Goal: Task Accomplishment & Management: Complete application form

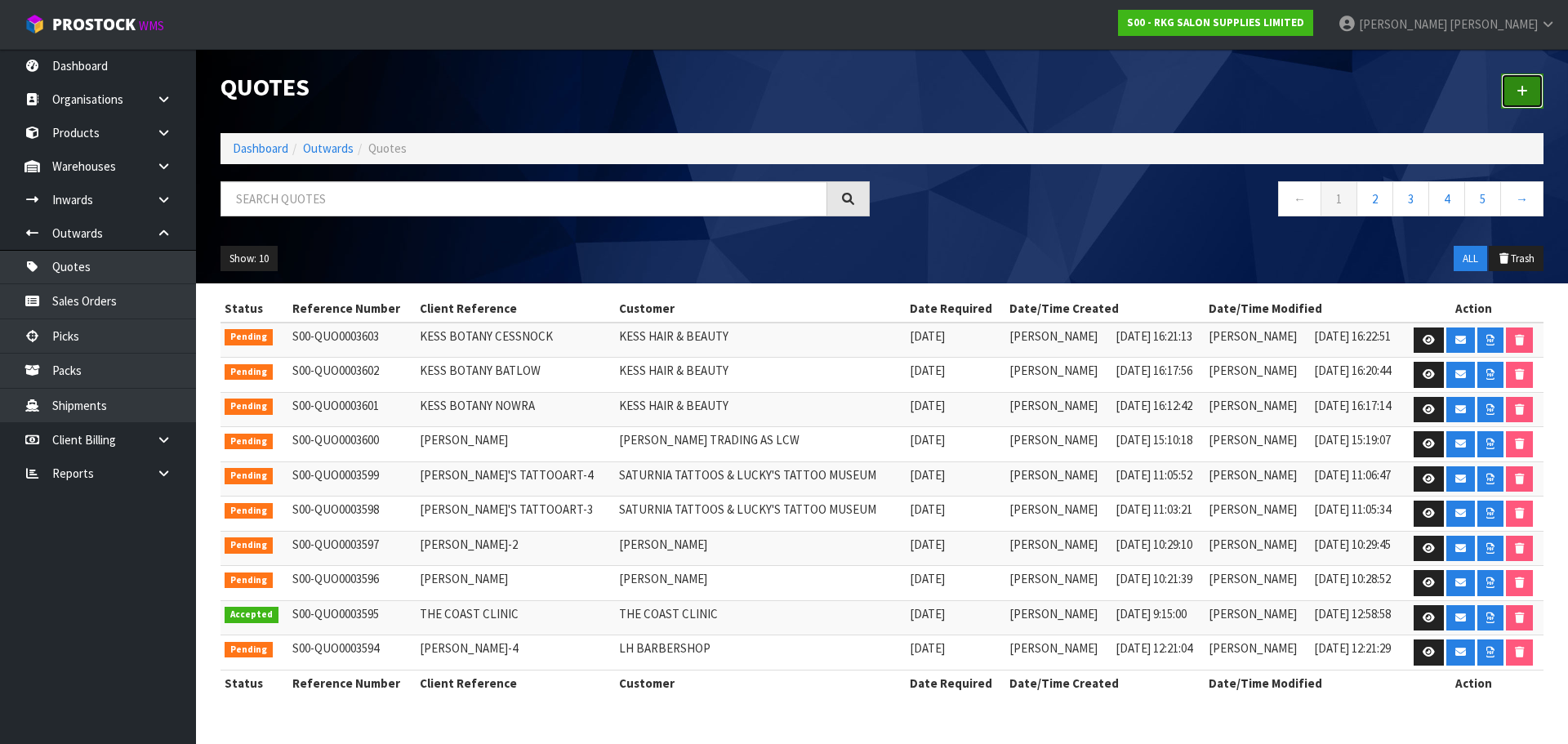
click at [1518, 88] on icon at bounding box center [1522, 91] width 12 height 12
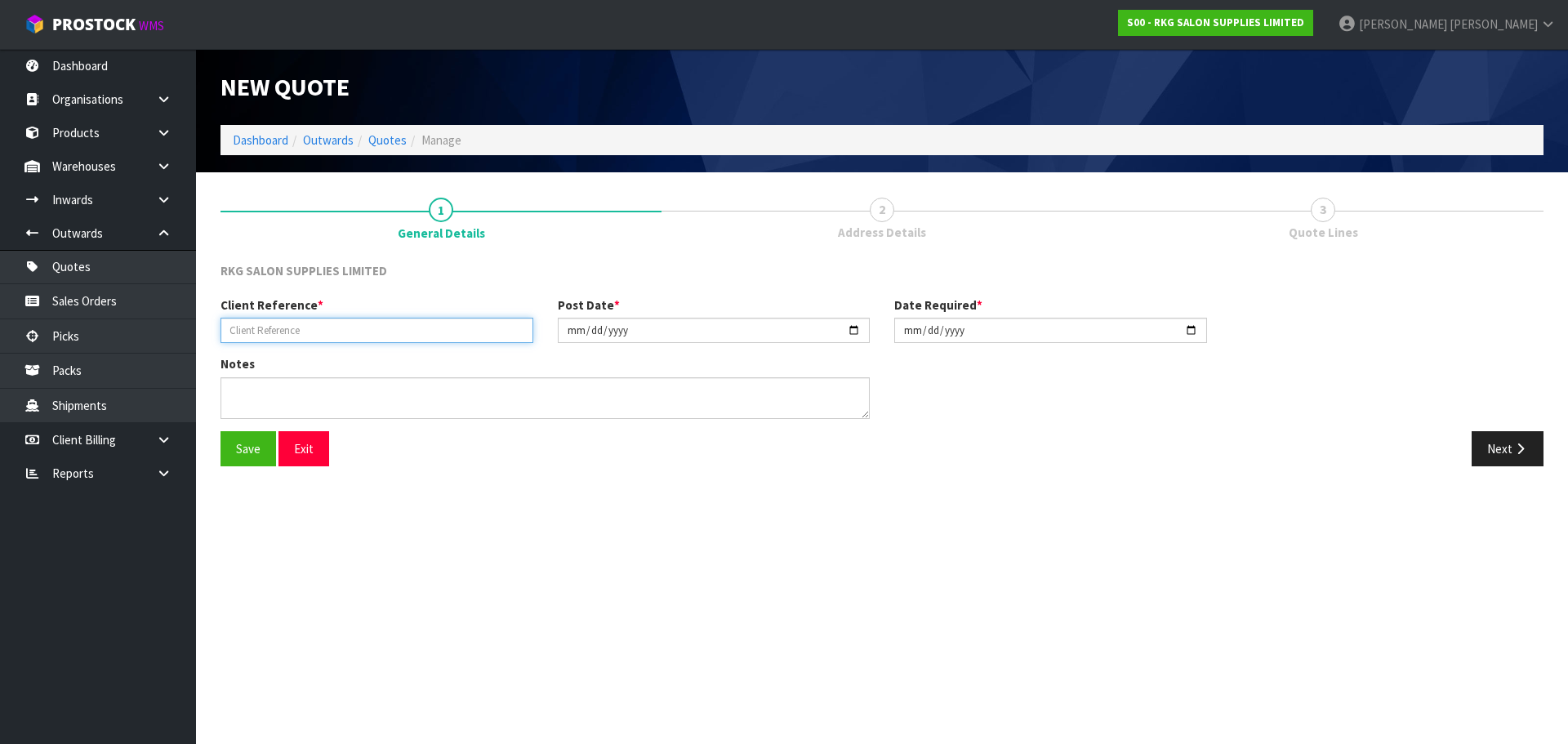
click at [359, 336] on input "text" at bounding box center [376, 330] width 313 height 25
type input "[PERSON_NAME]"
click at [245, 450] on button "Save" at bounding box center [248, 448] width 55 height 35
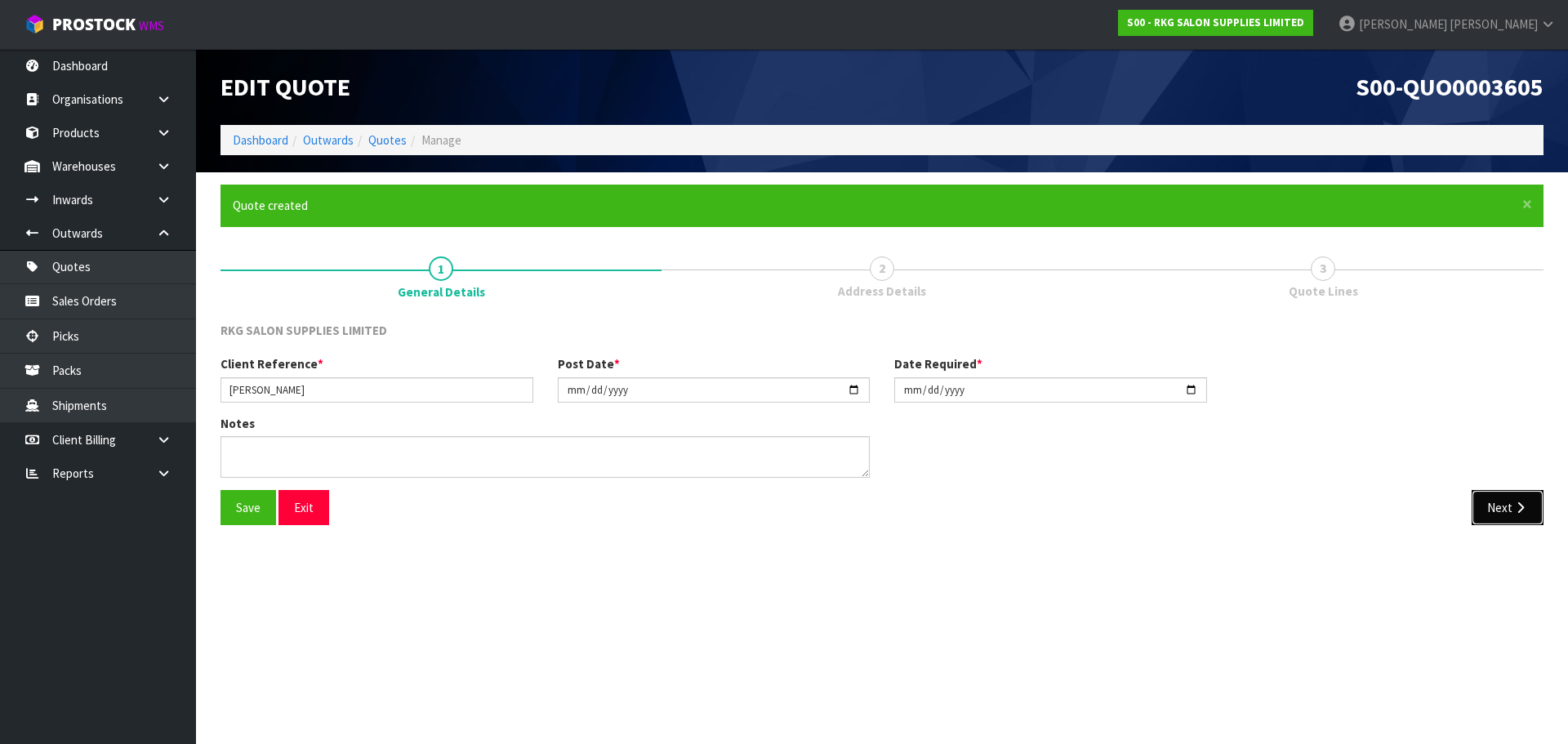
click at [1502, 511] on button "Next" at bounding box center [1507, 507] width 72 height 35
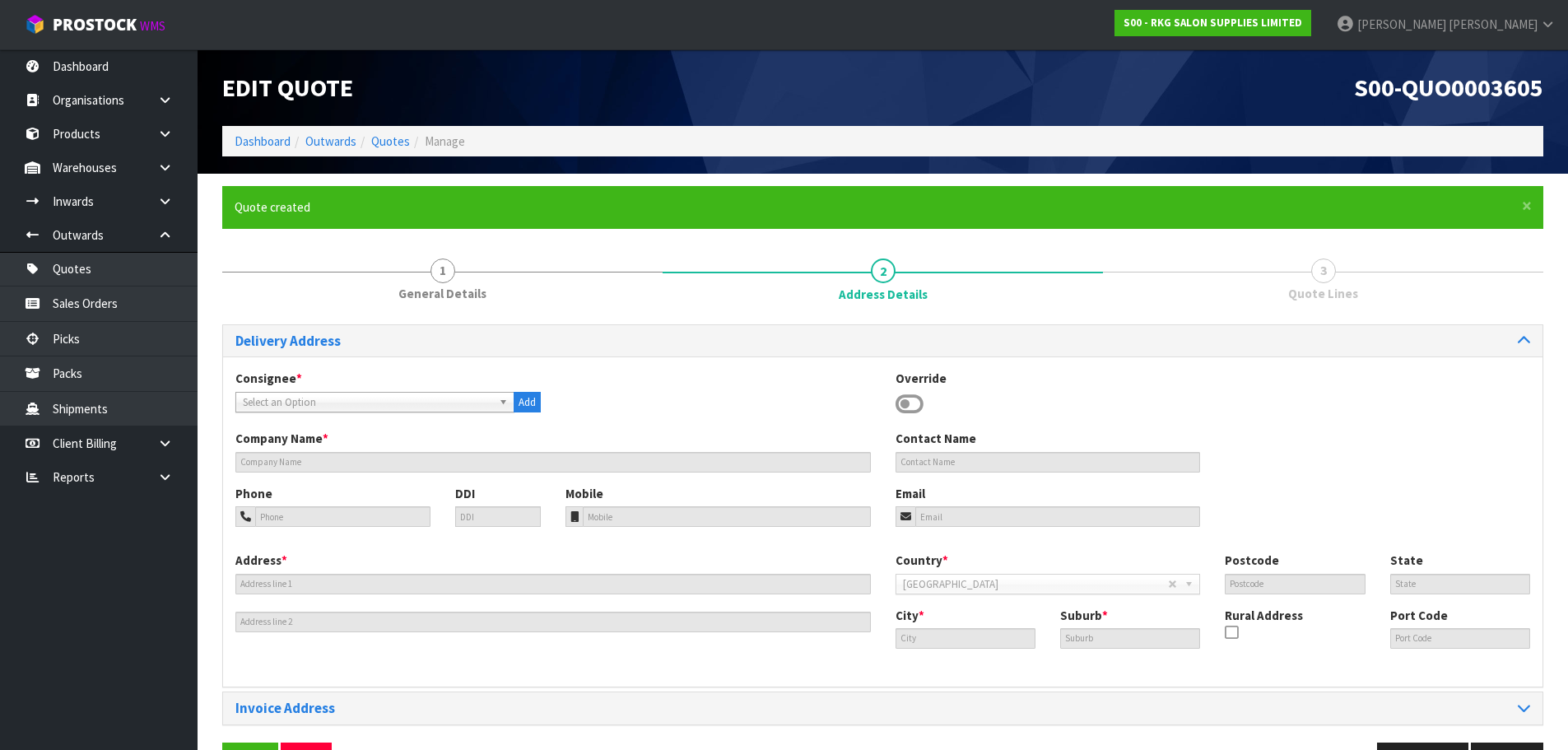
click at [901, 402] on icon at bounding box center [909, 403] width 28 height 24
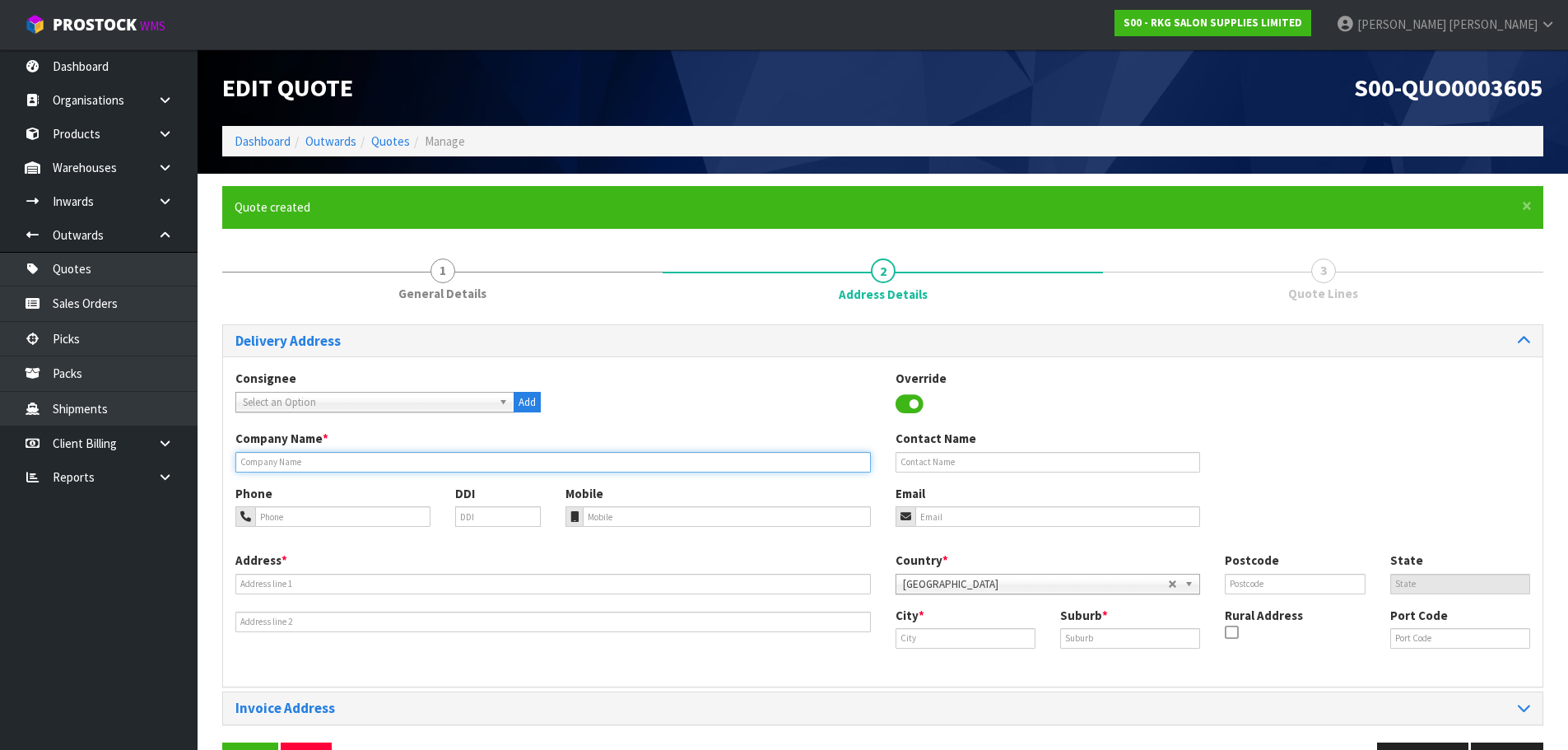
click at [248, 461] on input "text" at bounding box center [553, 462] width 635 height 21
type input "RC SANTOS HPS TRADING LIMITED"
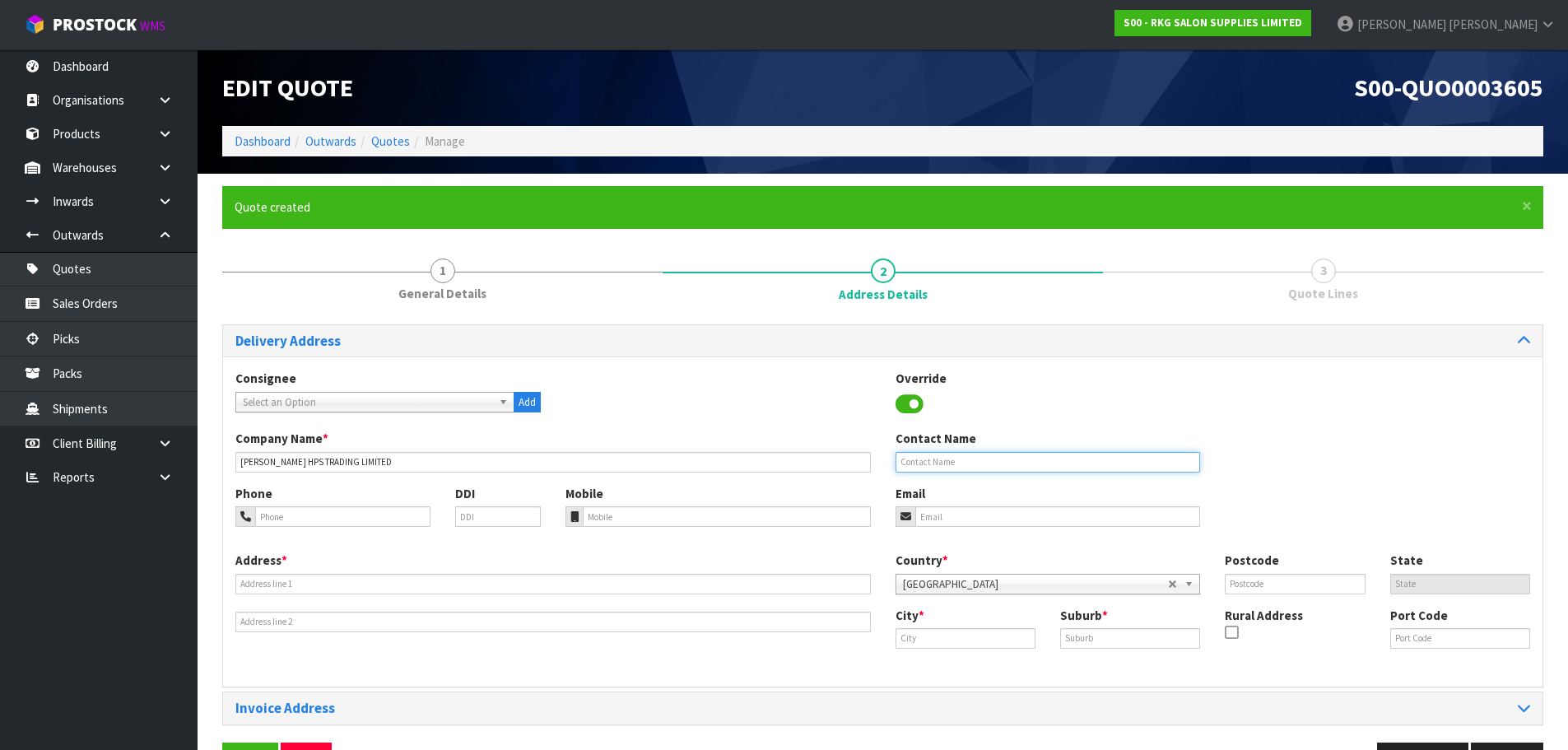
click at [943, 466] on input "text" at bounding box center [1049, 462] width 306 height 21
type input "[PERSON_NAME]"
click at [283, 518] on input "tel" at bounding box center [342, 516] width 175 height 21
type input "021-023-67518"
click at [937, 519] on input "email" at bounding box center [1059, 516] width 286 height 21
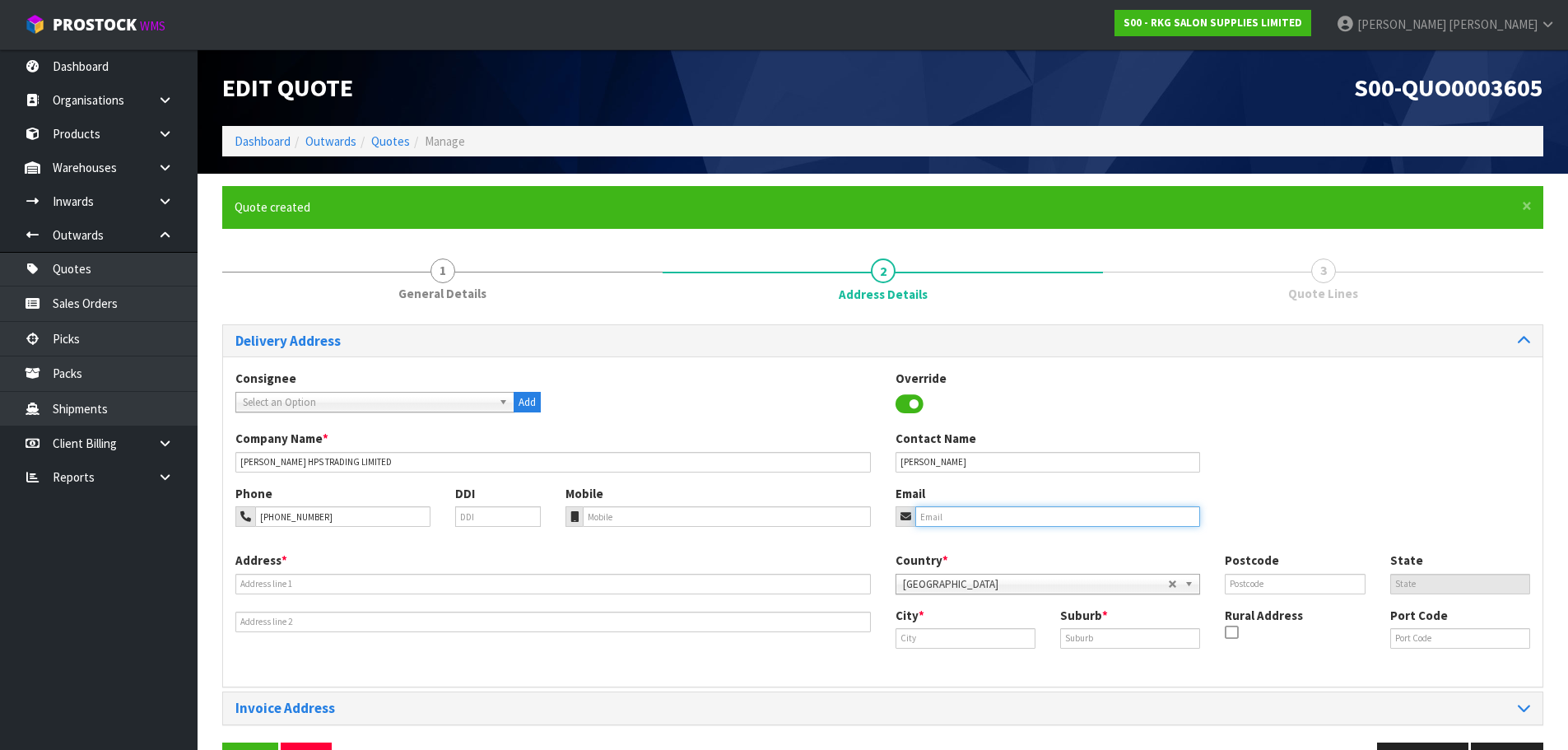
drag, startPoint x: 928, startPoint y: 516, endPoint x: 899, endPoint y: 522, distance: 29.6
click at [928, 516] on input "email" at bounding box center [1059, 516] width 286 height 21
paste input "cherry.santos72@yahoo.co.nz"
type input "cherry.santos72@yahoo.co.nz"
click at [369, 583] on input "text" at bounding box center [553, 584] width 635 height 21
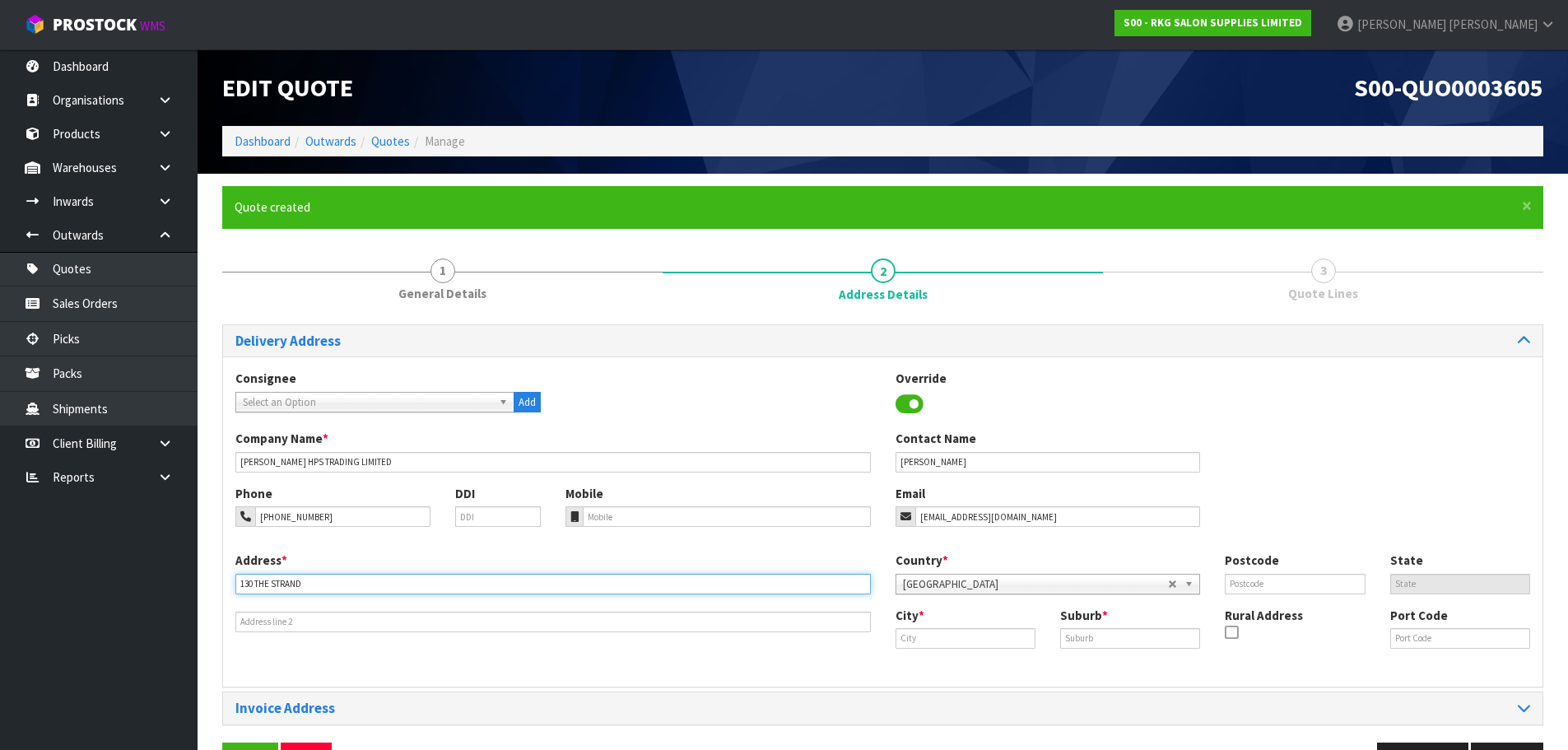
click at [240, 585] on input "130 THE STRAND" at bounding box center [553, 584] width 635 height 21
type input "130 THE STRAND"
click at [918, 640] on input "text" at bounding box center [966, 638] width 140 height 21
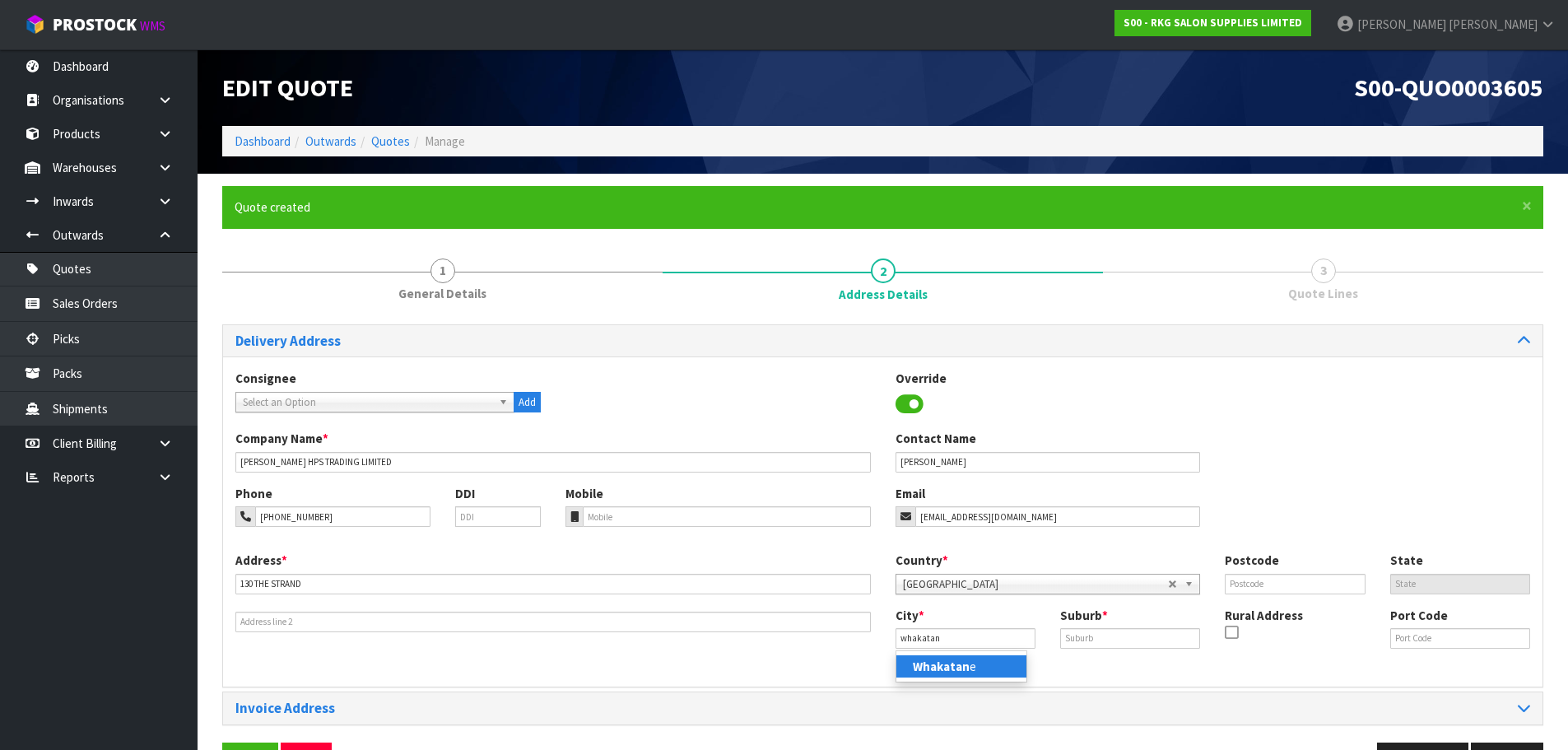
click at [933, 679] on ul "Whakatan e" at bounding box center [961, 666] width 132 height 32
click at [947, 643] on input "whakatan" at bounding box center [966, 638] width 140 height 21
drag, startPoint x: 948, startPoint y: 642, endPoint x: 888, endPoint y: 645, distance: 60.1
click at [888, 645] on div "City * whakatan" at bounding box center [965, 627] width 164 height 42
click at [918, 690] on strong "Whaka" at bounding box center [931, 688] width 37 height 15
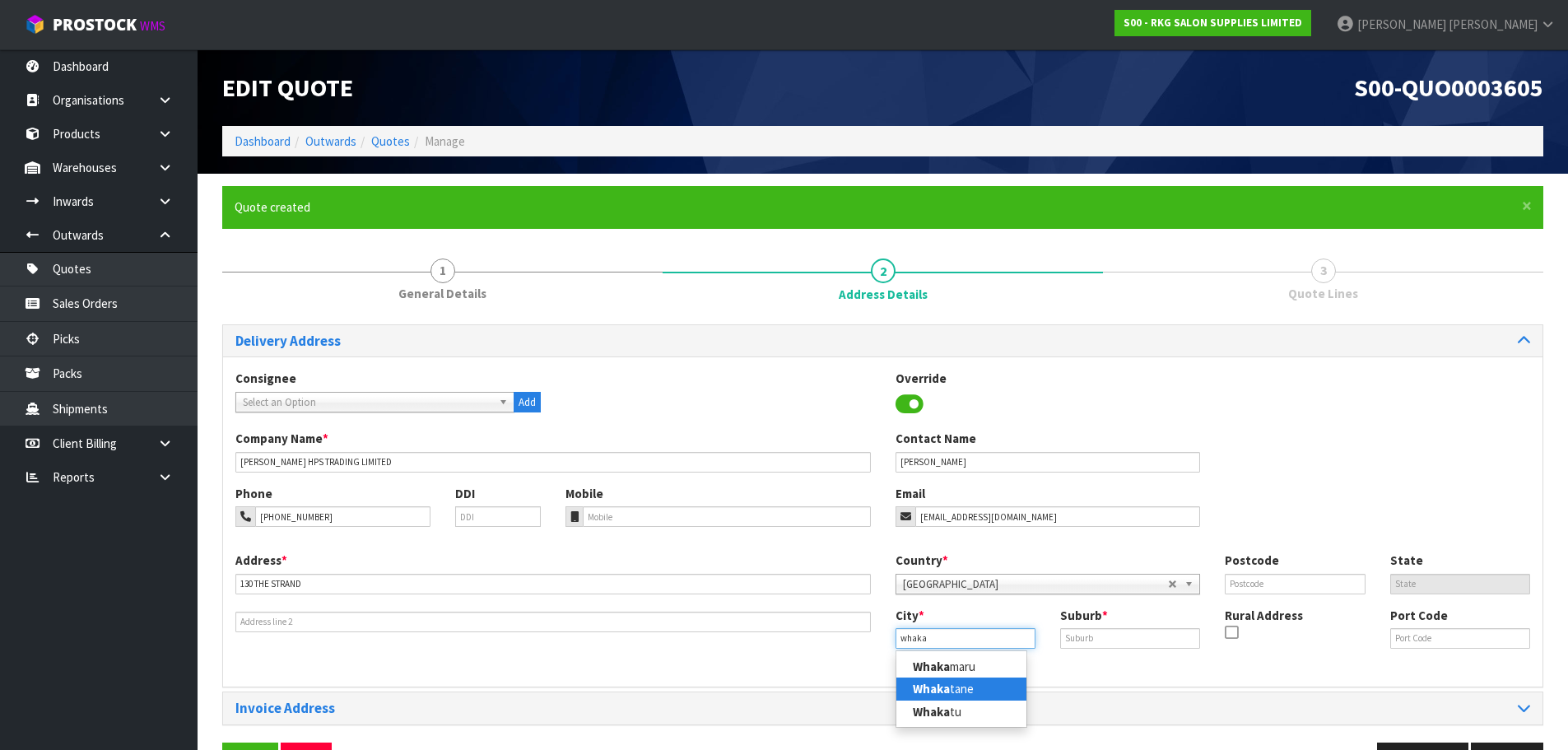
type input "Whakatane"
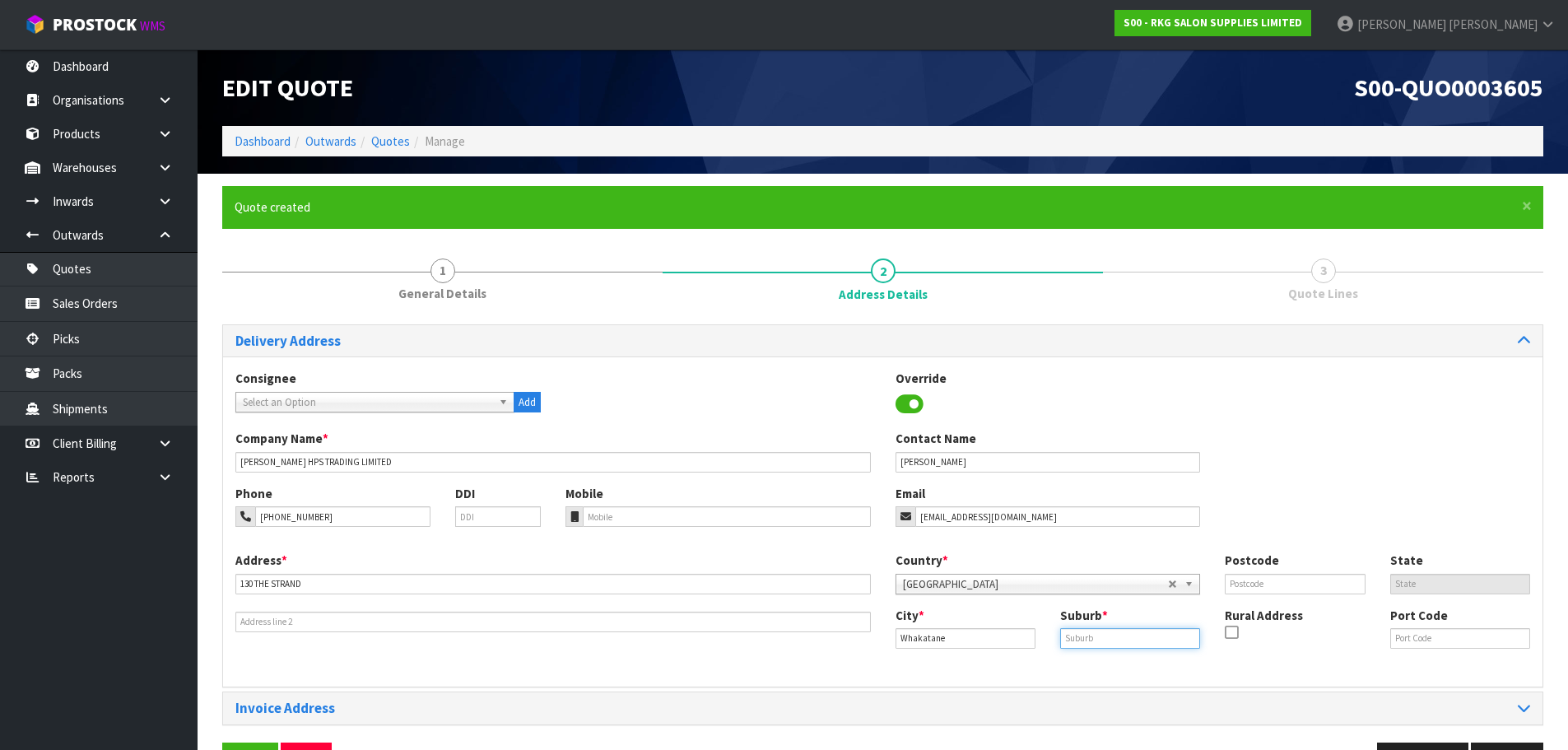
click at [1107, 643] on input "text" at bounding box center [1130, 638] width 140 height 21
type input "WHAKATANE"
click at [1245, 586] on input "text" at bounding box center [1295, 584] width 140 height 21
type input "3120"
click at [1251, 531] on div "Phone 021-023-67518 DDI Mobile Email cherry.santos72@yahoo.co.nz" at bounding box center [882, 518] width 1320 height 66
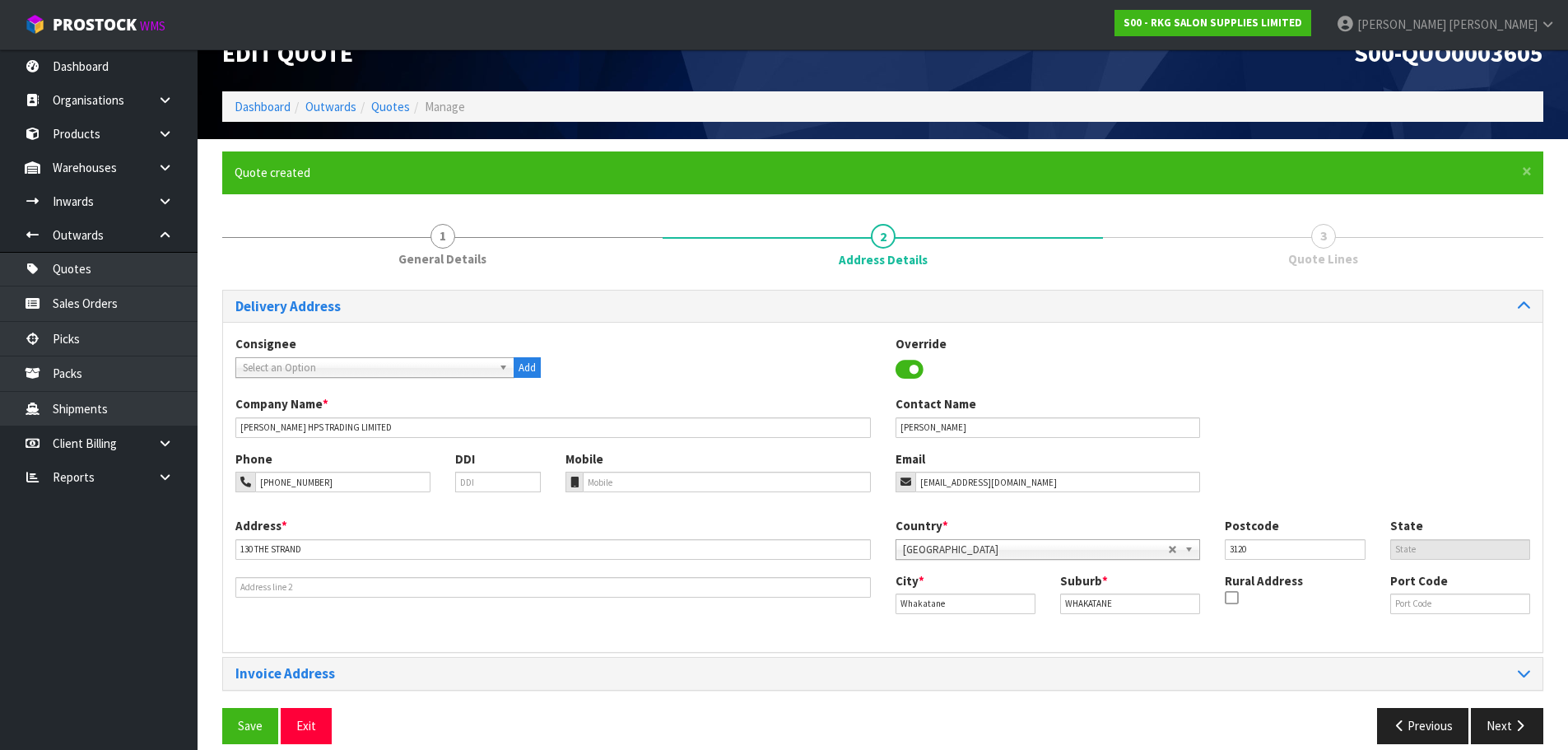
scroll to position [54, 0]
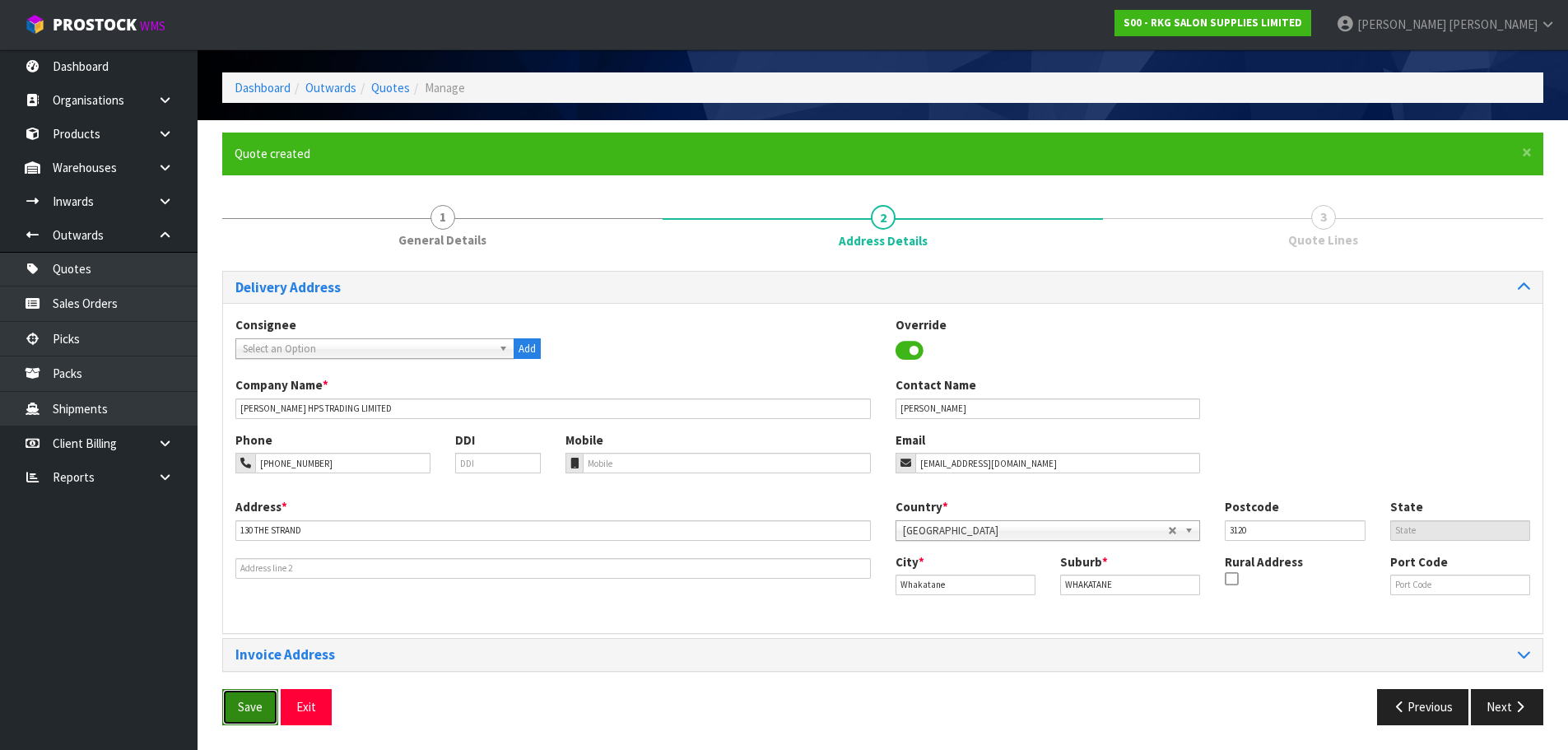
click at [242, 712] on button "Save" at bounding box center [250, 706] width 56 height 35
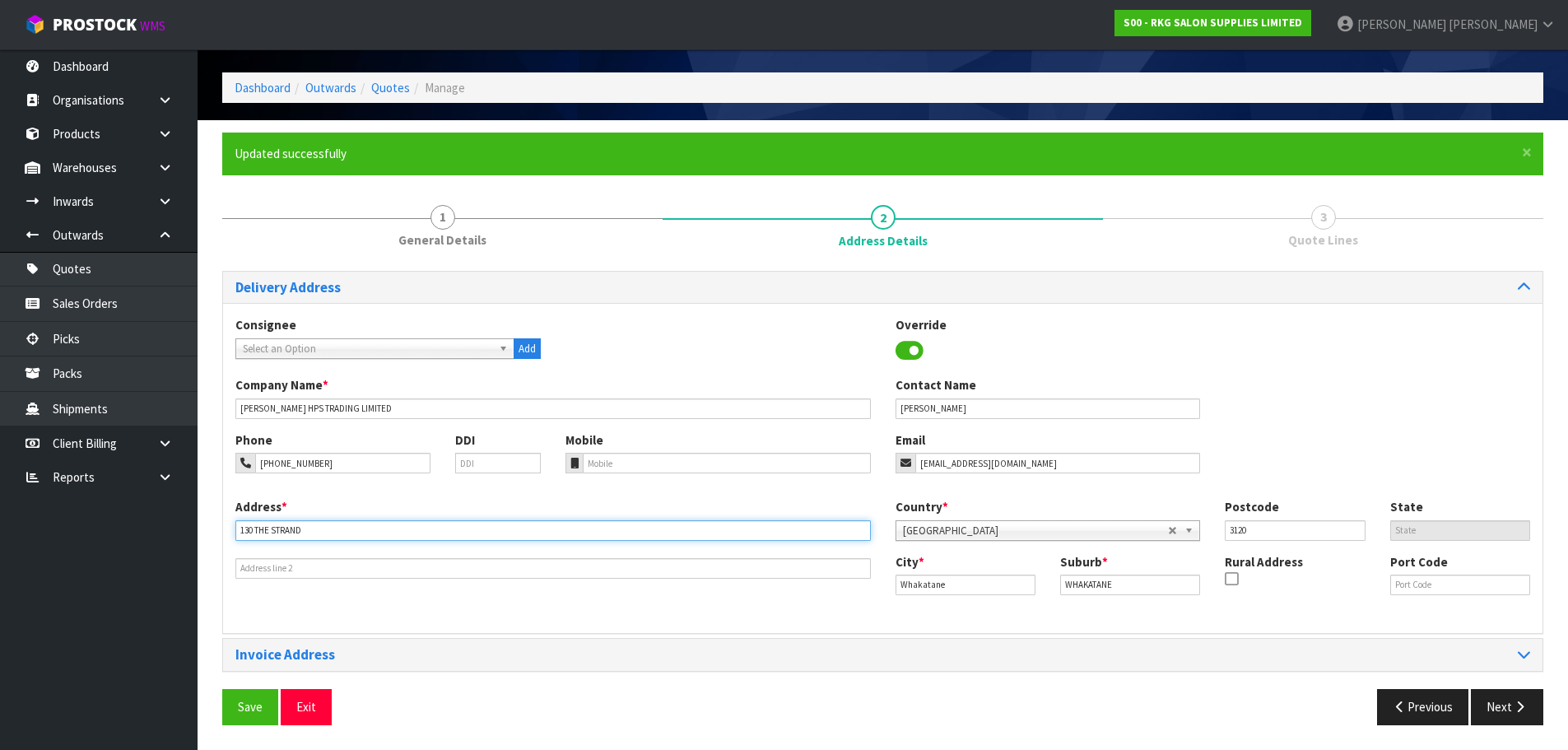
drag, startPoint x: 241, startPoint y: 530, endPoint x: 252, endPoint y: 521, distance: 14.2
click at [241, 529] on input "130 THE STRAND" at bounding box center [553, 530] width 635 height 21
type input "130 THE STRAND"
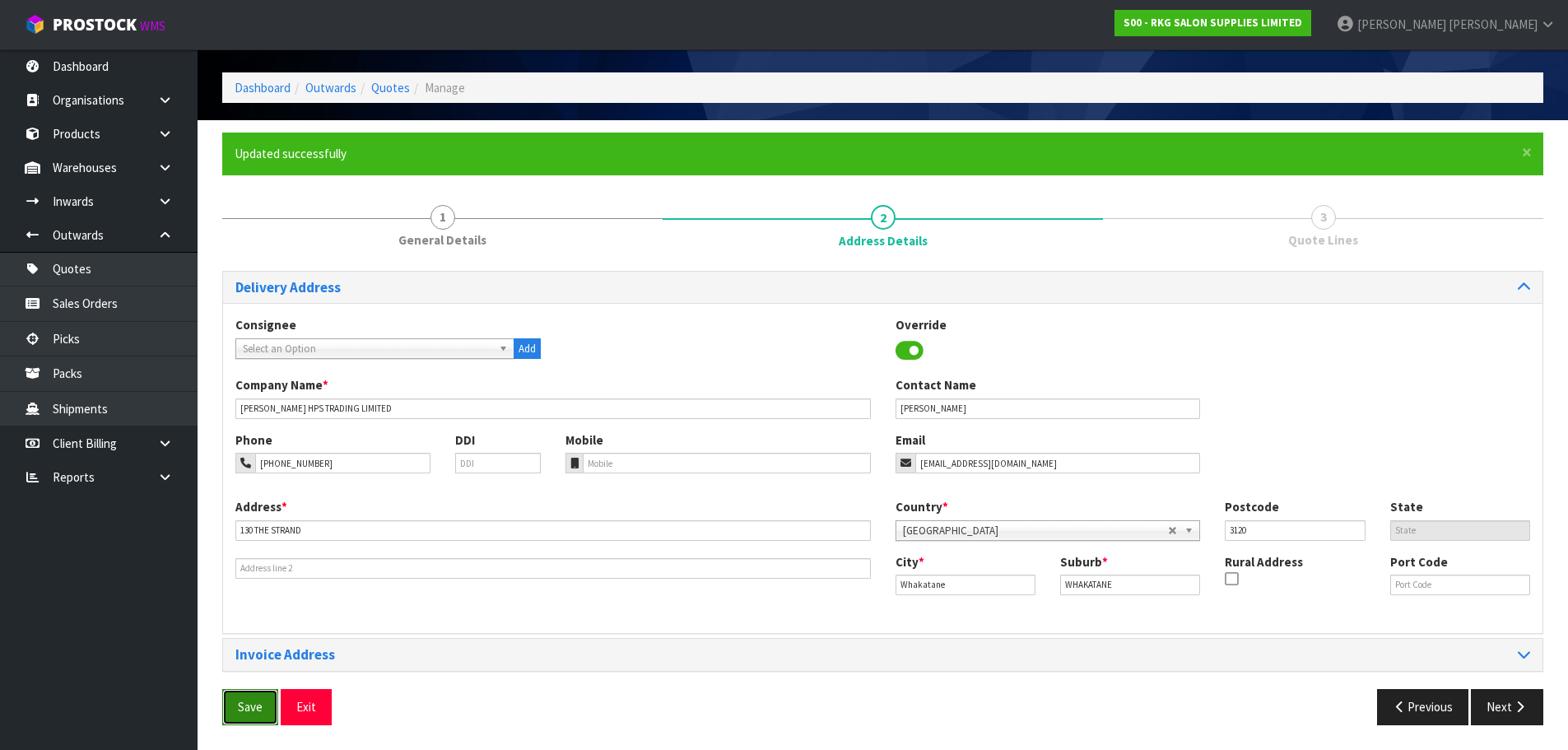
click at [250, 702] on button "Save" at bounding box center [250, 706] width 56 height 35
click at [1501, 708] on button "Next" at bounding box center [1507, 706] width 73 height 35
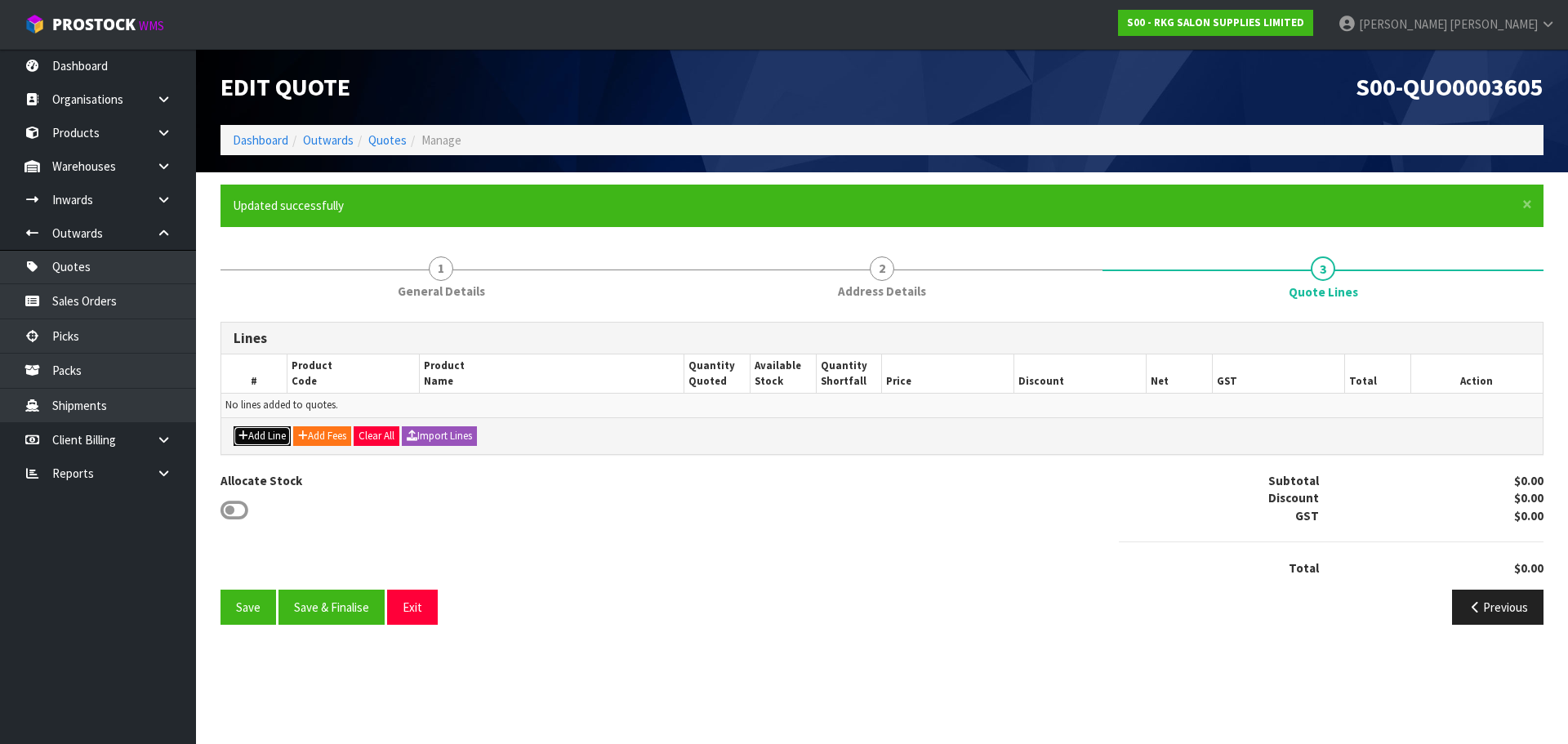
click at [250, 433] on button "Add Line" at bounding box center [262, 436] width 57 height 20
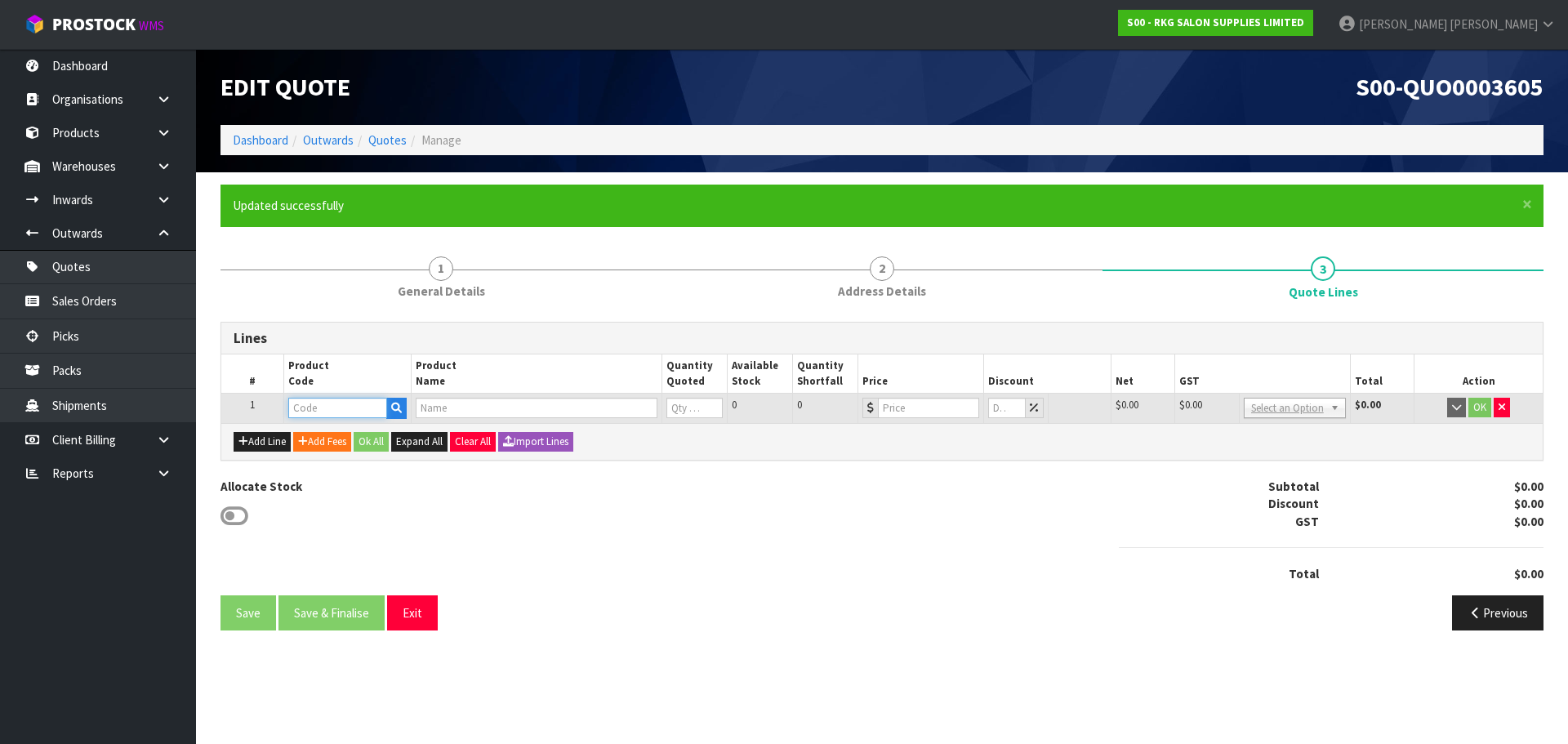
click at [307, 406] on input "text" at bounding box center [337, 407] width 98 height 20
type input "040301"
click at [332, 437] on strong "040301" at bounding box center [325, 435] width 39 height 15
type input "04030101"
type input "GOLD COAST BARBER CHAIR BLACK/BLACK FRAME"
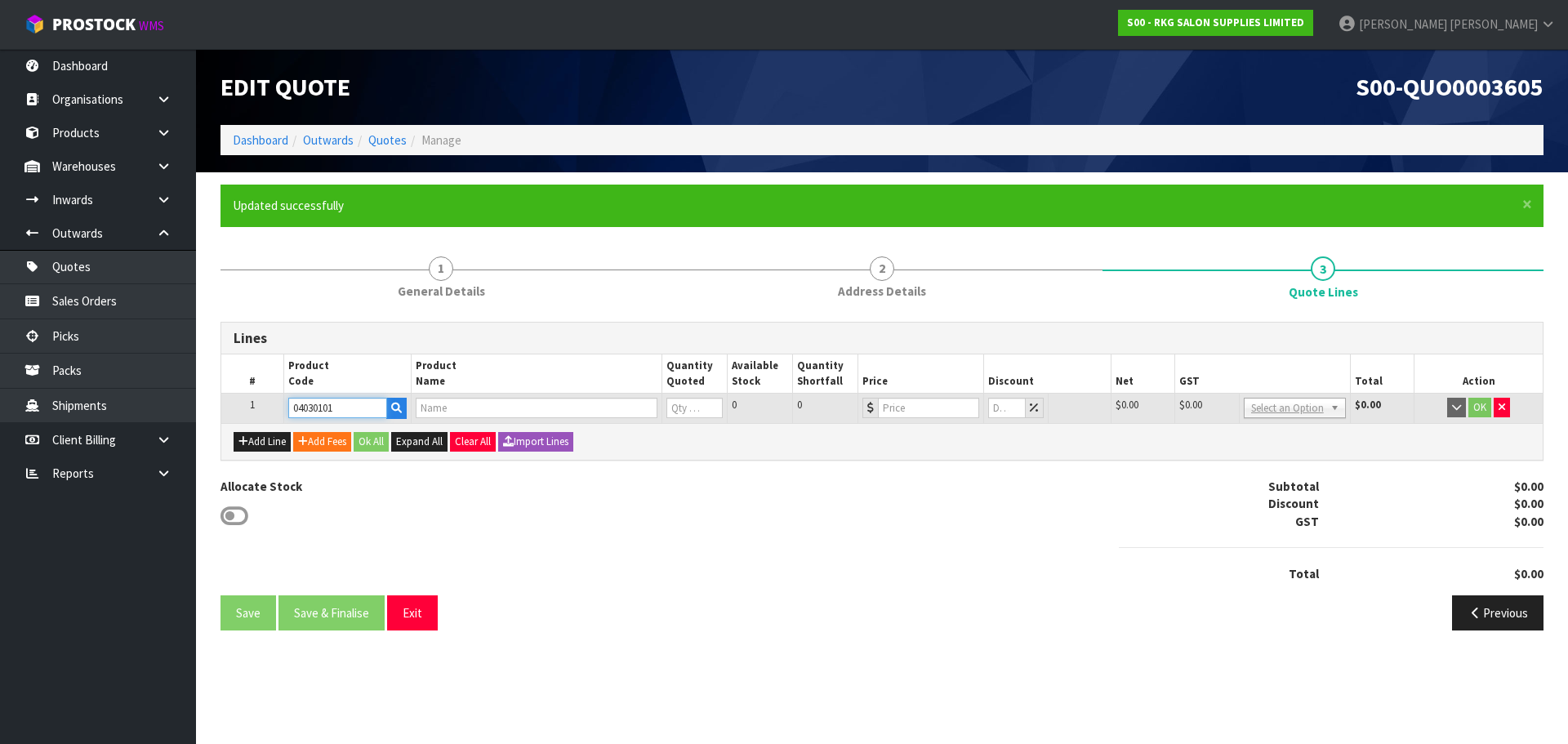
type input "0"
type input "1599"
type input "0"
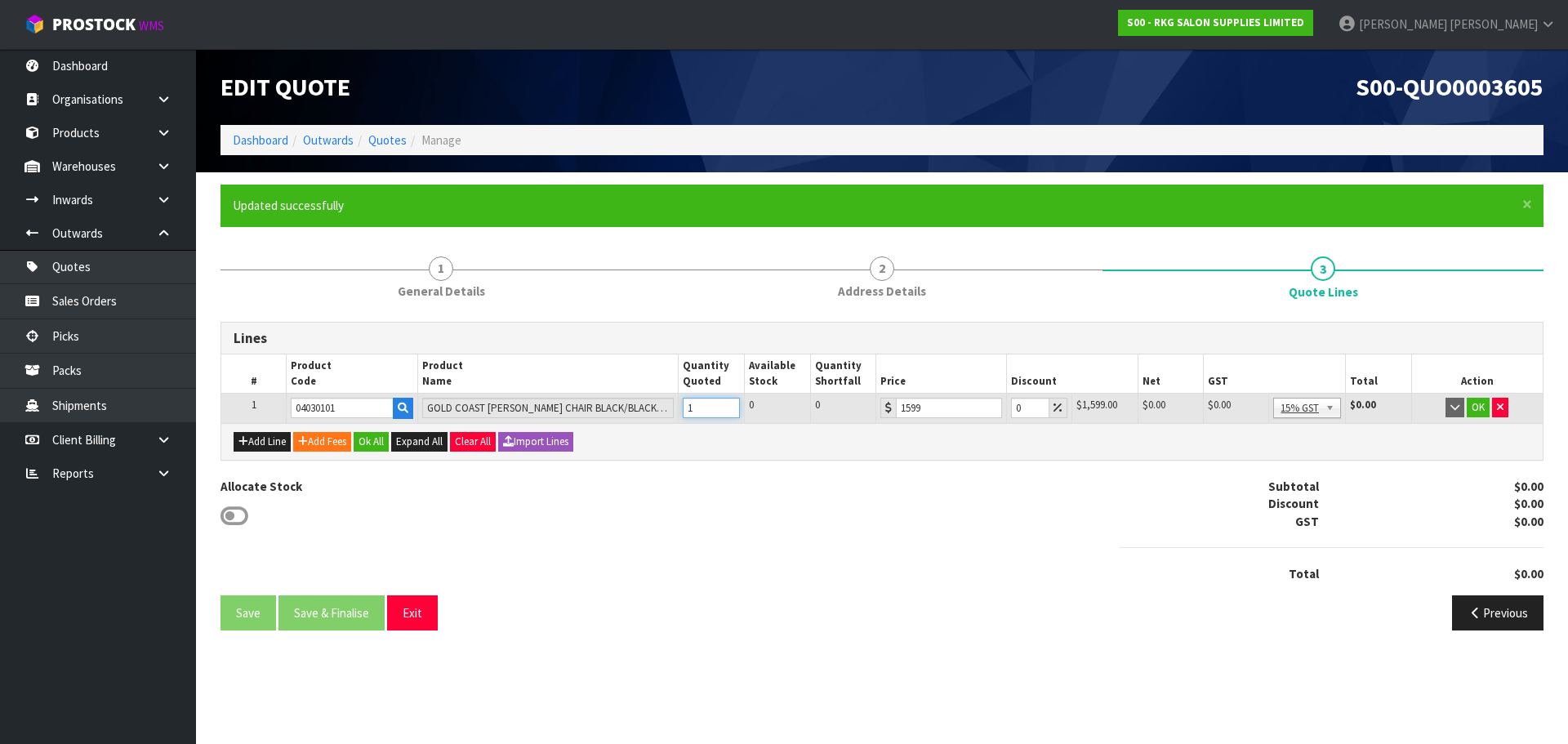
click at [727, 405] on input "1" at bounding box center [711, 407] width 57 height 20
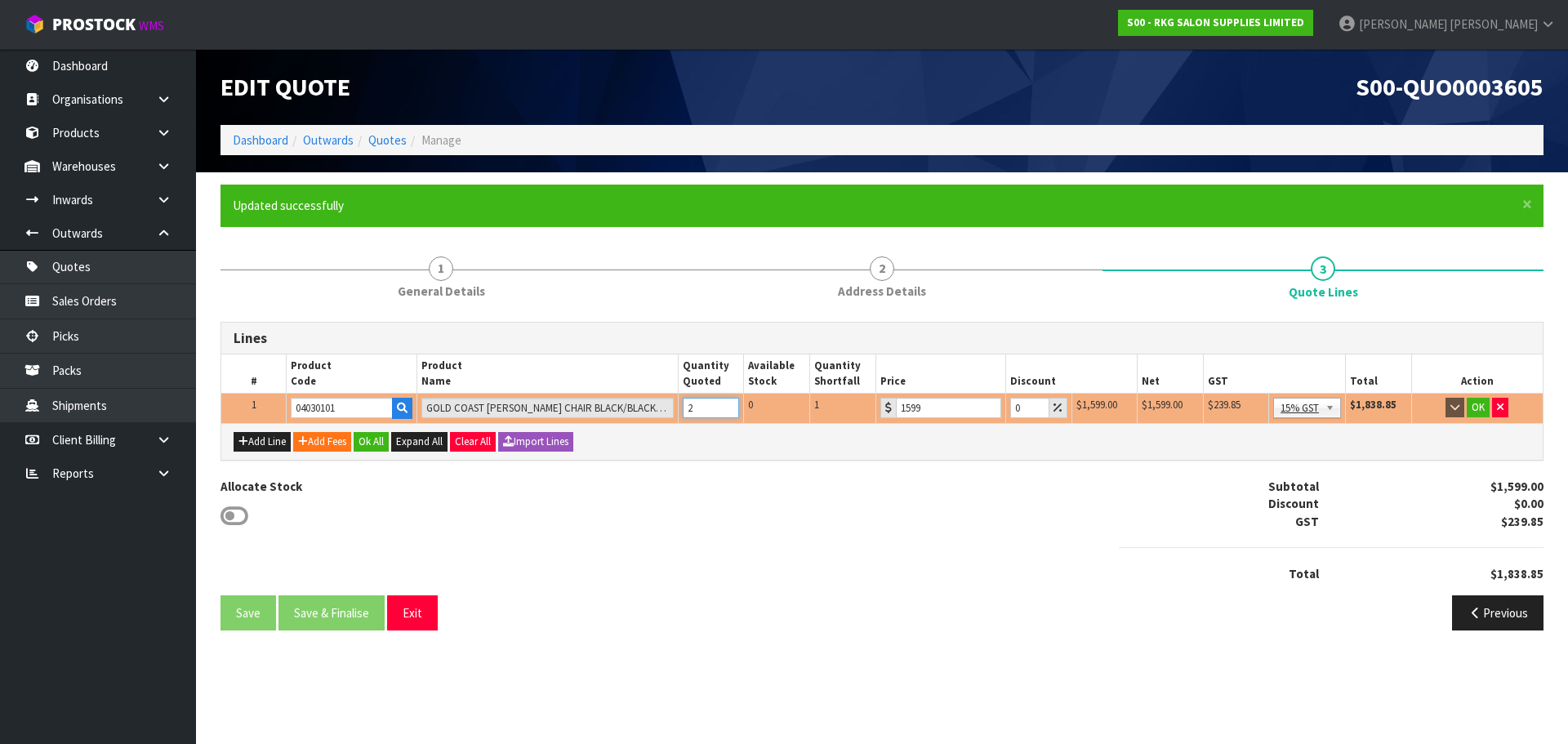
type input "2"
click at [727, 405] on input "2" at bounding box center [711, 407] width 57 height 20
click at [1503, 404] on icon "button" at bounding box center [1499, 407] width 6 height 11
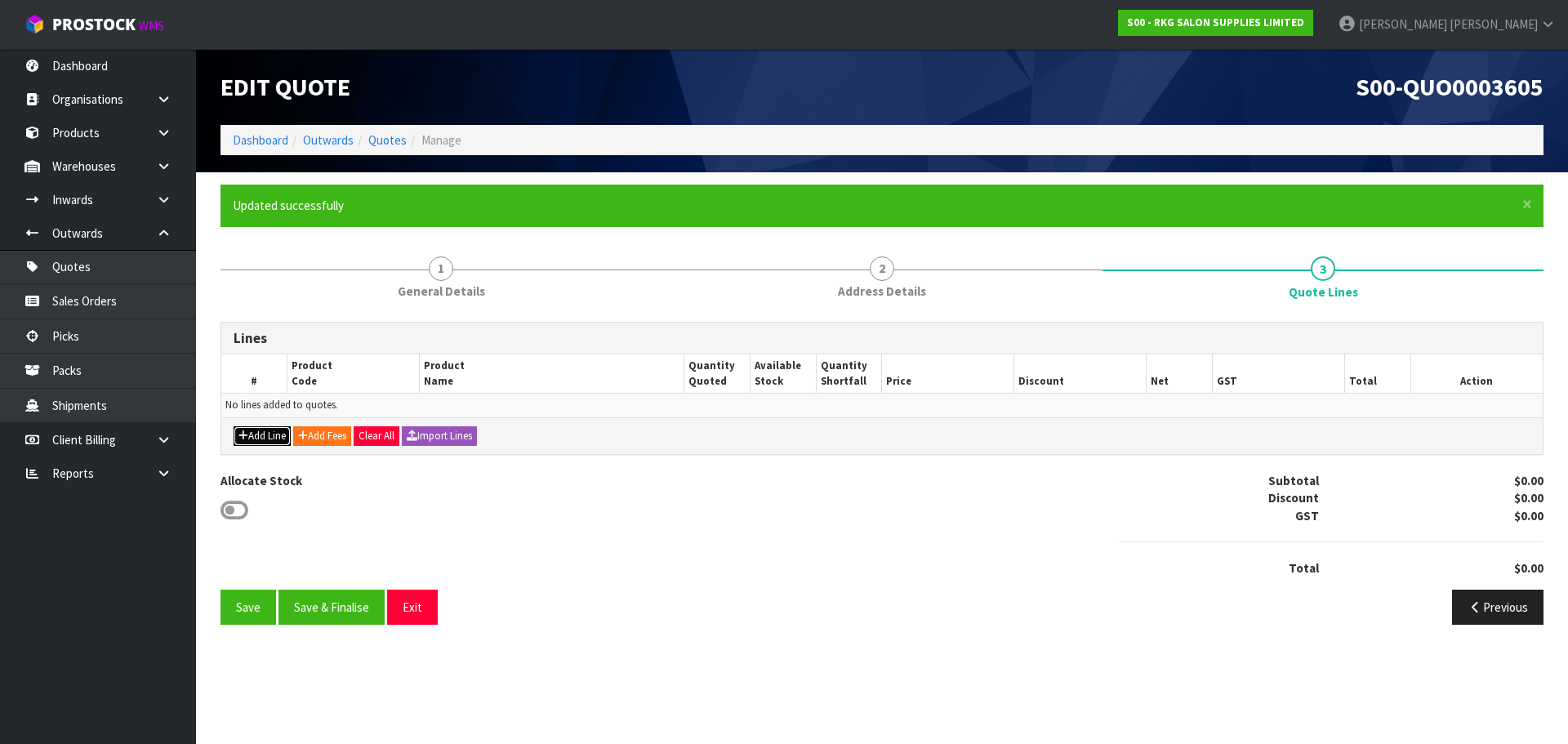
click at [249, 433] on button "Add Line" at bounding box center [262, 436] width 57 height 20
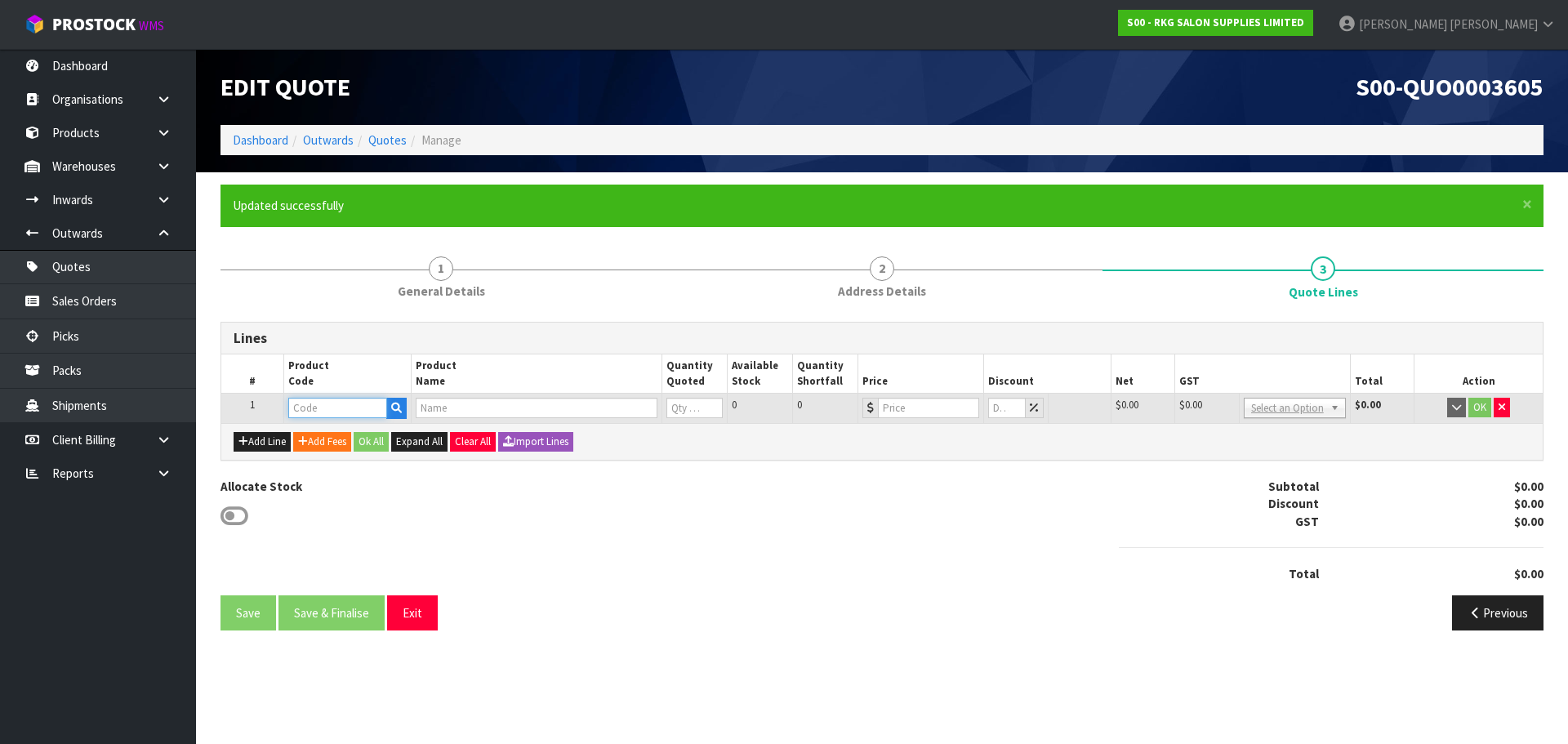
click at [304, 410] on input "text" at bounding box center [337, 407] width 98 height 20
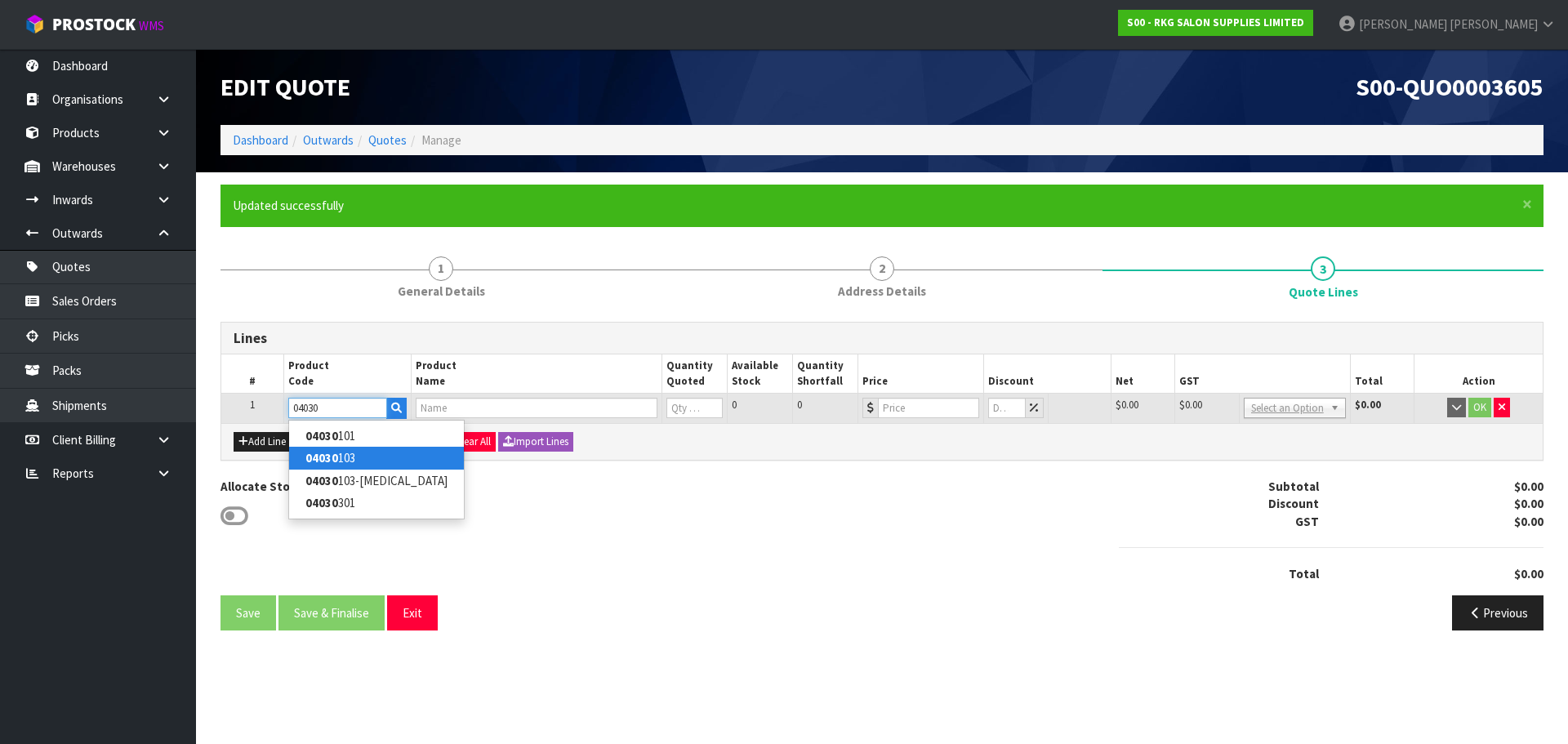
type input "04030"
click at [316, 454] on strong "04030" at bounding box center [322, 457] width 33 height 15
type input "04030103"
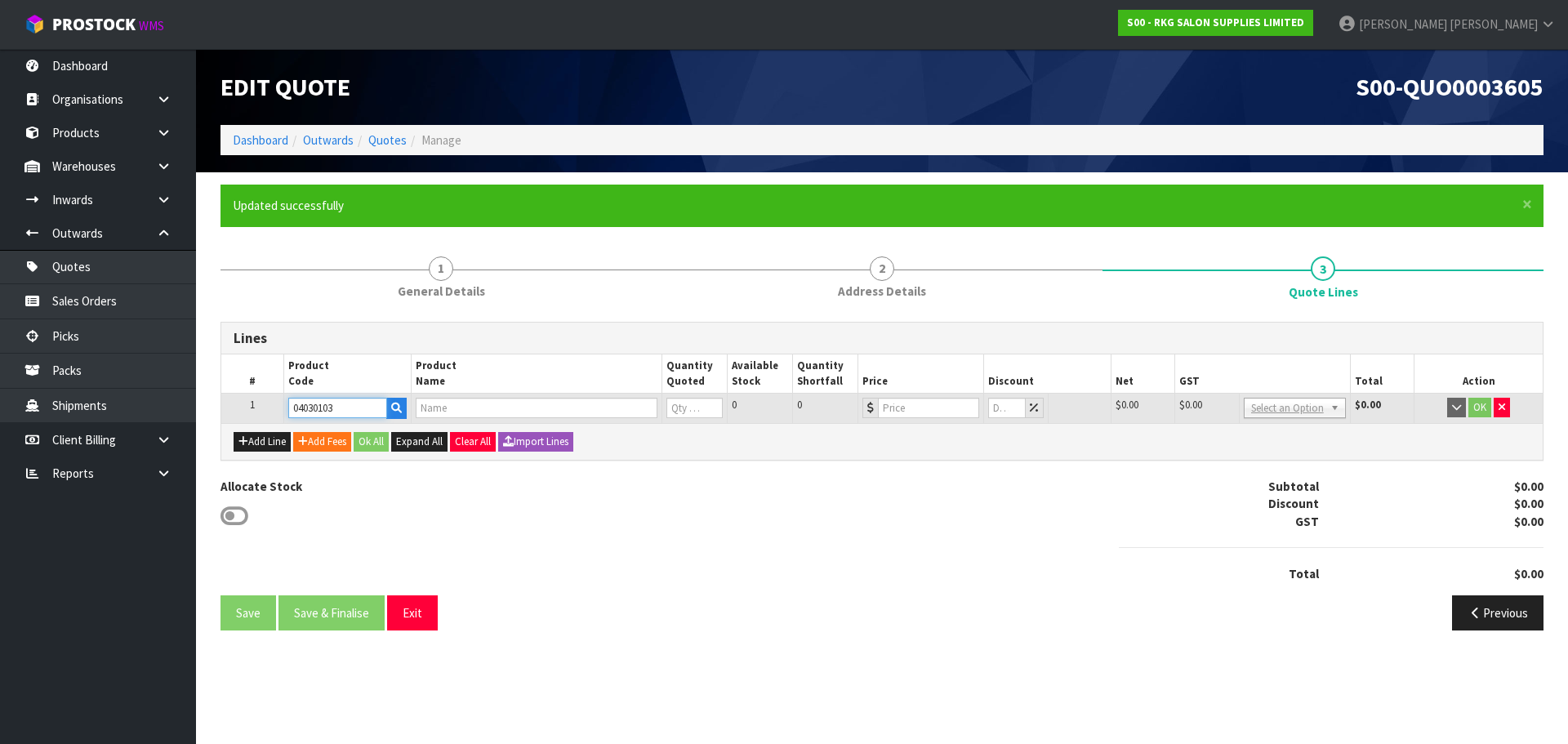
type input "GOLD COAST BARBER CHAIR BLACK/GOLD FRAME"
type input "0"
type input "1599"
type input "0"
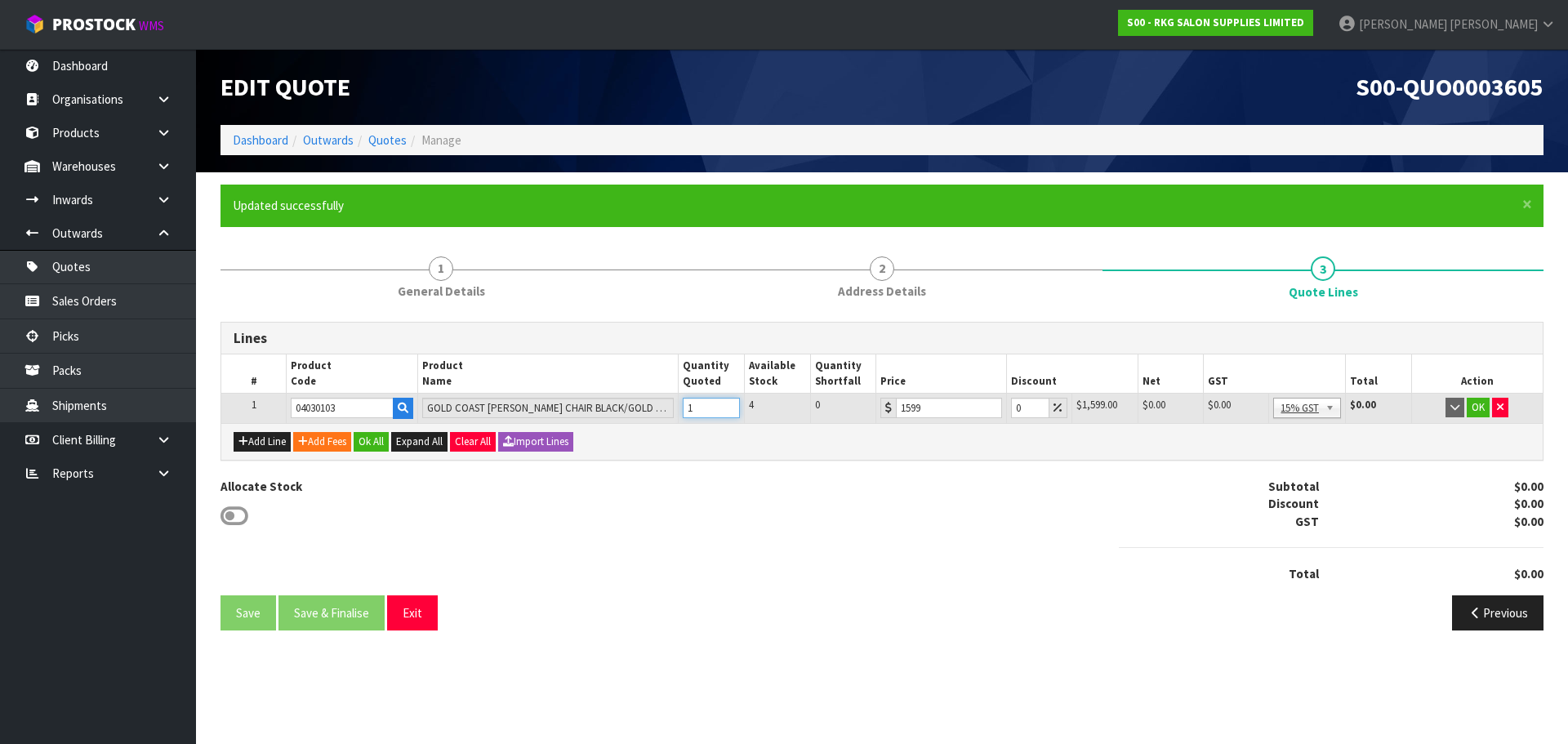
click at [727, 405] on input "1" at bounding box center [711, 407] width 57 height 20
type input "2"
click at [727, 405] on input "2" at bounding box center [711, 407] width 57 height 20
click at [1012, 411] on input "0" at bounding box center [1029, 407] width 38 height 20
type input "5"
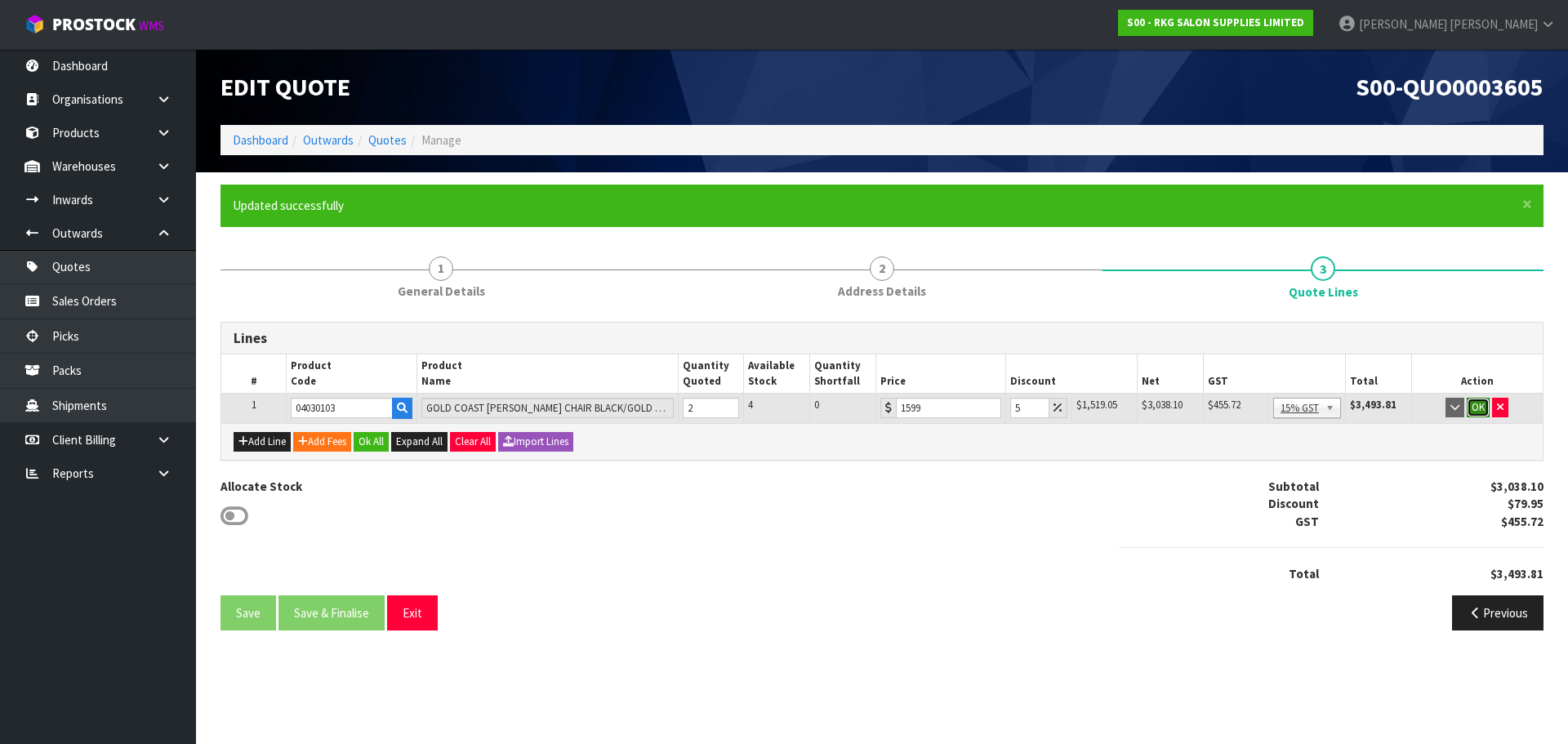
click at [1479, 407] on button "OK" at bounding box center [1478, 407] width 23 height 20
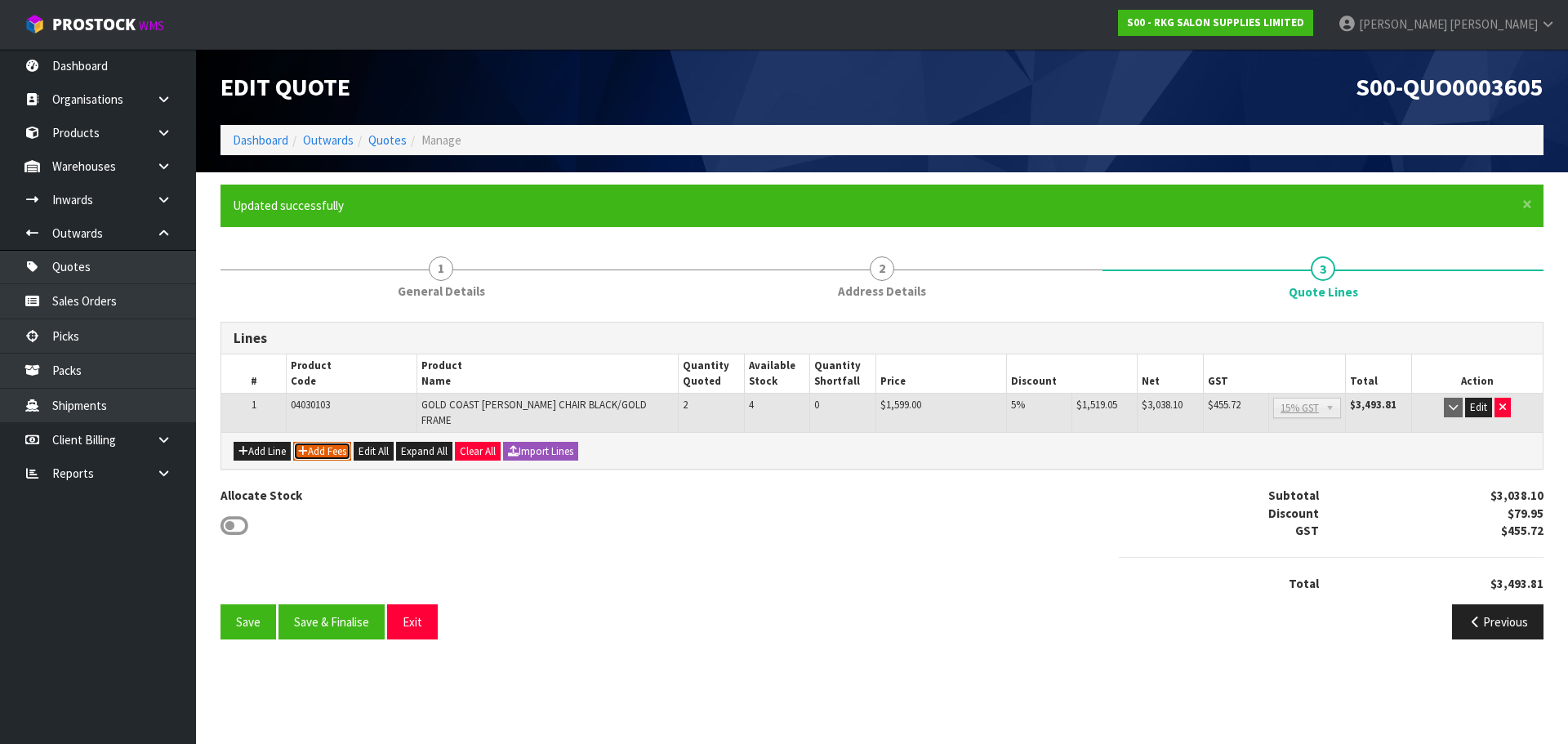
click at [332, 443] on button "Add Fees" at bounding box center [322, 452] width 58 height 20
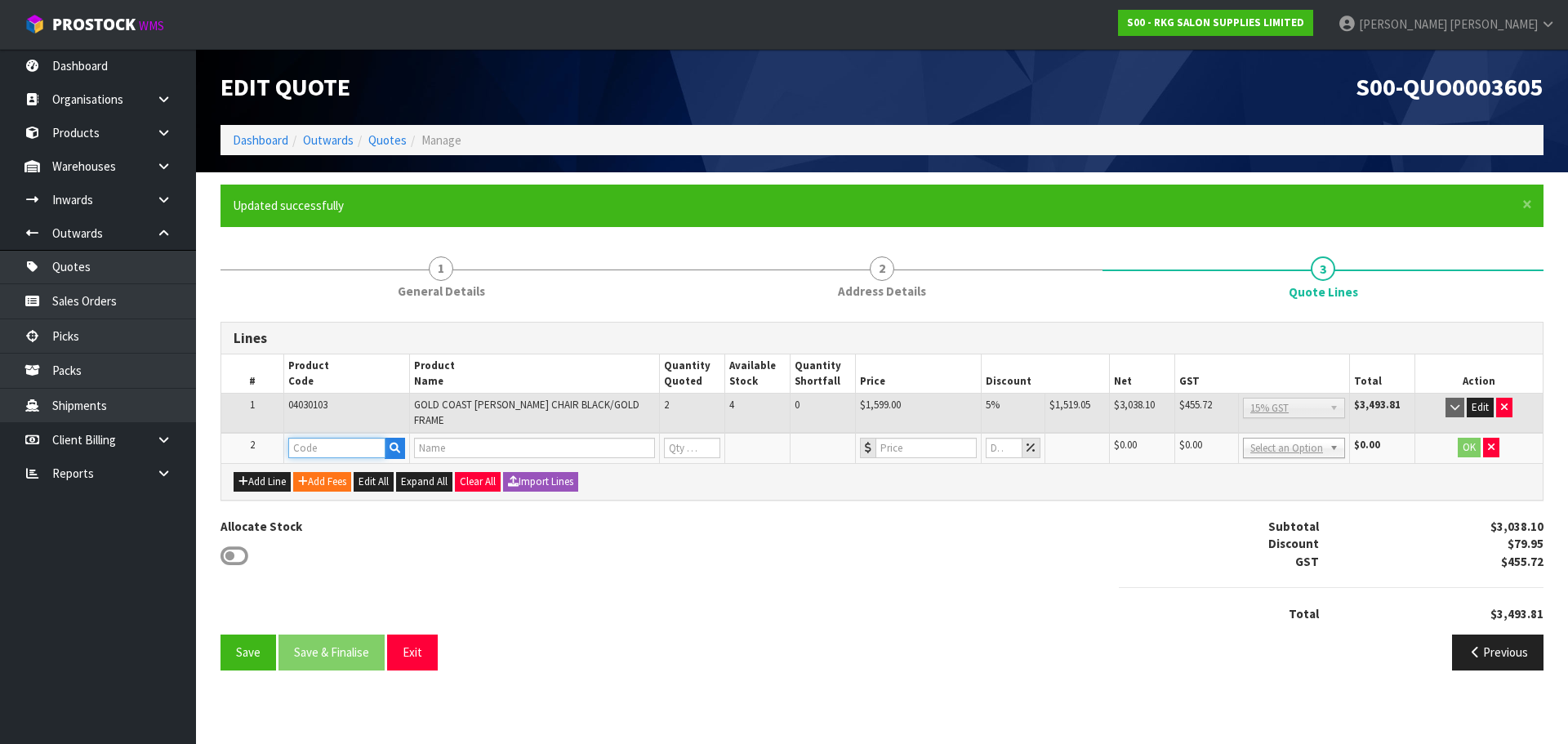
click at [334, 437] on input "text" at bounding box center [336, 447] width 97 height 20
type input "FRE"
click at [321, 461] on strong "FRE" at bounding box center [316, 465] width 21 height 15
type input "FREIGHT"
type input "FREIGHT FEE"
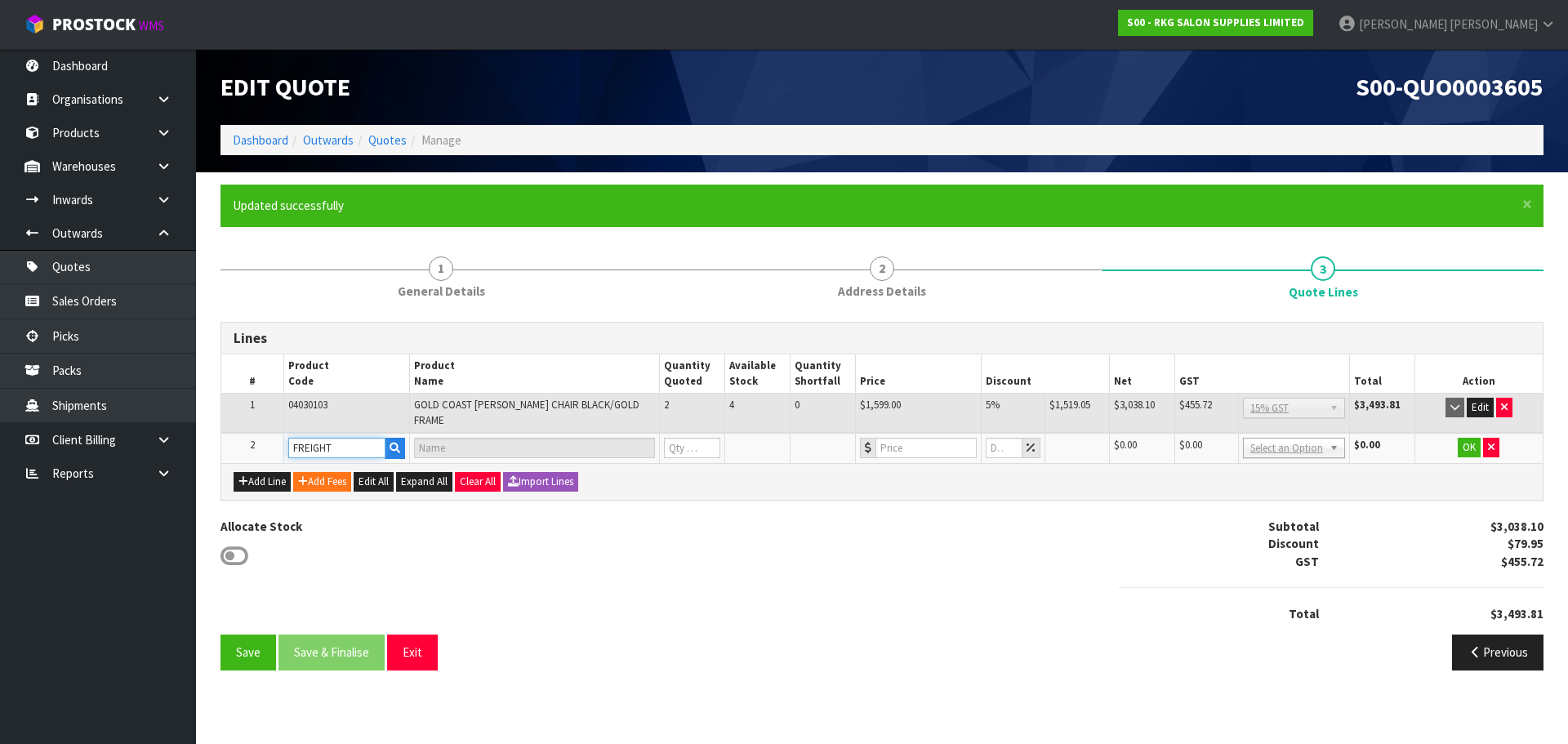
type input "1"
type input "0"
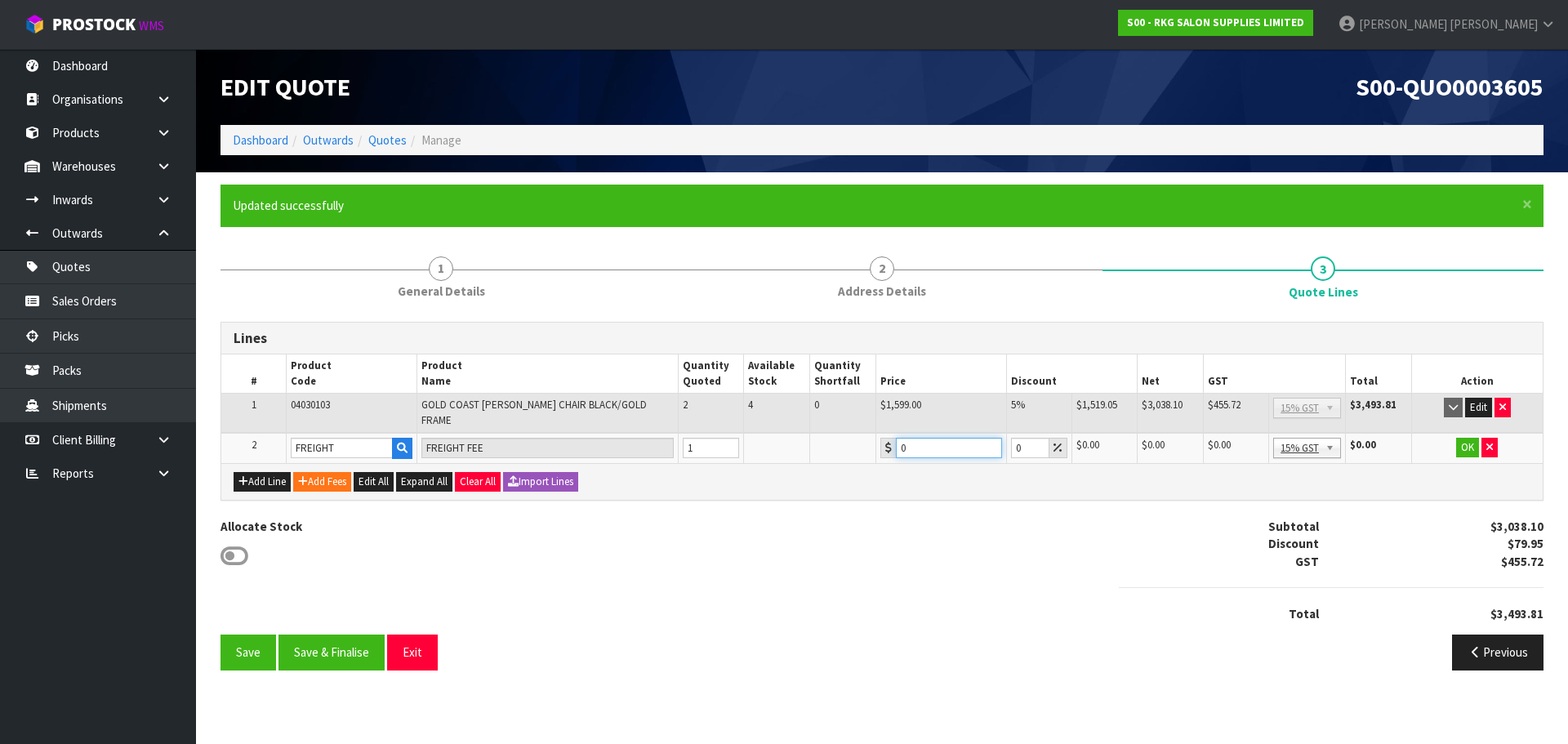
drag, startPoint x: 911, startPoint y: 440, endPoint x: 888, endPoint y: 443, distance: 23.2
click at [888, 443] on div "0" at bounding box center [941, 447] width 122 height 20
type input "220.20"
click at [1467, 439] on button "OK" at bounding box center [1468, 447] width 23 height 20
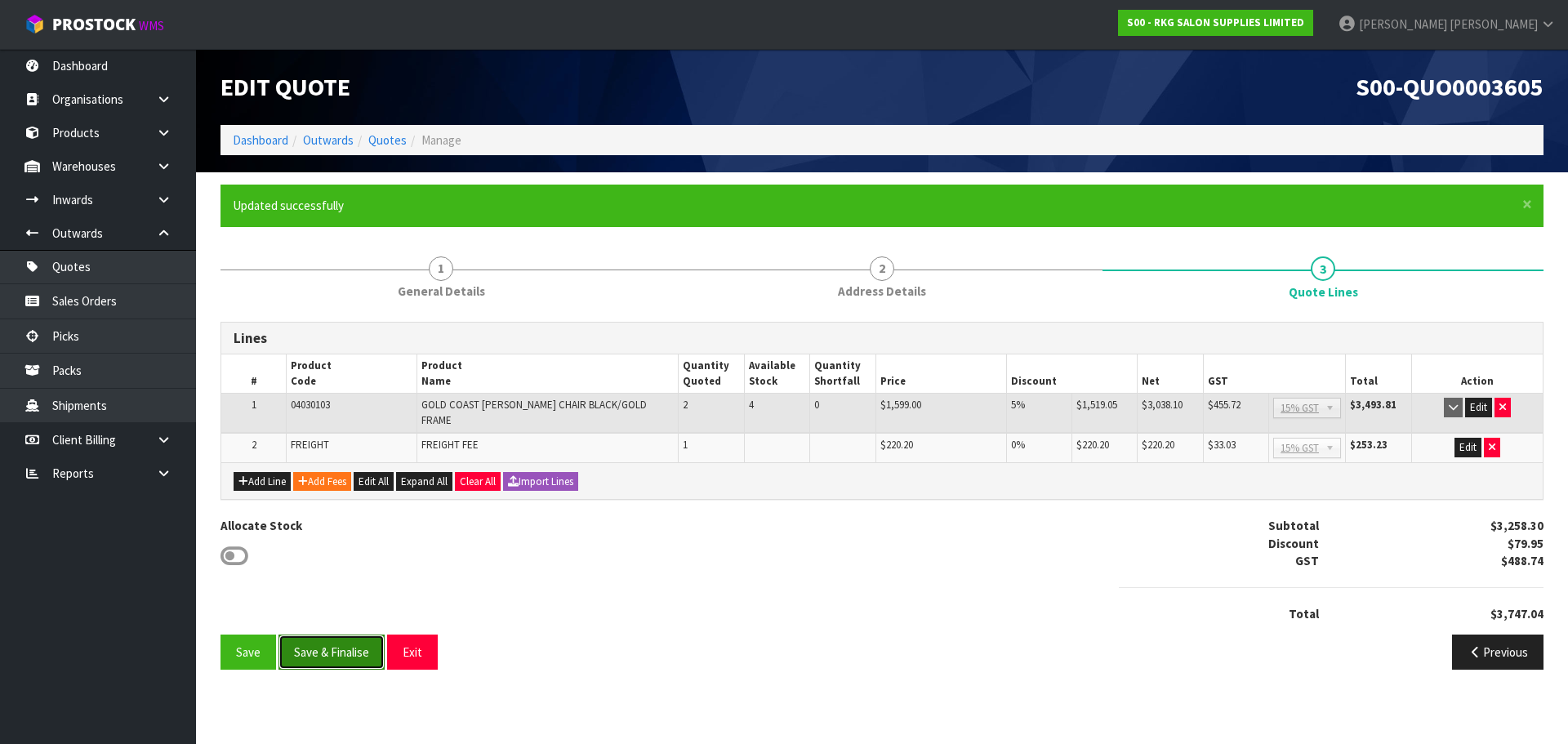
click at [322, 648] on button "Save & Finalise" at bounding box center [331, 651] width 106 height 35
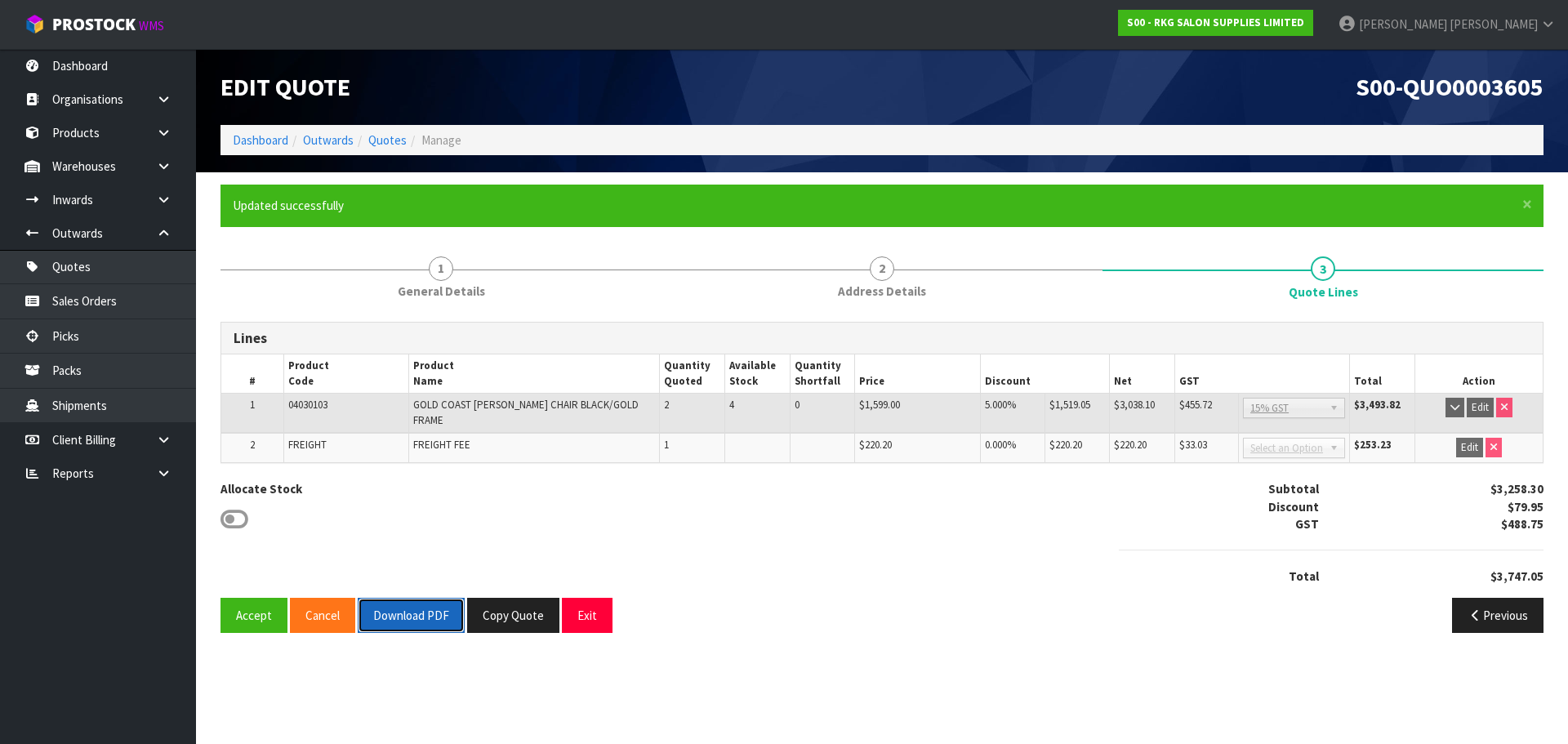
click at [427, 599] on button "Download PDF" at bounding box center [411, 615] width 107 height 35
click at [503, 608] on button "Copy Quote" at bounding box center [513, 615] width 93 height 35
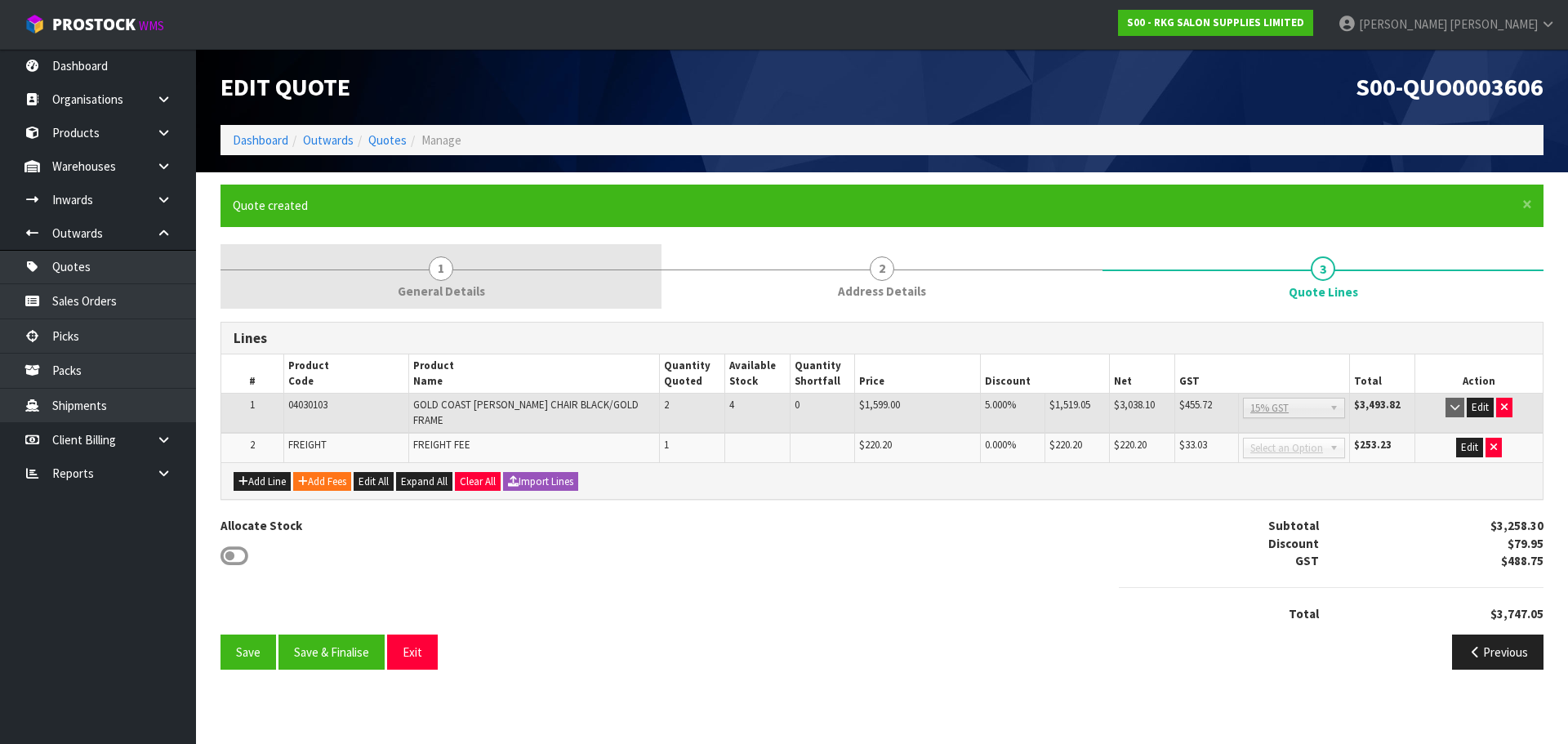
click at [436, 274] on span "1" at bounding box center [440, 268] width 24 height 24
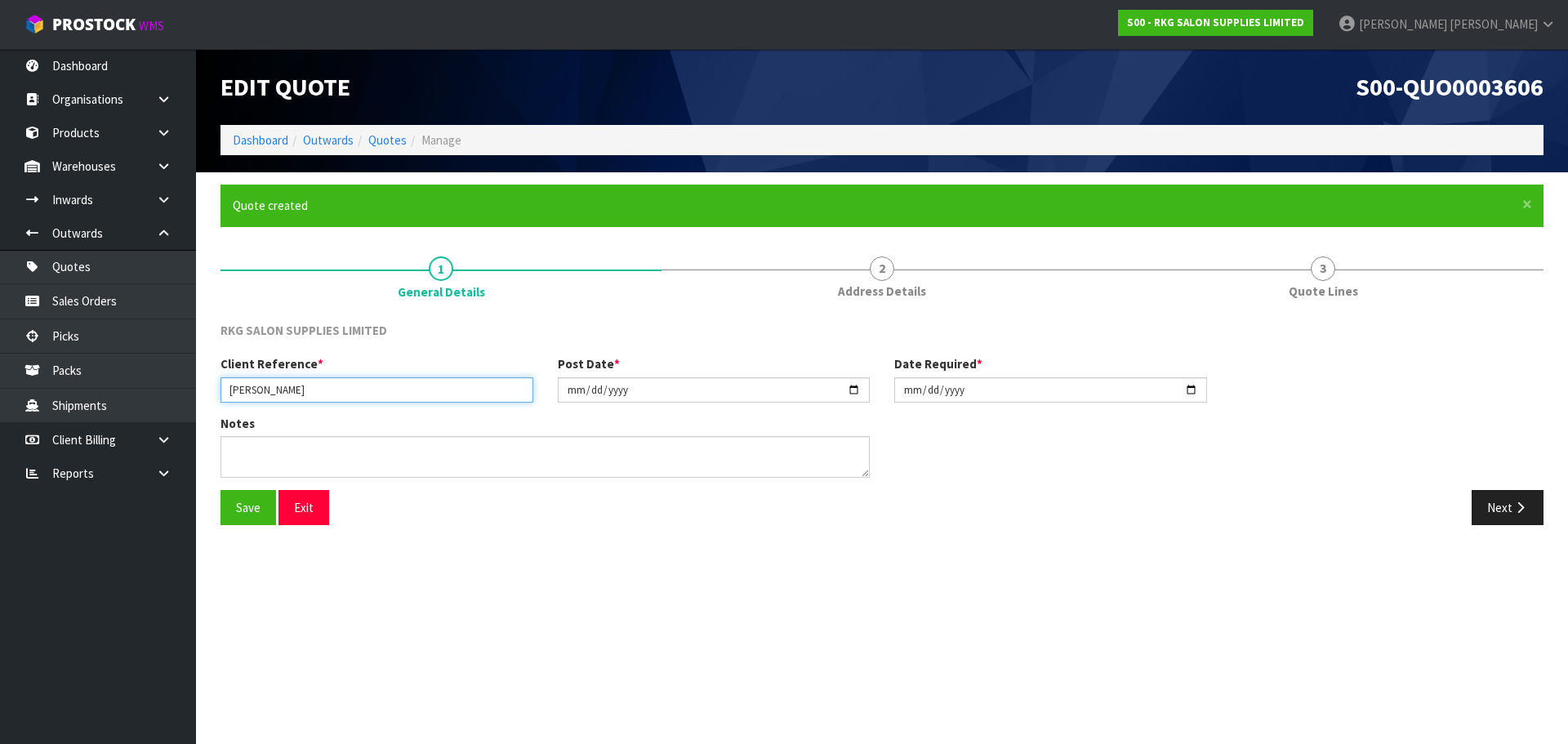
click at [347, 390] on input "[PERSON_NAME]" at bounding box center [376, 389] width 313 height 25
type input "[PERSON_NAME]."
click at [231, 506] on button "Save" at bounding box center [248, 507] width 55 height 35
click at [1497, 510] on button "Next" at bounding box center [1507, 507] width 72 height 35
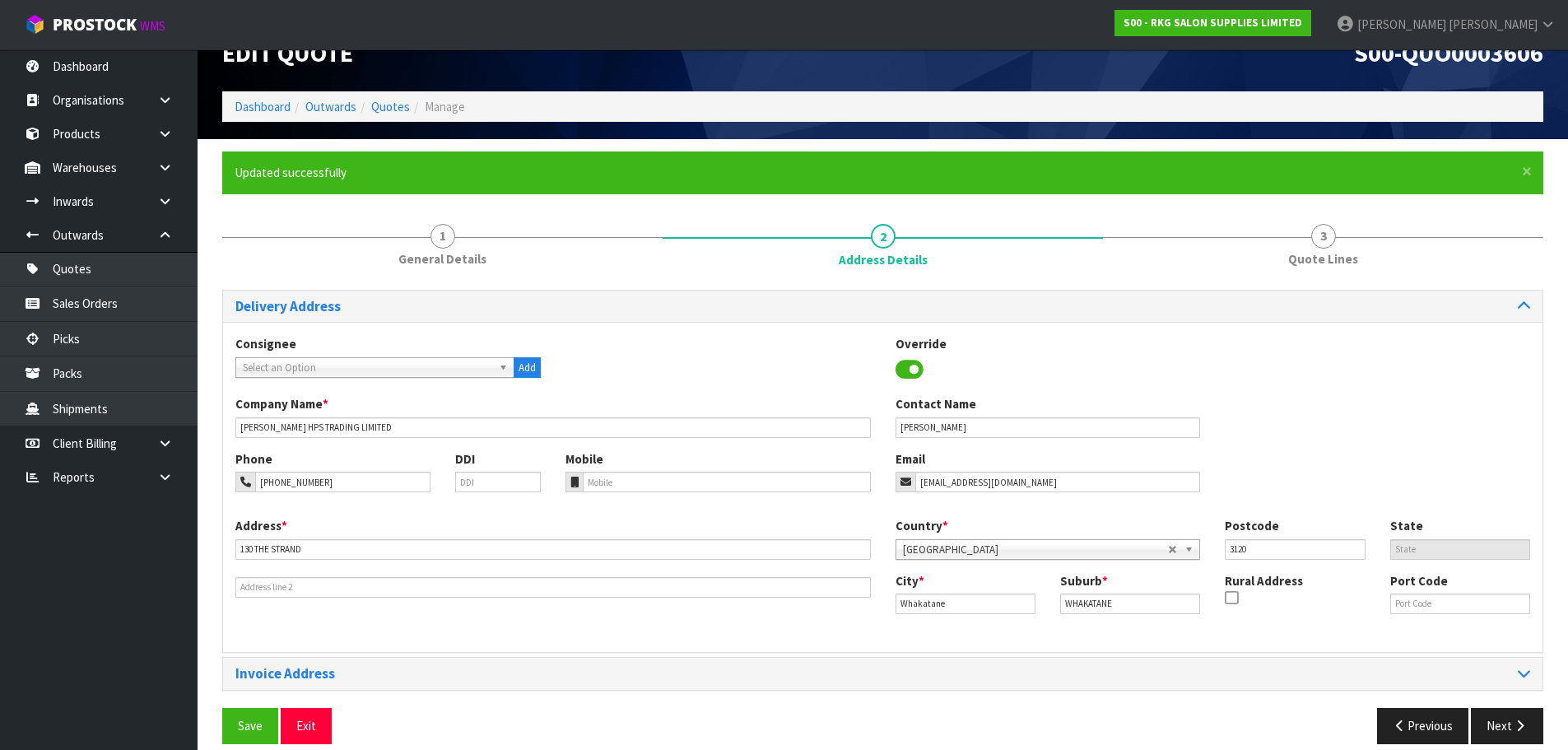
scroll to position [54, 0]
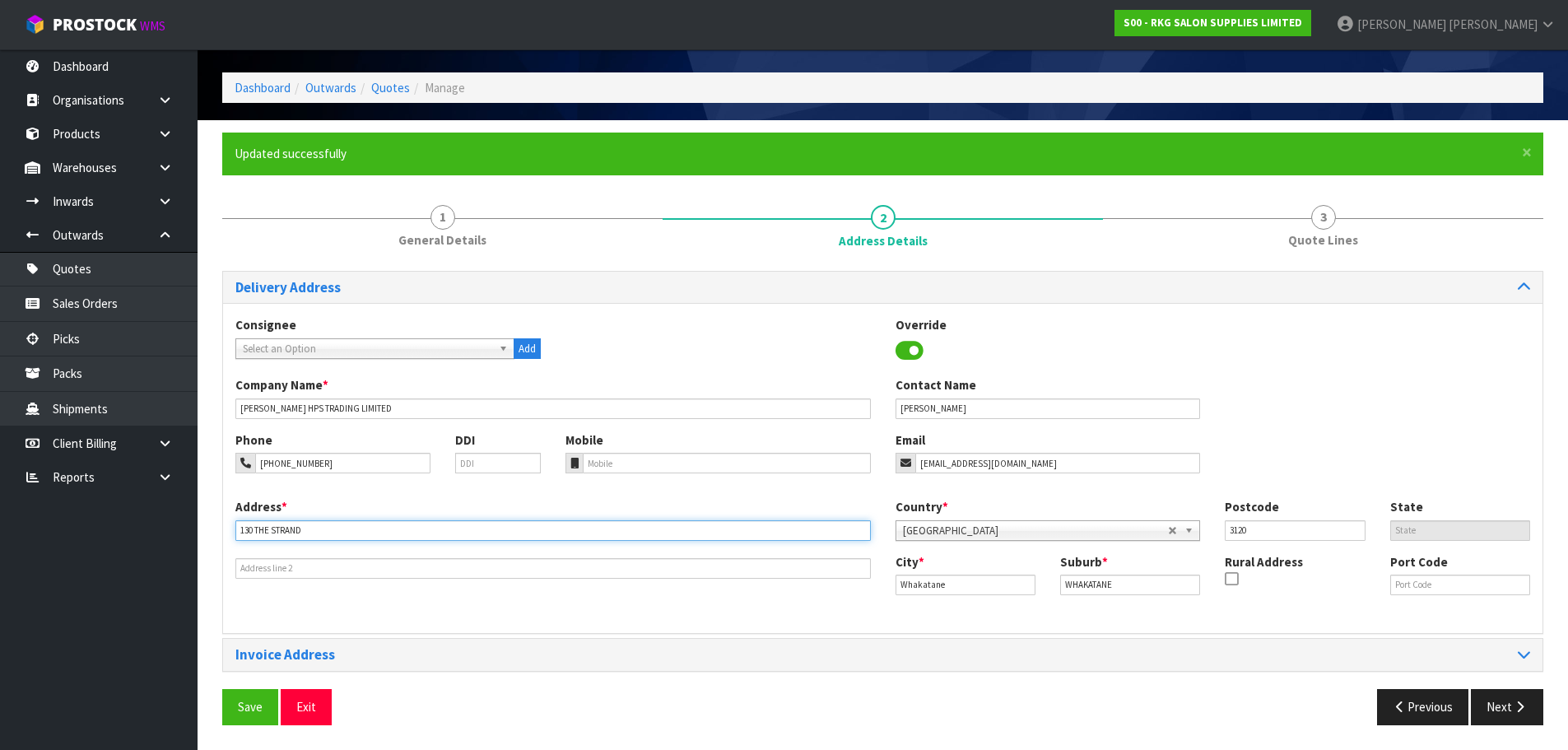
drag, startPoint x: 355, startPoint y: 536, endPoint x: 198, endPoint y: 545, distance: 157.3
click at [198, 545] on section "× Close Updated successfully 1 General Details 2 Address Details 3 Quote Lines …" at bounding box center [882, 435] width 1370 height 629
type input "THE CUT BARBERS & HAIR SALON"
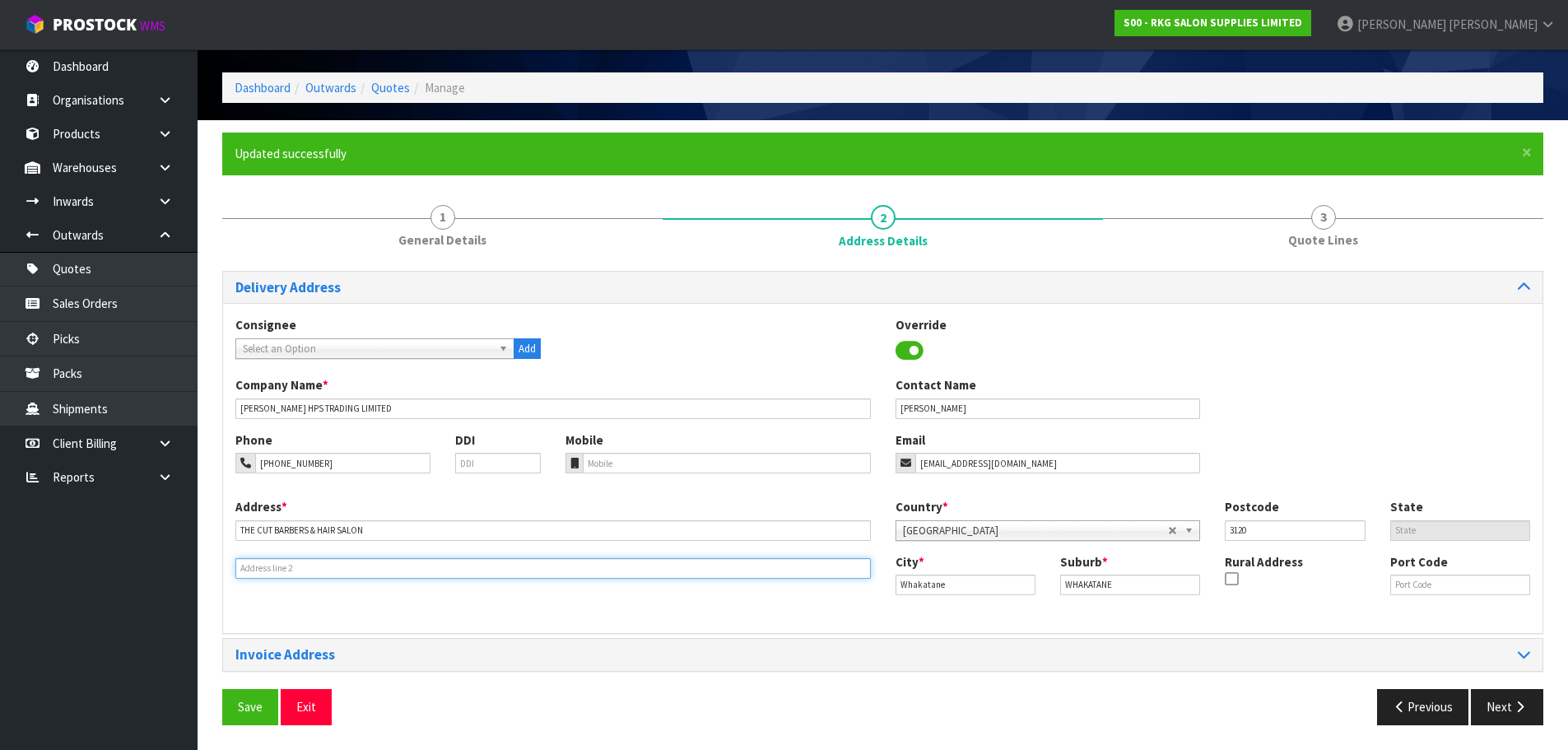
click at [258, 565] on input "text" at bounding box center [553, 568] width 635 height 21
type input "3 JELLICOE COURT"
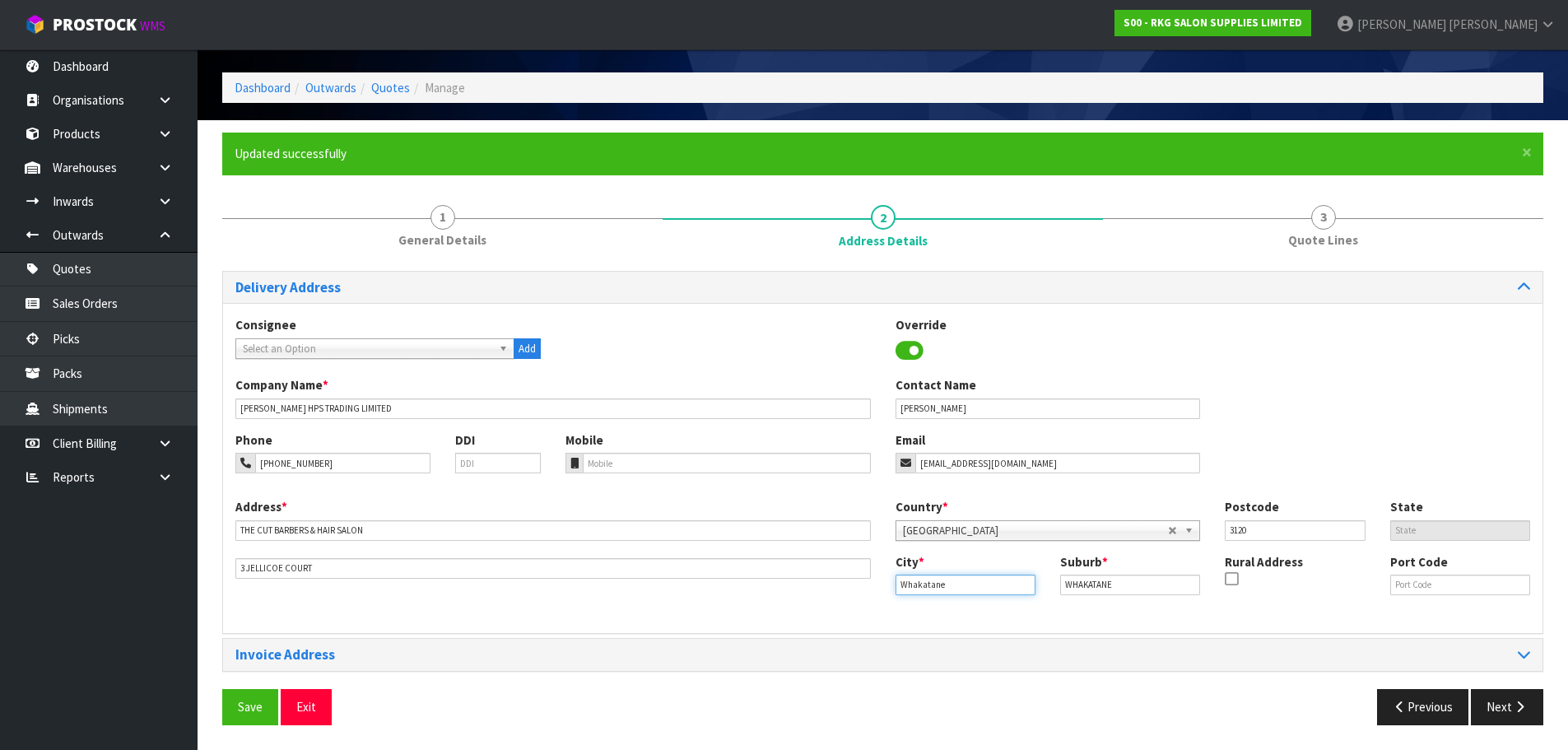
drag, startPoint x: 988, startPoint y: 587, endPoint x: 890, endPoint y: 587, distance: 98.0
click at [890, 587] on div "City * Whakatane" at bounding box center [965, 574] width 164 height 42
click at [917, 609] on strong "Kawe" at bounding box center [928, 612] width 31 height 15
type input "Kawerau"
drag, startPoint x: 1124, startPoint y: 580, endPoint x: 1052, endPoint y: 587, distance: 72.3
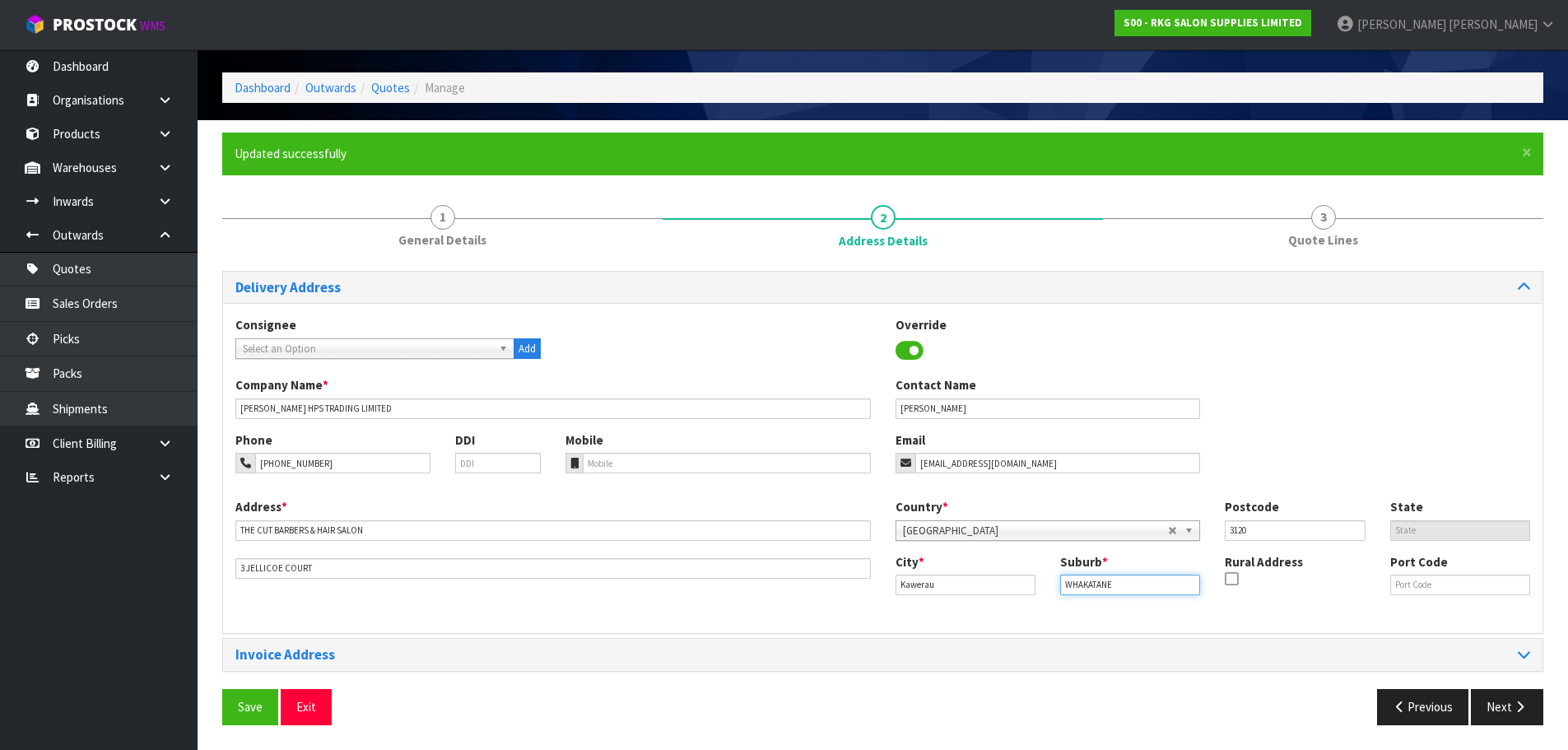
click at [1052, 587] on div "Suburb * WHAKATANE" at bounding box center [1129, 574] width 164 height 42
type input "KAWERAU"
drag, startPoint x: 1262, startPoint y: 534, endPoint x: 1223, endPoint y: 536, distance: 39.1
click at [1223, 536] on div "Postcode 3120" at bounding box center [1295, 518] width 164 height 42
type input "3127"
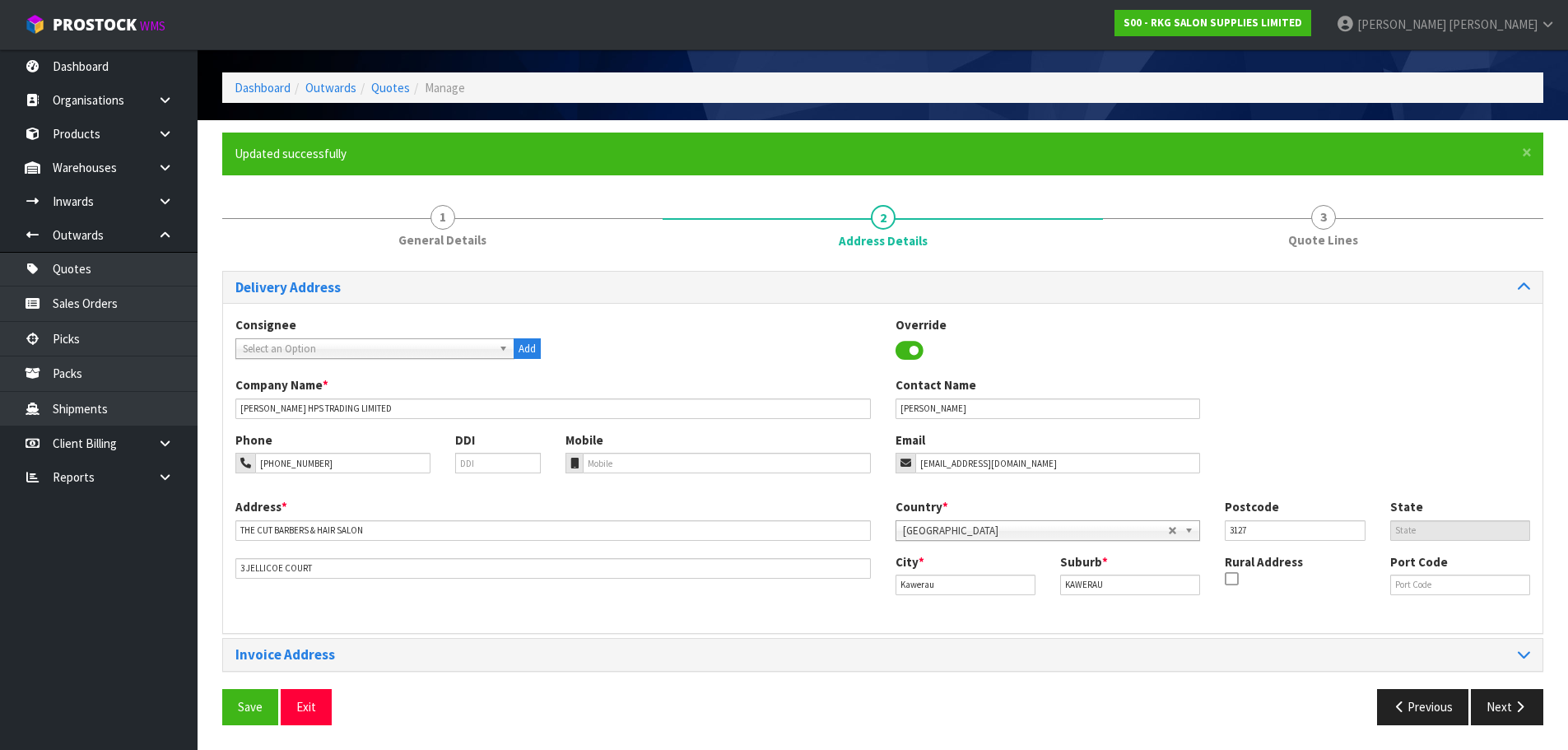
click at [1271, 454] on div "Phone 021-023-67518 DDI Mobile Email cherry.santos72@yahoo.co.nz" at bounding box center [882, 464] width 1320 height 66
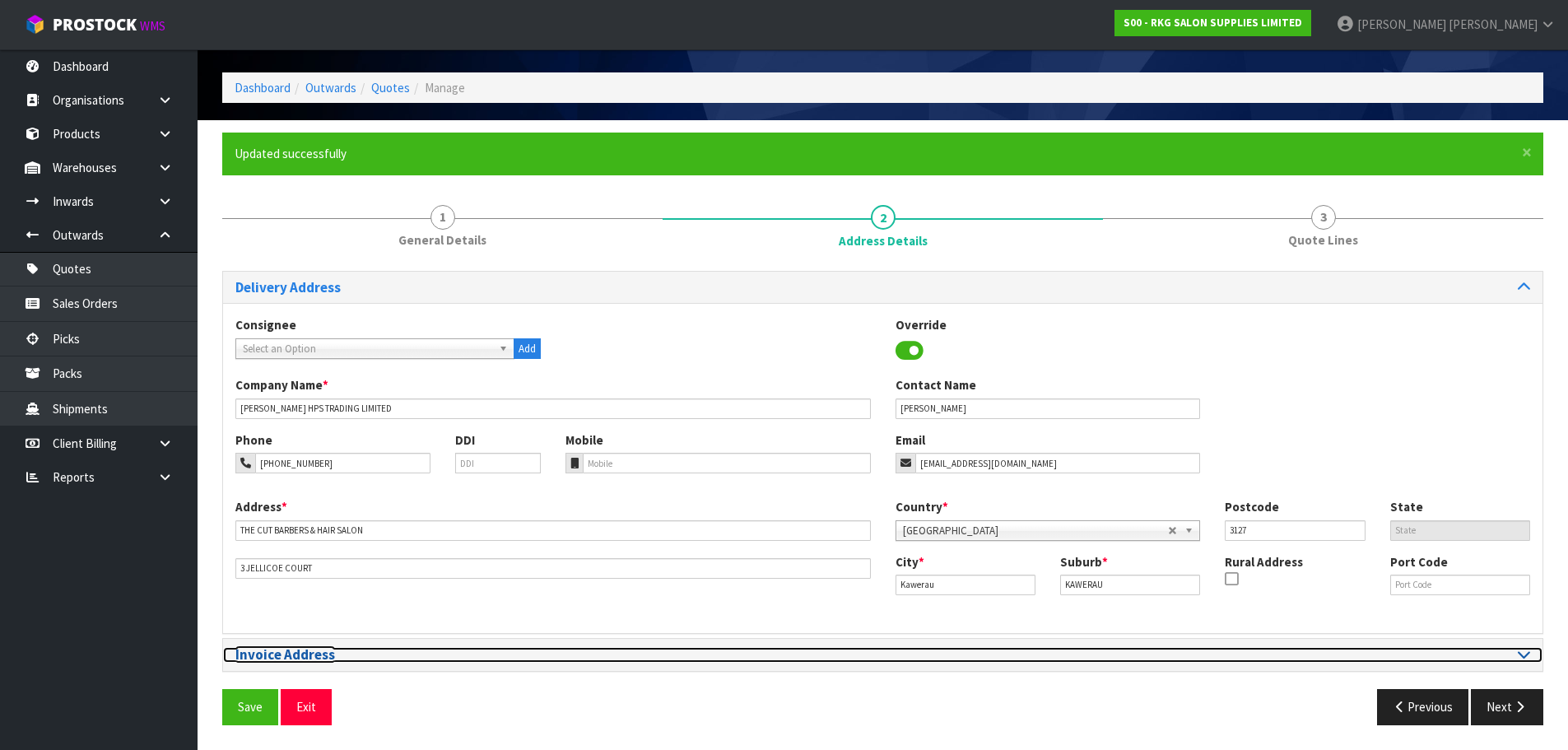
click at [1527, 656] on icon at bounding box center [1524, 654] width 13 height 14
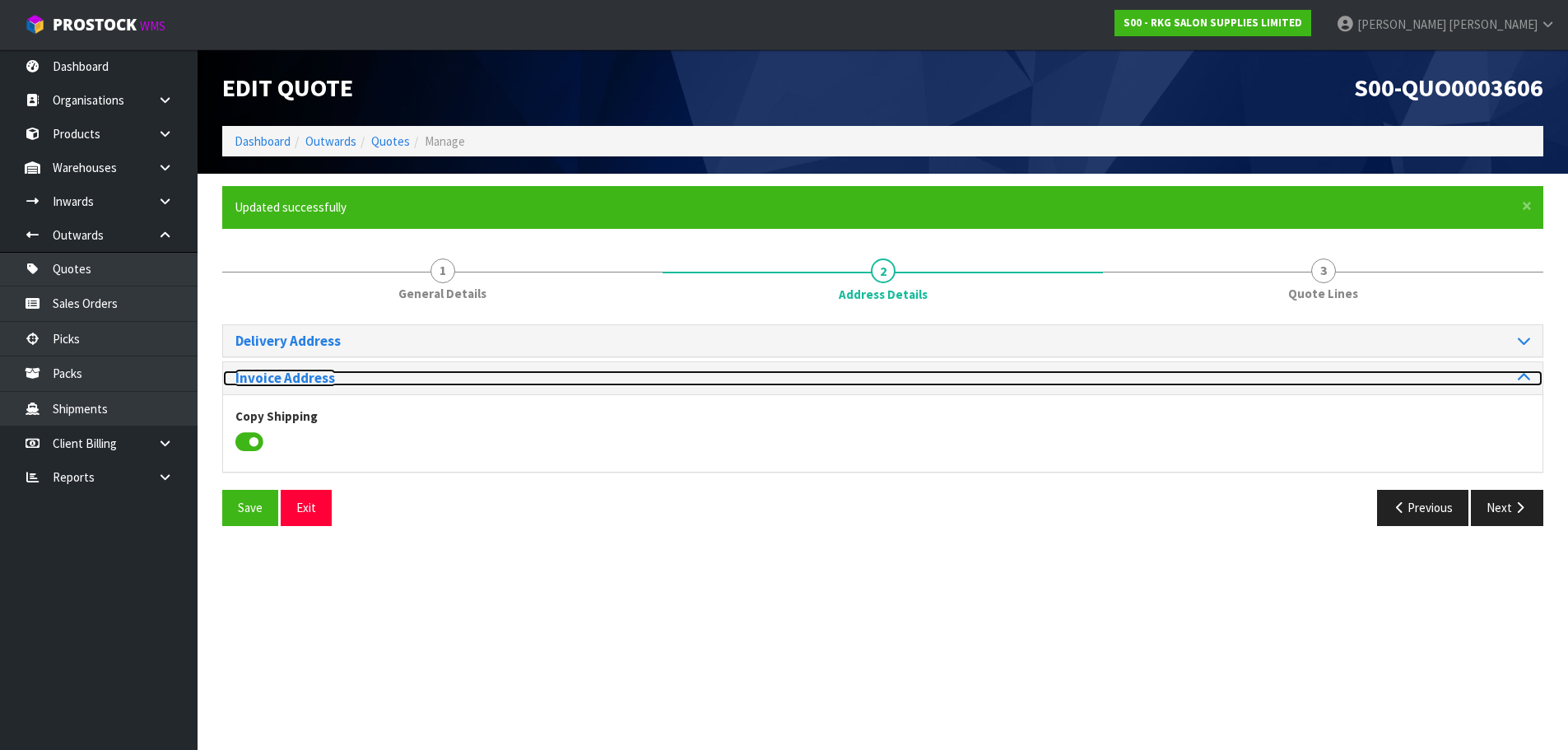
scroll to position [0, 0]
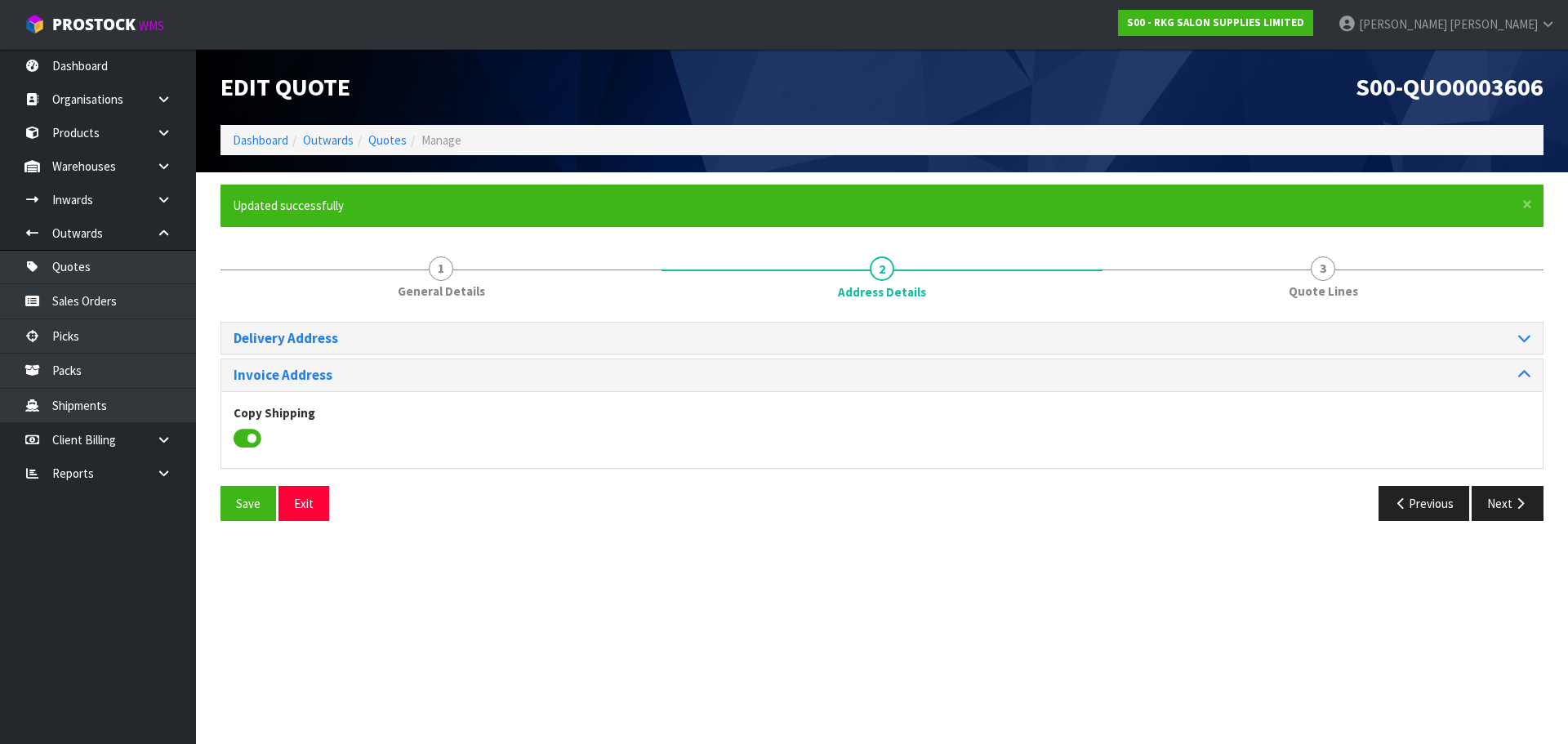
click at [249, 433] on icon at bounding box center [247, 437] width 28 height 24
click at [0, 0] on input "checkbox" at bounding box center [0, 0] width 0 height 0
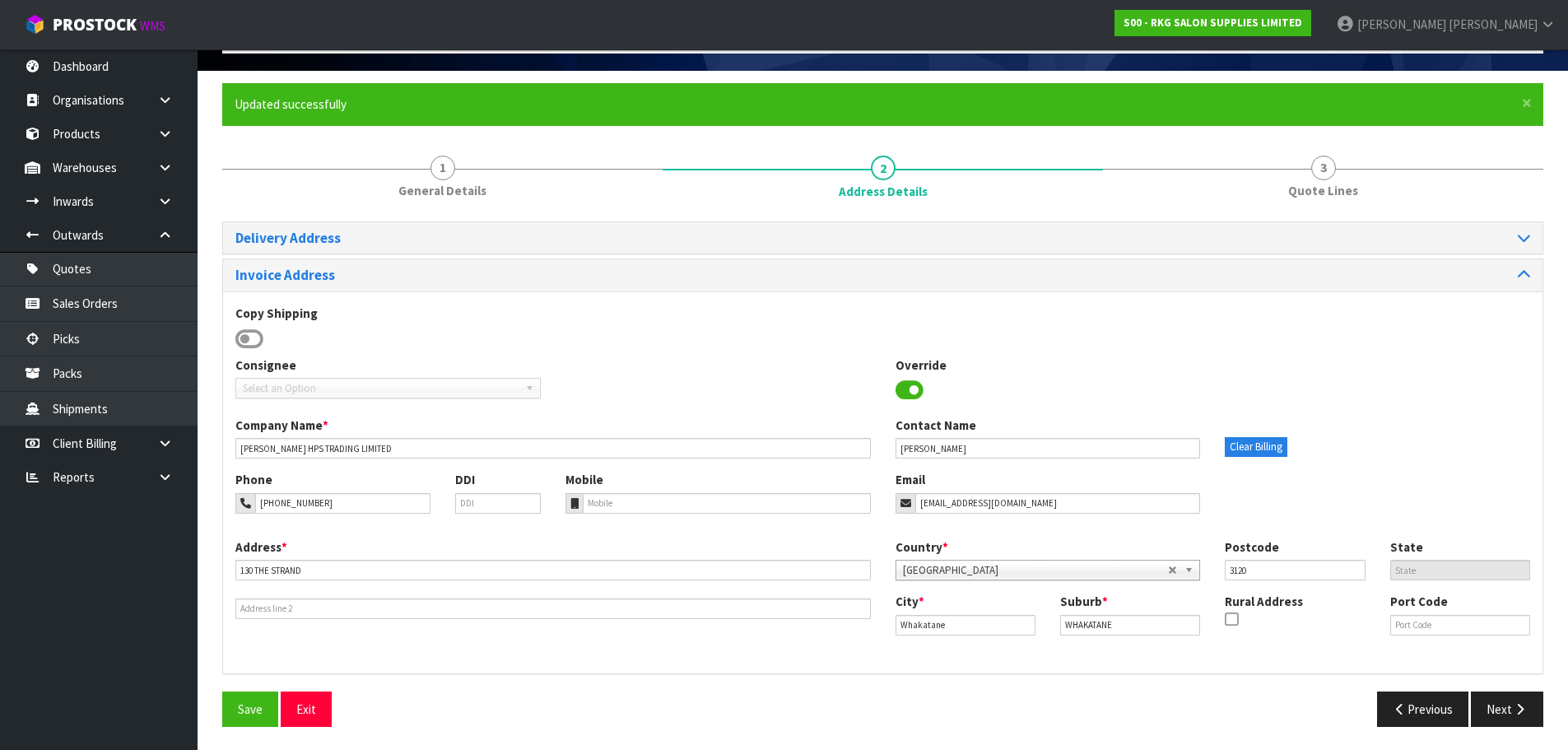
scroll to position [104, 0]
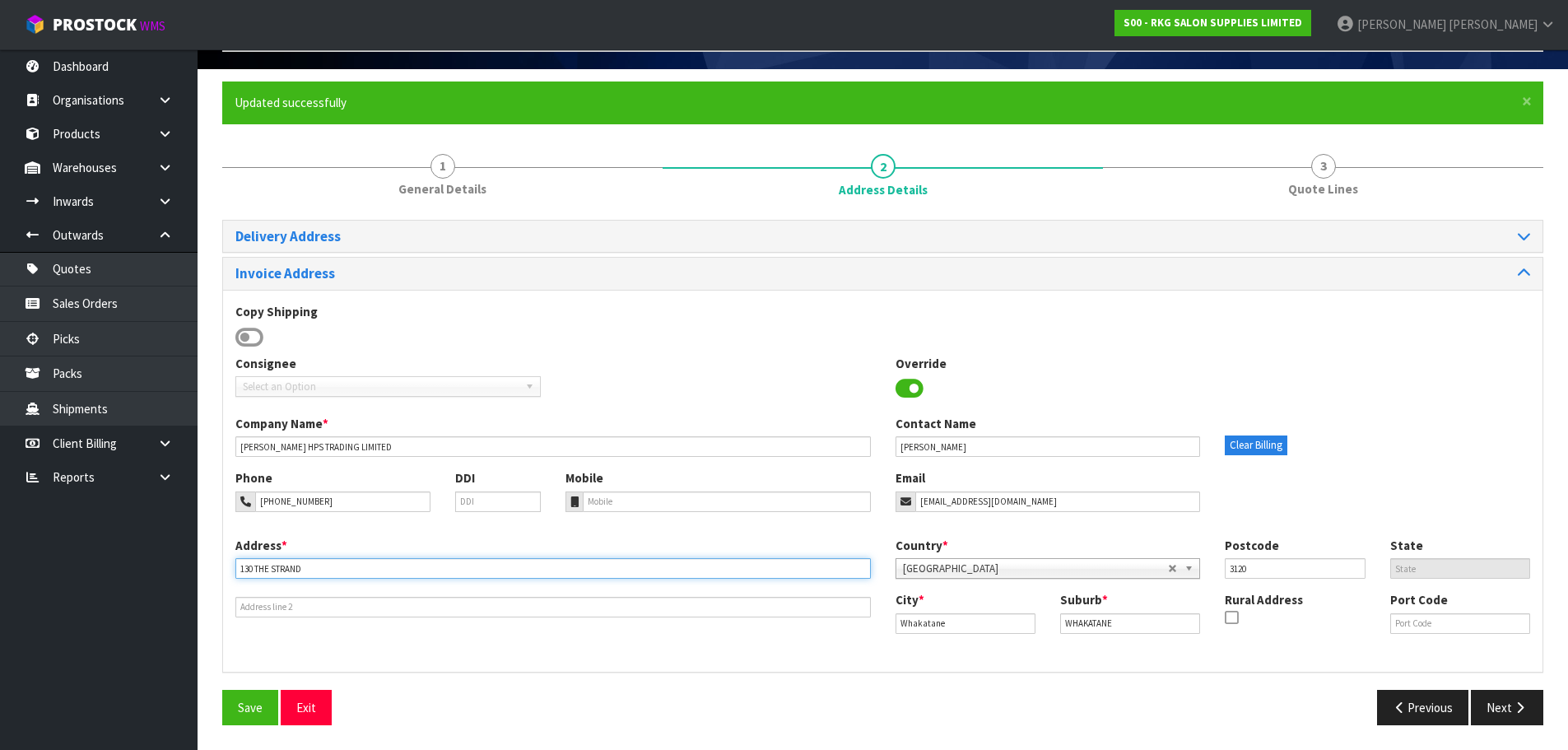
drag, startPoint x: 344, startPoint y: 571, endPoint x: 197, endPoint y: 578, distance: 147.2
click at [197, 578] on body "Toggle navigation ProStock WMS S00 - RKG SALON SUPPLIES LIMITED Marie Miranda L…" at bounding box center [784, 270] width 1568 height 750
drag, startPoint x: 329, startPoint y: 571, endPoint x: 230, endPoint y: 583, distance: 99.7
click at [230, 583] on div "Address * 36 RIVERSIDE DRIVE" at bounding box center [553, 577] width 660 height 81
type input "36 RIVERSIDE DRIVE"
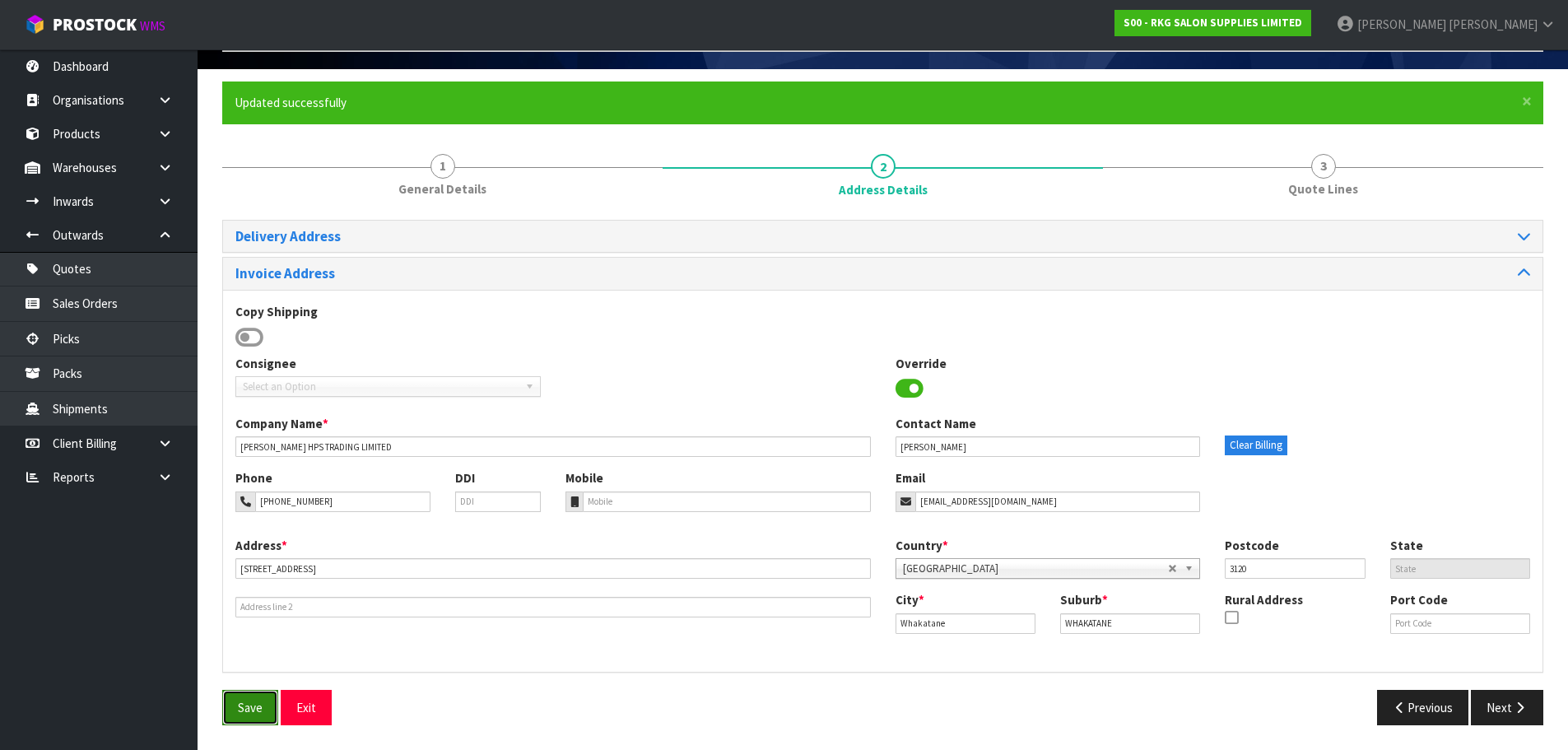
click at [252, 709] on button "Save" at bounding box center [250, 707] width 56 height 35
click at [1502, 702] on button "Next" at bounding box center [1507, 707] width 73 height 35
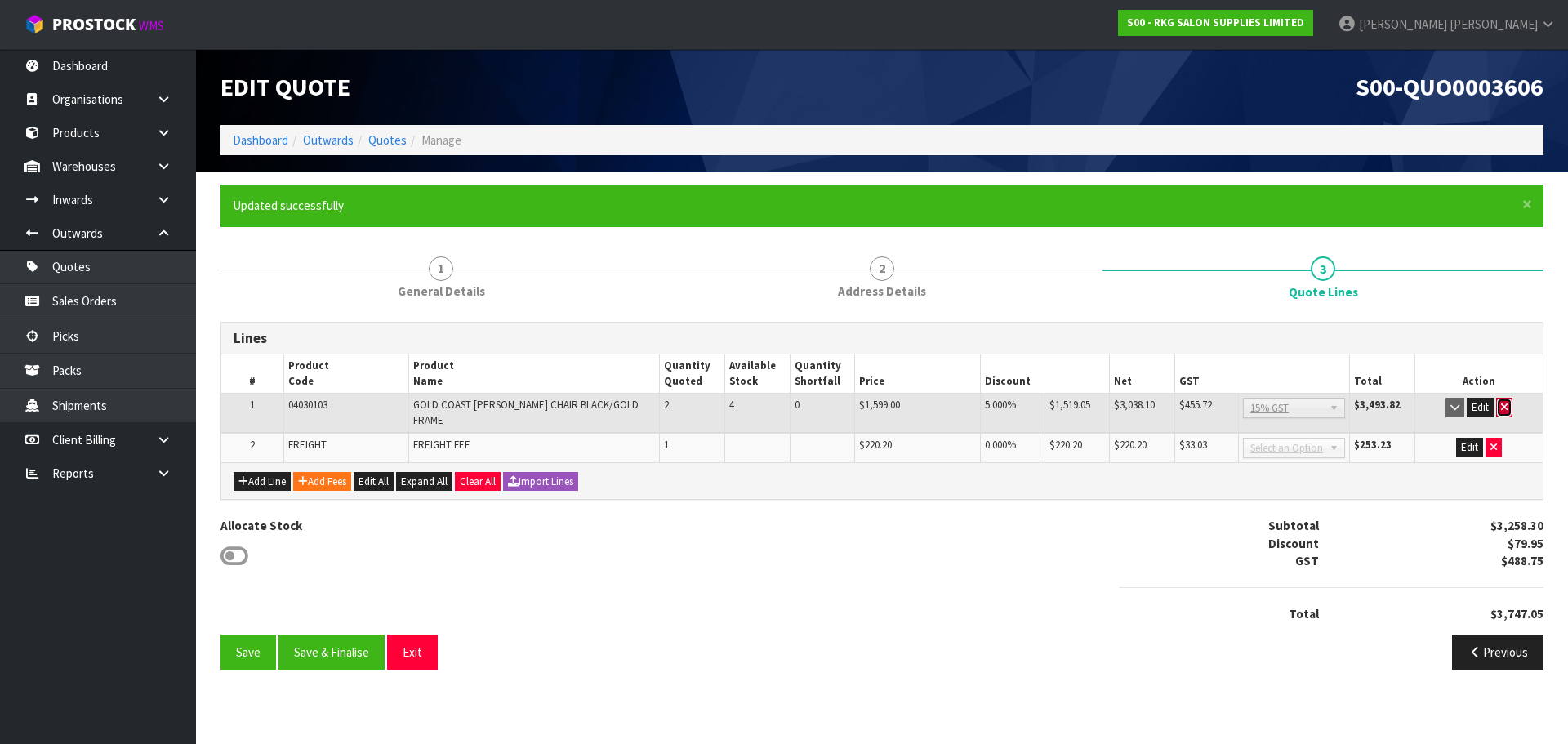
click at [1501, 405] on icon "button" at bounding box center [1504, 407] width 6 height 11
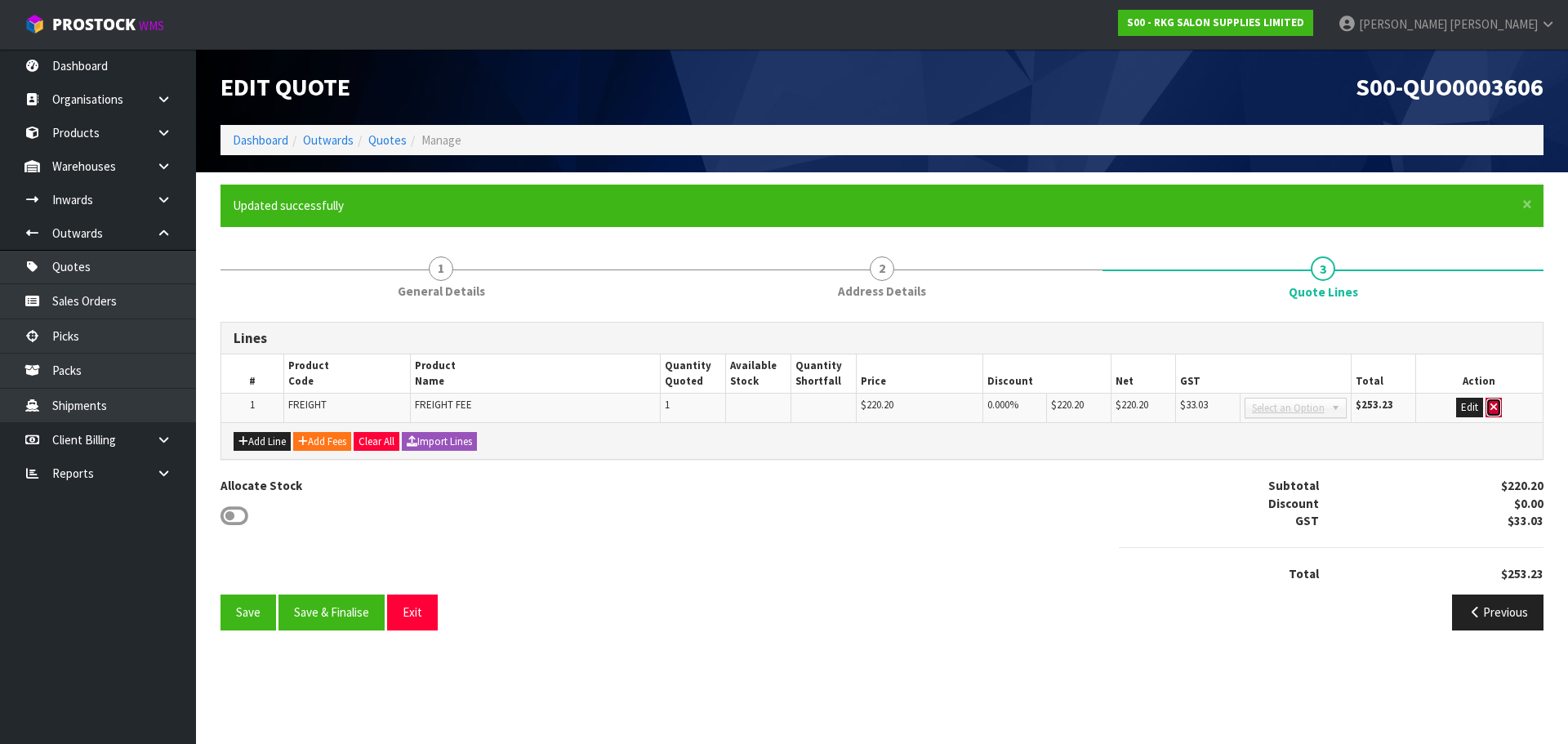
click at [1497, 407] on icon "button" at bounding box center [1493, 407] width 6 height 11
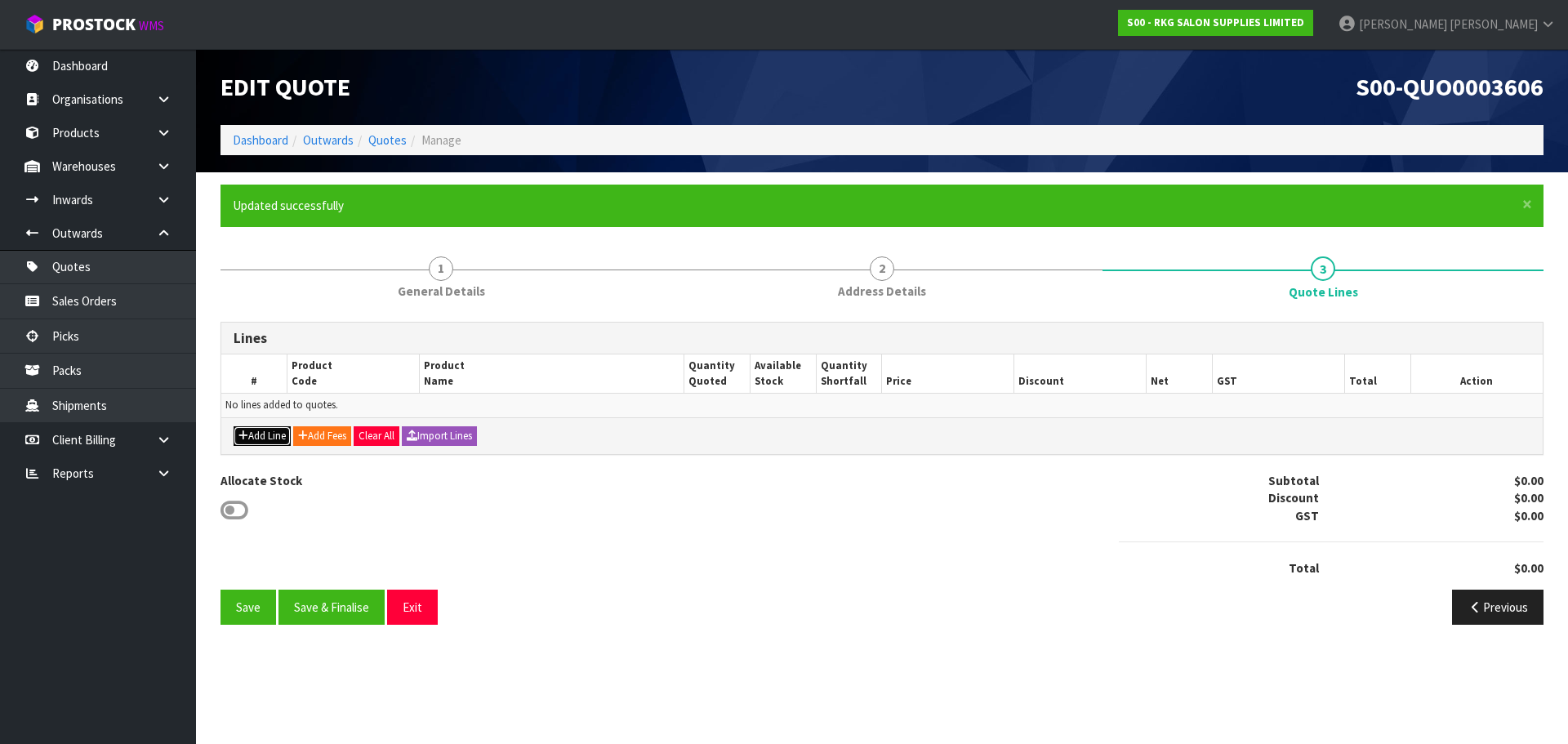
click at [275, 435] on button "Add Line" at bounding box center [262, 436] width 57 height 20
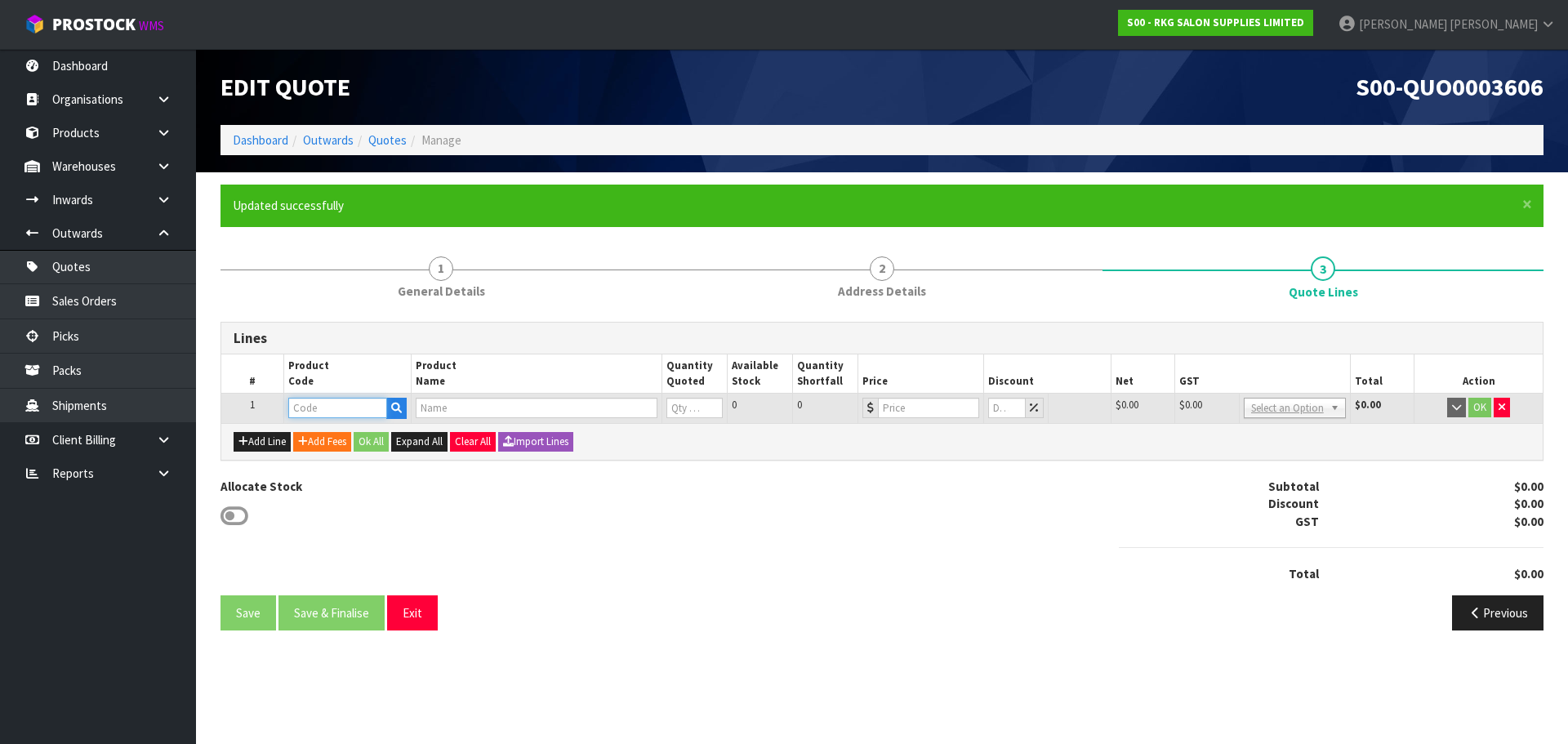
click at [346, 407] on input "text" at bounding box center [337, 407] width 98 height 20
type input "03150101"
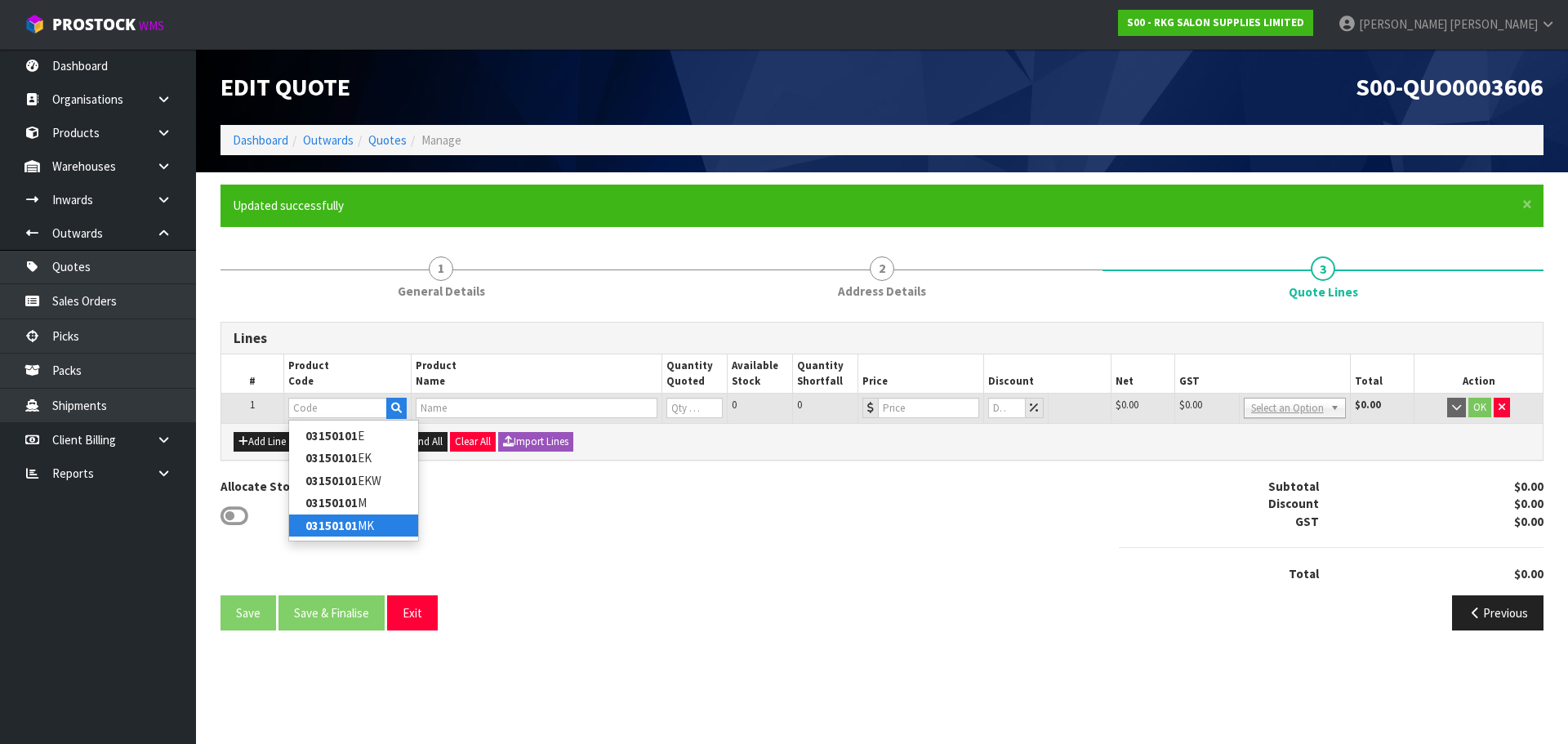
click at [351, 521] on strong "03150101" at bounding box center [332, 525] width 53 height 15
type input "03150101MK"
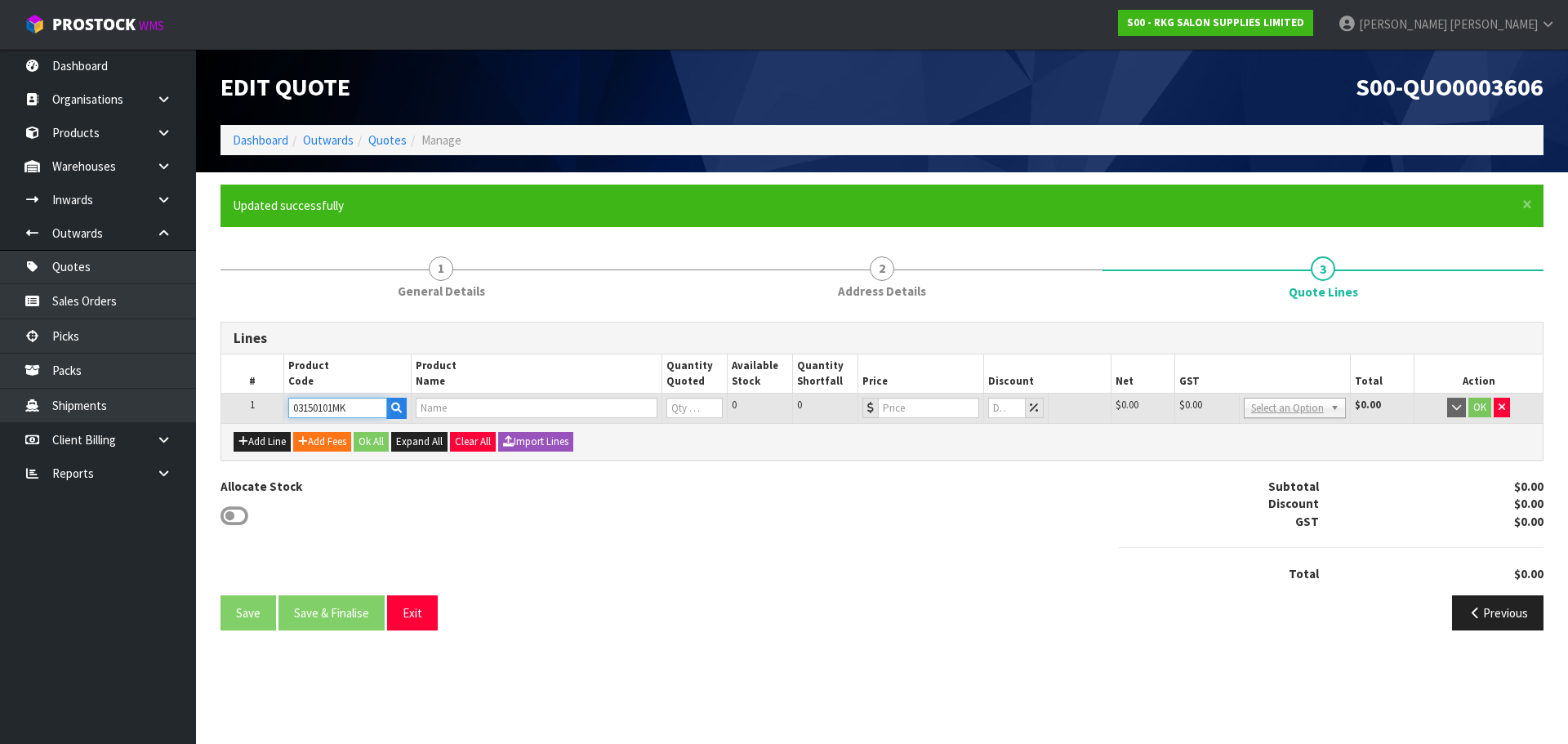
type input "CLUNES PREMIUM MANUAL SHAMPOO LOUNGE - BLACK"
type input "0"
type input "1295"
type input "0"
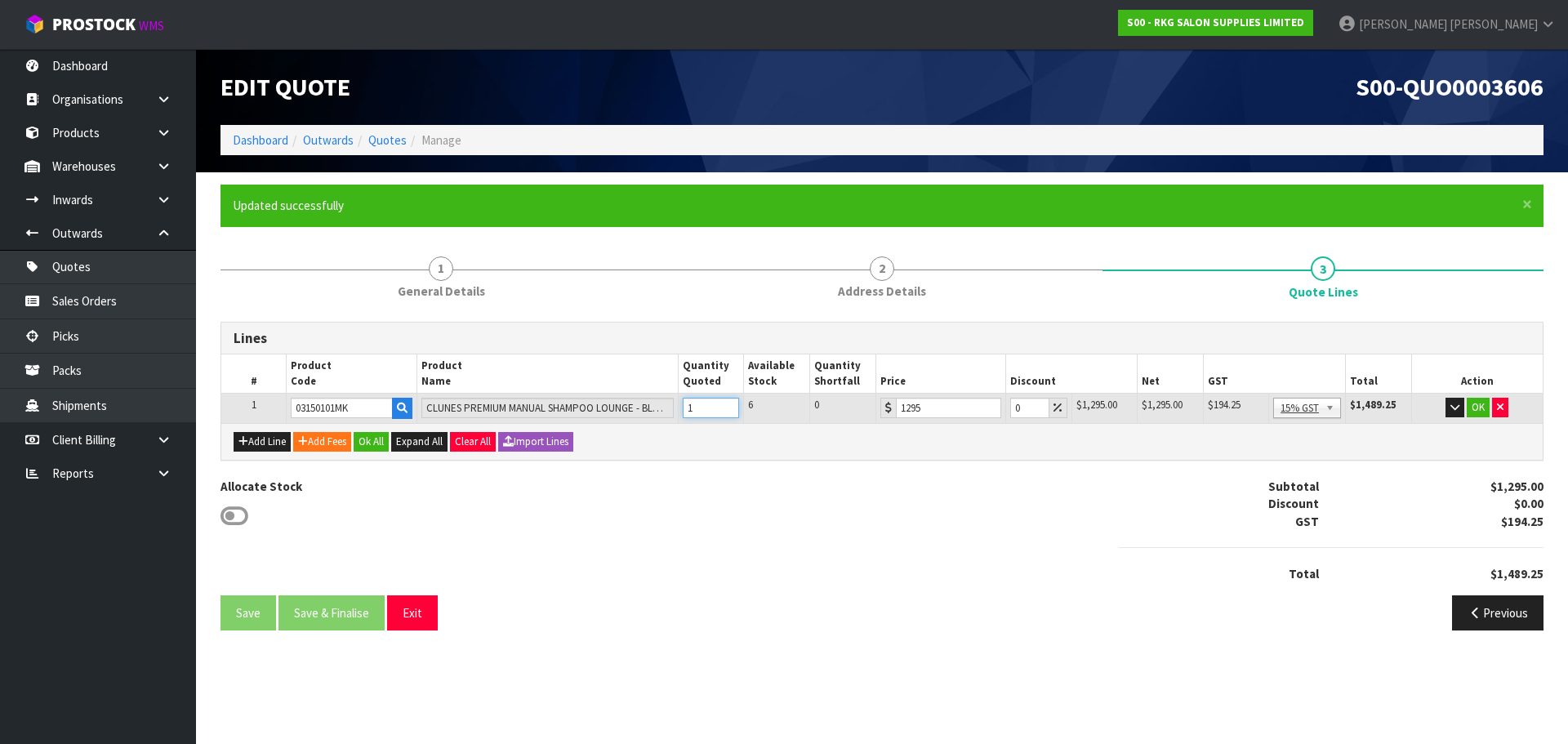
type input "1"
click at [727, 403] on input "1" at bounding box center [711, 407] width 57 height 20
drag, startPoint x: 1022, startPoint y: 408, endPoint x: 998, endPoint y: 410, distance: 24.1
click at [998, 410] on tr "1 03150101MK CLUNES PREMIUM MANUAL SHAMPOO LOUNGE - BLACK 1 6 0 1295 0 $1,295.0…" at bounding box center [882, 408] width 1321 height 29
type input "5"
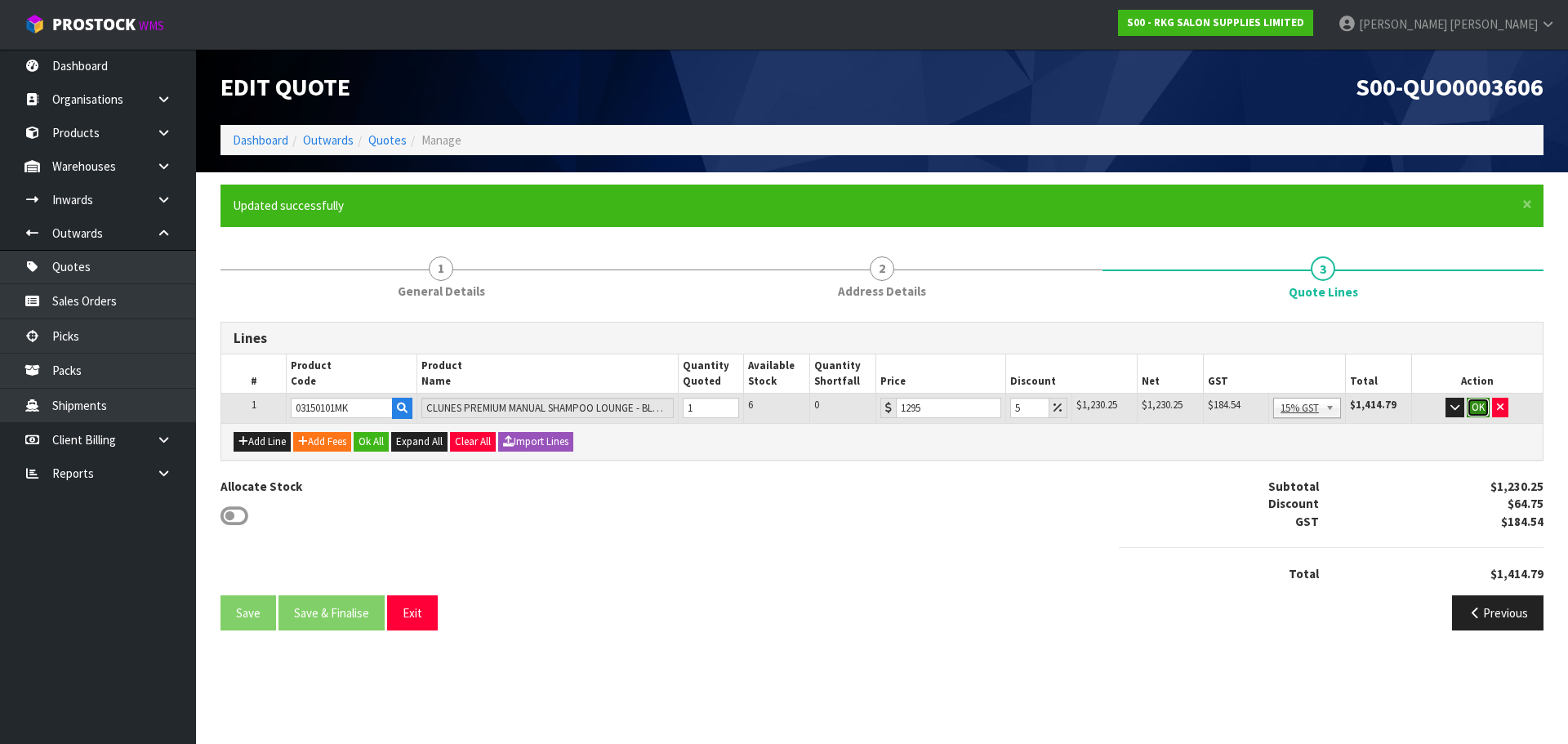
click at [1482, 406] on button "OK" at bounding box center [1478, 407] width 23 height 20
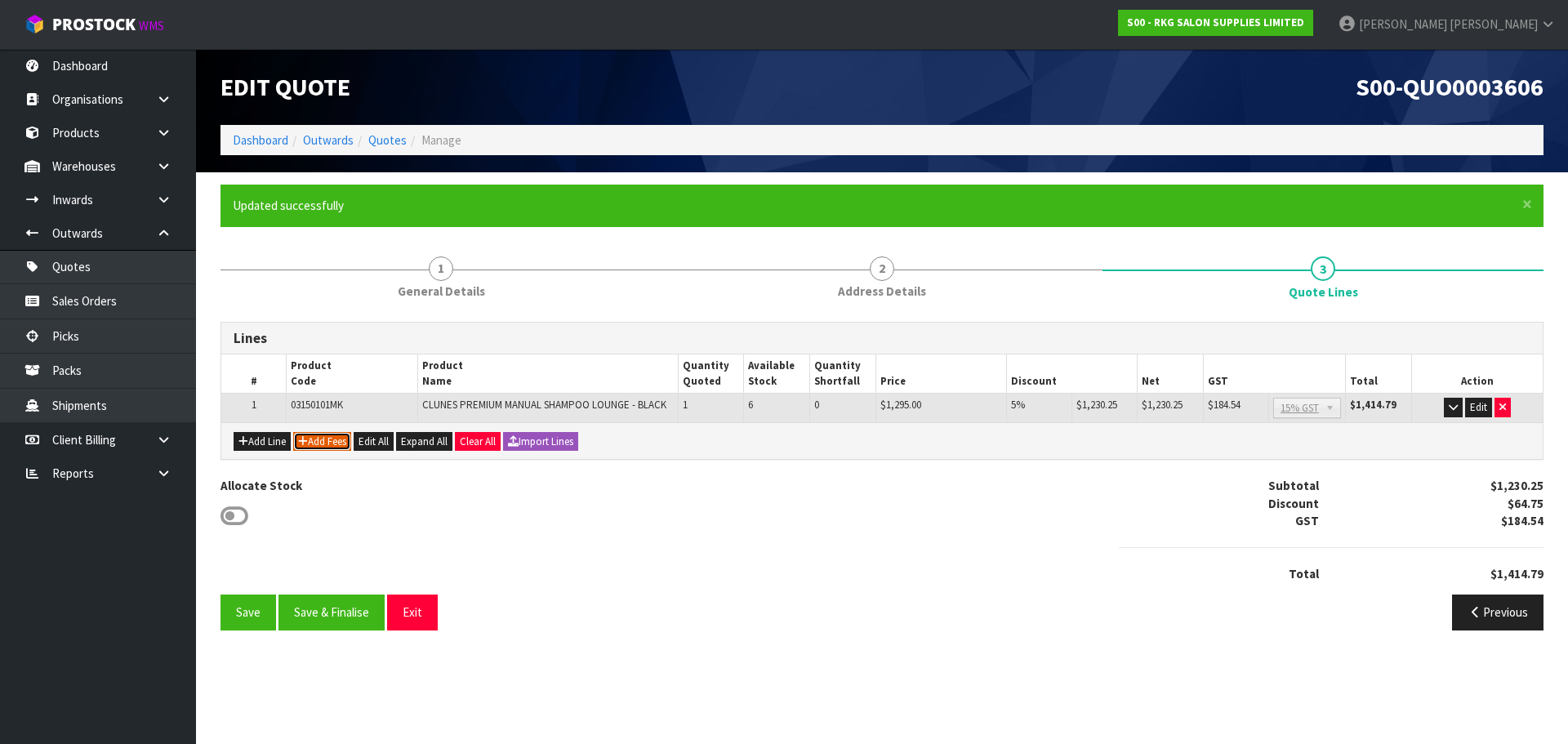
click at [331, 442] on button "Add Fees" at bounding box center [322, 442] width 58 height 20
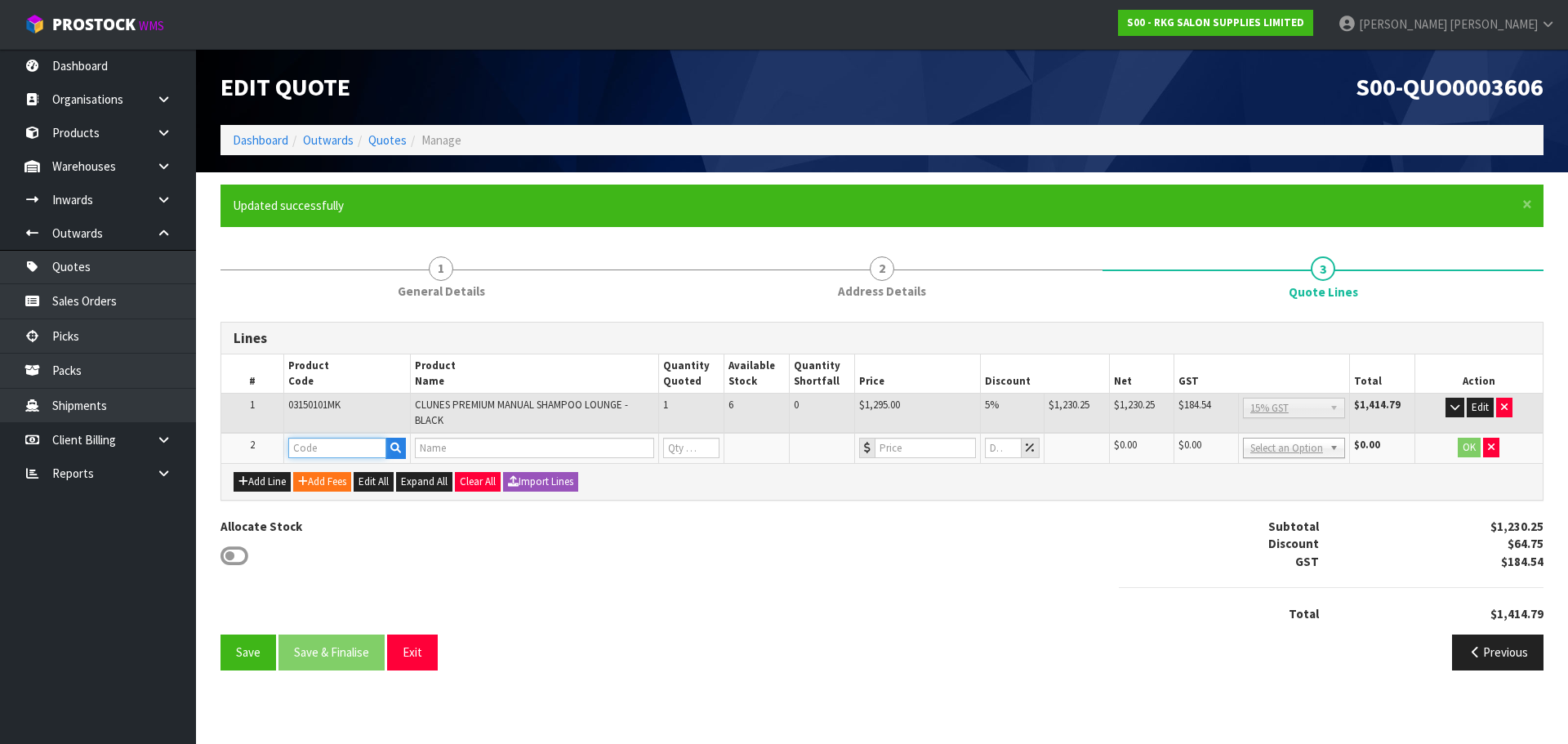
click at [331, 439] on input "text" at bounding box center [337, 447] width 98 height 20
type input "FRE"
click at [334, 474] on link "FRE IGHT" at bounding box center [353, 475] width 129 height 22
type input "FREIGHT"
type input "FREIGHT FEE"
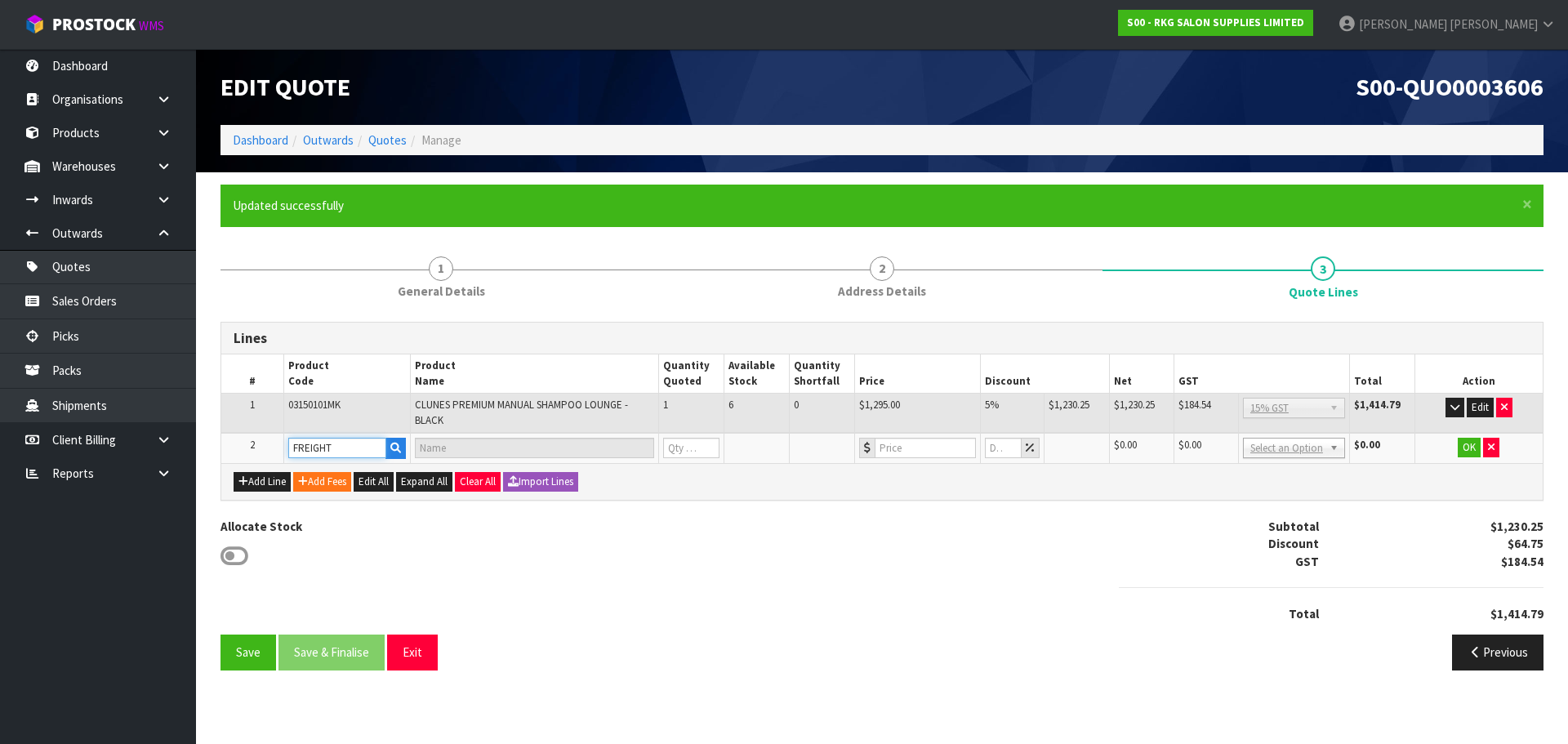
type input "1"
type input "0"
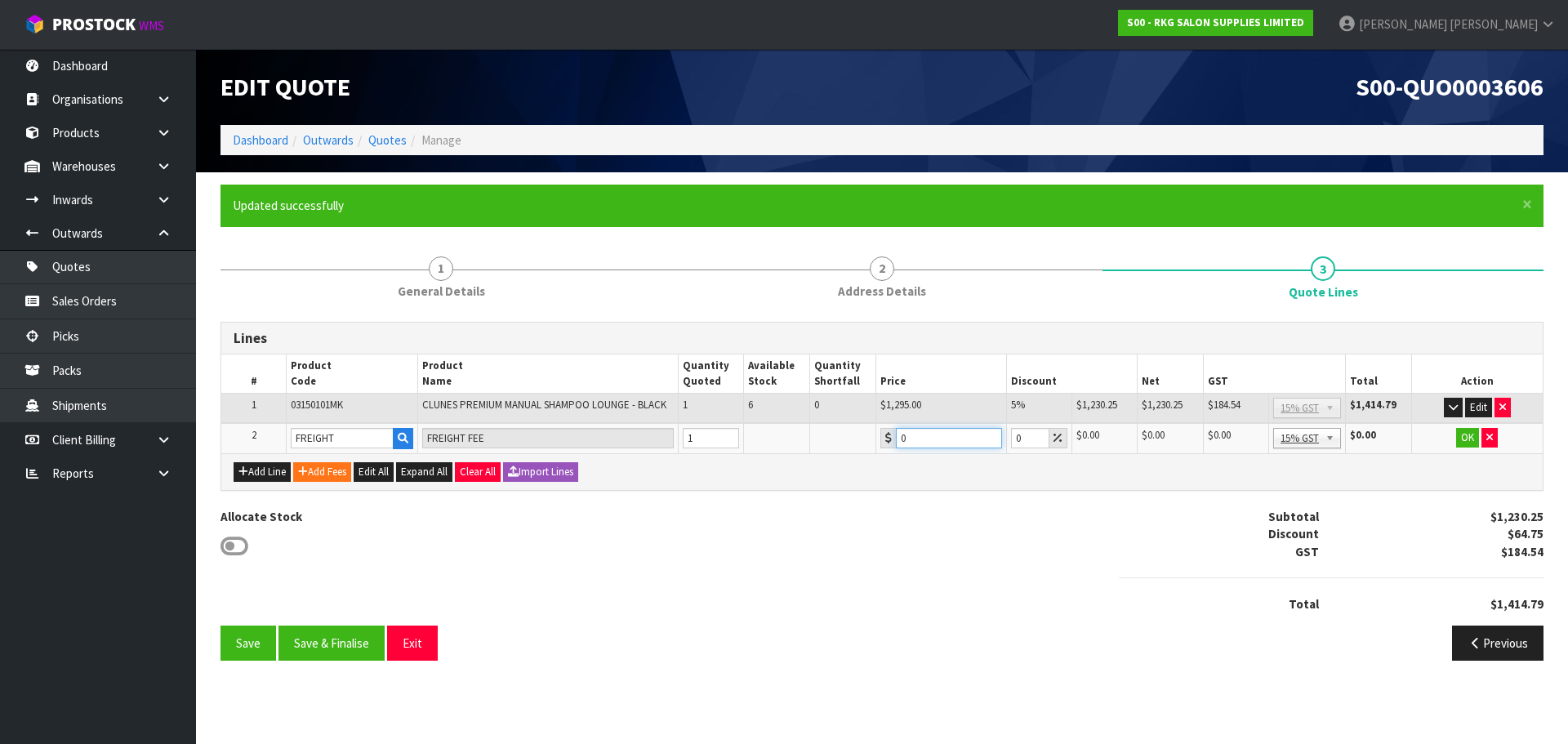
drag, startPoint x: 916, startPoint y: 436, endPoint x: 895, endPoint y: 436, distance: 21.0
click at [896, 436] on input "0" at bounding box center [948, 437] width 106 height 20
type input "441.30"
click at [1461, 441] on button "OK" at bounding box center [1468, 437] width 23 height 20
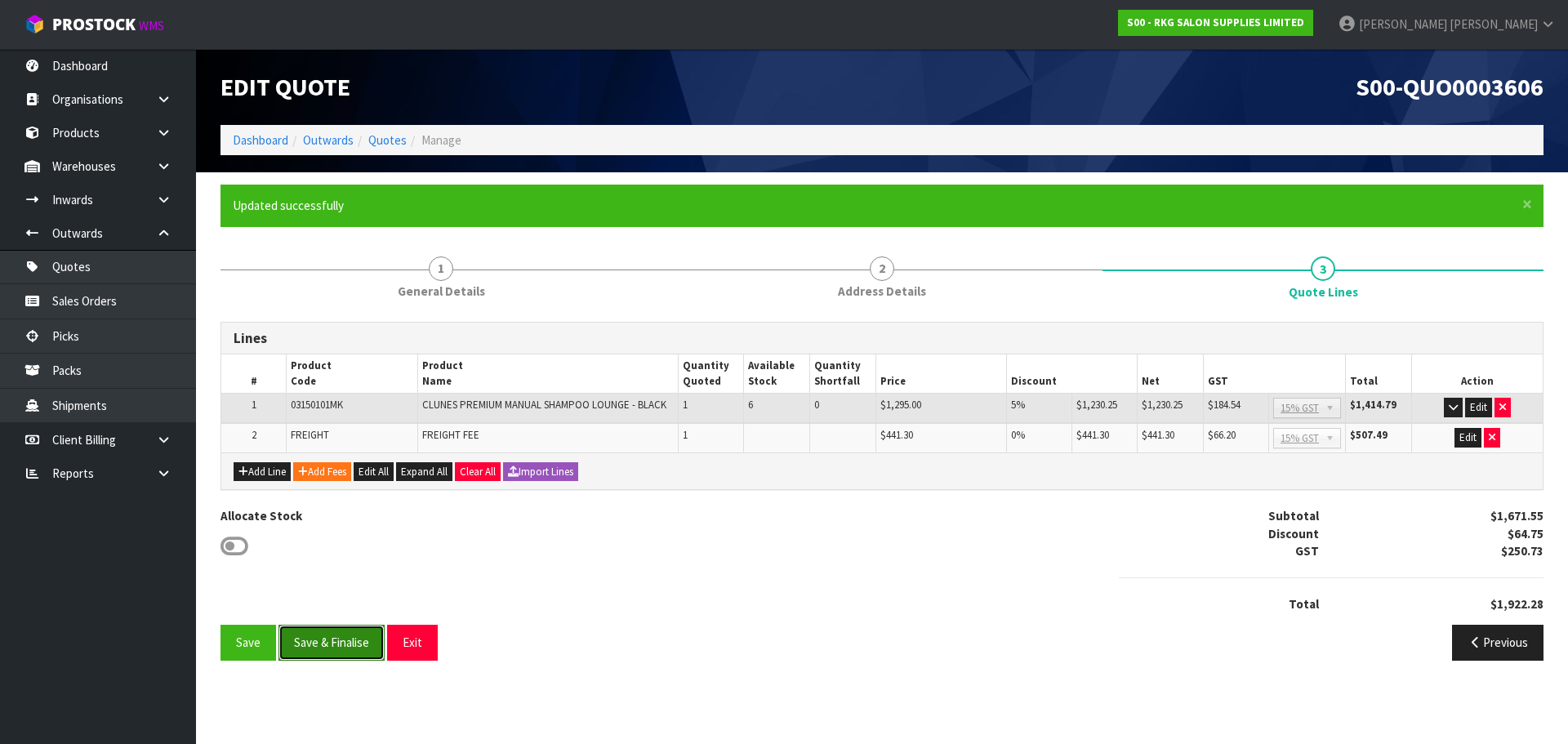
click at [337, 643] on button "Save & Finalise" at bounding box center [331, 642] width 106 height 35
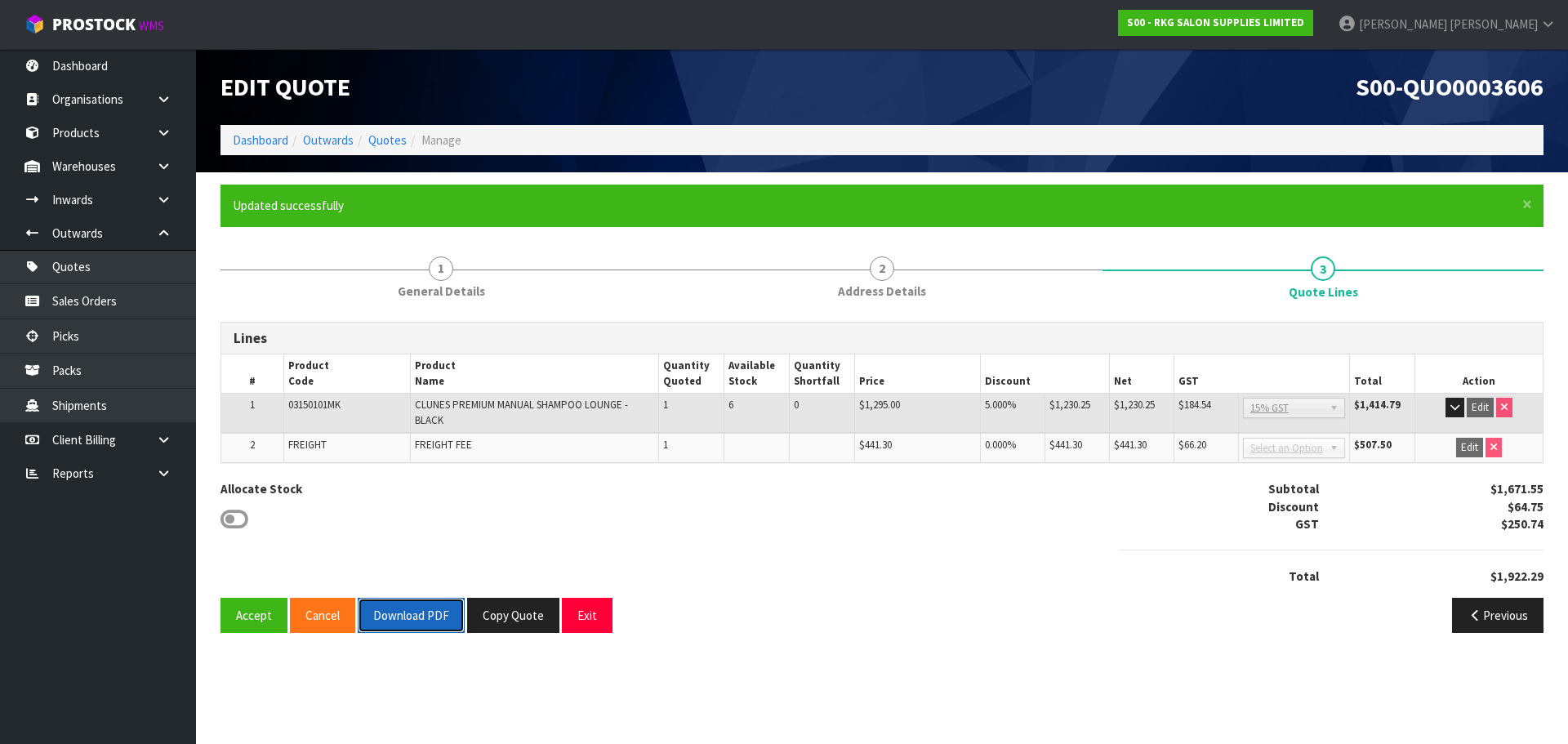
click at [431, 619] on button "Download PDF" at bounding box center [411, 615] width 107 height 35
click at [586, 618] on button "Exit" at bounding box center [587, 615] width 51 height 35
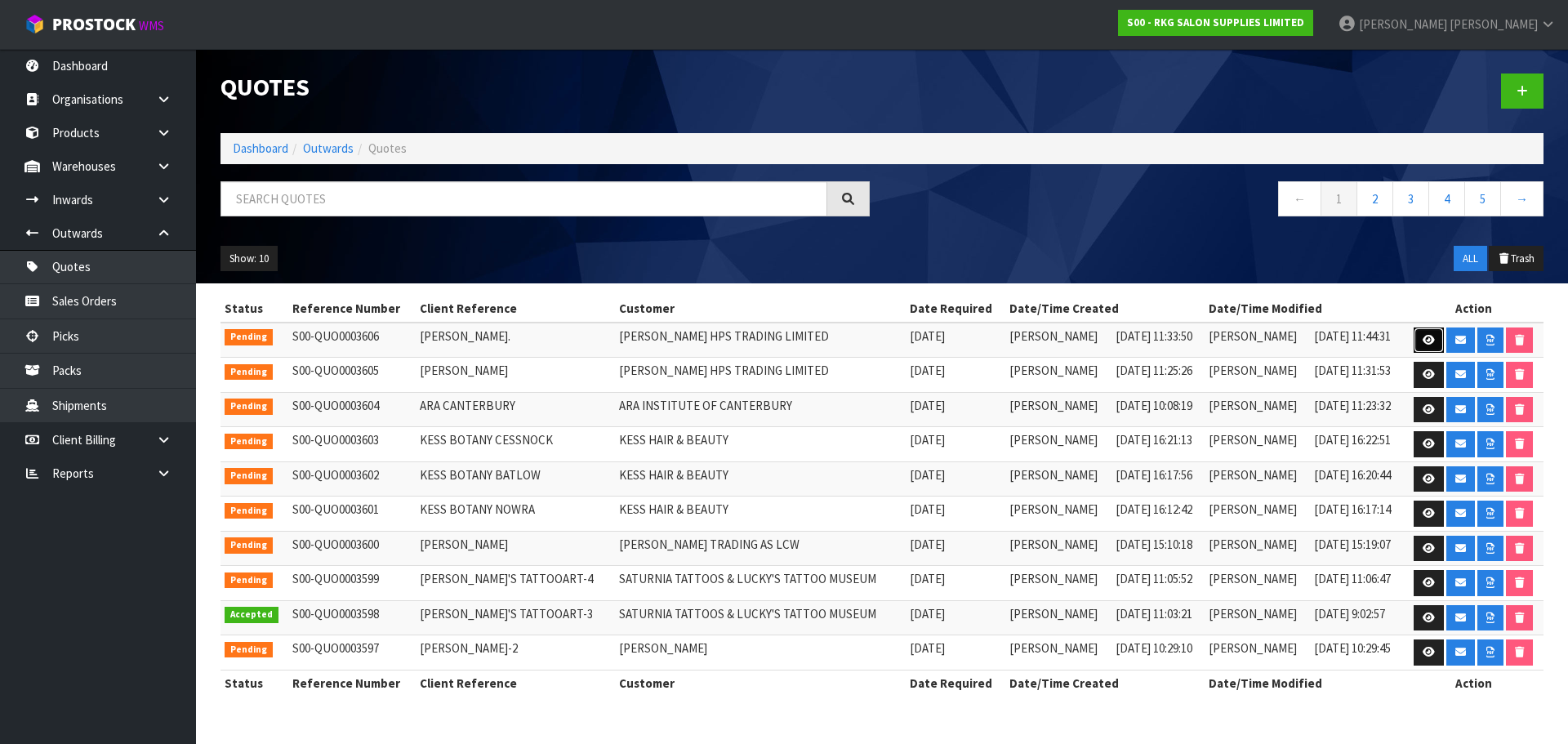
click at [1424, 338] on icon at bounding box center [1429, 340] width 12 height 11
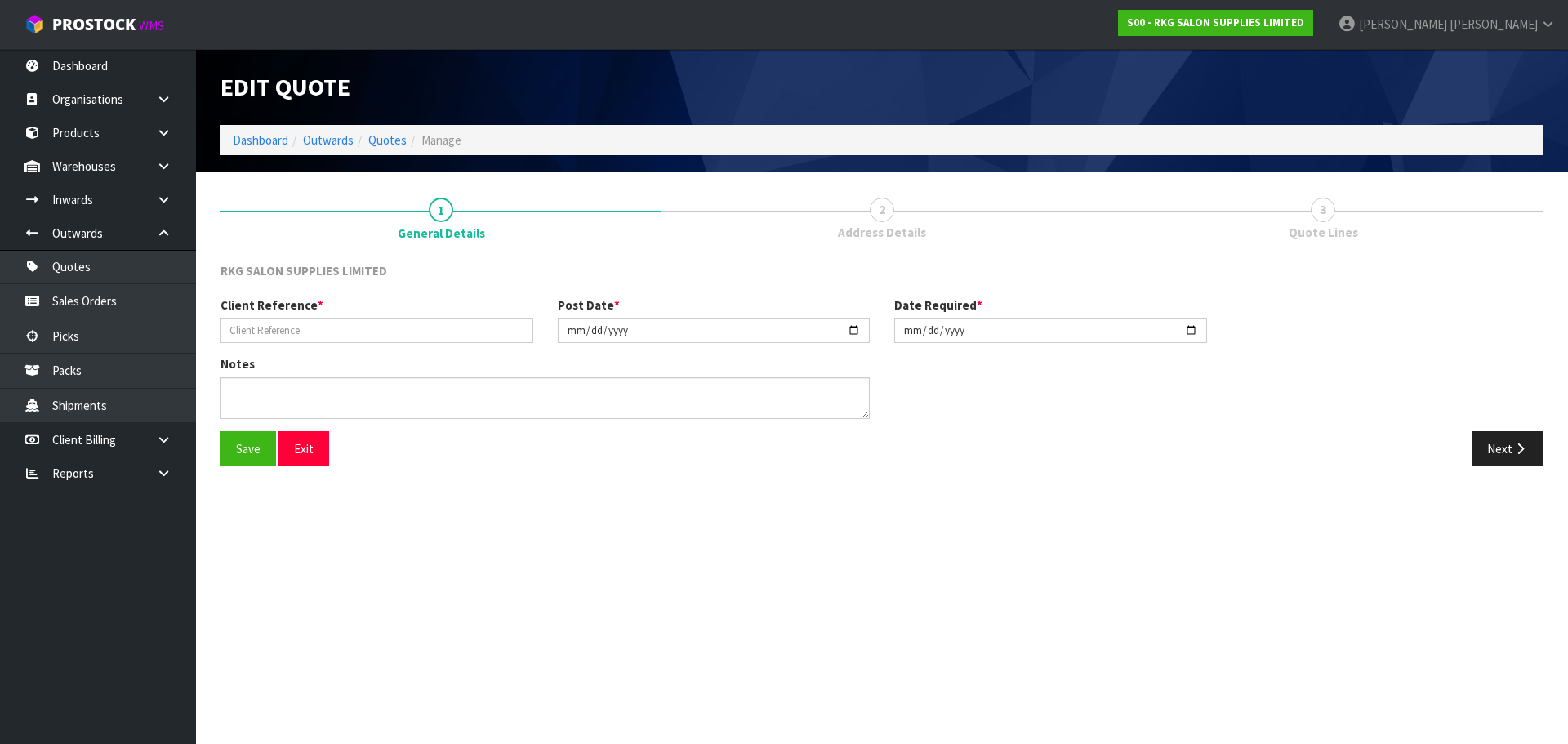
type input "[PERSON_NAME]."
type input "[DATE]"
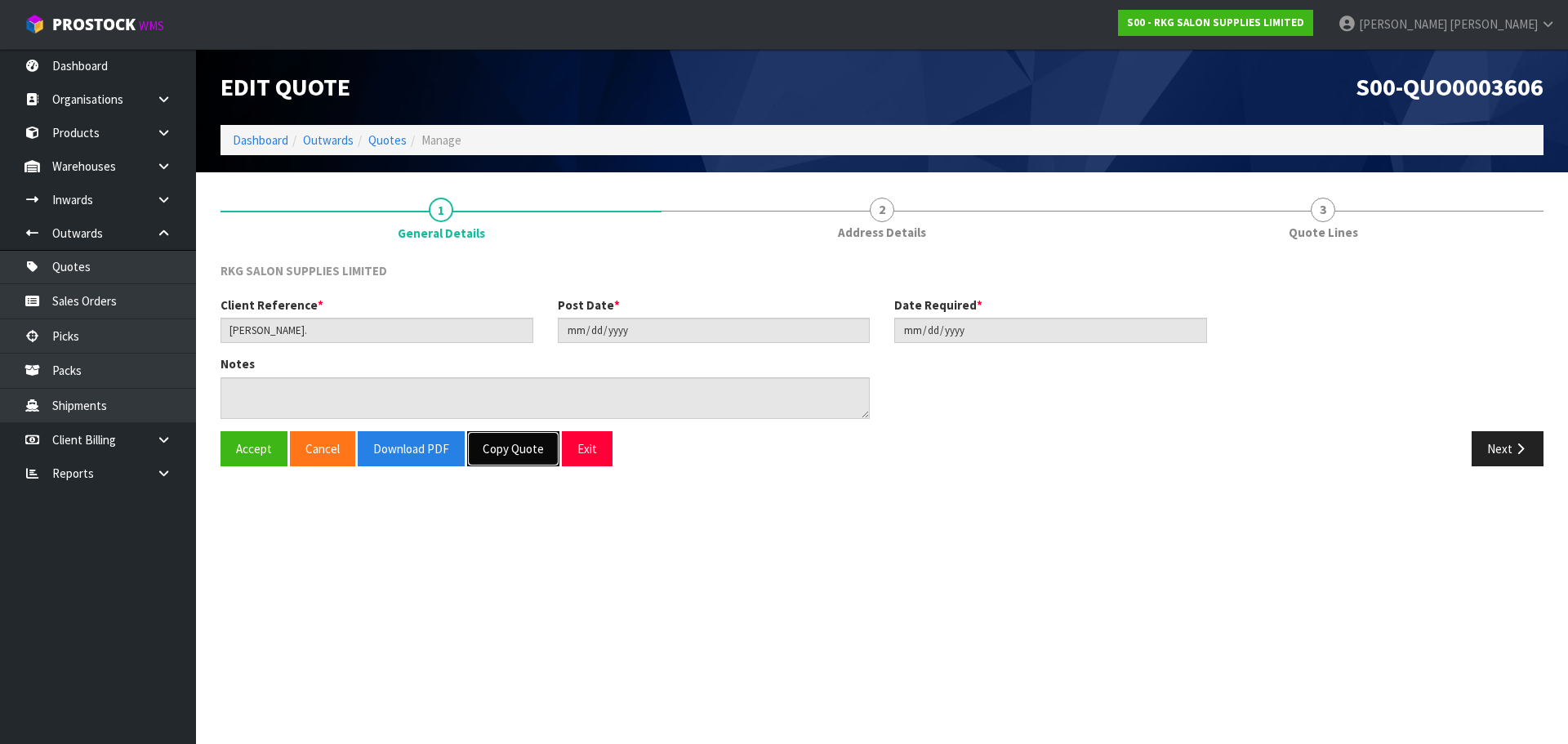
click at [510, 451] on button "Copy Quote" at bounding box center [513, 448] width 93 height 35
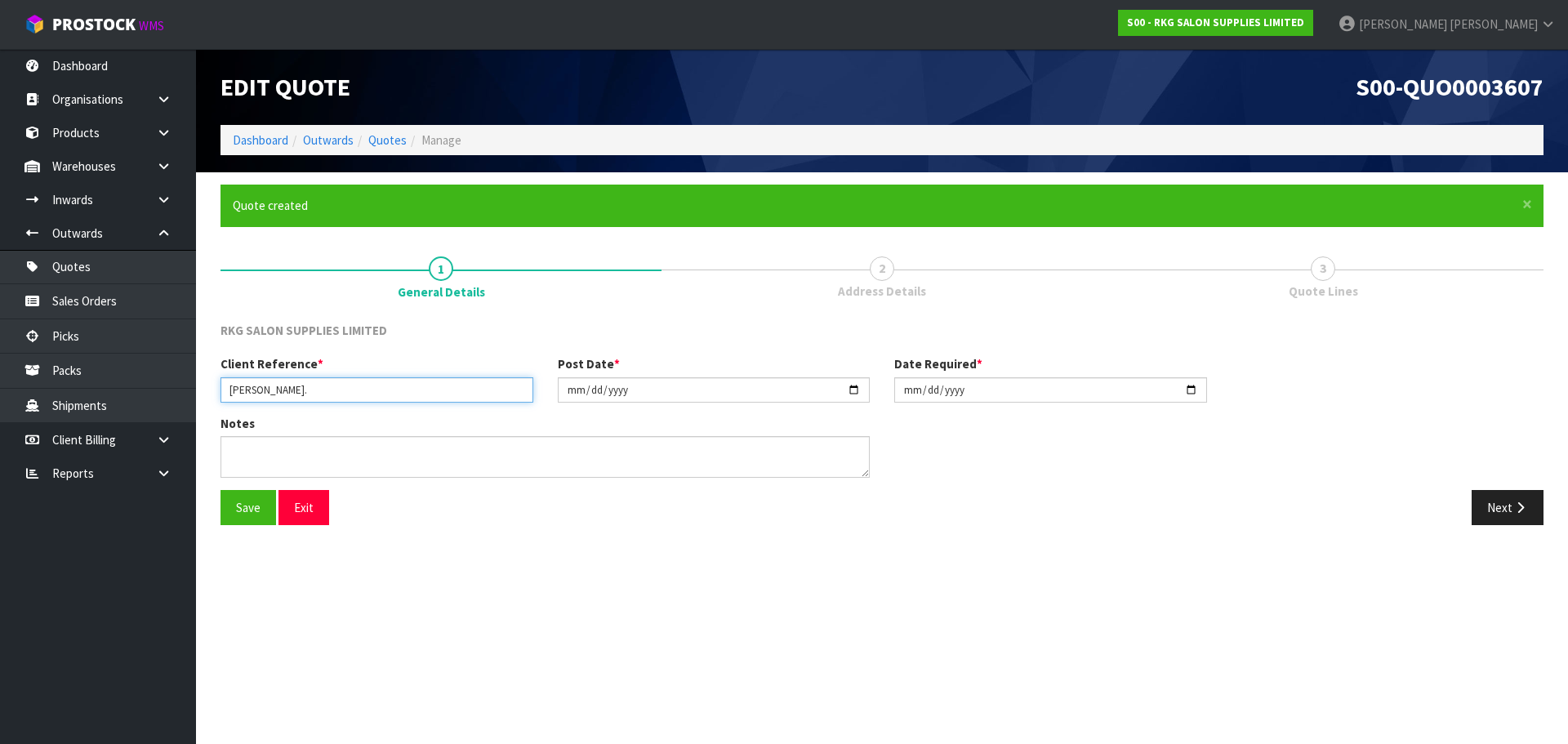
click at [369, 388] on input "[PERSON_NAME]." at bounding box center [376, 389] width 313 height 25
type input "[PERSON_NAME].."
click at [247, 511] on button "Save" at bounding box center [248, 507] width 55 height 35
click at [1506, 511] on button "Next" at bounding box center [1507, 507] width 72 height 35
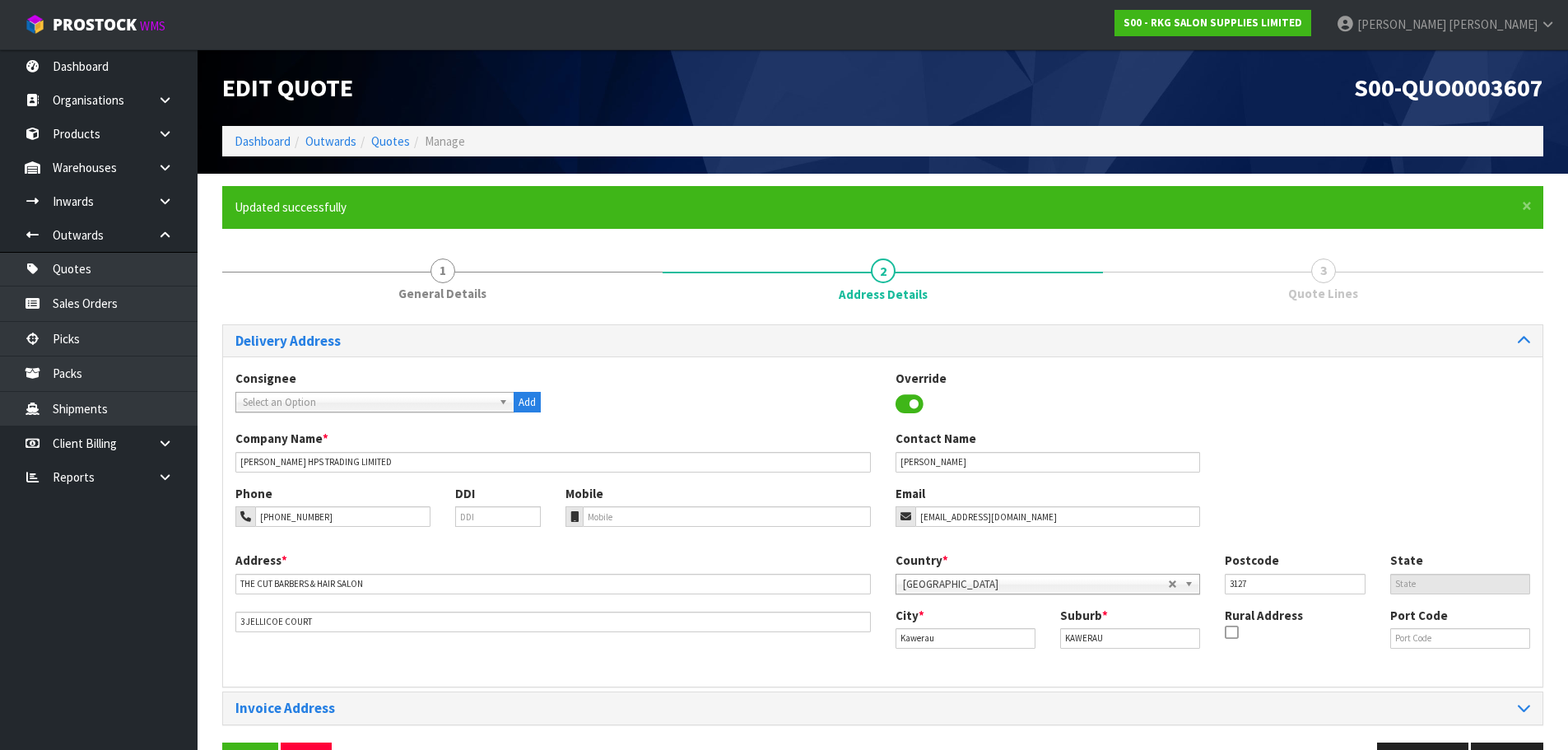
scroll to position [54, 0]
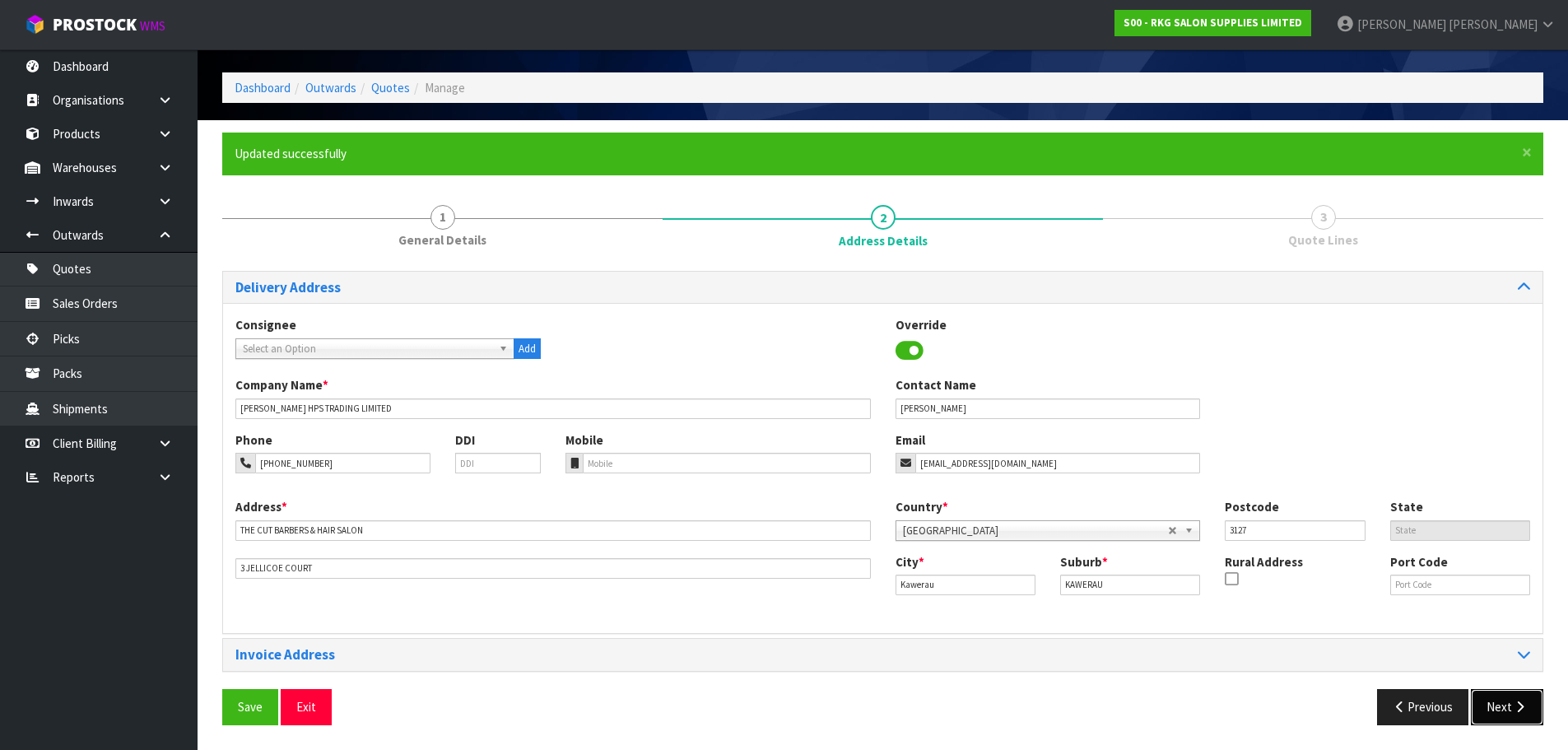
drag, startPoint x: 1509, startPoint y: 715, endPoint x: 1454, endPoint y: 669, distance: 71.7
click at [1509, 715] on button "Next" at bounding box center [1507, 706] width 73 height 35
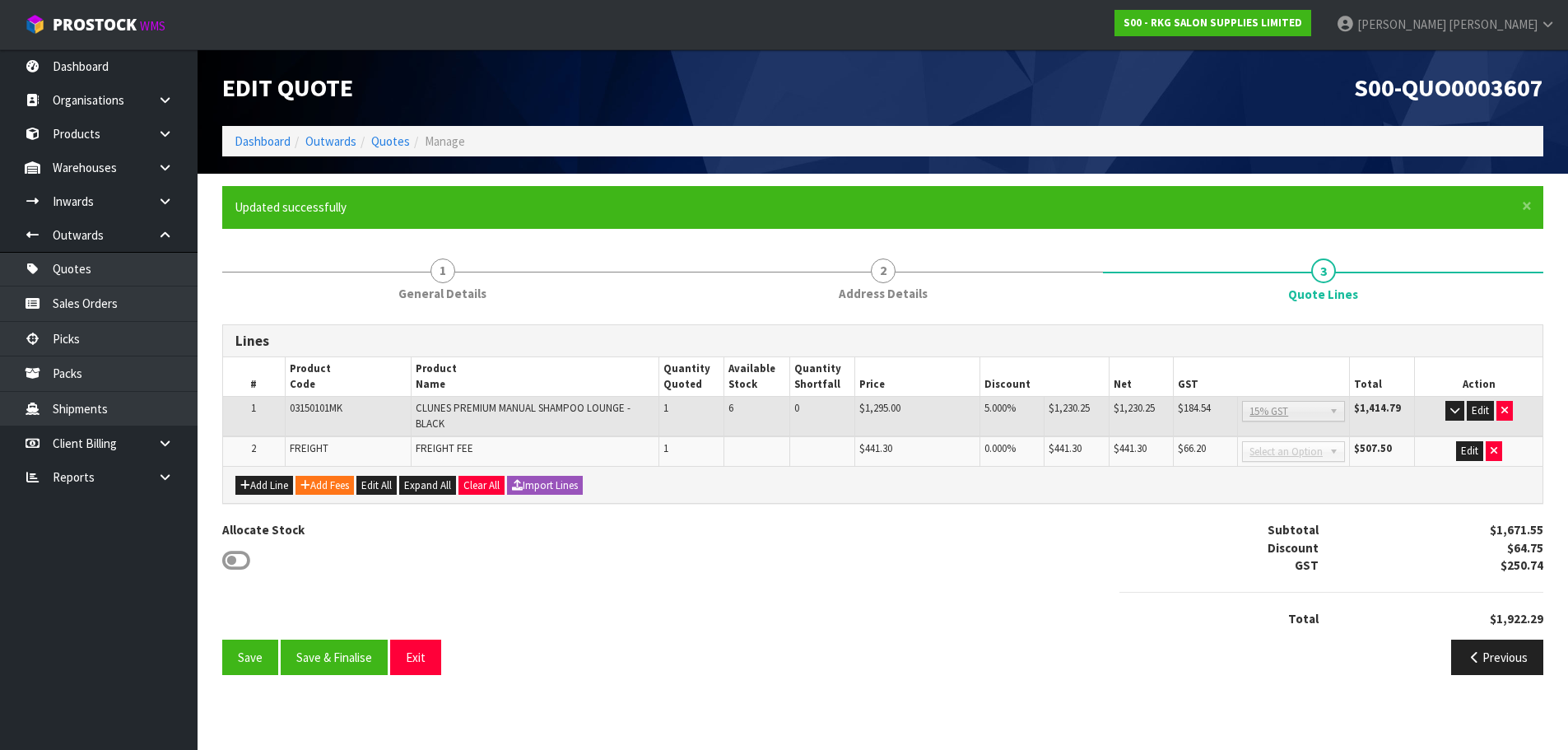
scroll to position [0, 0]
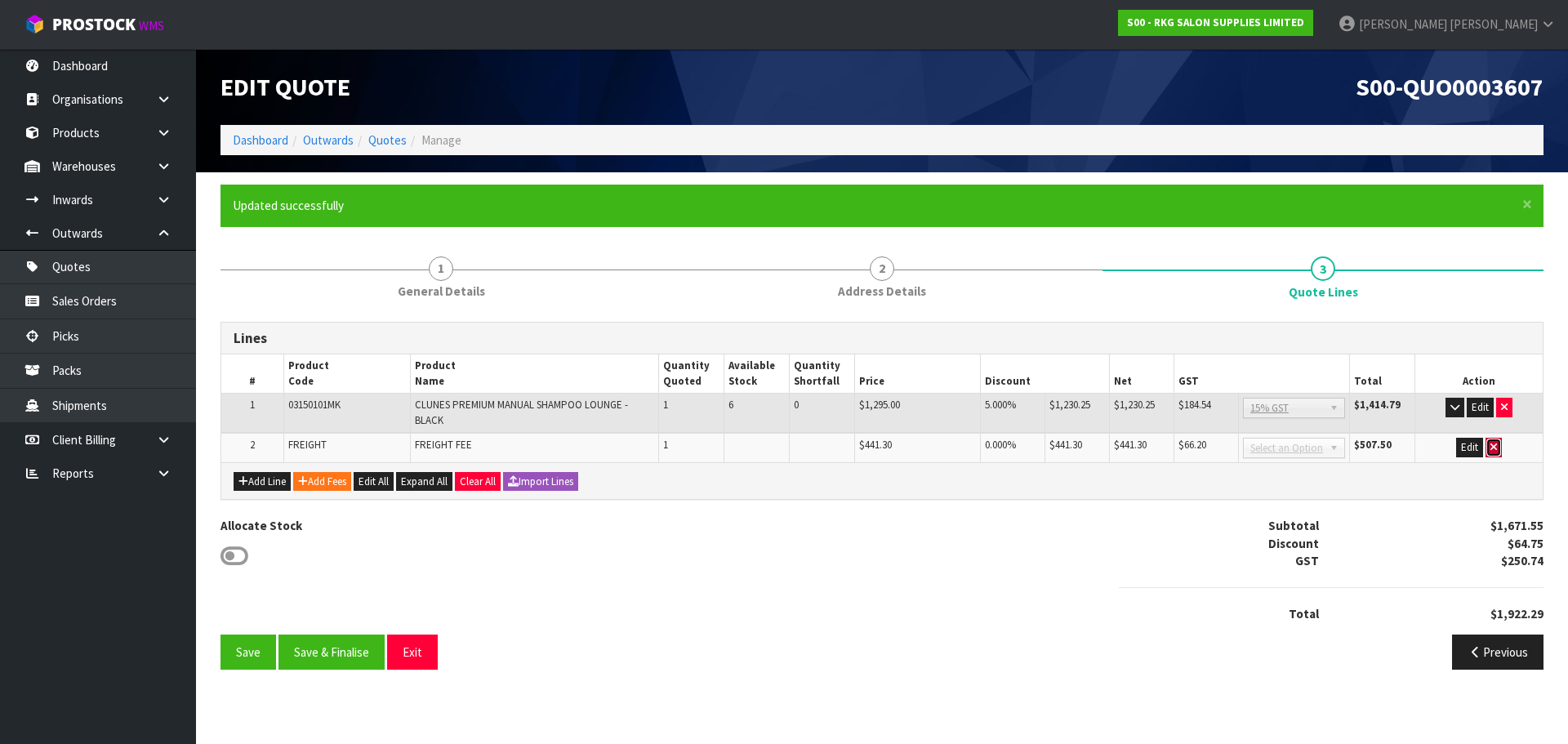
click at [1492, 445] on icon "button" at bounding box center [1493, 447] width 6 height 11
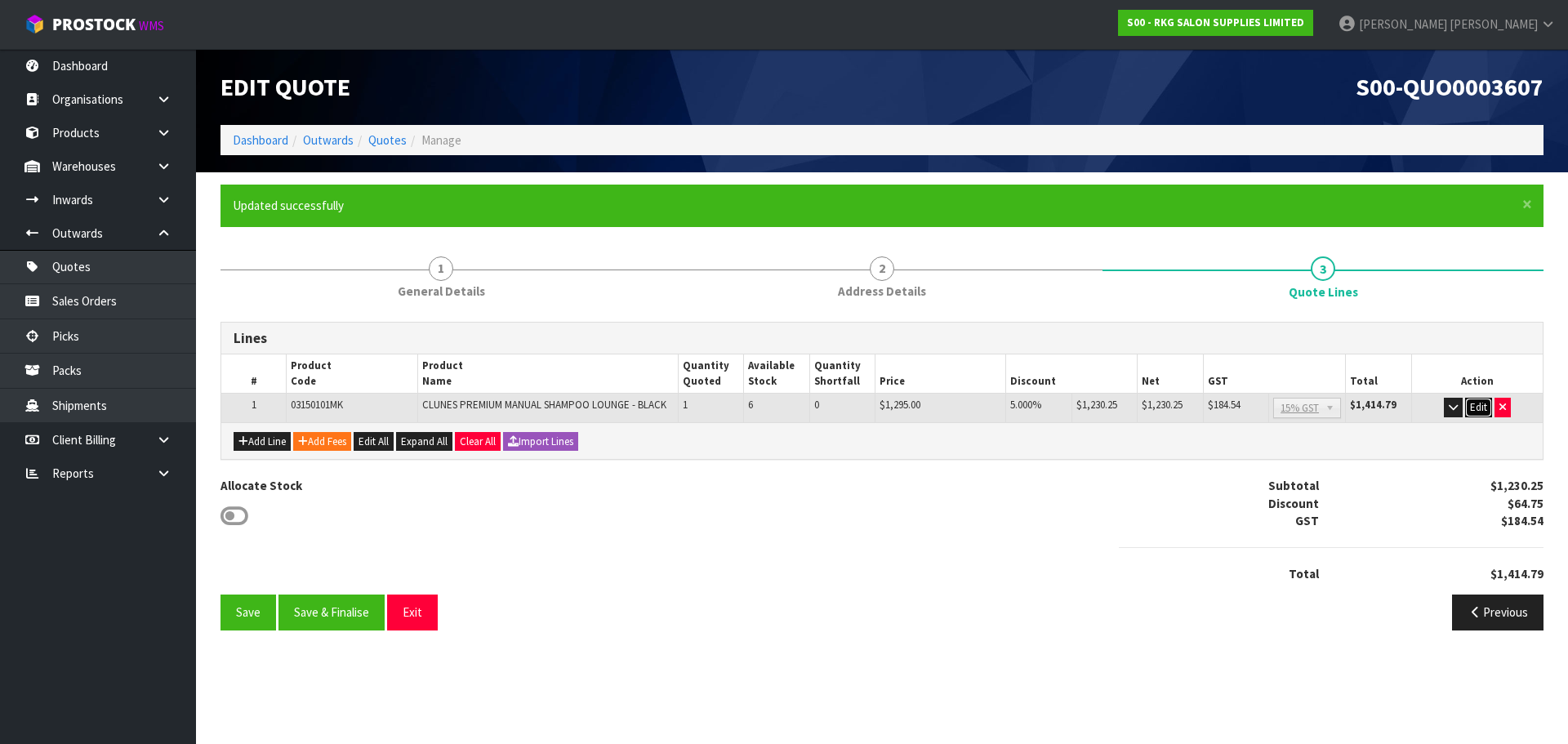
click at [1480, 410] on button "Edit" at bounding box center [1479, 407] width 27 height 20
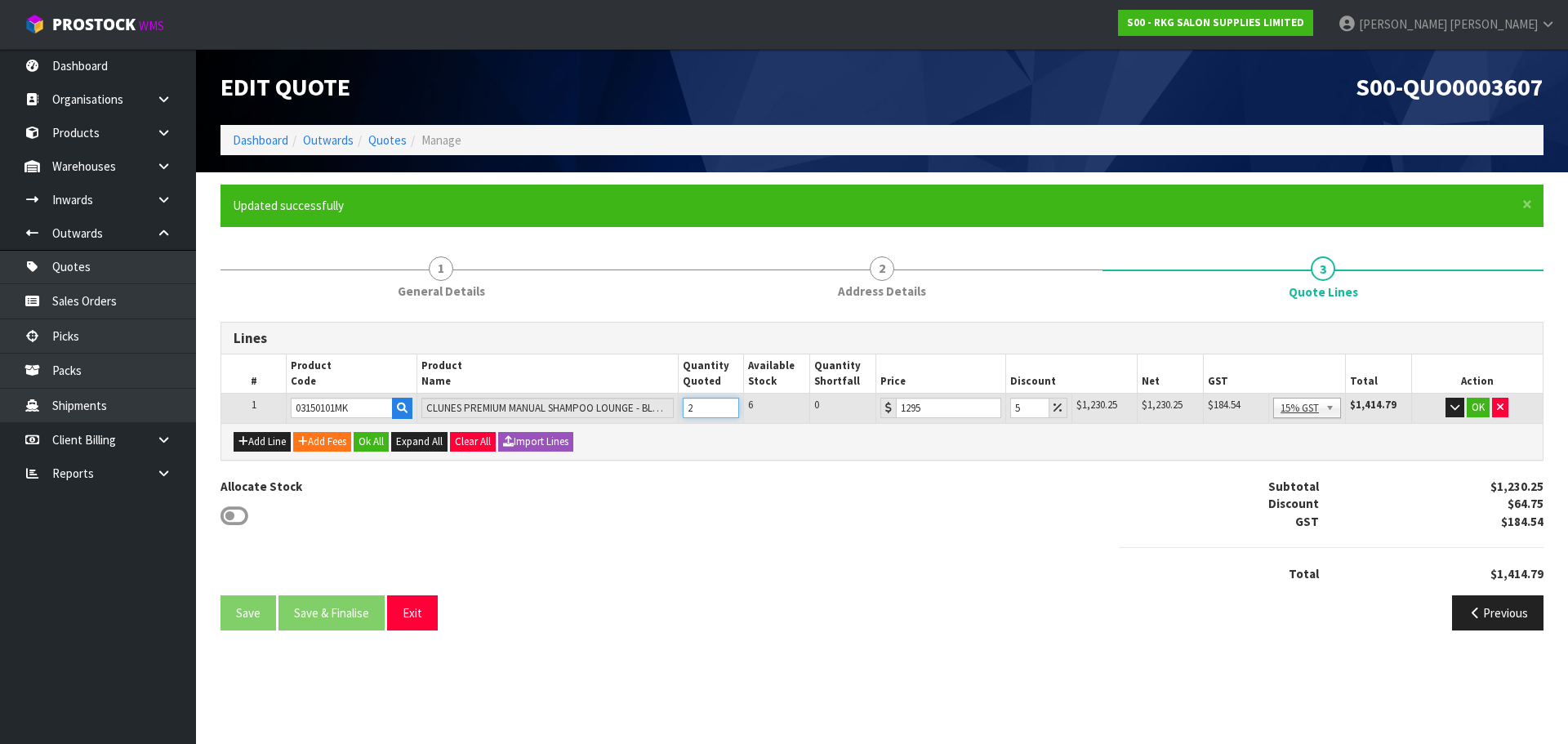
type input "2"
click at [727, 403] on input "2" at bounding box center [711, 407] width 57 height 20
click at [324, 442] on button "Add Fees" at bounding box center [322, 442] width 58 height 20
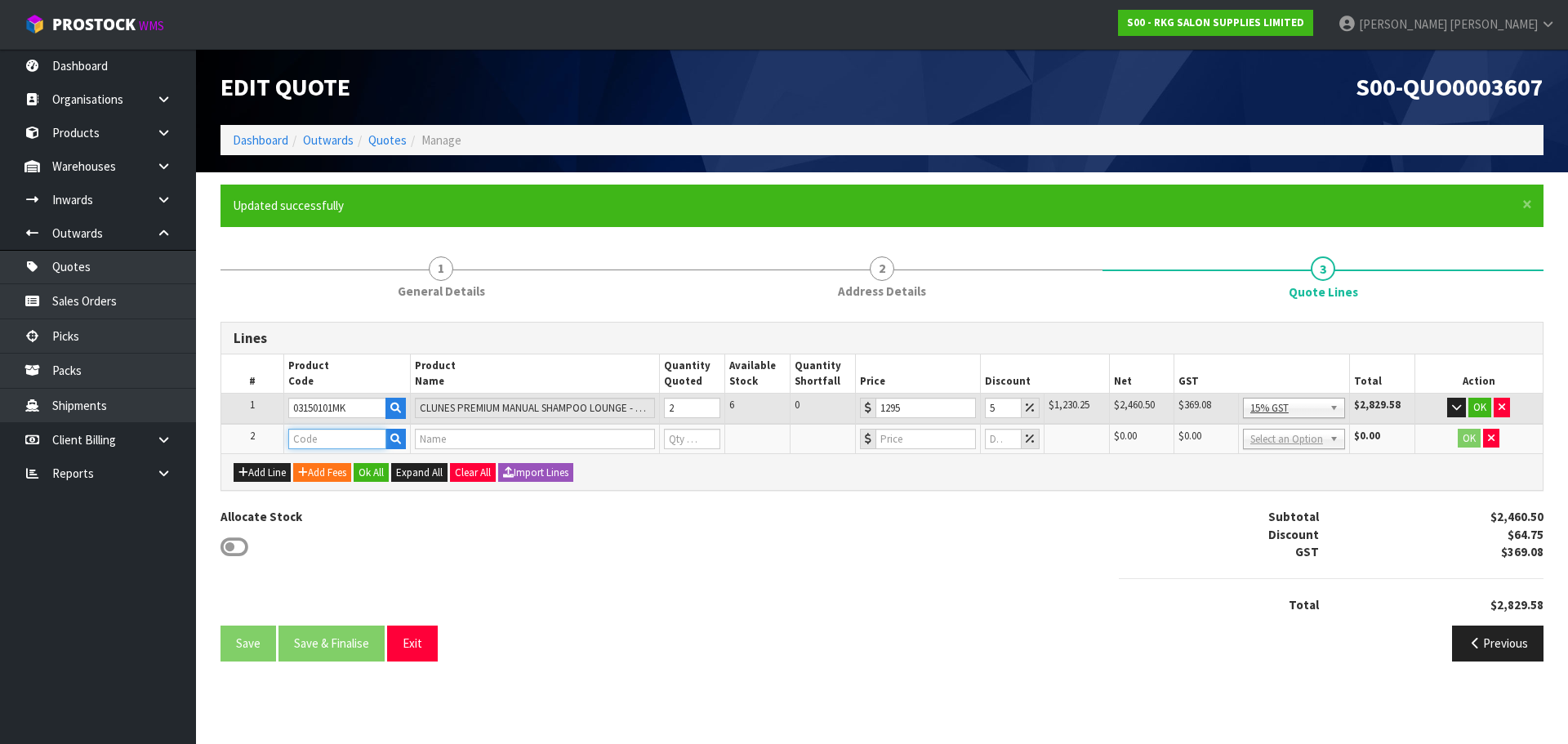
click at [338, 441] on input "text" at bounding box center [337, 438] width 98 height 20
type input "FRE"
click at [358, 462] on link "FRE IGHT" at bounding box center [353, 466] width 129 height 22
type input "FREIGHT"
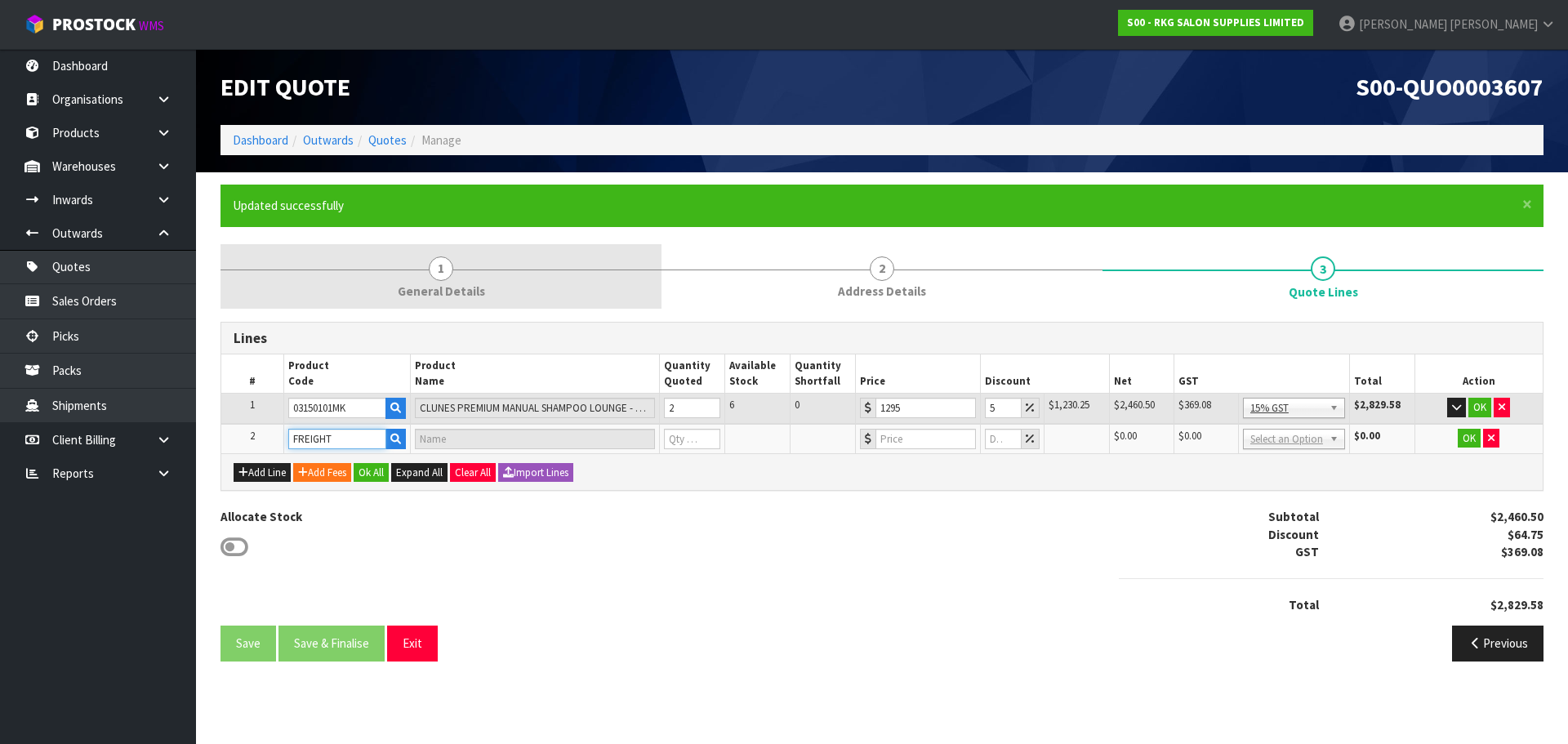
type input "FREIGHT FEE"
type input "1"
type input "0"
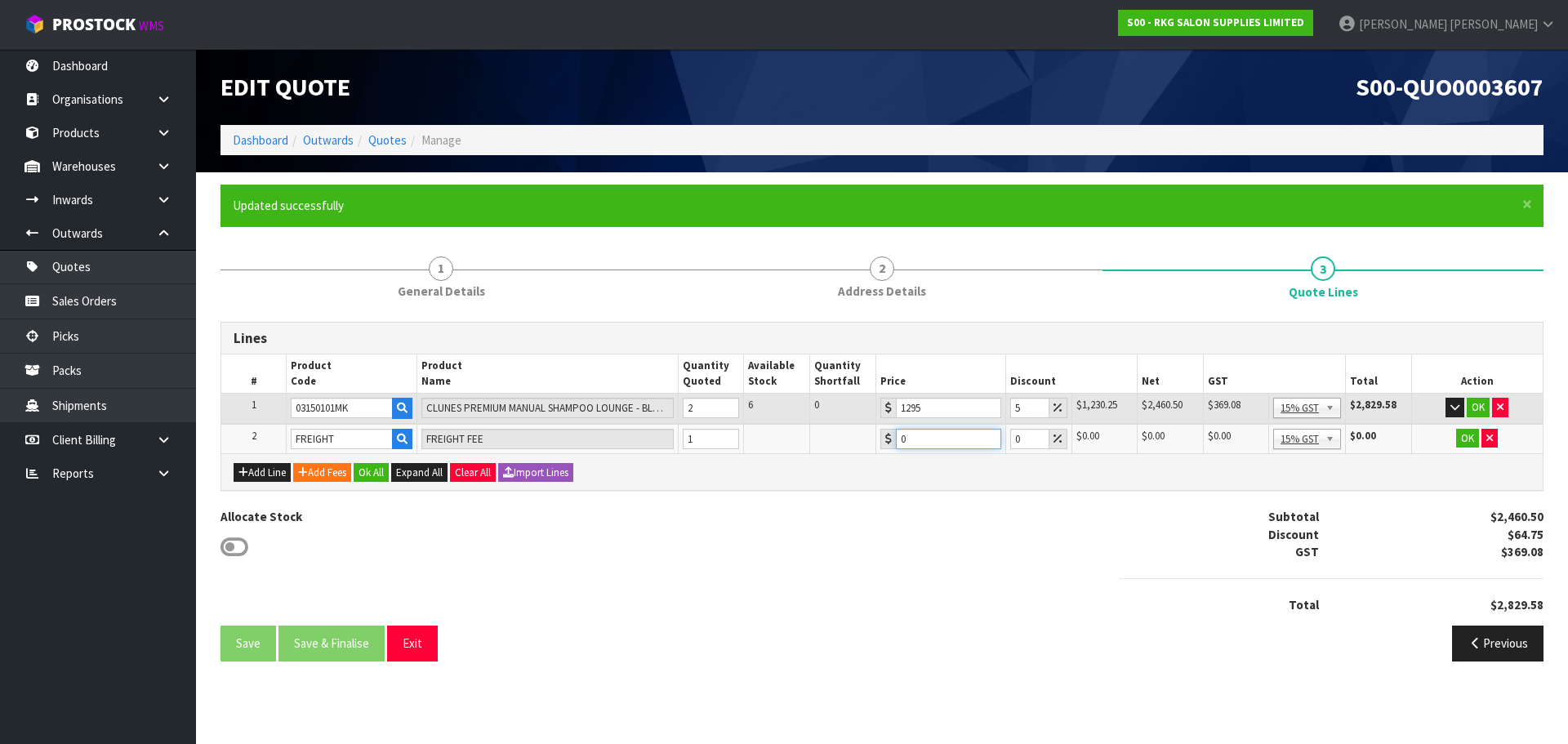
drag, startPoint x: 911, startPoint y: 439, endPoint x: 895, endPoint y: 437, distance: 16.1
click at [896, 437] on input "0" at bounding box center [948, 438] width 106 height 20
type input "441.30"
click at [1478, 406] on button "OK" at bounding box center [1478, 407] width 23 height 20
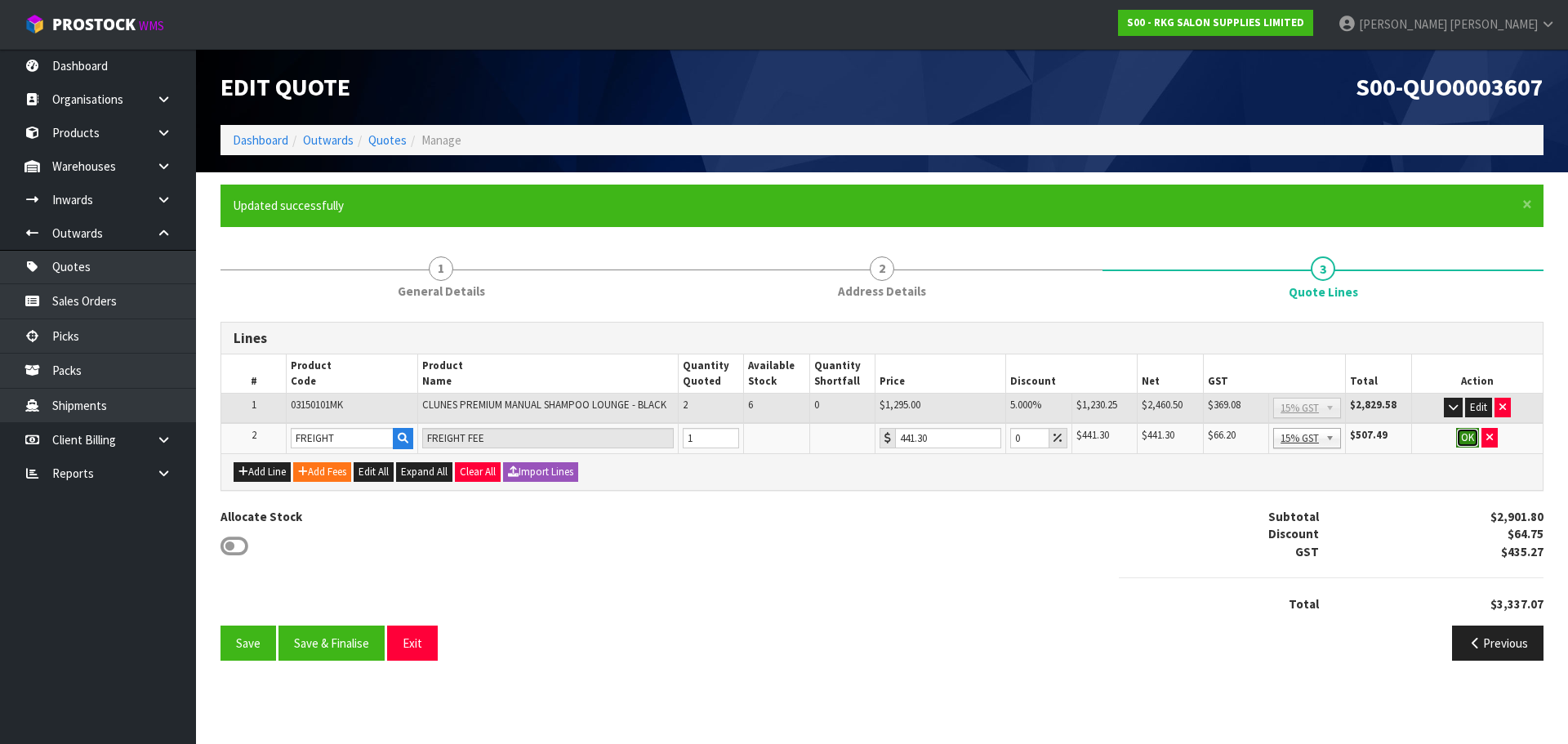
click at [1467, 437] on button "OK" at bounding box center [1468, 437] width 23 height 20
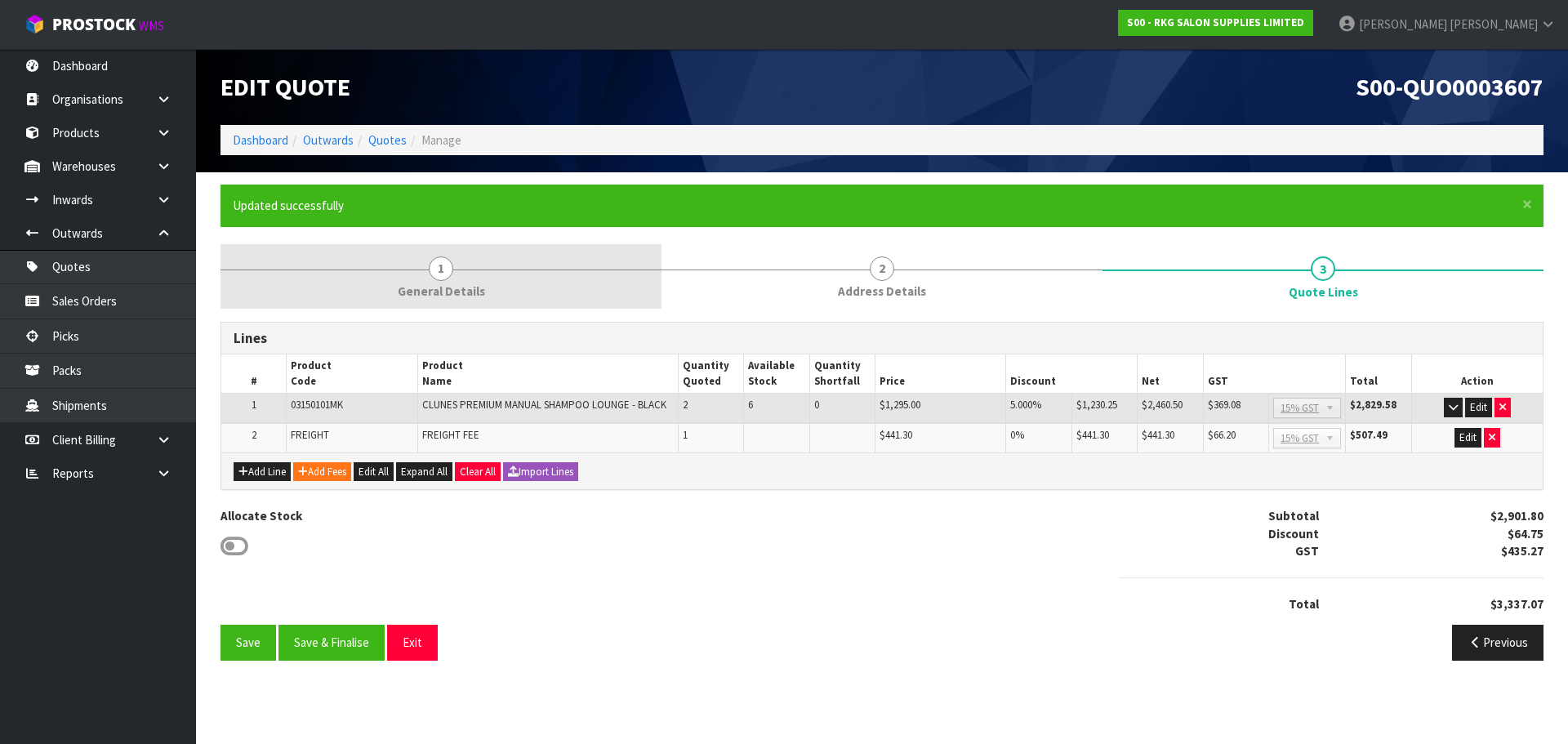
click at [437, 274] on span "1" at bounding box center [440, 268] width 24 height 24
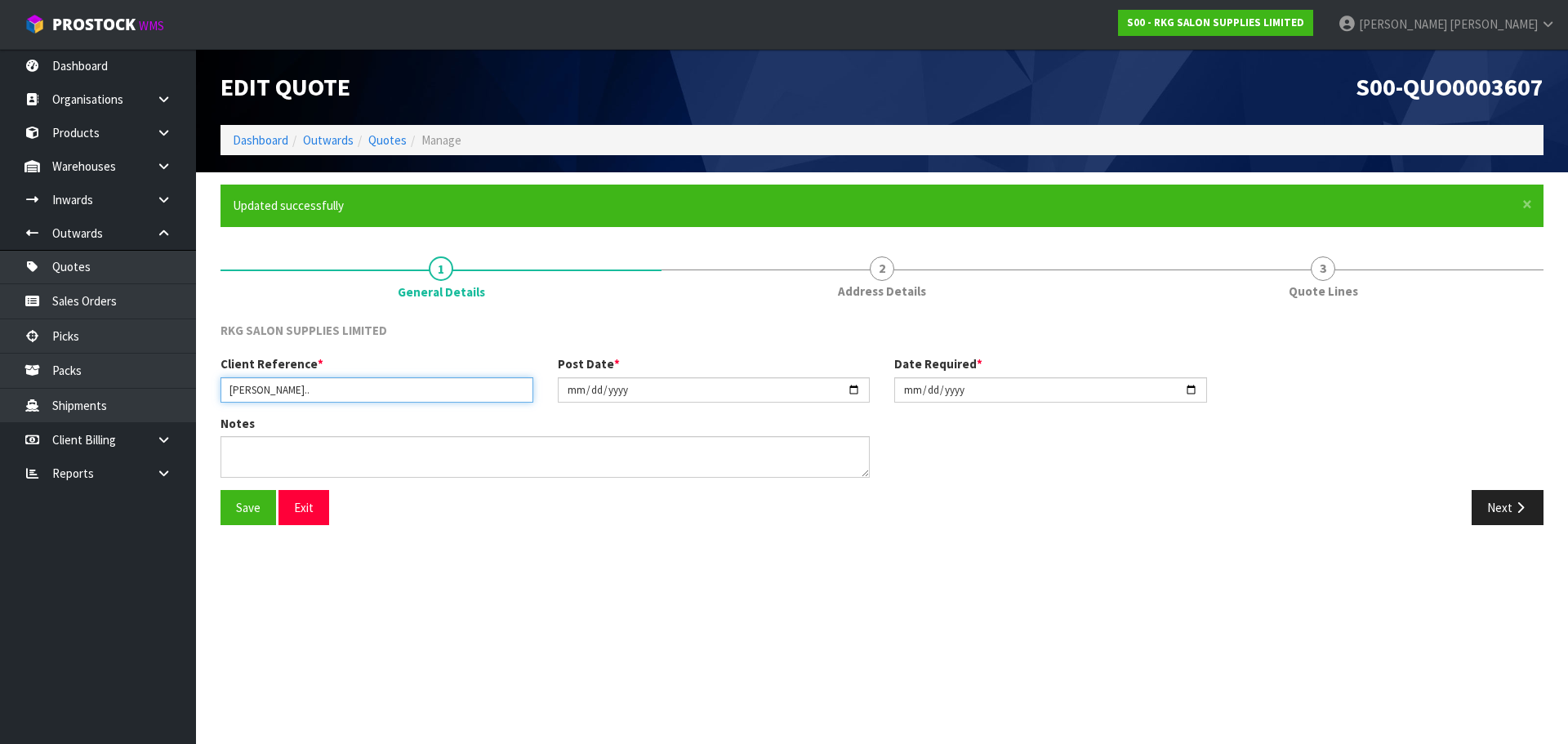
click at [374, 395] on input "[PERSON_NAME].." at bounding box center [376, 389] width 313 height 25
click at [250, 505] on button "Save" at bounding box center [248, 507] width 55 height 35
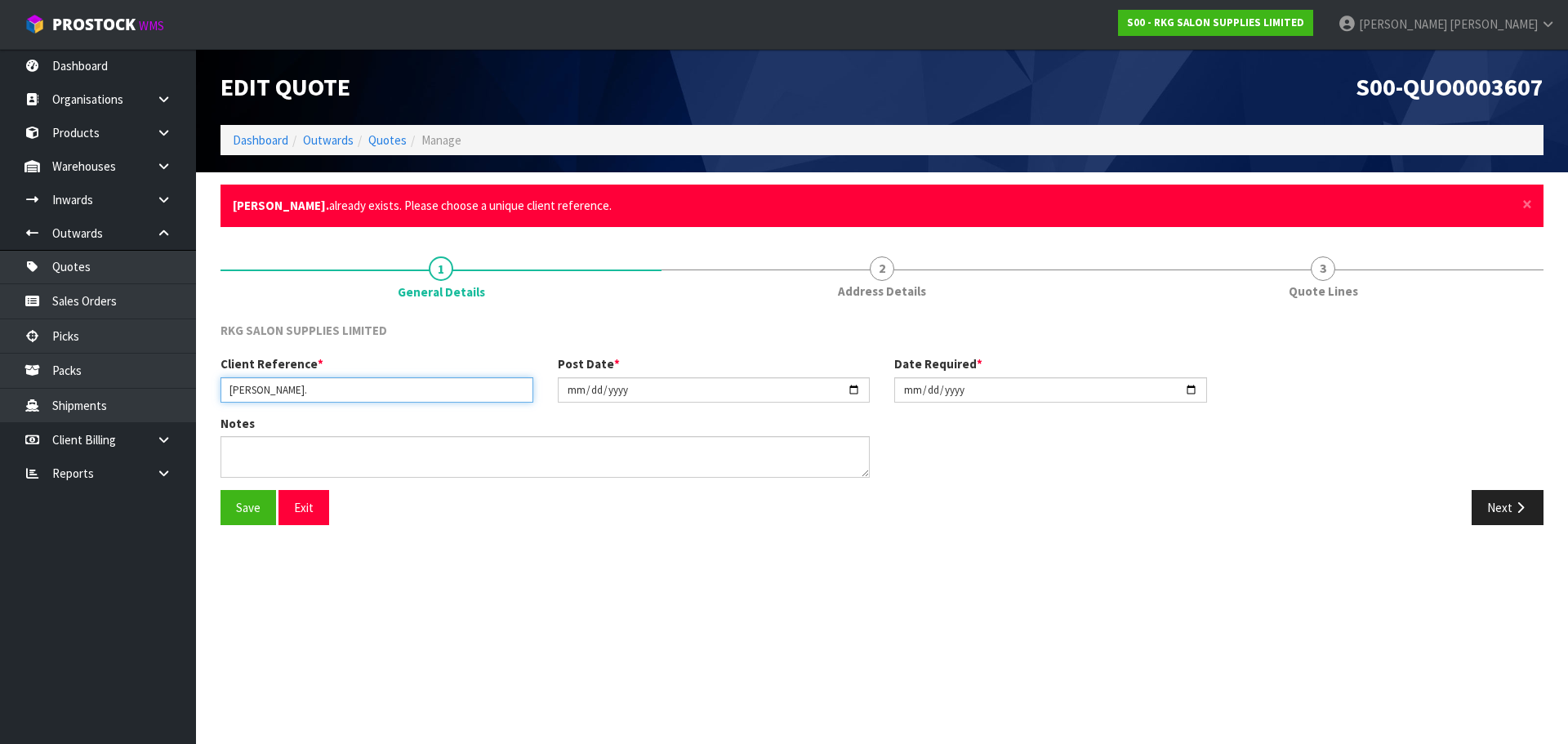
click at [345, 388] on input "[PERSON_NAME]." at bounding box center [376, 389] width 313 height 25
type input "[PERSON_NAME].."
click at [247, 511] on button "Save" at bounding box center [248, 507] width 55 height 35
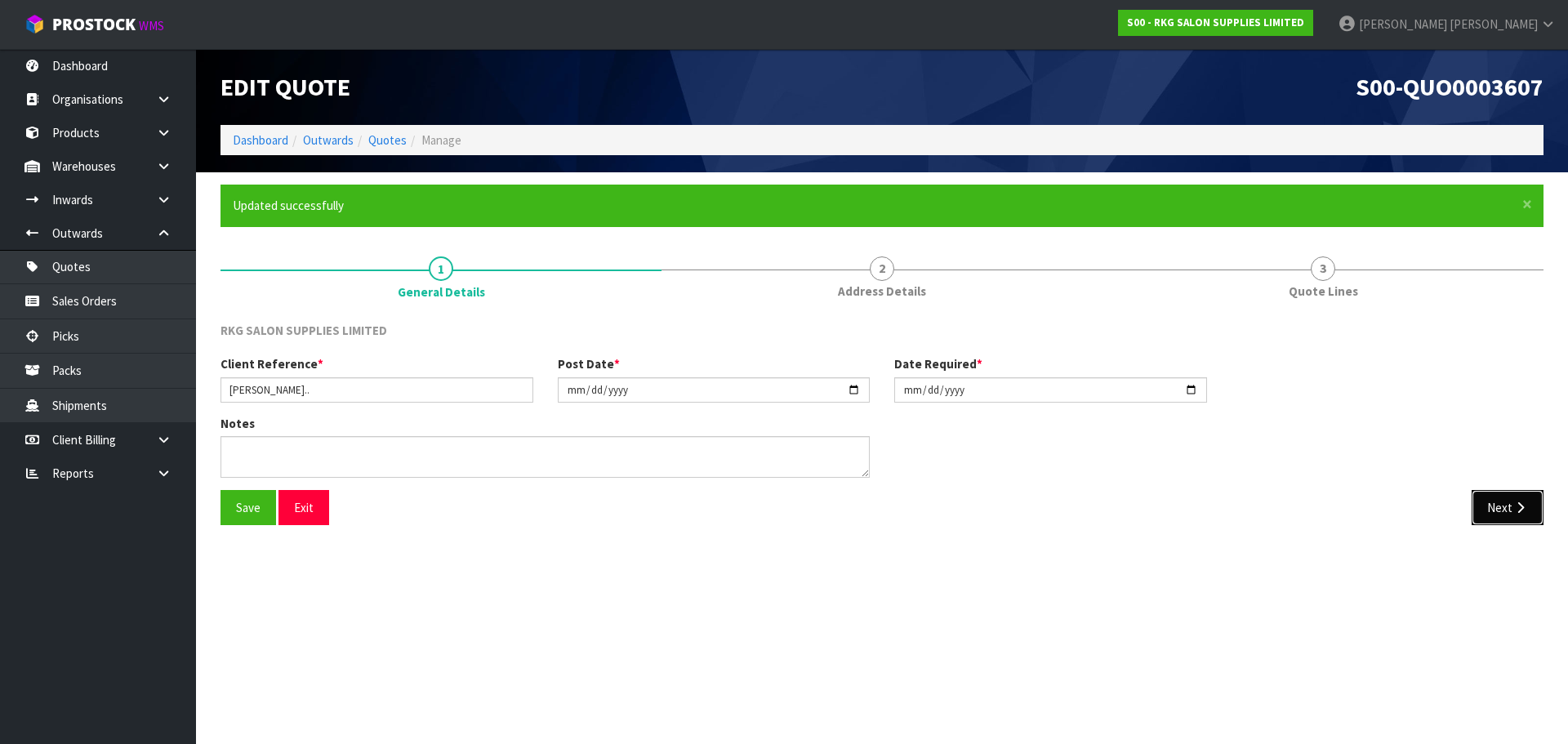
click at [1490, 511] on button "Next" at bounding box center [1507, 507] width 72 height 35
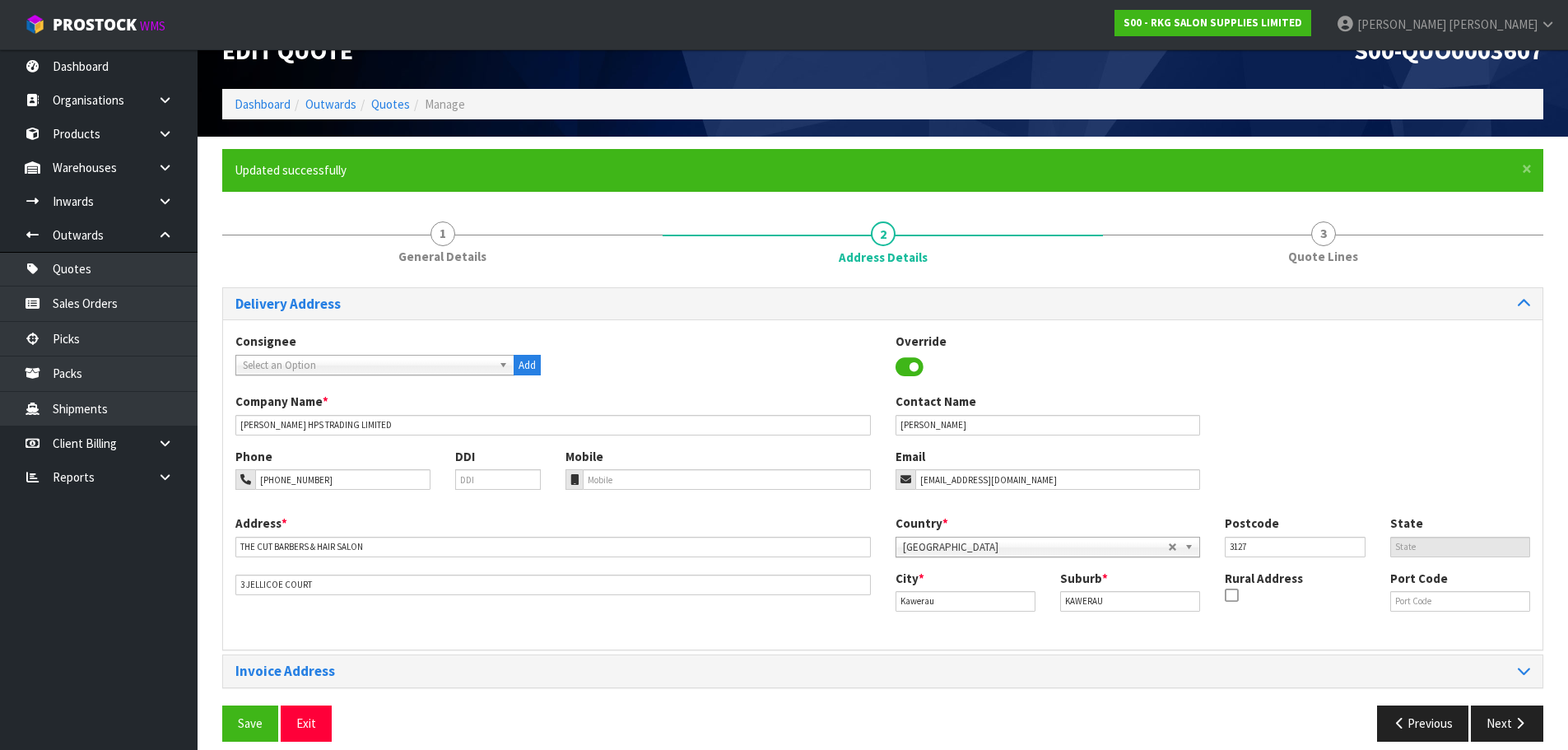
scroll to position [54, 0]
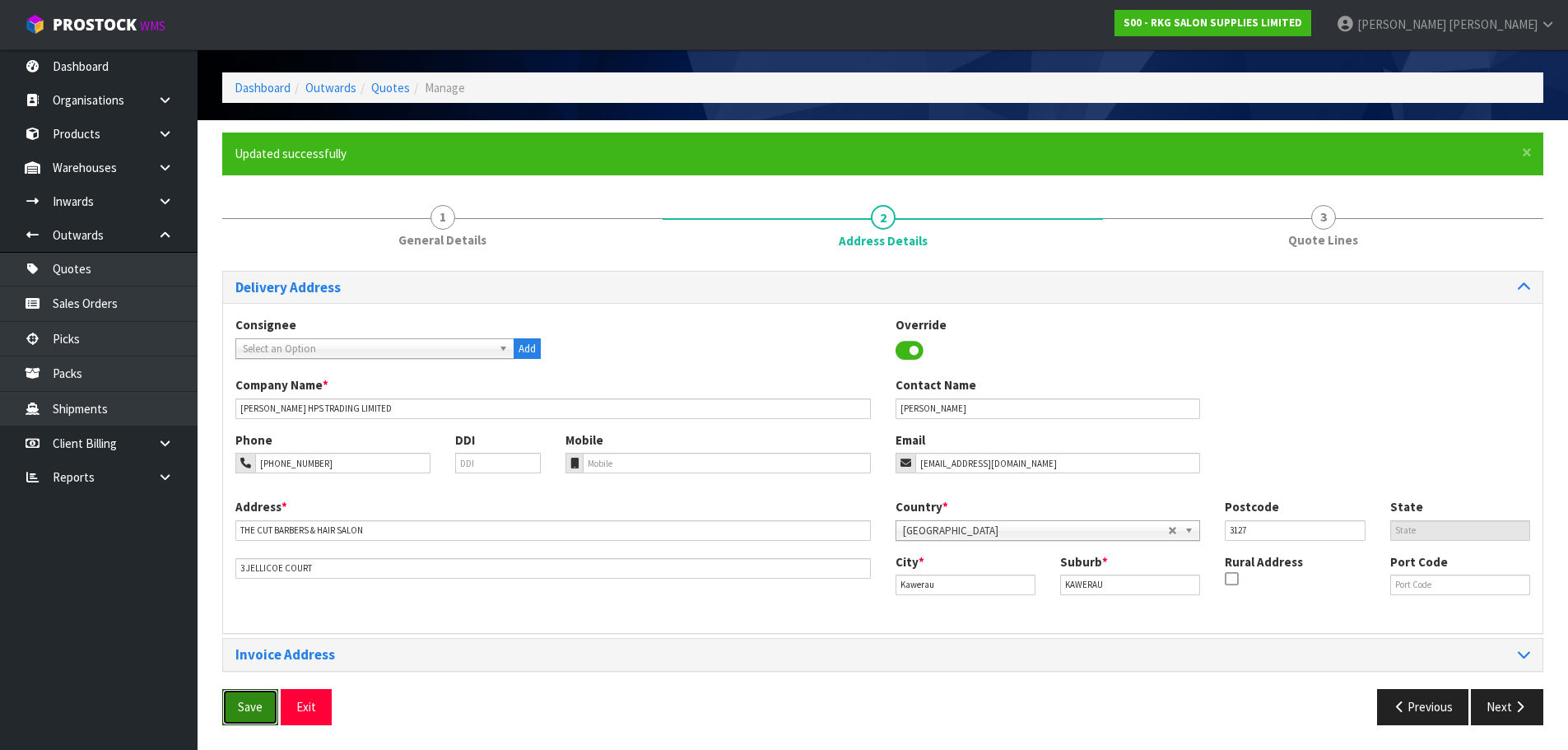
drag, startPoint x: 242, startPoint y: 702, endPoint x: 281, endPoint y: 683, distance: 43.4
click at [242, 703] on button "Save" at bounding box center [250, 706] width 56 height 35
click at [1503, 717] on button "Next" at bounding box center [1507, 706] width 73 height 35
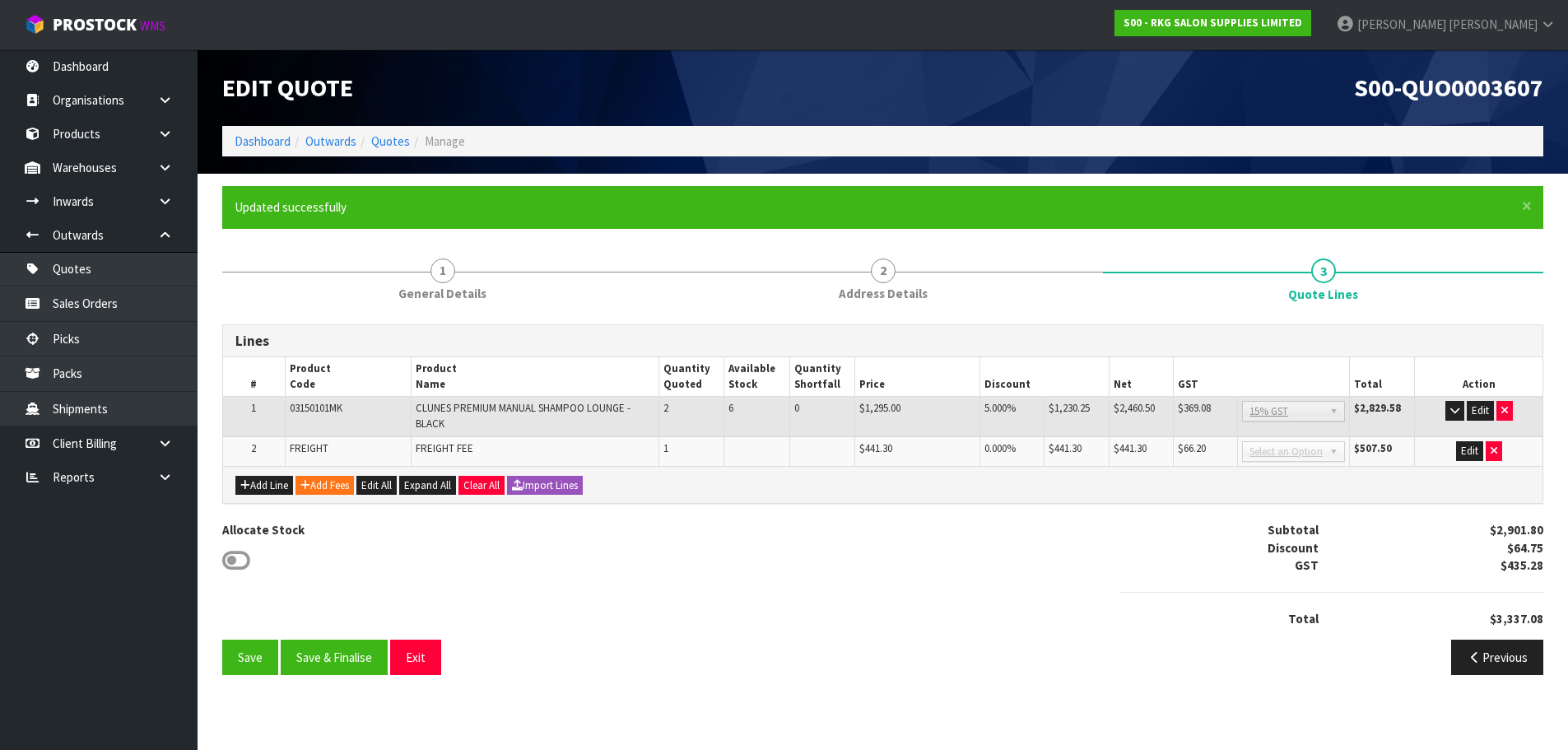
scroll to position [0, 0]
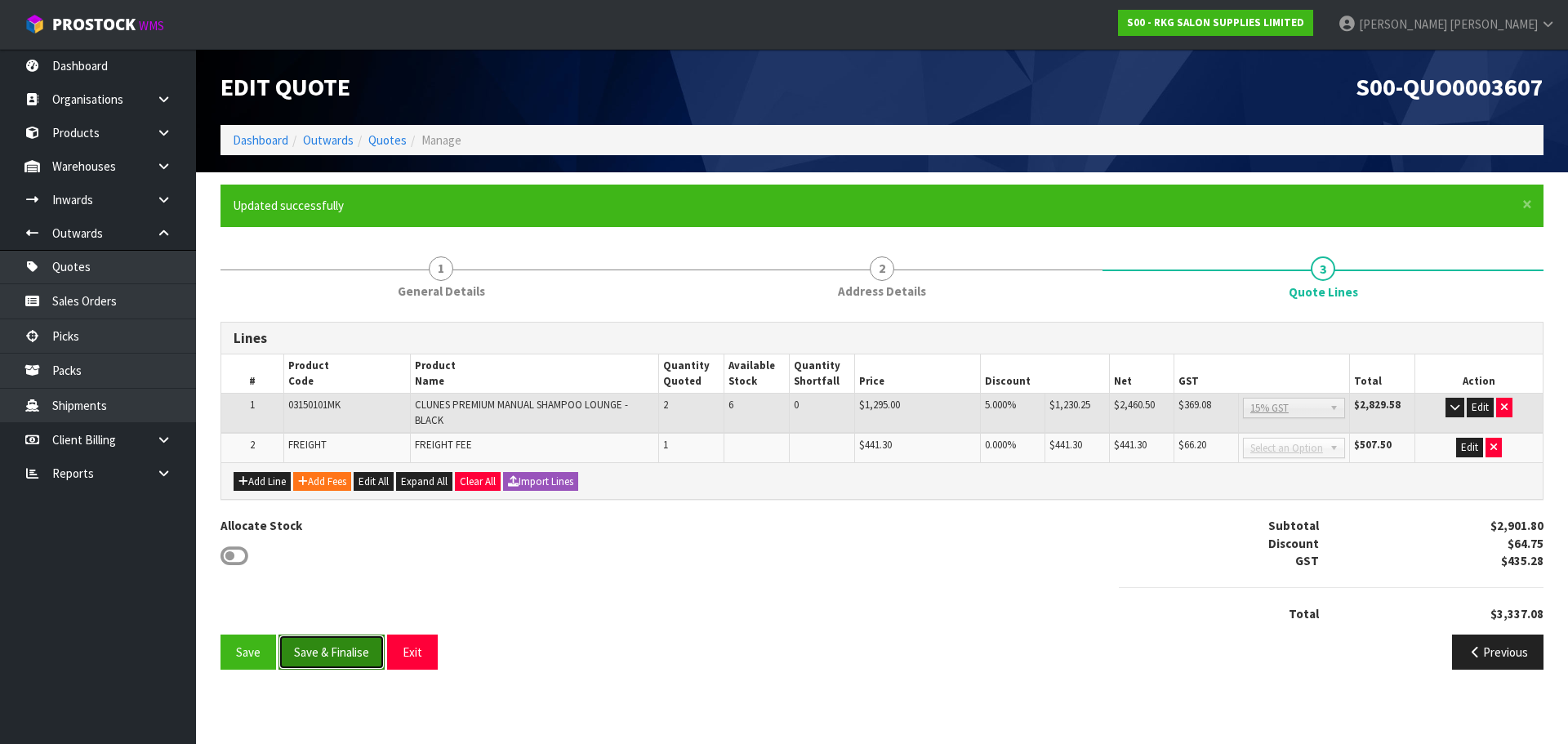
click at [322, 652] on button "Save & Finalise" at bounding box center [331, 651] width 106 height 35
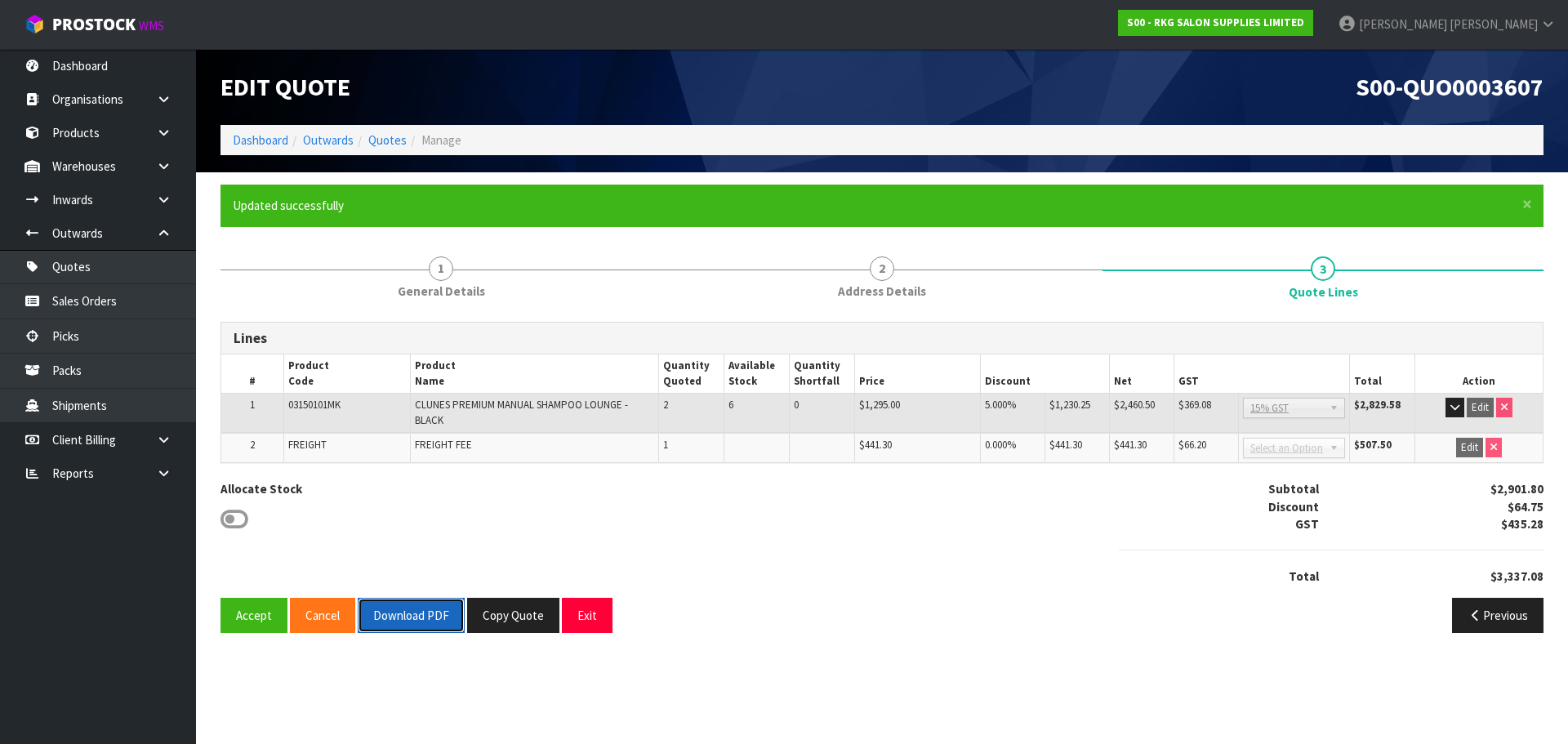
click at [429, 618] on button "Download PDF" at bounding box center [411, 615] width 107 height 35
click at [522, 617] on button "Copy Quote" at bounding box center [513, 615] width 93 height 35
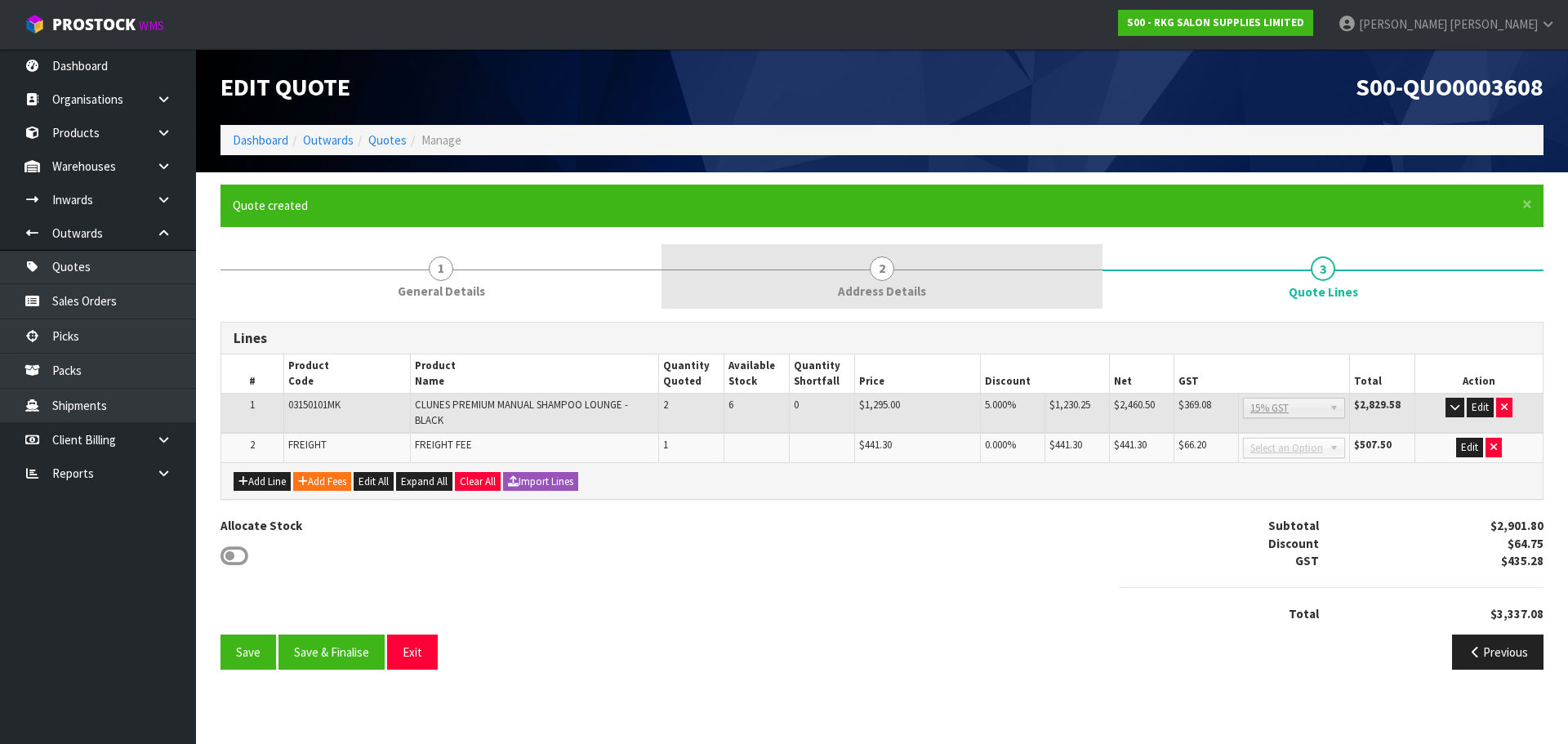
click at [882, 265] on span "2" at bounding box center [882, 268] width 24 height 24
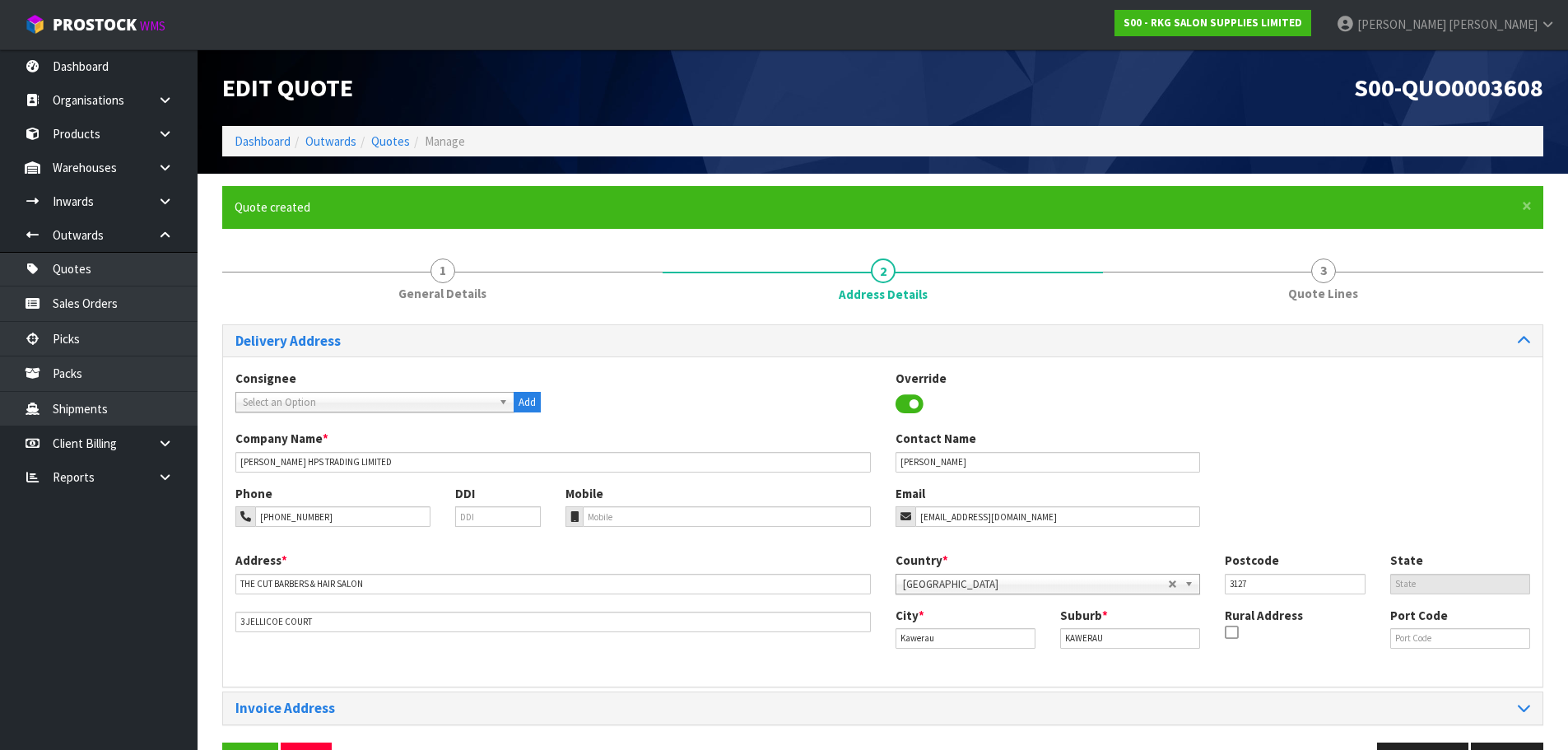
scroll to position [54, 0]
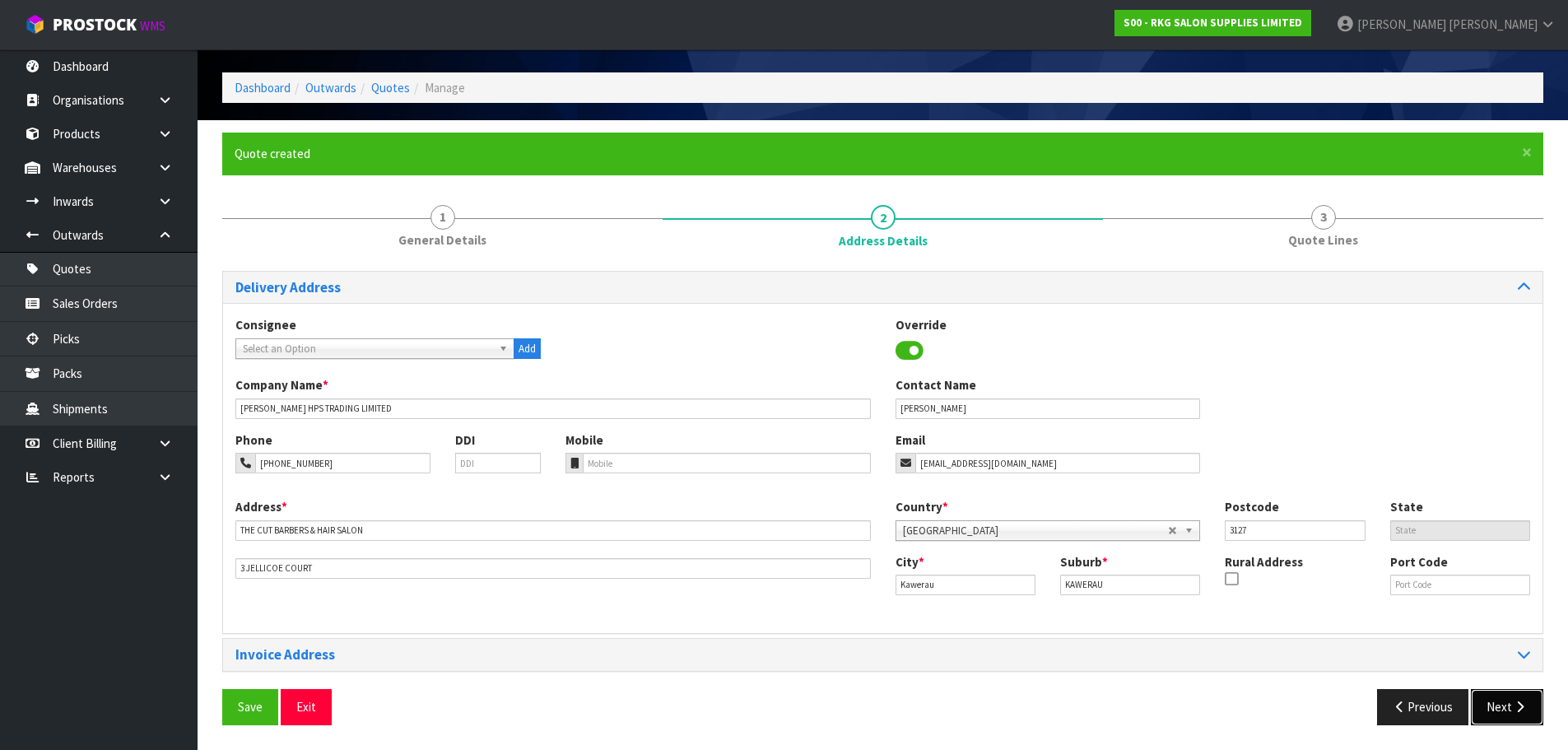
drag, startPoint x: 1499, startPoint y: 712, endPoint x: 1491, endPoint y: 698, distance: 16.1
click at [1499, 712] on button "Next" at bounding box center [1507, 706] width 73 height 35
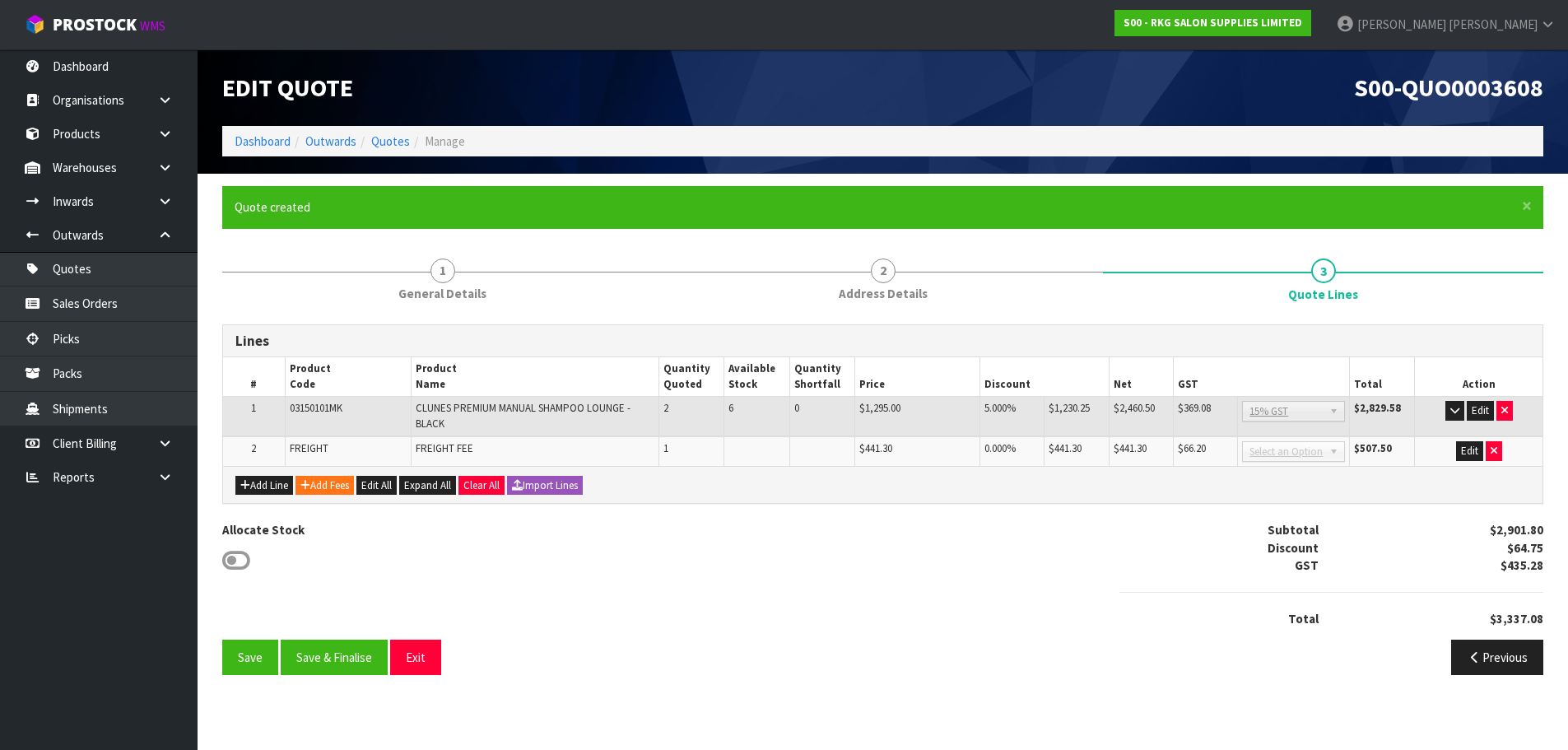
scroll to position [0, 0]
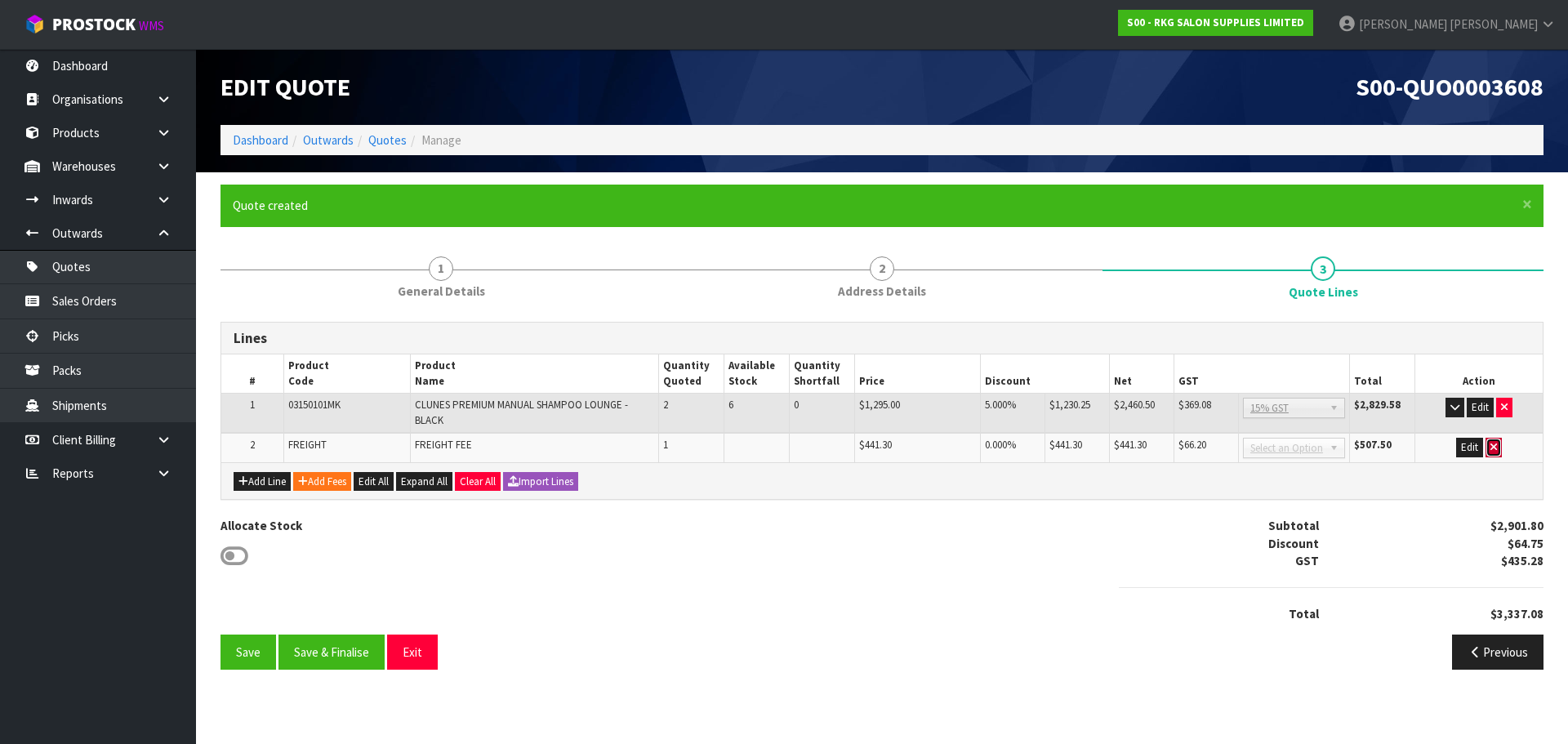
click at [1496, 451] on icon "button" at bounding box center [1493, 447] width 6 height 11
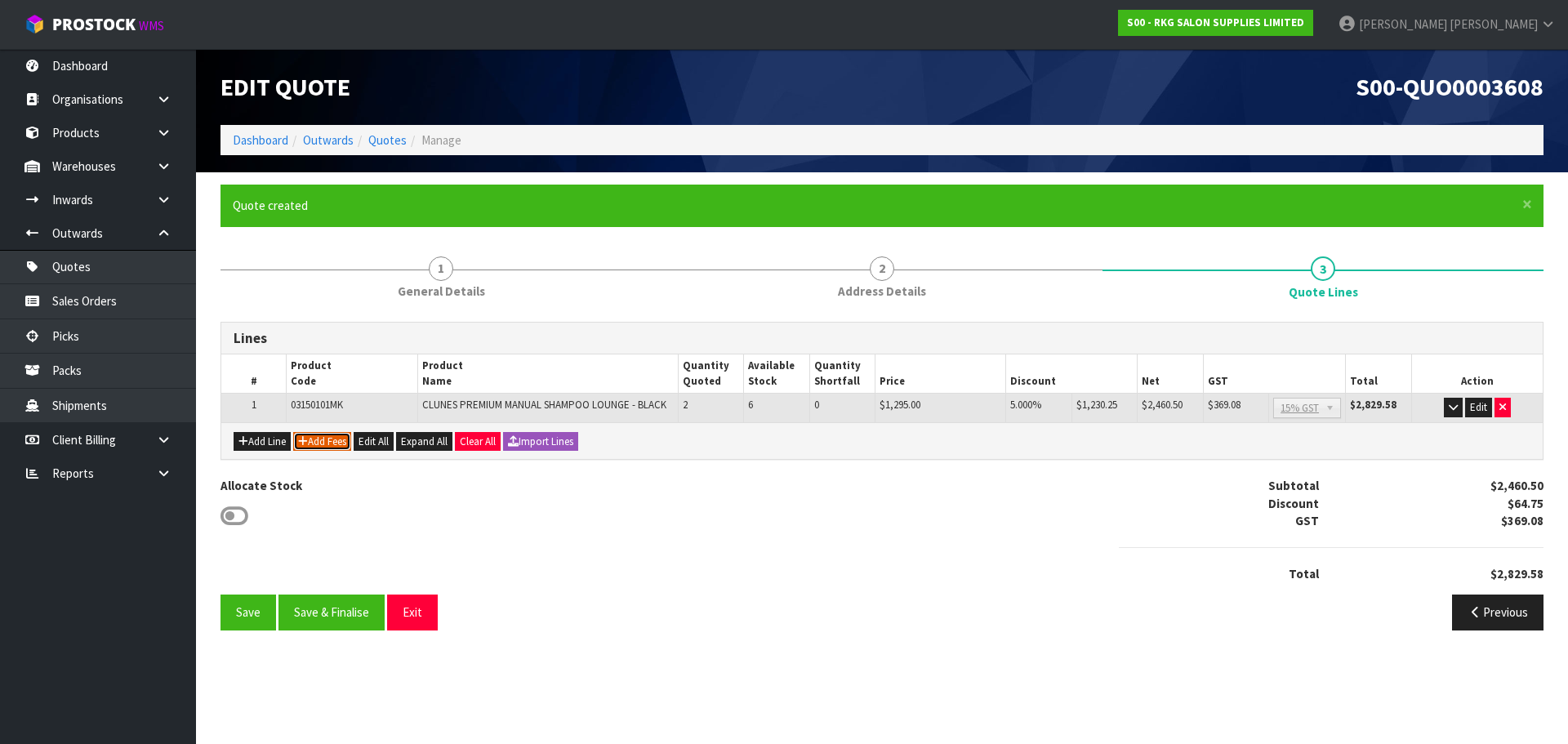
click at [330, 443] on button "Add Fees" at bounding box center [322, 442] width 58 height 20
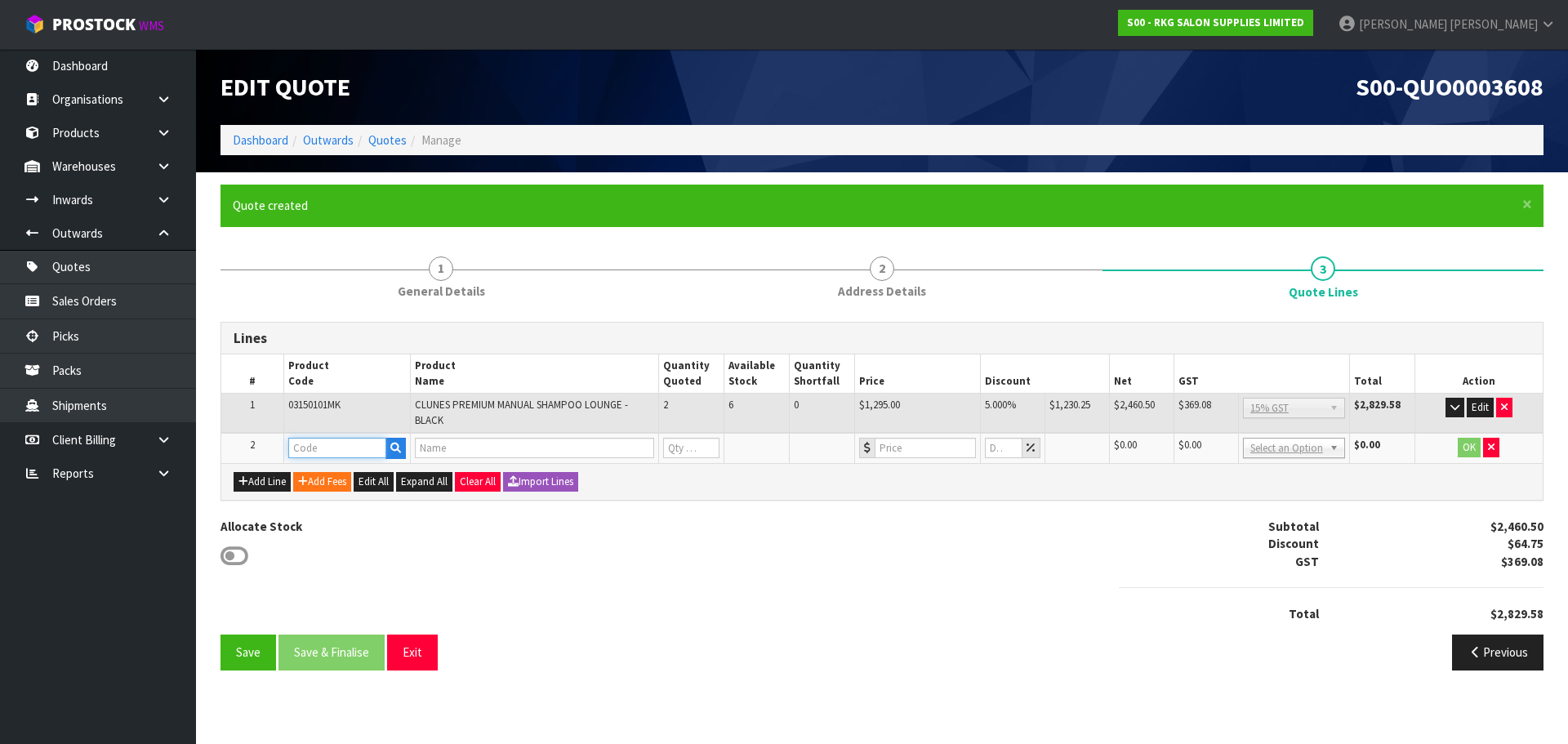
click at [319, 442] on input "text" at bounding box center [337, 447] width 98 height 20
type input "FRE"
click at [316, 476] on strong "FRE" at bounding box center [316, 475] width 21 height 15
type input "FREIGHT"
type input "FREIGHT FEE"
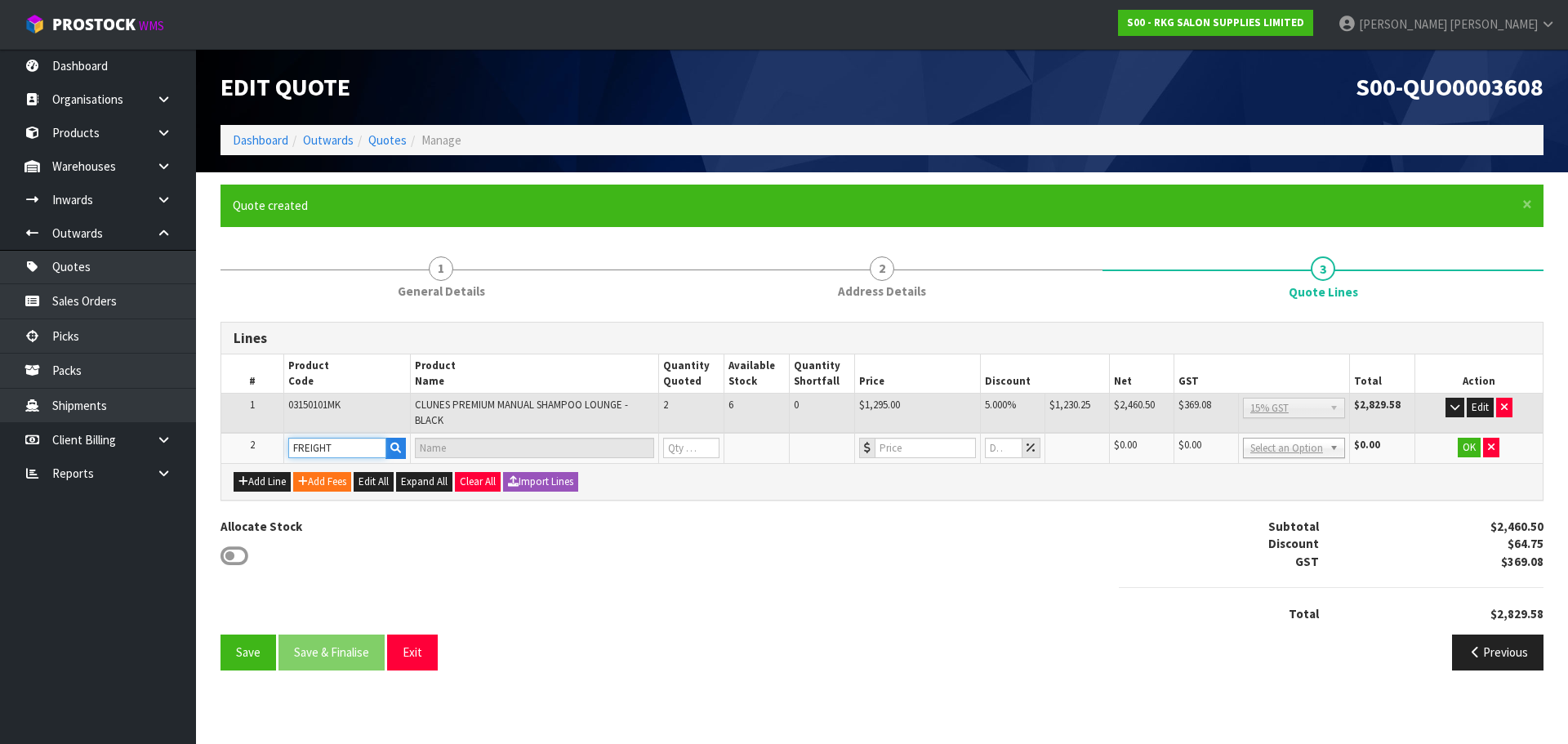
type input "1"
type input "0"
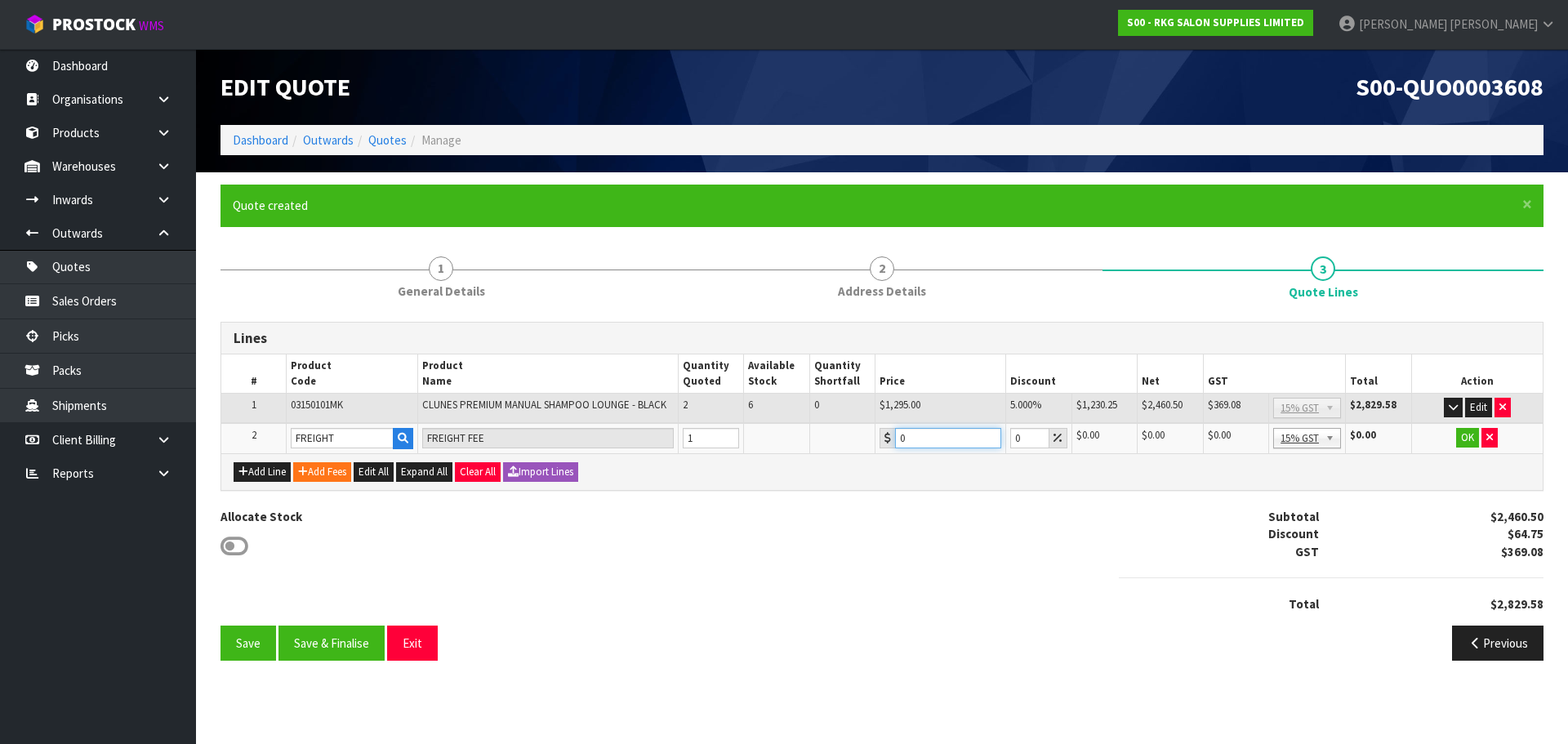
drag, startPoint x: 911, startPoint y: 437, endPoint x: 891, endPoint y: 441, distance: 20.4
click at [891, 441] on div "0" at bounding box center [940, 437] width 122 height 20
type input "251.40"
click at [1468, 441] on button "OK" at bounding box center [1468, 437] width 23 height 20
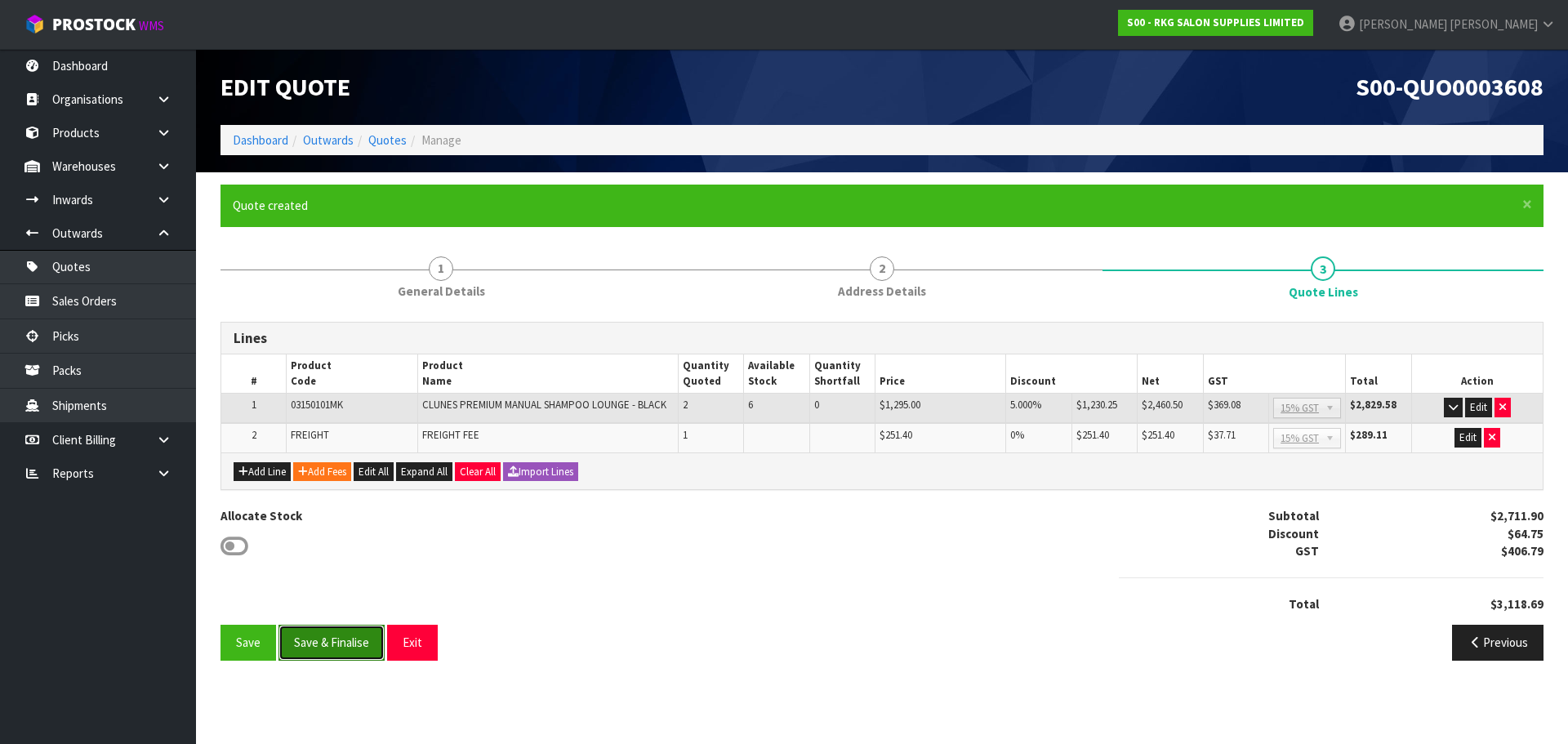
click at [332, 638] on button "Save & Finalise" at bounding box center [331, 642] width 106 height 35
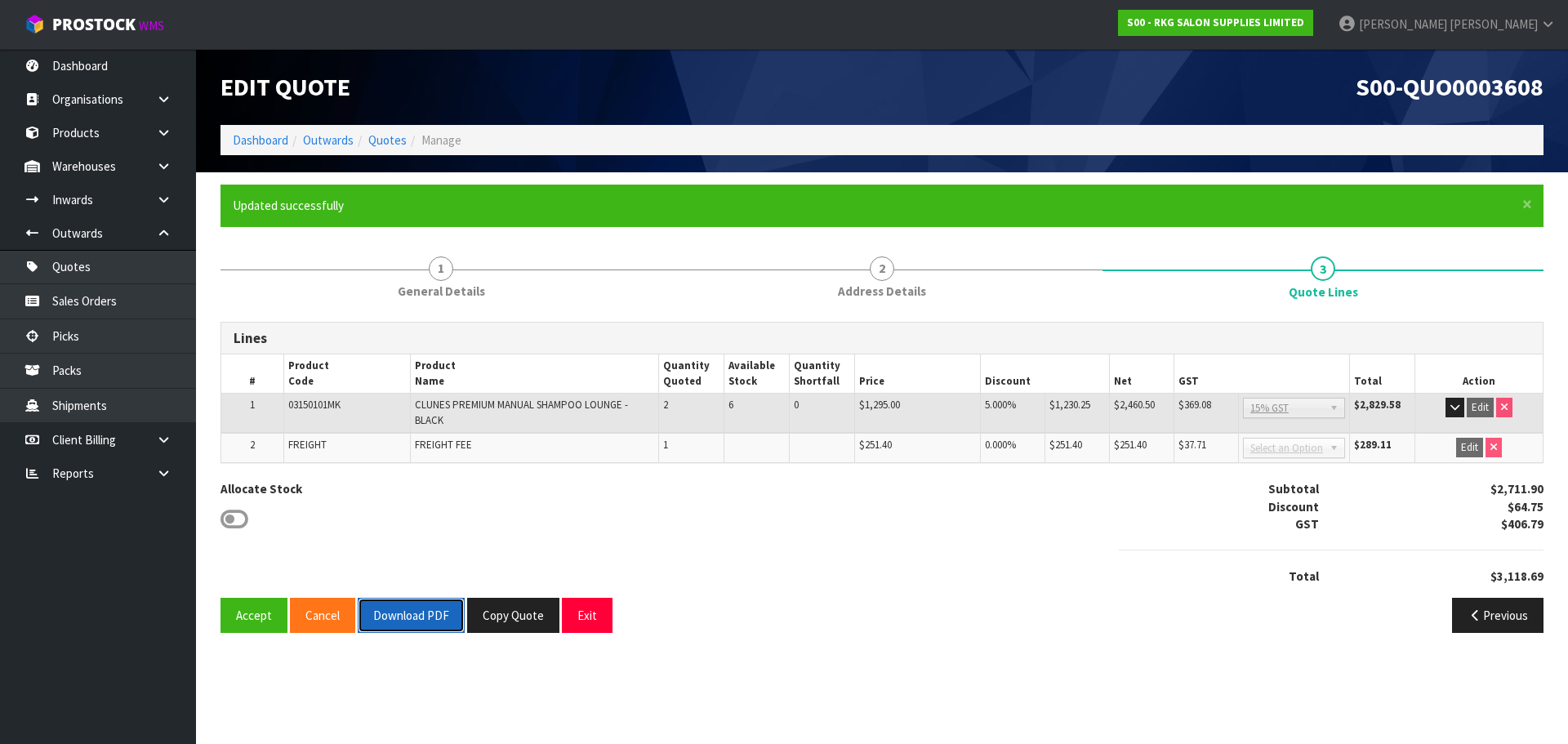
click at [411, 624] on button "Download PDF" at bounding box center [411, 615] width 107 height 35
click at [591, 616] on button "Exit" at bounding box center [587, 615] width 51 height 35
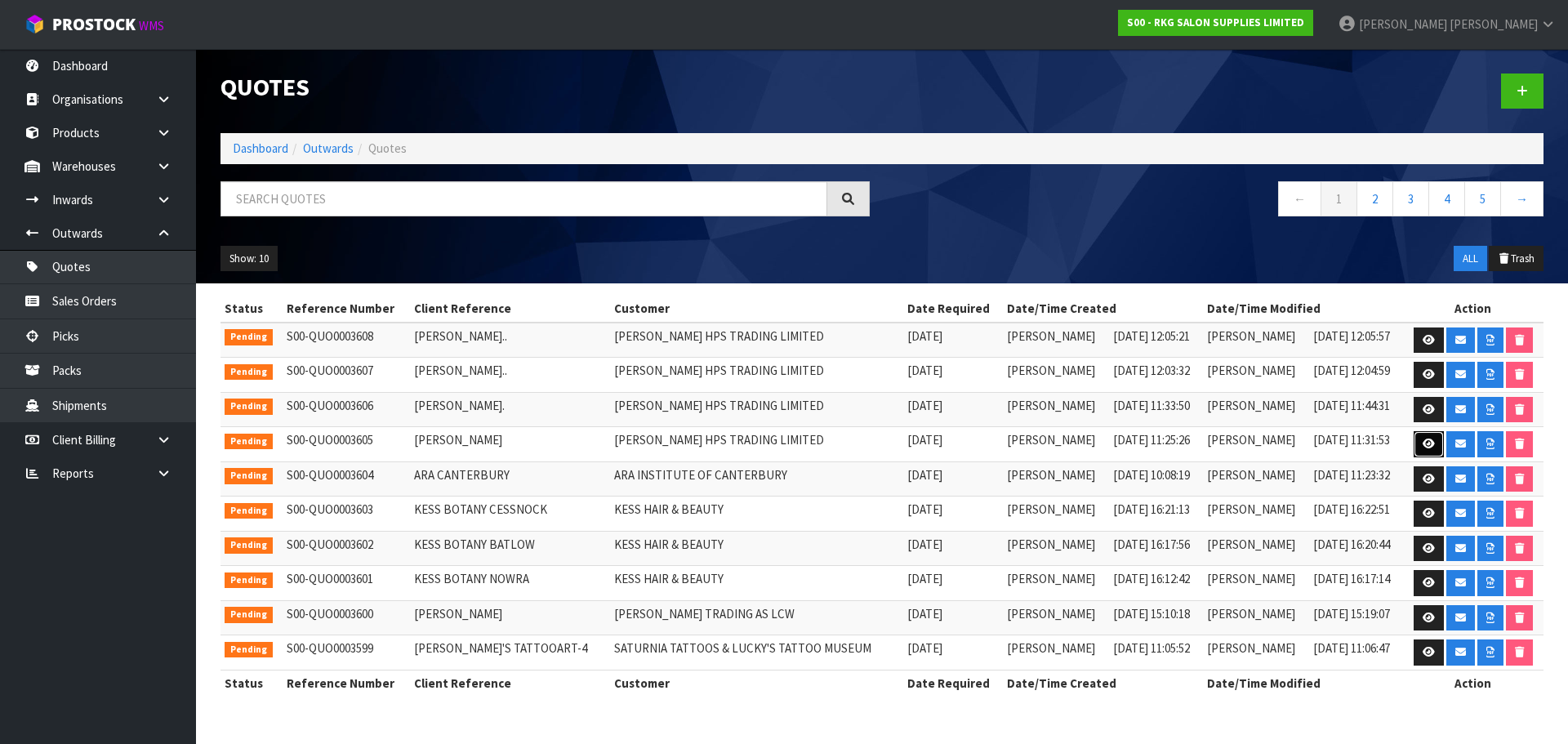
click at [1427, 445] on icon at bounding box center [1429, 444] width 12 height 11
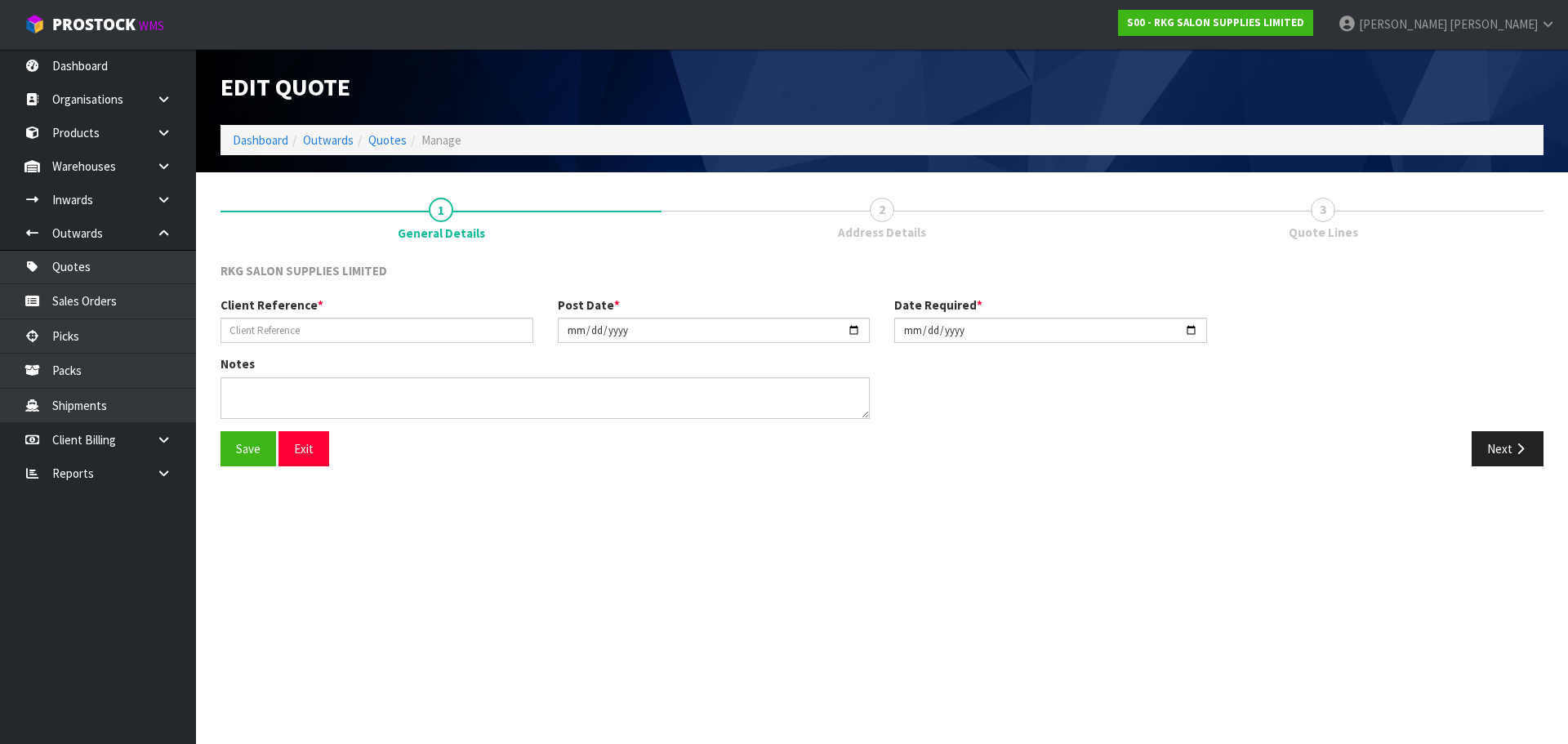
type input "[PERSON_NAME]"
type input "[DATE]"
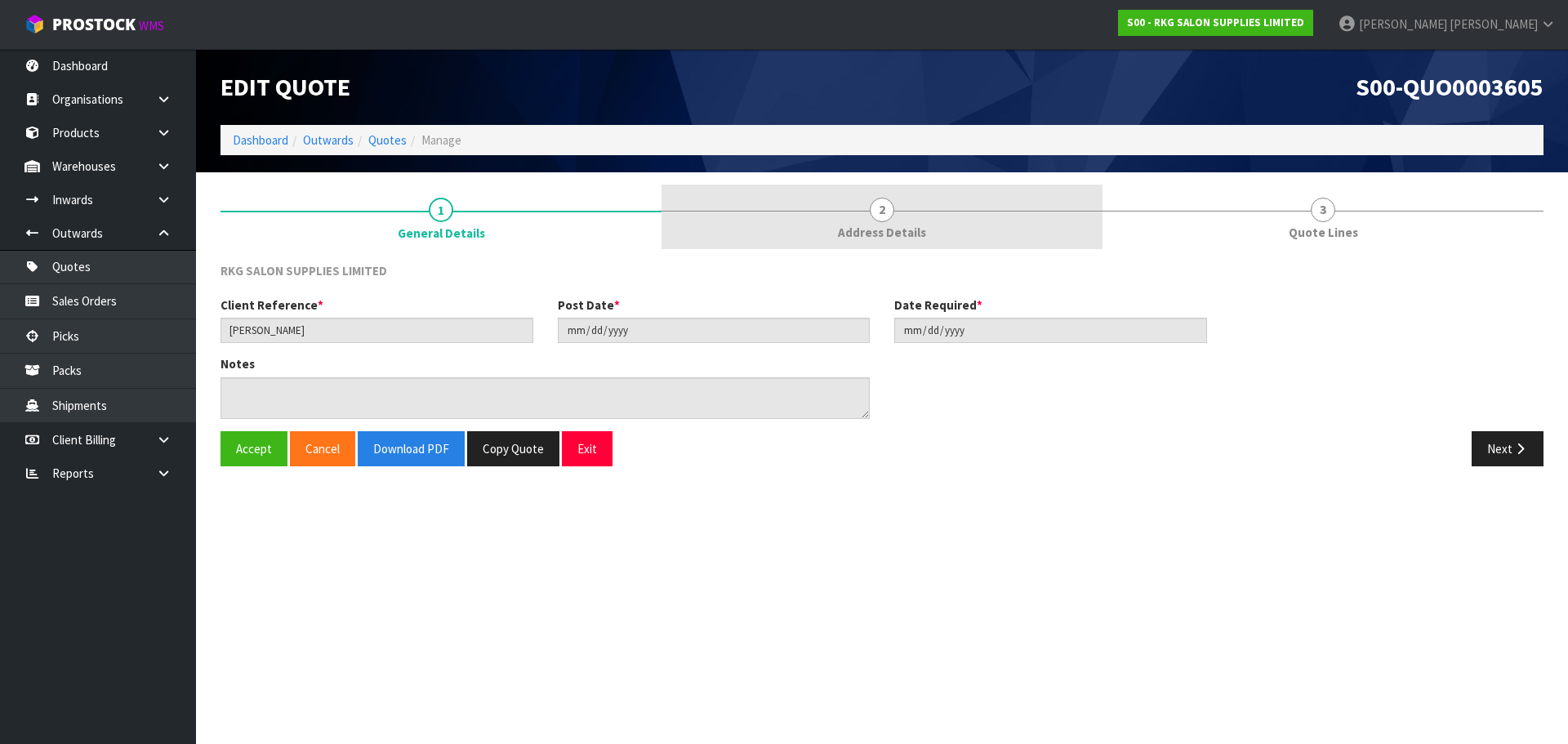
click at [886, 218] on span "2" at bounding box center [882, 209] width 24 height 24
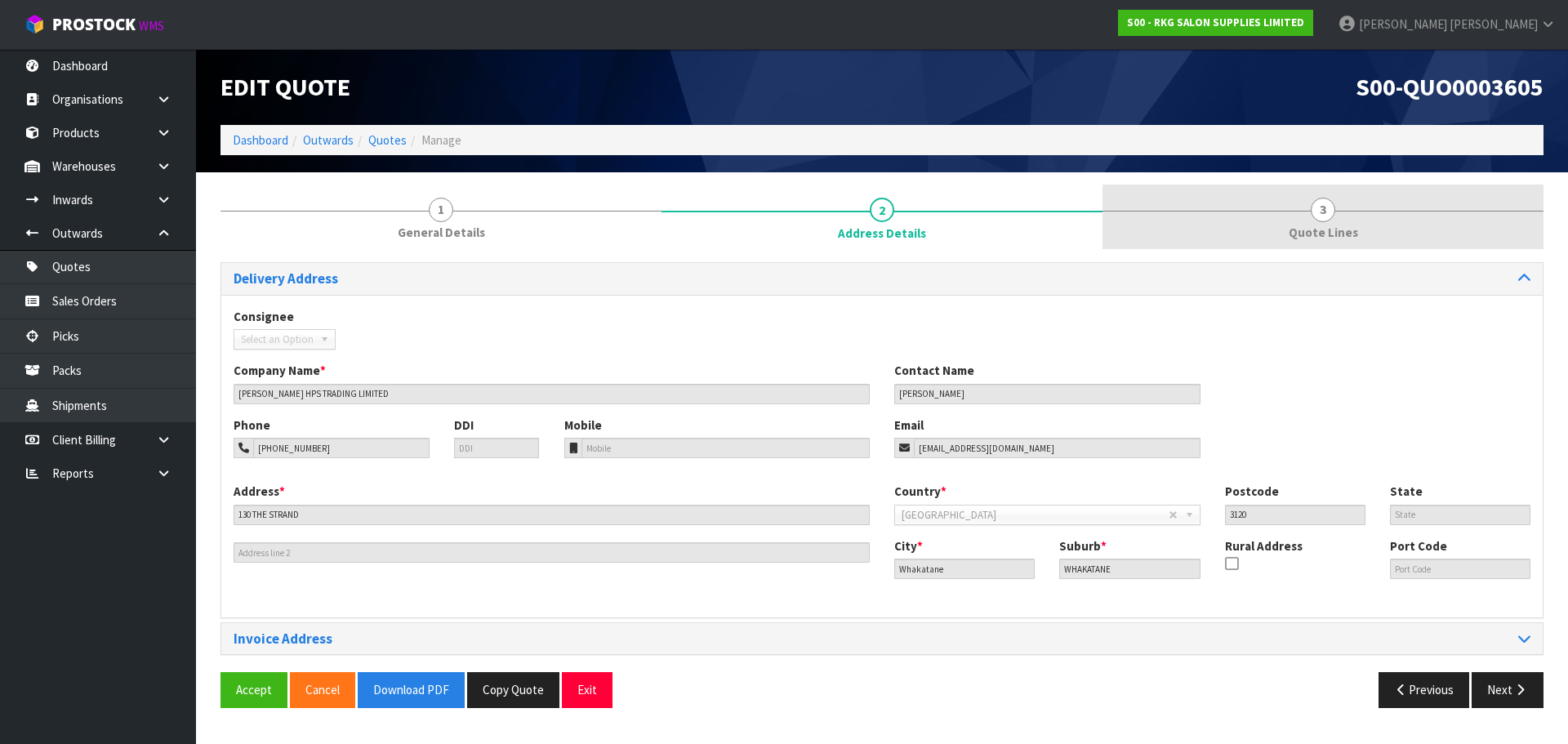
click at [1322, 214] on span "3" at bounding box center [1322, 209] width 24 height 24
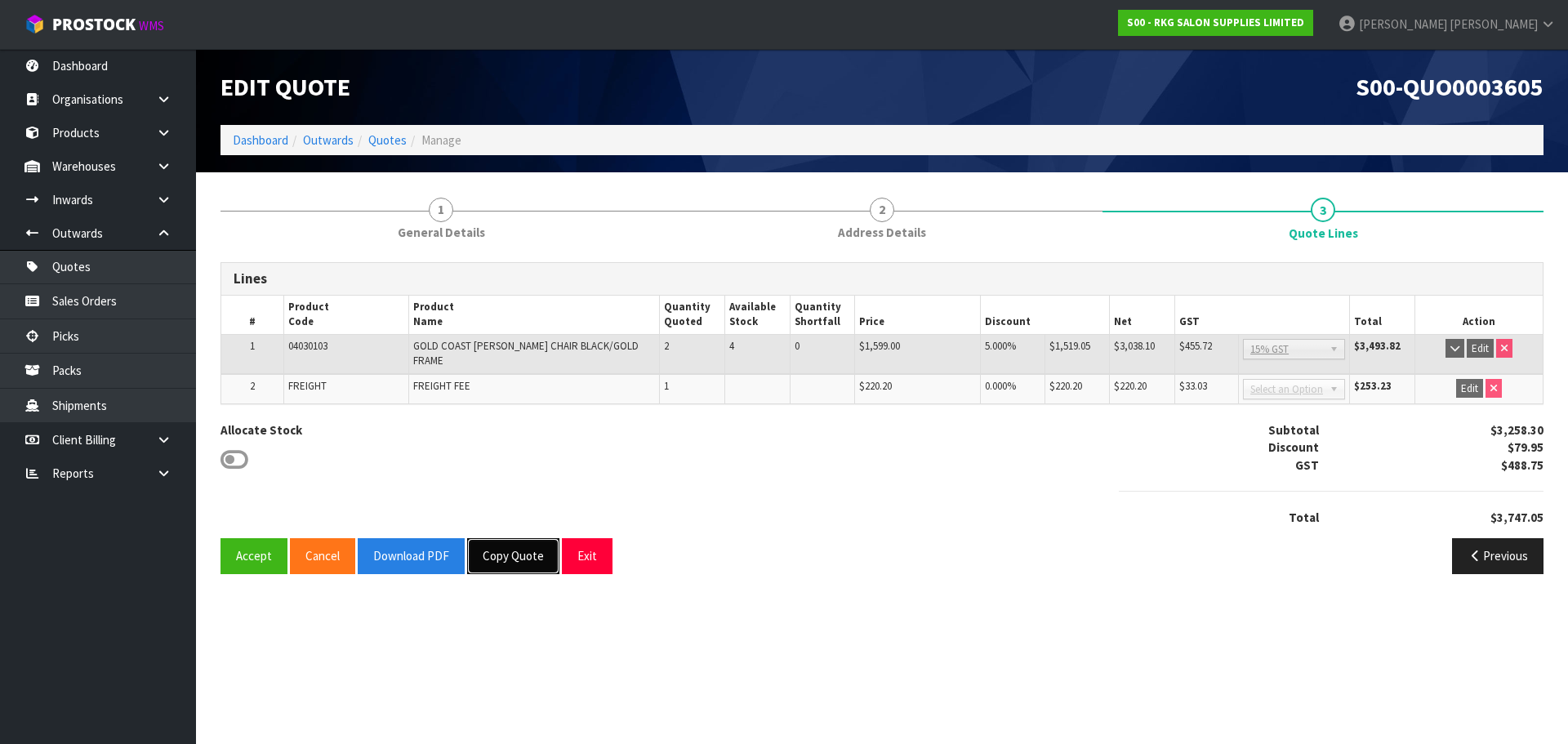
click at [502, 544] on button "Copy Quote" at bounding box center [513, 555] width 93 height 35
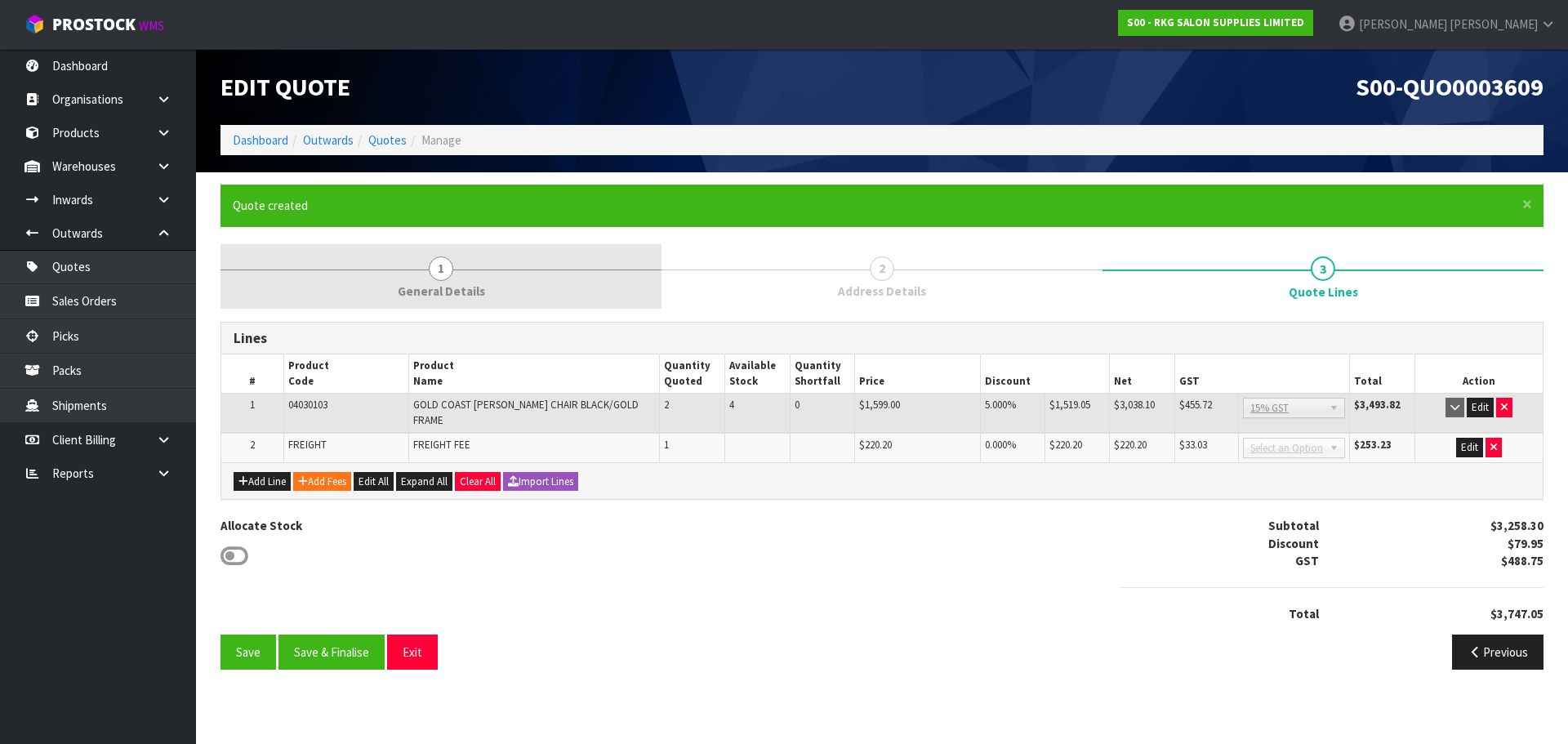
click at [433, 271] on span "1" at bounding box center [440, 268] width 24 height 24
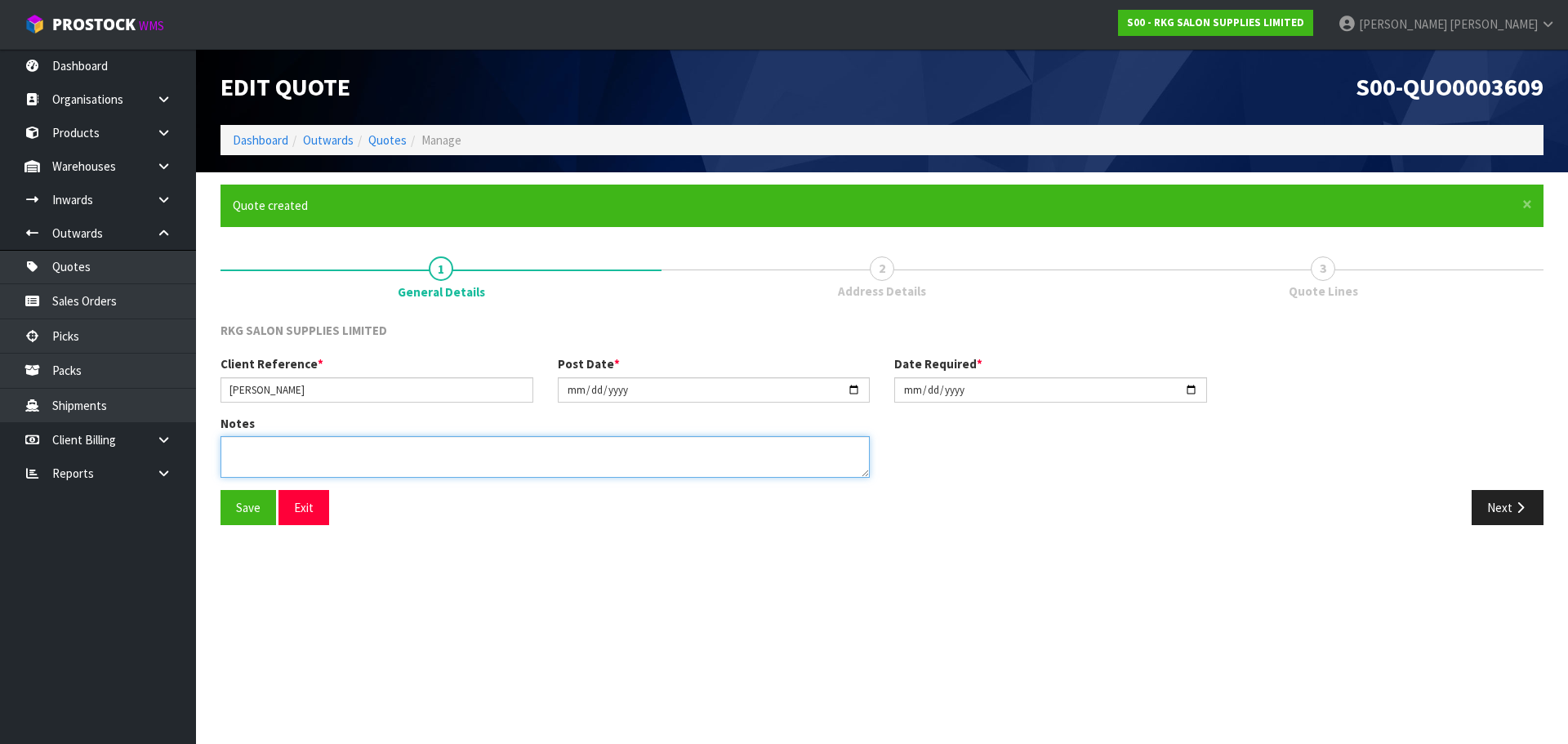
click at [269, 455] on textarea at bounding box center [545, 456] width 649 height 42
type textarea "PADDINGTON"
drag, startPoint x: 310, startPoint y: 446, endPoint x: 219, endPoint y: 453, distance: 91.3
click at [219, 453] on div "Notes" at bounding box center [546, 452] width 674 height 75
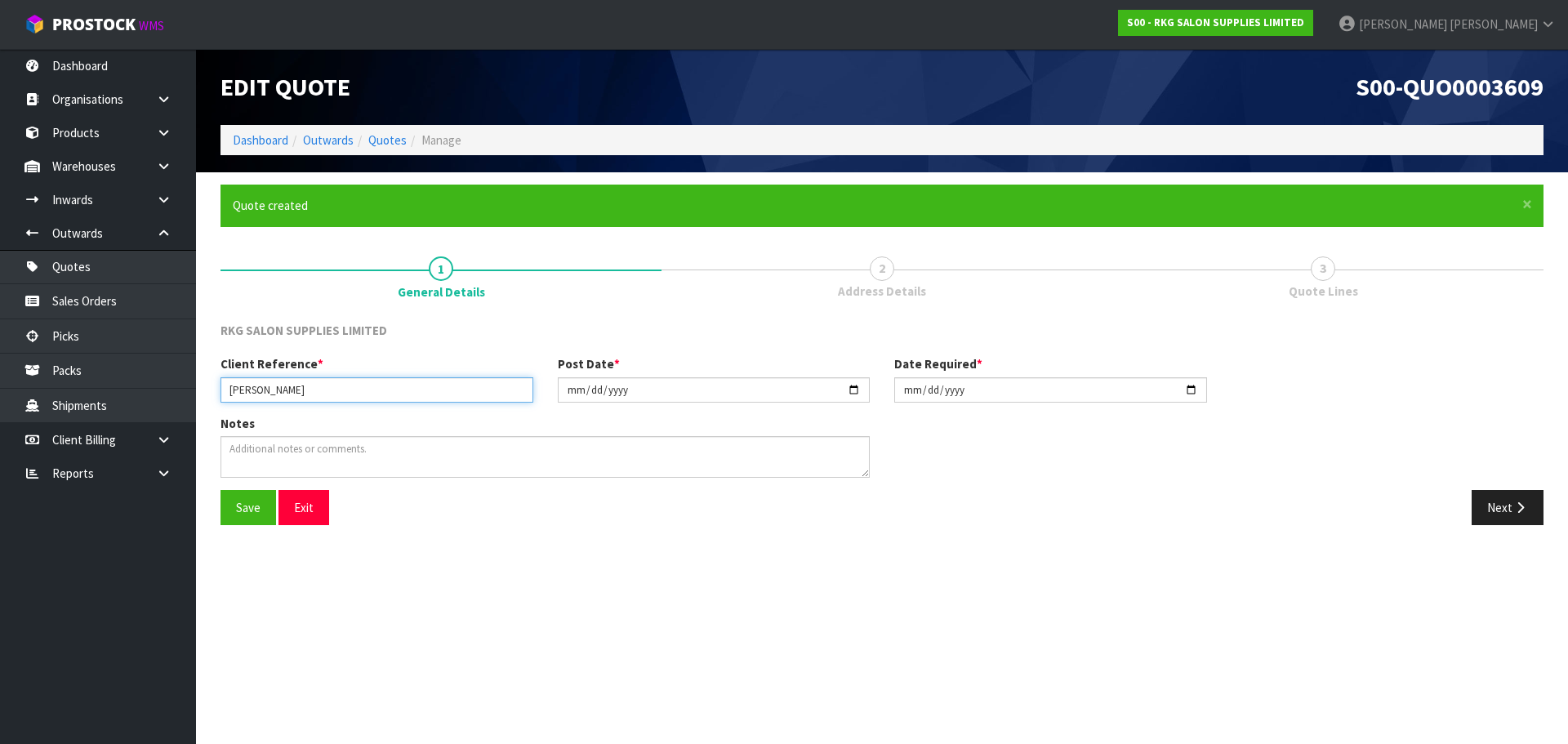
click at [326, 386] on input "[PERSON_NAME]" at bounding box center [376, 389] width 313 height 25
type input "[PERSON_NAME]"
click at [245, 511] on button "Save" at bounding box center [248, 507] width 55 height 35
click at [1479, 517] on button "Next" at bounding box center [1507, 507] width 72 height 35
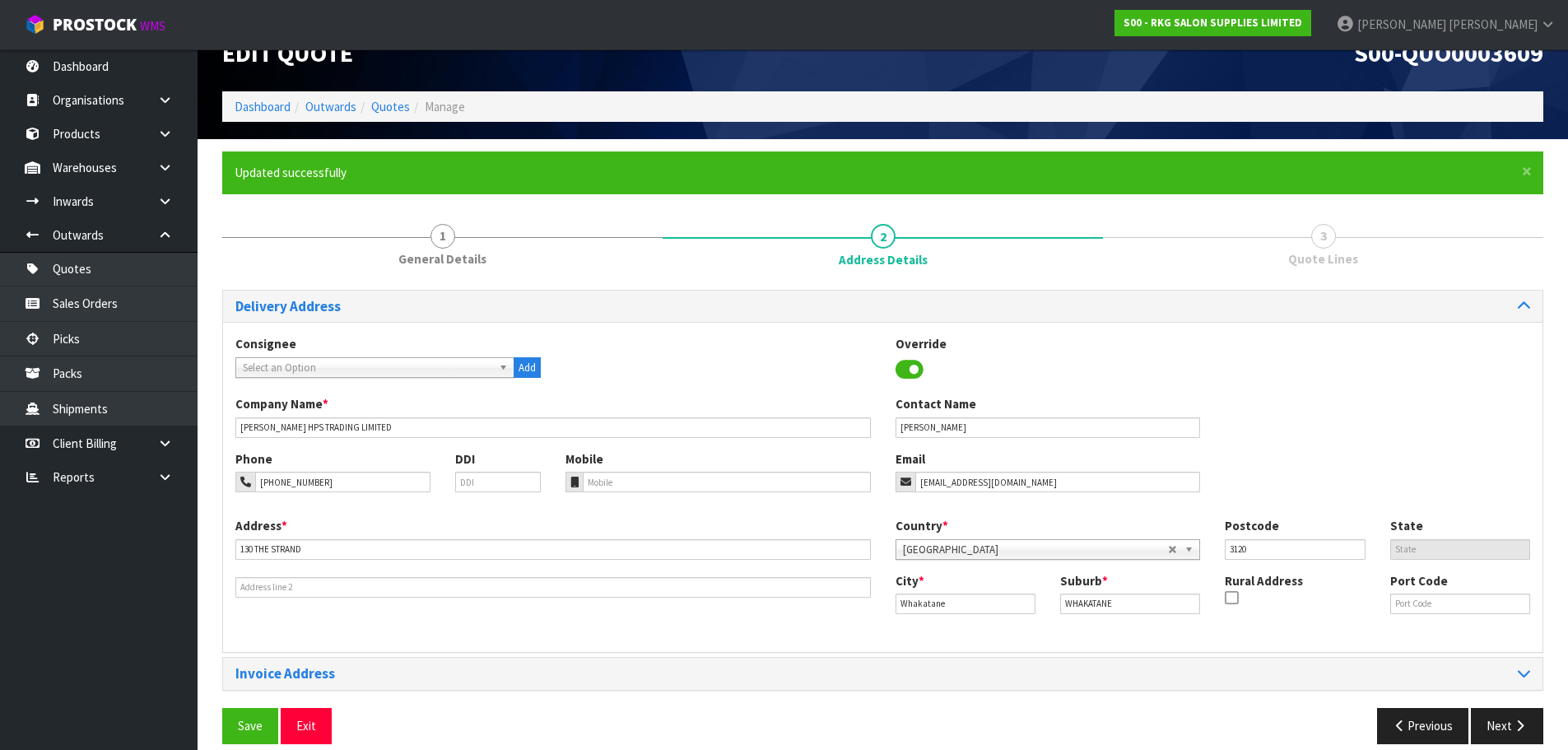
scroll to position [54, 0]
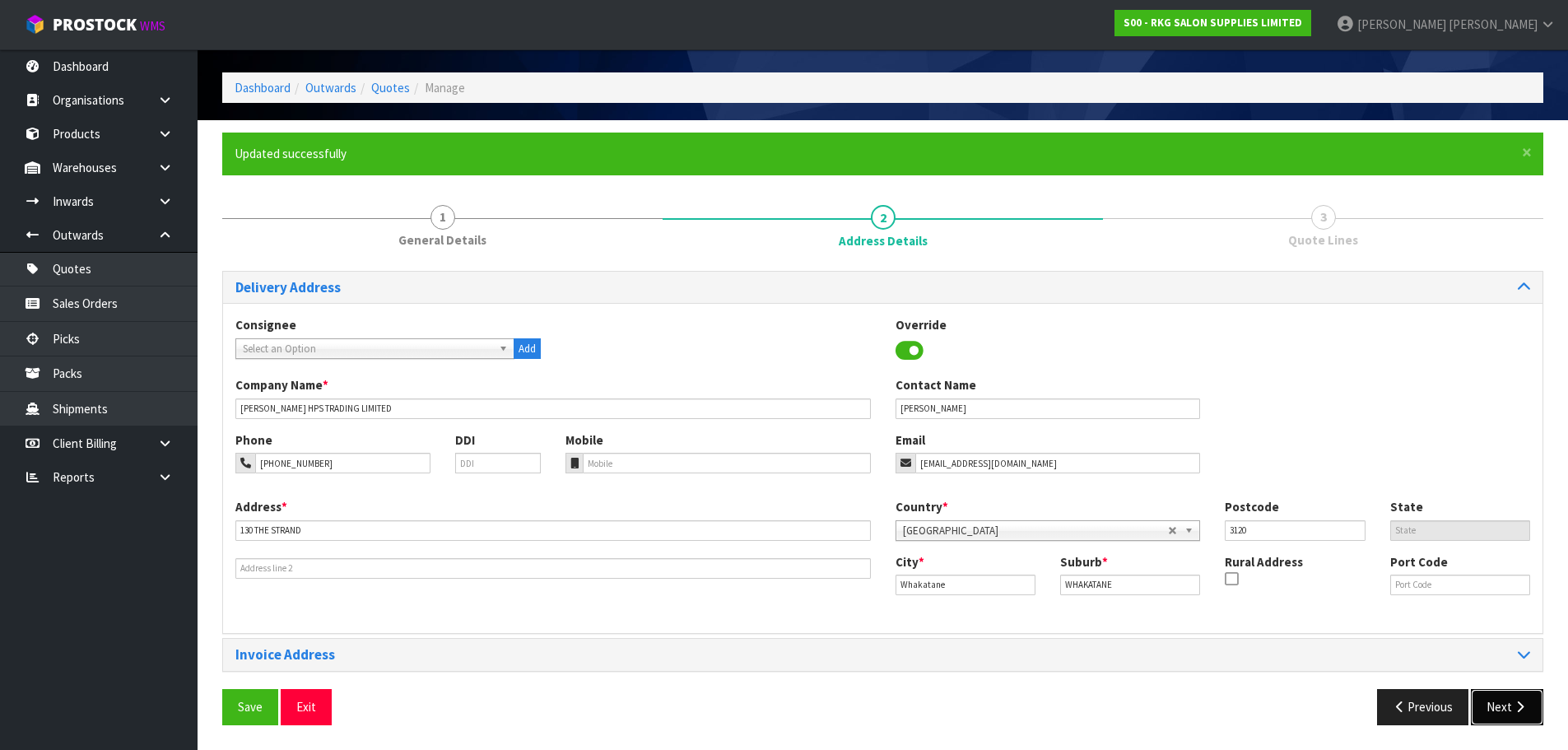
click at [1520, 716] on button "Next" at bounding box center [1507, 706] width 73 height 35
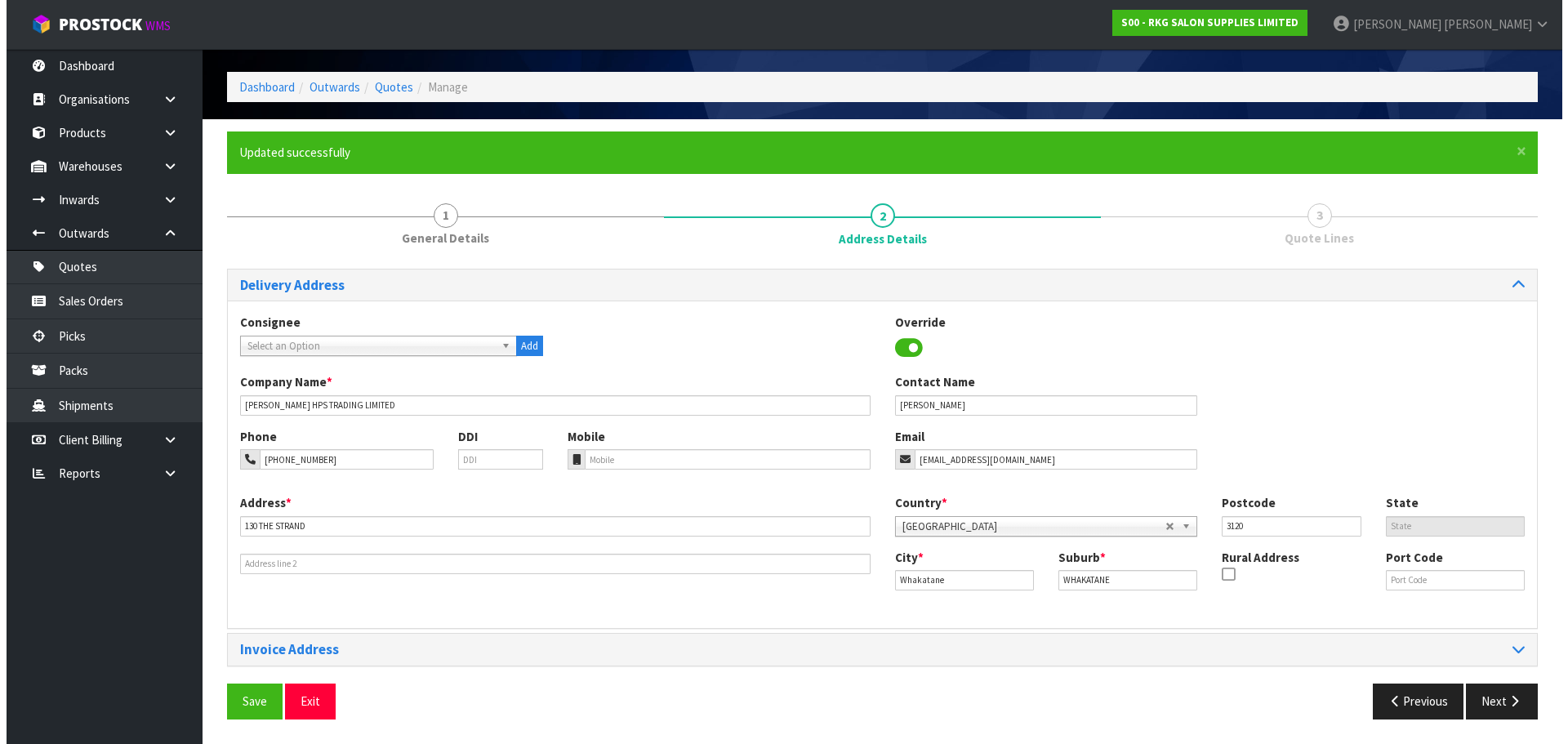
scroll to position [0, 0]
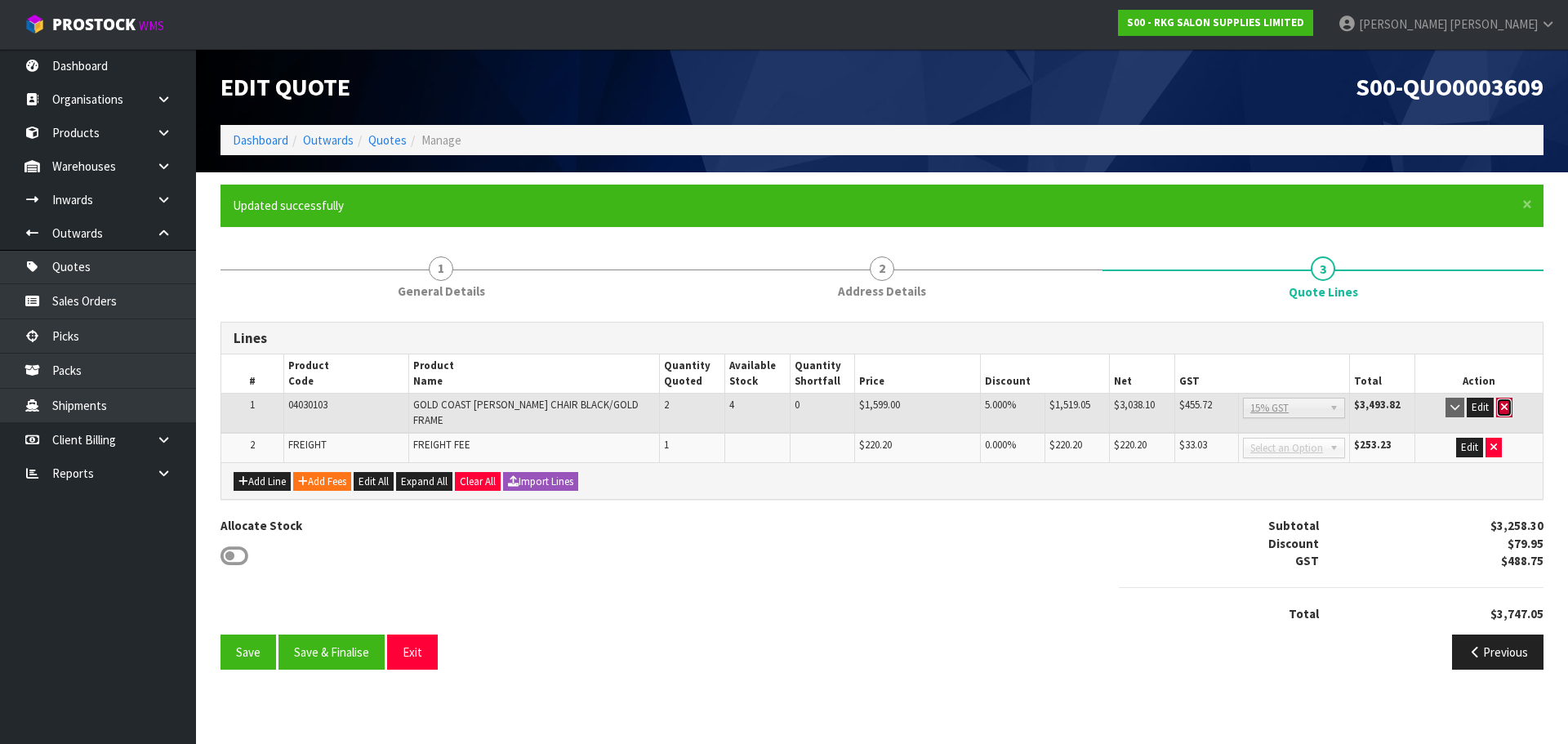
click at [1504, 406] on icon "button" at bounding box center [1504, 407] width 6 height 11
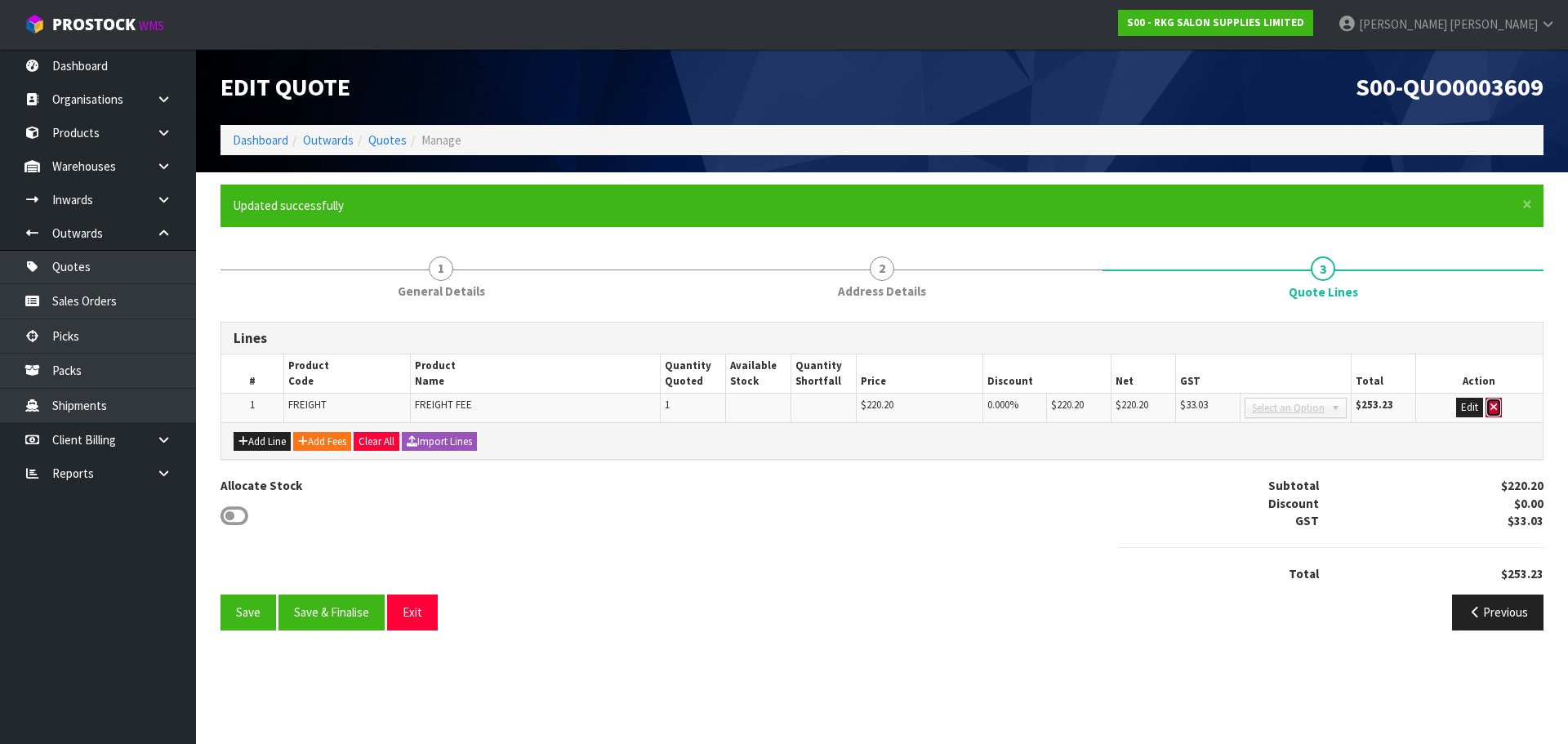
click at [1497, 408] on icon "button" at bounding box center [1493, 407] width 6 height 11
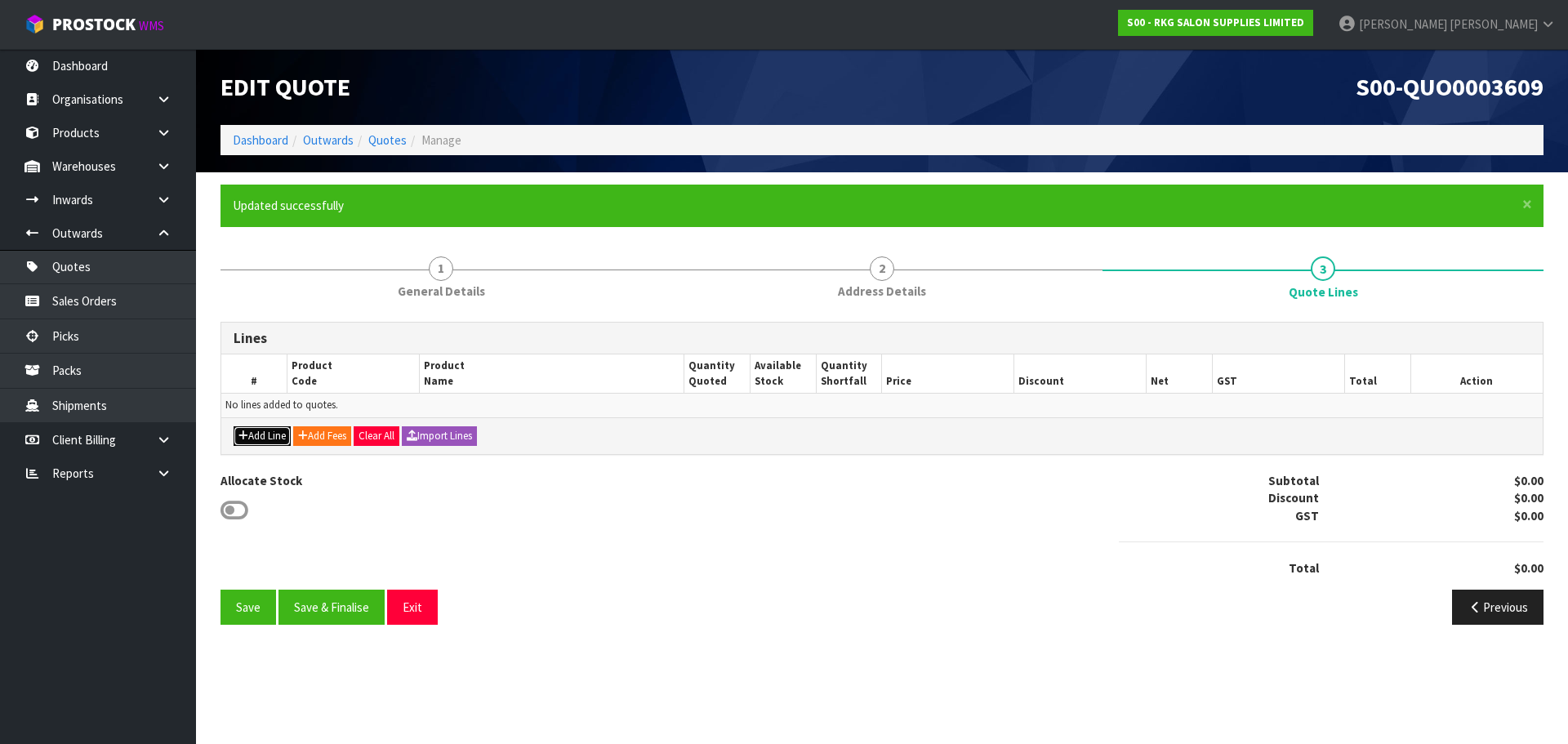
click at [270, 445] on button "Add Line" at bounding box center [262, 436] width 57 height 20
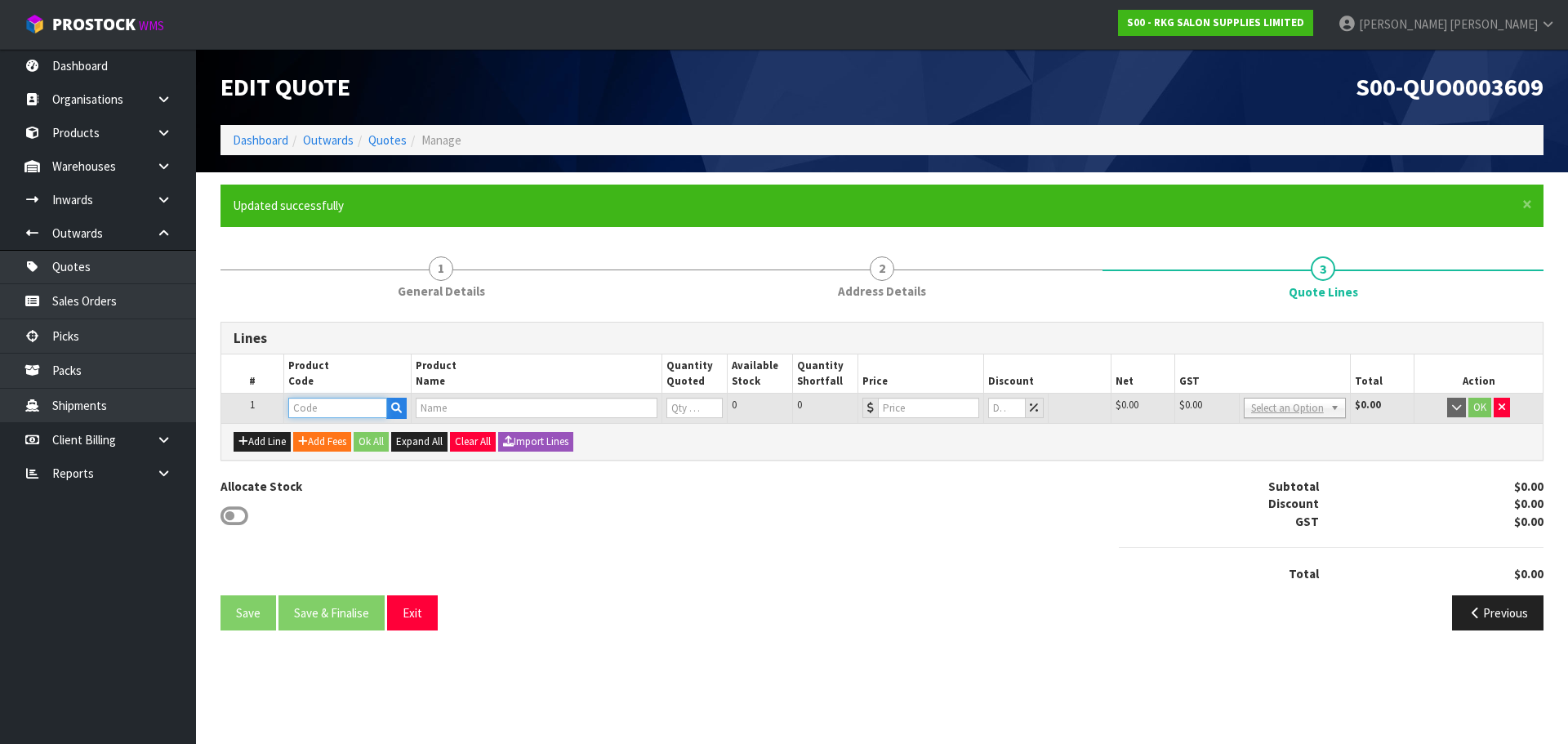
click at [320, 403] on input "text" at bounding box center [337, 407] width 98 height 20
click at [315, 403] on input "text" at bounding box center [337, 407] width 98 height 20
type input "04100"
click at [316, 432] on strong "04100" at bounding box center [322, 435] width 33 height 15
type input "04100101"
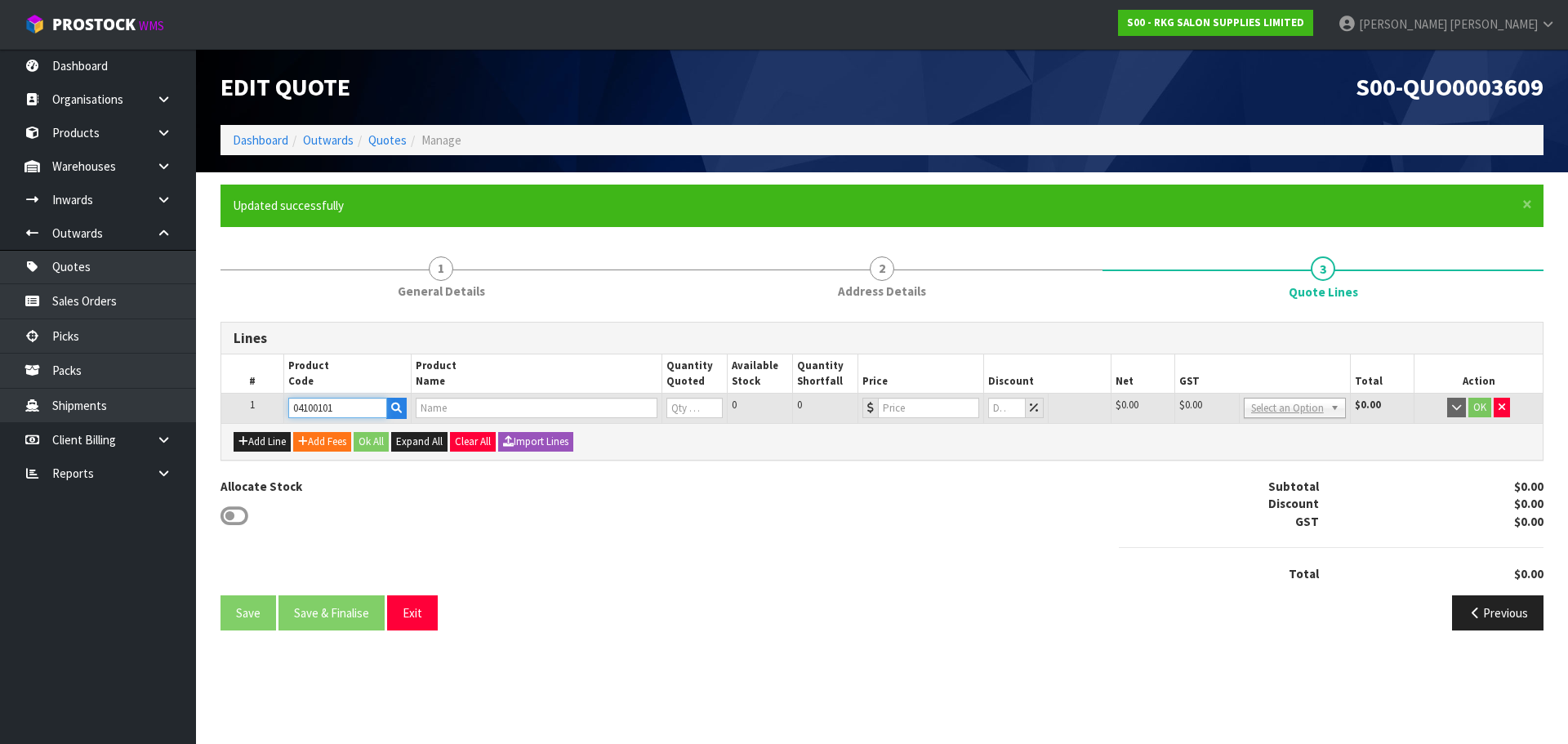
type input "PADDINGTON [PERSON_NAME] CHAIR - BLACK WITH BLACK FRAME"
type input "0"
type input "1395"
type input "0"
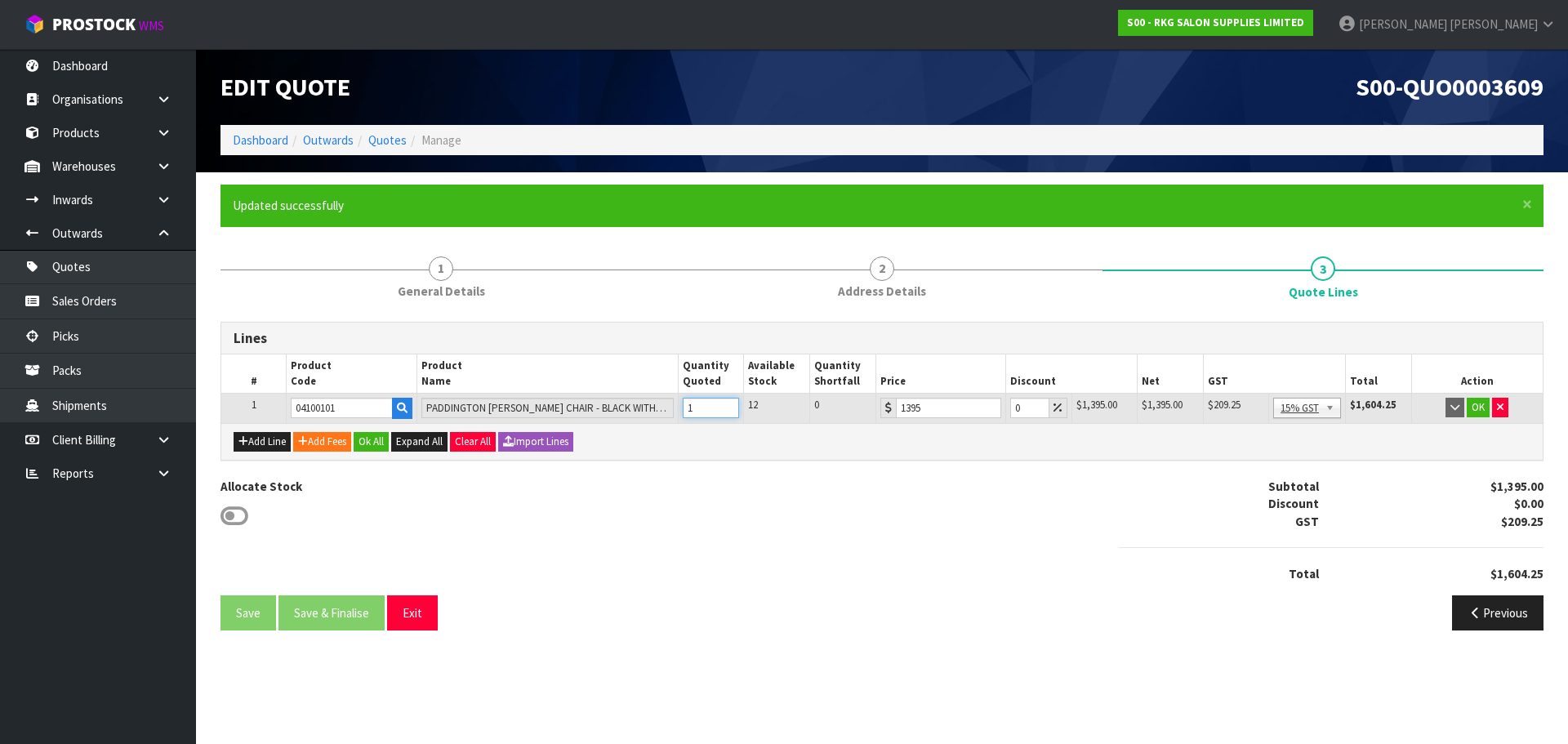
click at [727, 405] on input "1" at bounding box center [711, 407] width 57 height 20
type input "2"
click at [727, 405] on input "2" at bounding box center [711, 407] width 57 height 20
drag, startPoint x: 1022, startPoint y: 405, endPoint x: 1010, endPoint y: 405, distance: 12.0
click at [1010, 405] on input "0" at bounding box center [1029, 407] width 38 height 20
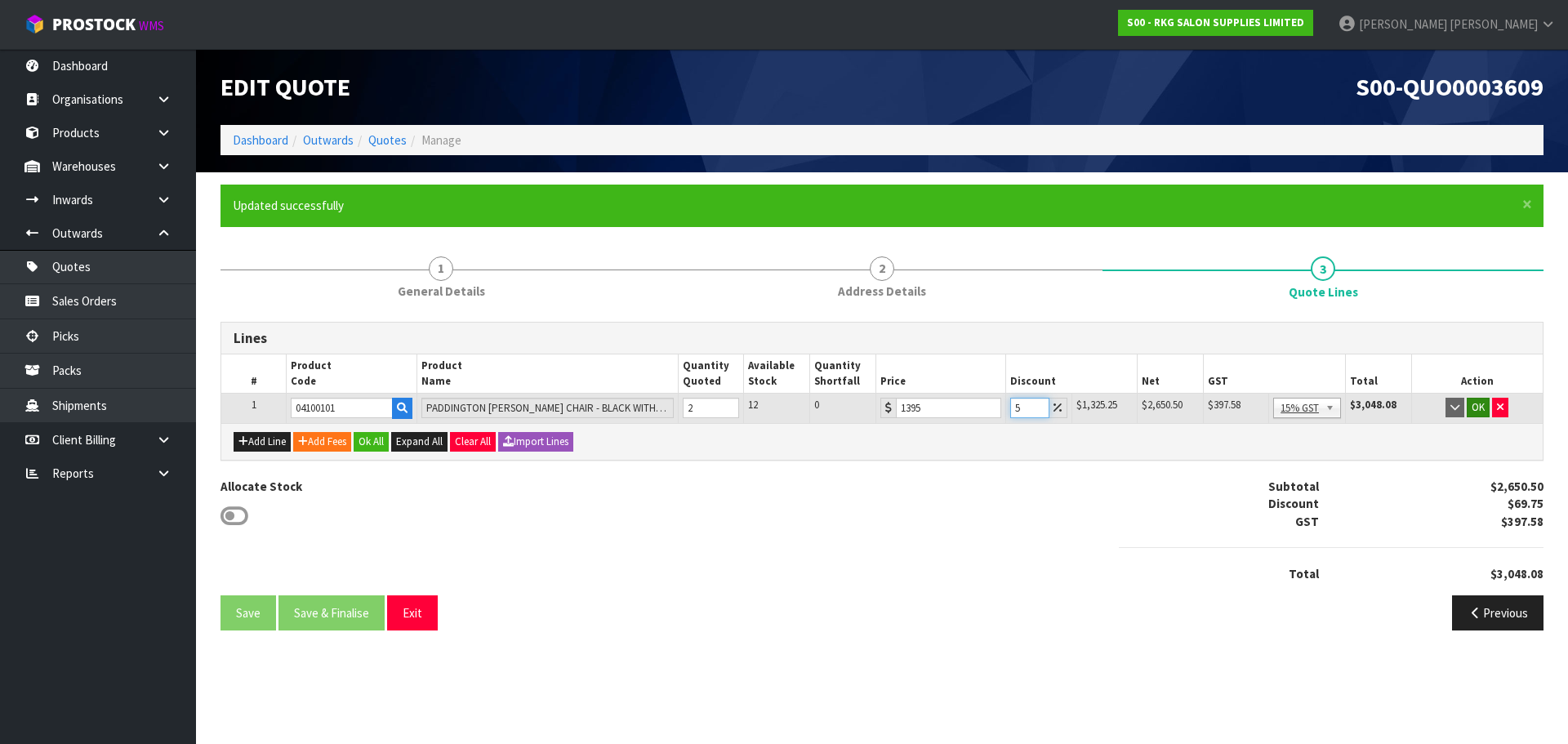
type input "5"
click at [1476, 405] on button "OK" at bounding box center [1478, 407] width 23 height 20
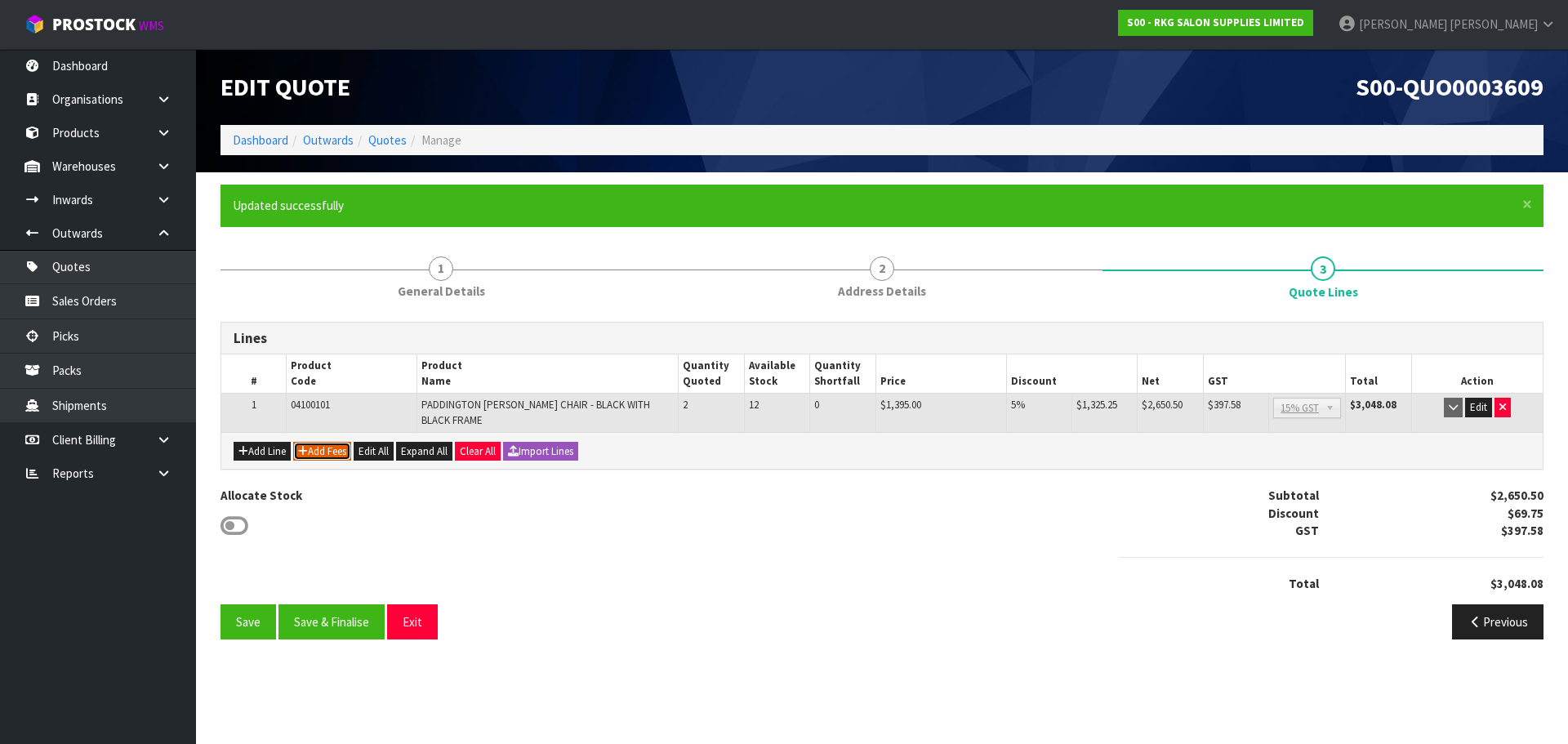
click at [326, 454] on button "Add Fees" at bounding box center [322, 452] width 58 height 20
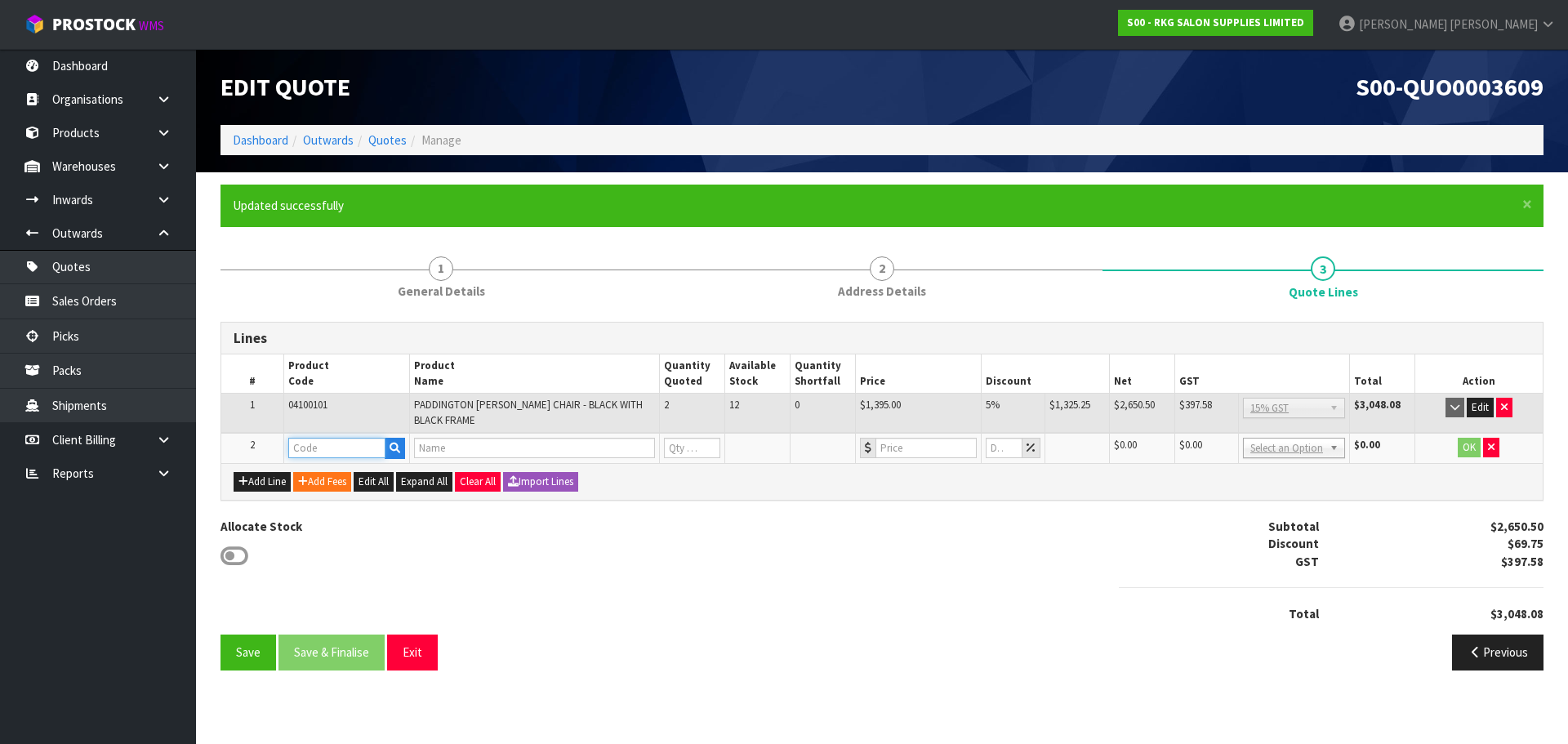
click at [326, 452] on input "text" at bounding box center [336, 447] width 97 height 20
type input "FRE"
click at [331, 470] on link "FRE IGHT" at bounding box center [353, 475] width 129 height 22
type input "FREIGHT"
type input "FREIGHT FEE"
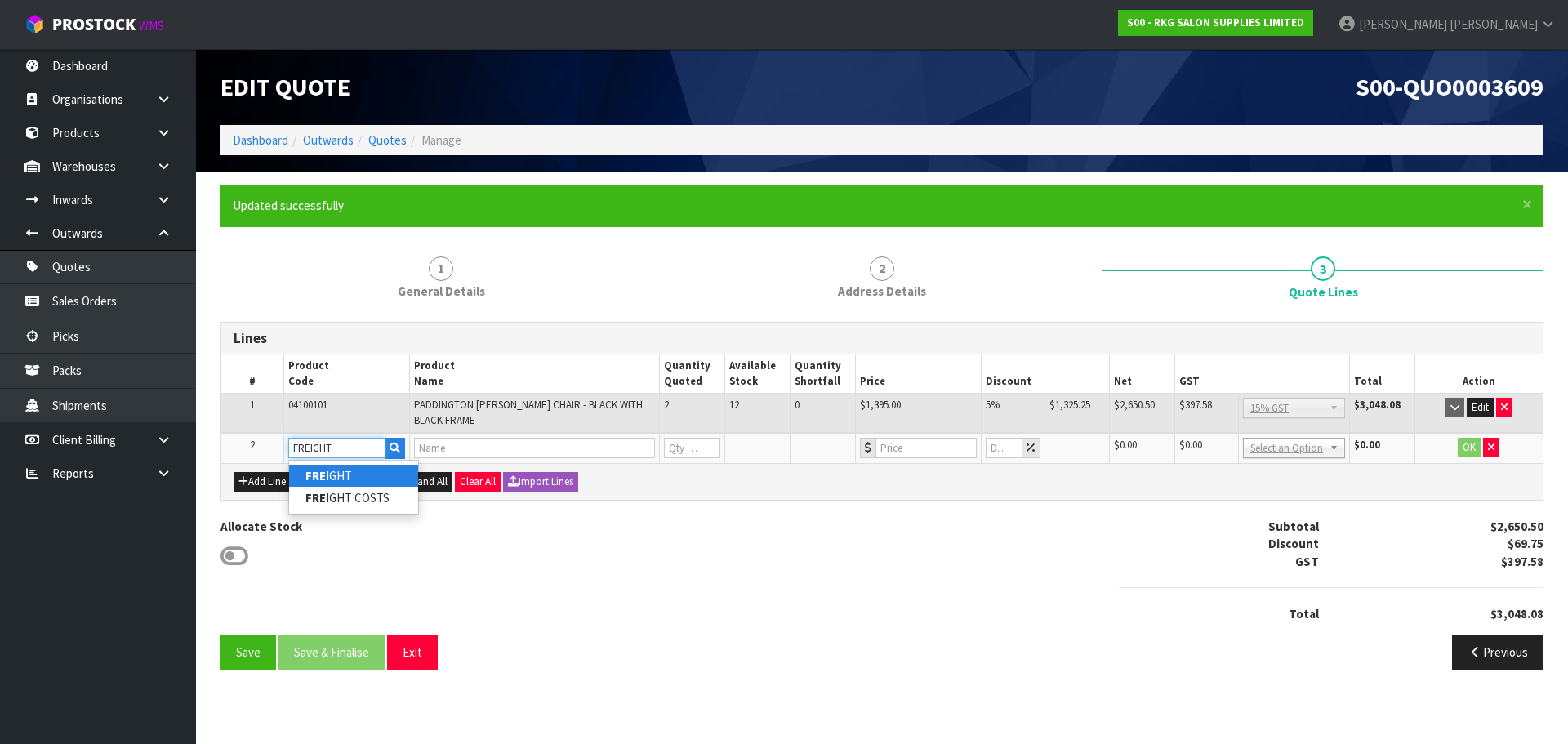
type input "1"
type input "0"
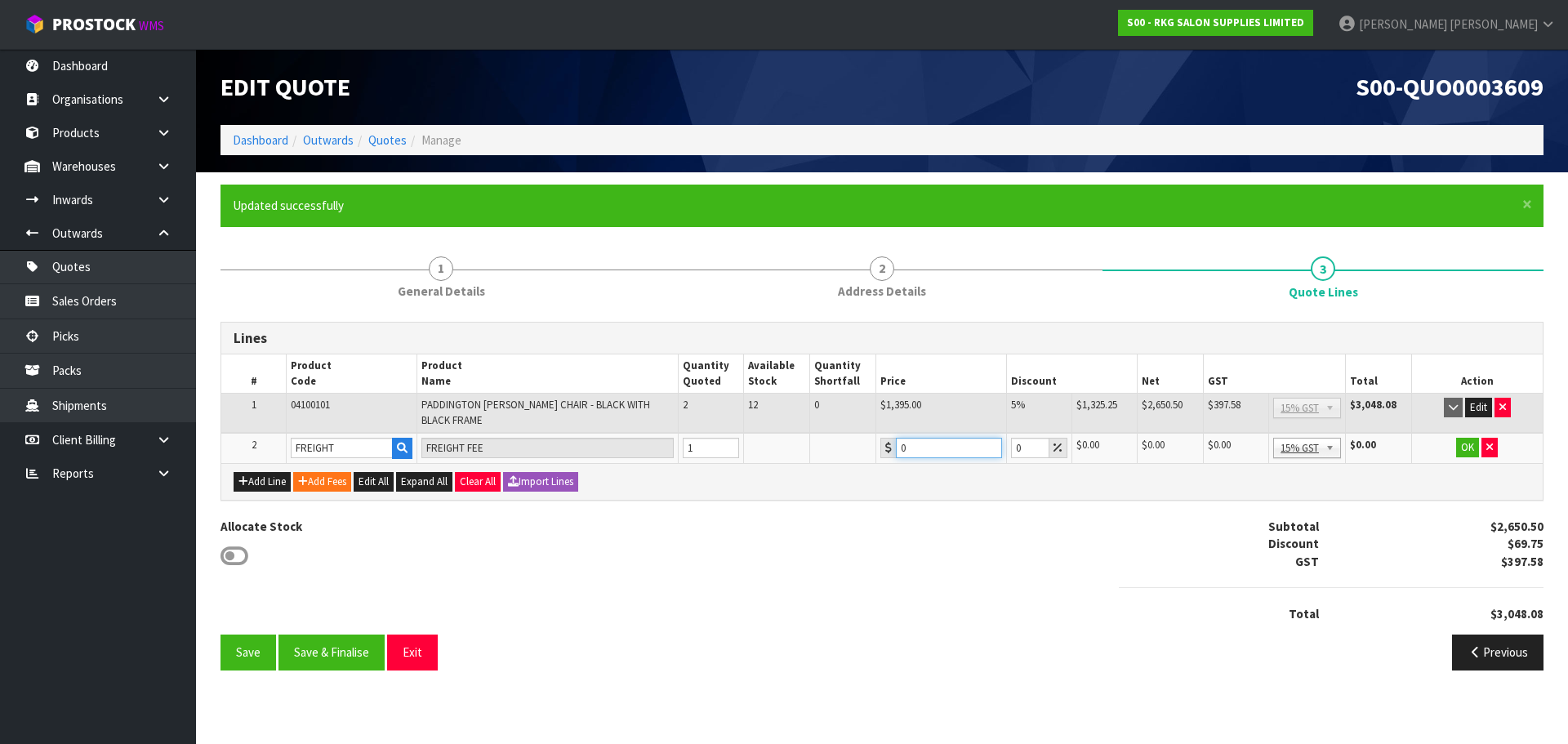
drag, startPoint x: 909, startPoint y: 452, endPoint x: 893, endPoint y: 452, distance: 16.0
click at [893, 452] on div "0" at bounding box center [941, 447] width 122 height 20
type input "220.20"
click at [1471, 444] on button "OK" at bounding box center [1468, 447] width 23 height 20
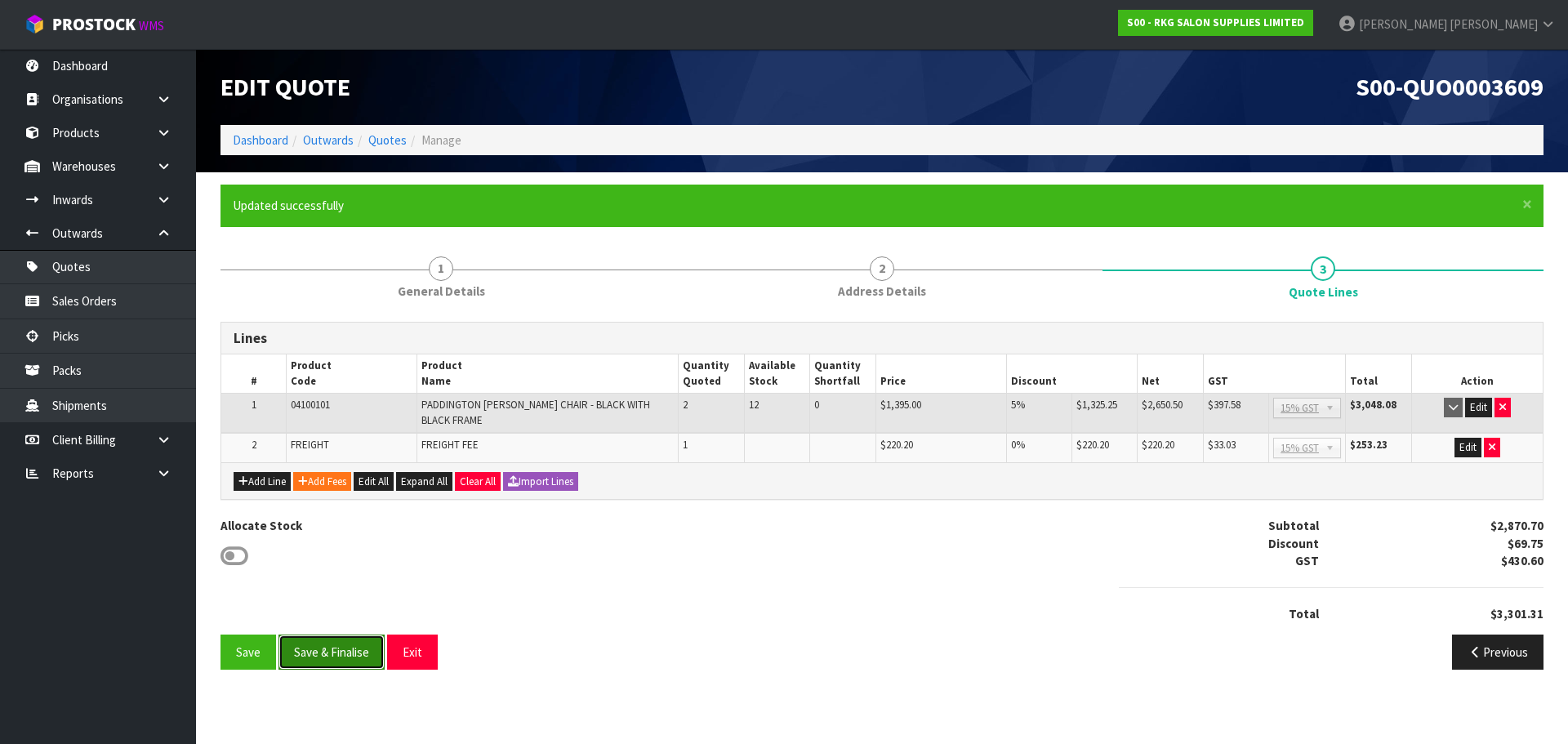
click at [330, 649] on button "Save & Finalise" at bounding box center [331, 651] width 106 height 35
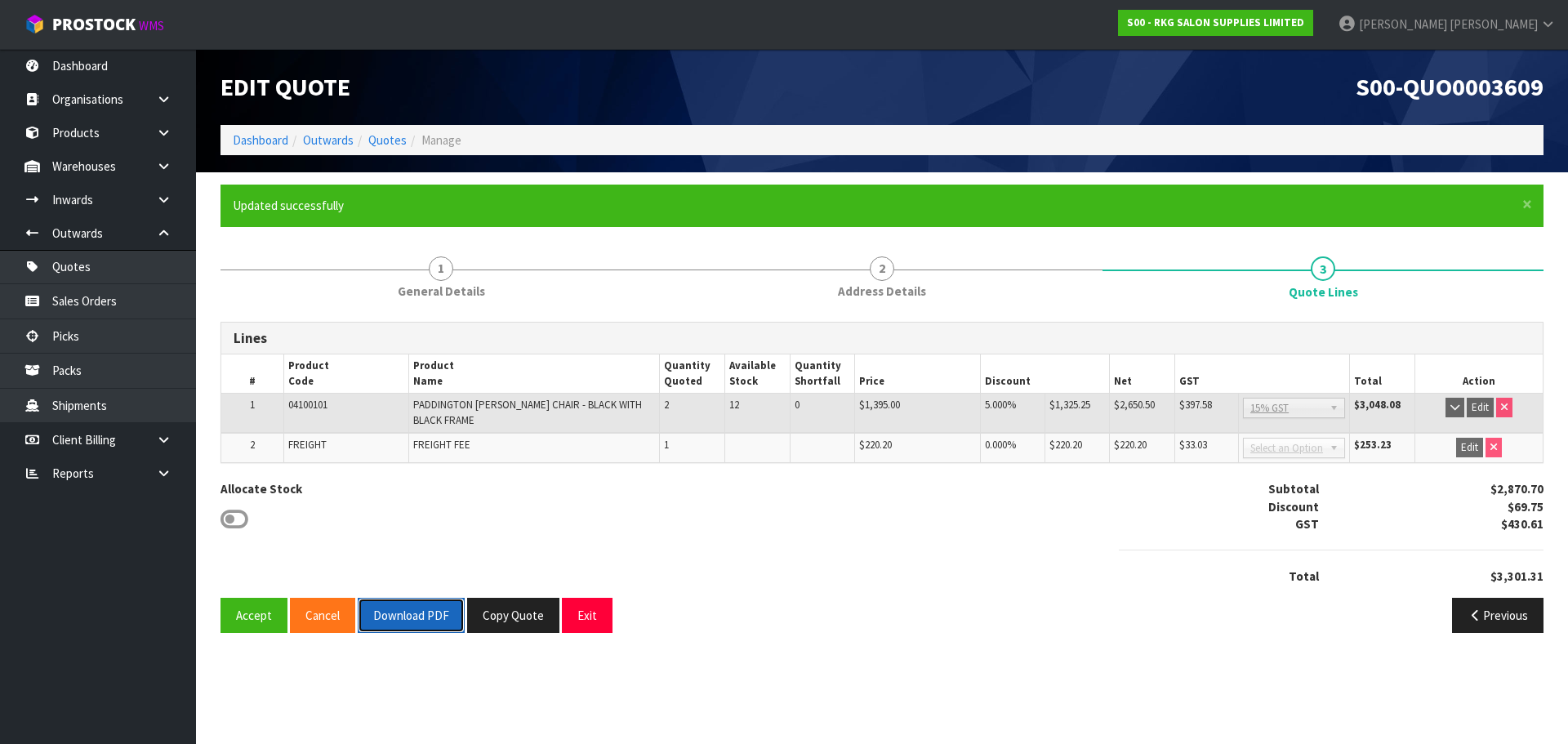
click at [361, 609] on button "Download PDF" at bounding box center [411, 615] width 107 height 35
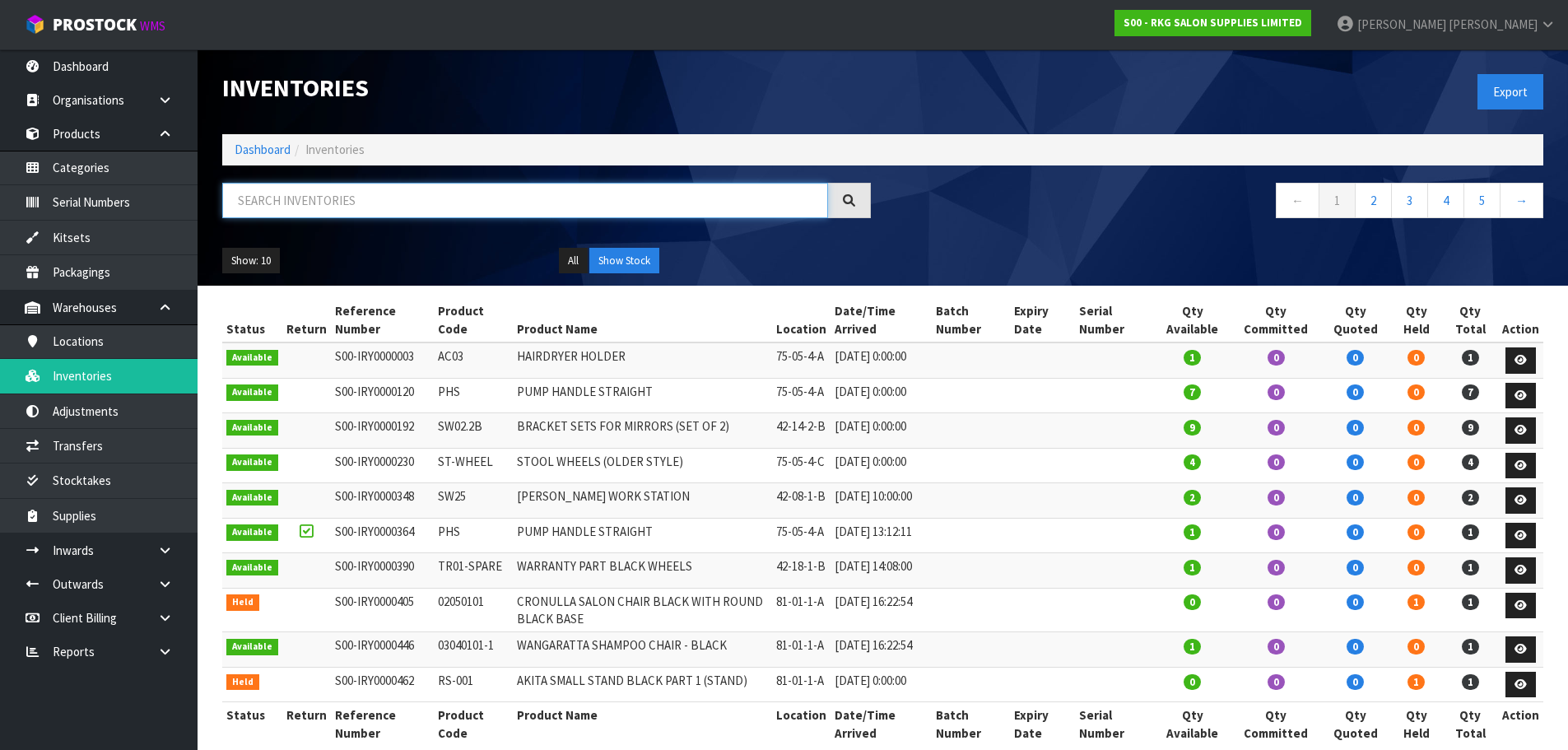
click at [309, 202] on input "text" at bounding box center [525, 199] width 606 height 35
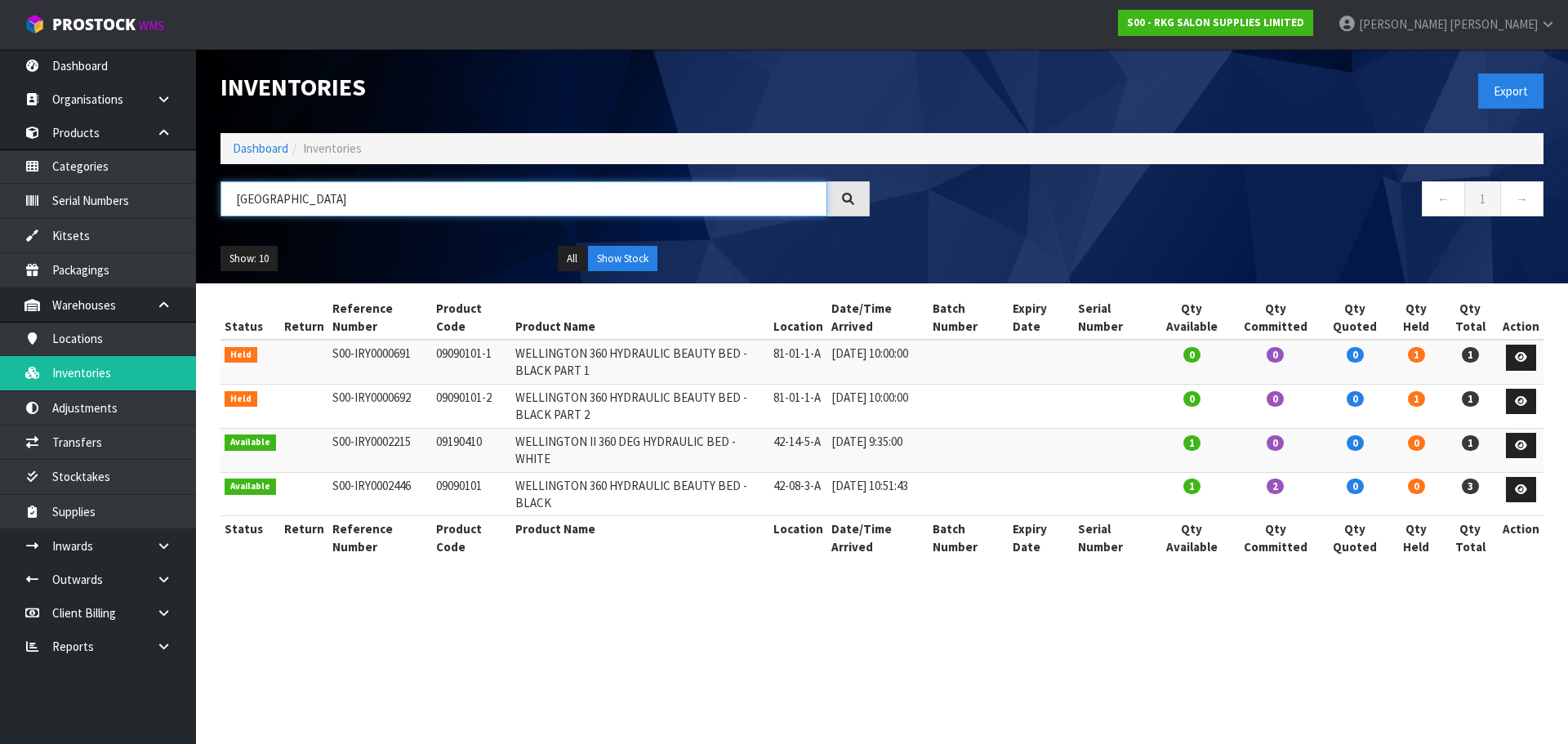
drag, startPoint x: 326, startPoint y: 200, endPoint x: 218, endPoint y: 201, distance: 108.0
click at [218, 201] on div "WELLINGTON" at bounding box center [546, 204] width 674 height 47
type input "BAKEWELL"
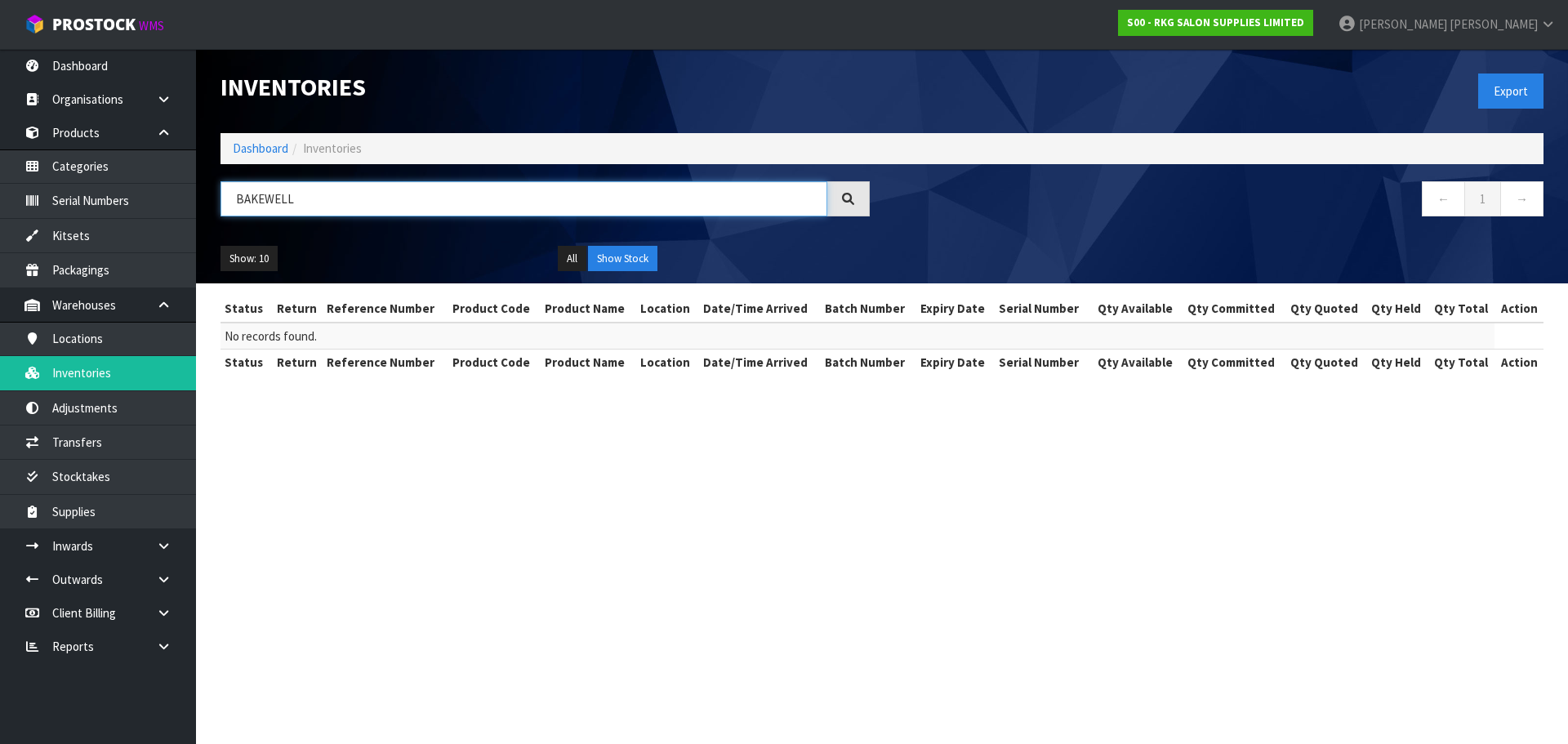
drag, startPoint x: 313, startPoint y: 200, endPoint x: 229, endPoint y: 203, distance: 84.1
click at [229, 203] on input "BAKEWELL" at bounding box center [523, 198] width 607 height 35
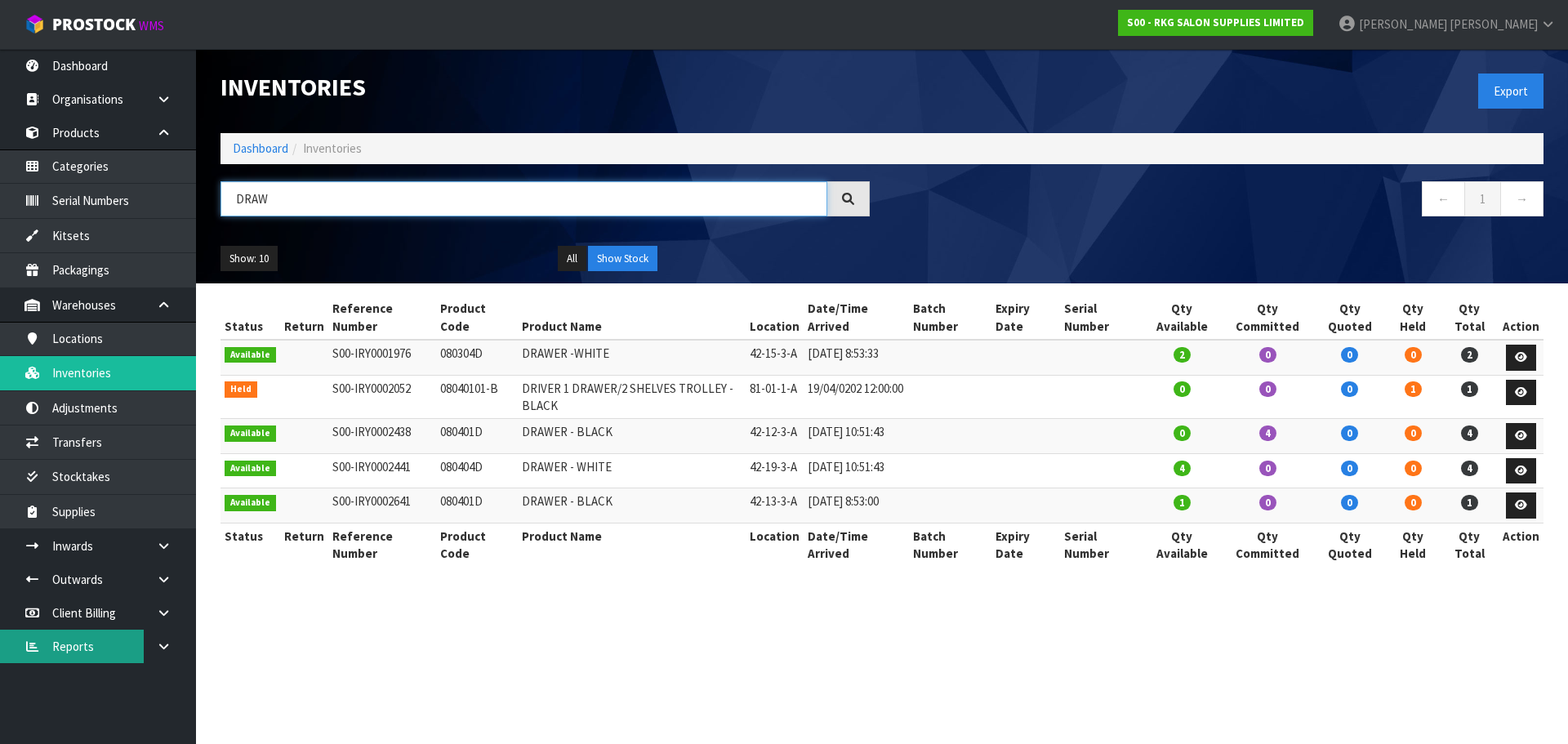
type input "DRAW"
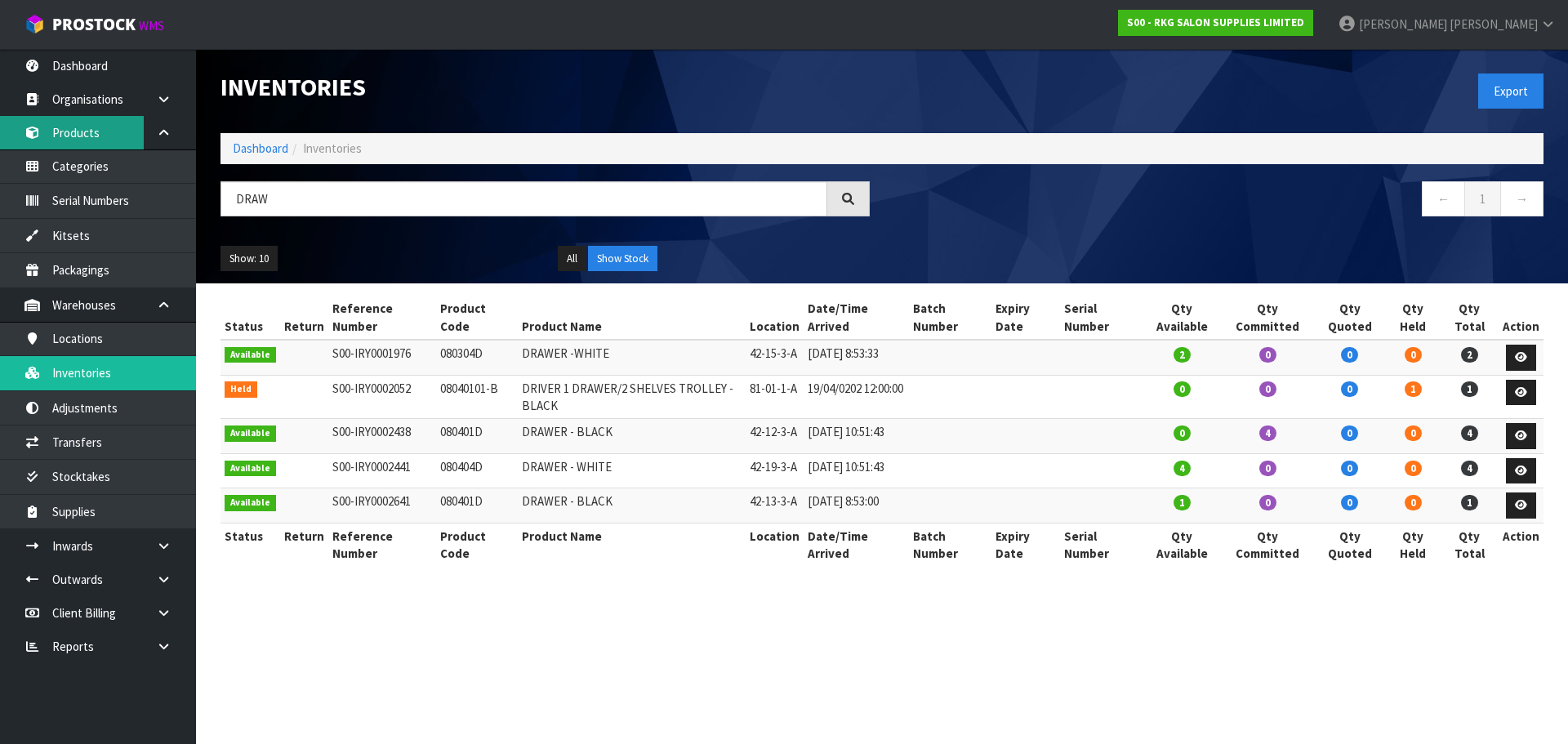
click at [78, 135] on link "Products" at bounding box center [98, 133] width 196 height 34
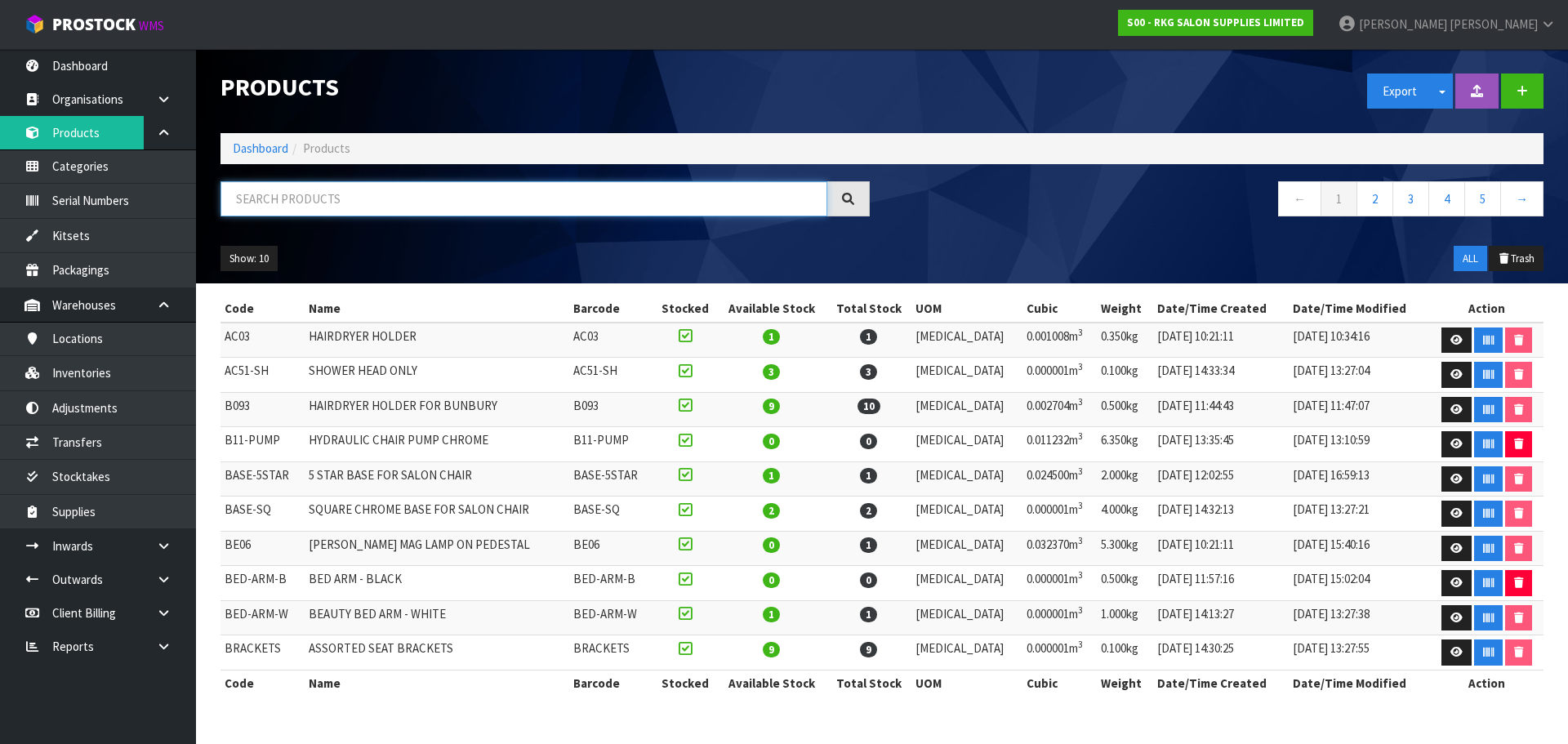
click at [283, 198] on input "text" at bounding box center [523, 198] width 607 height 35
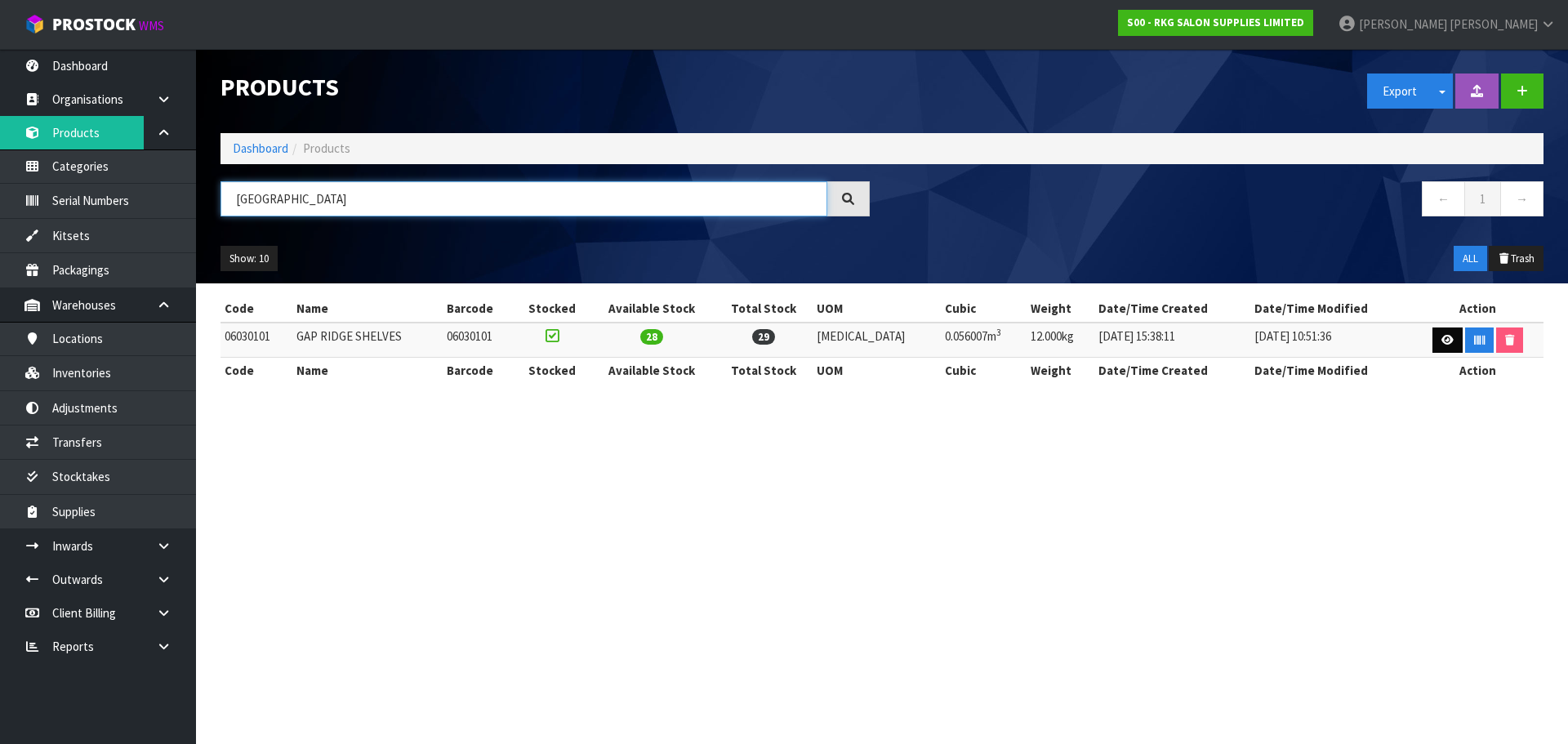
type input "GAP RIDGE"
click at [1439, 346] on link at bounding box center [1448, 339] width 30 height 26
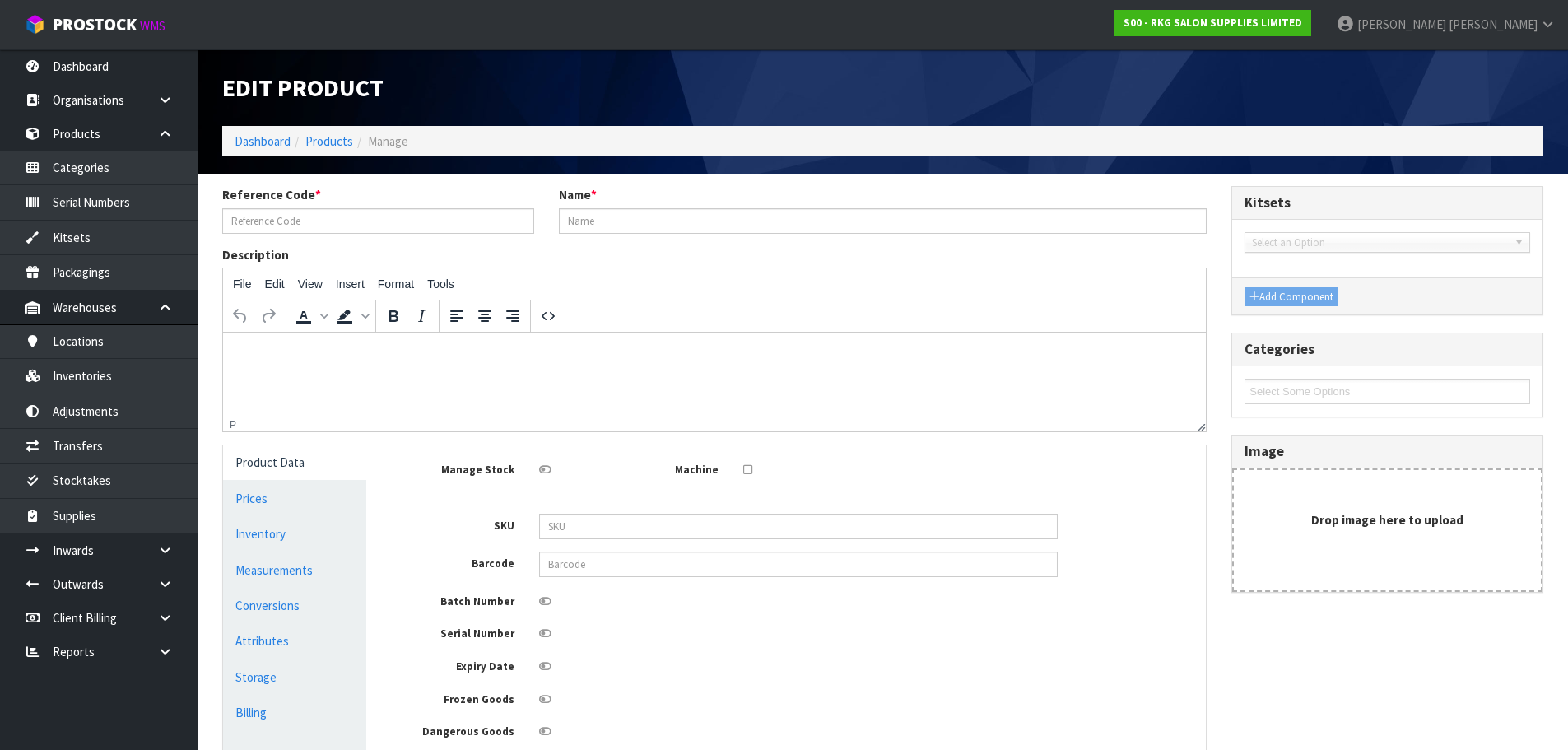
type input "06030101"
type input "GAP RIDGE SHELVES"
type input "06030101"
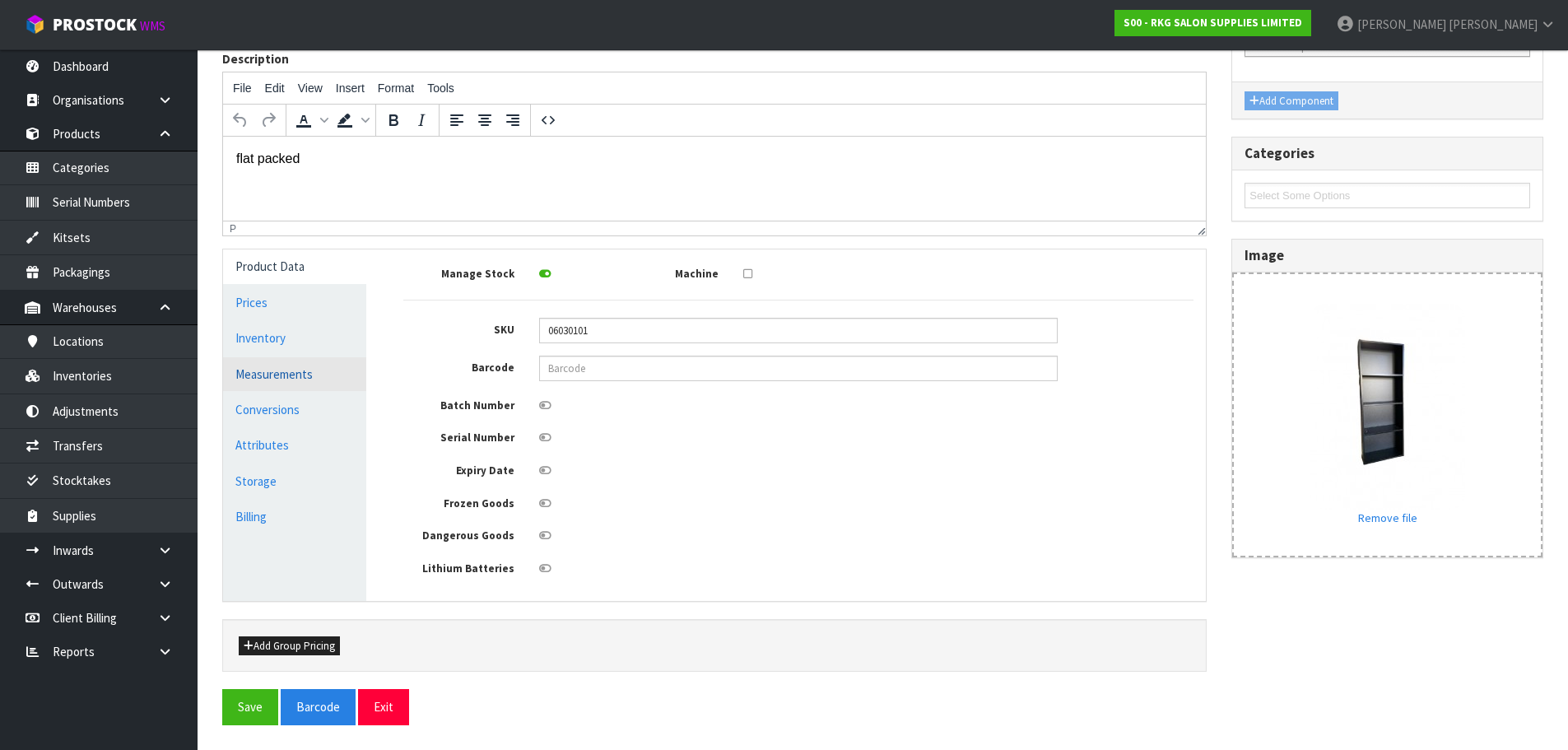
click at [250, 370] on link "Measurements" at bounding box center [294, 375] width 143 height 34
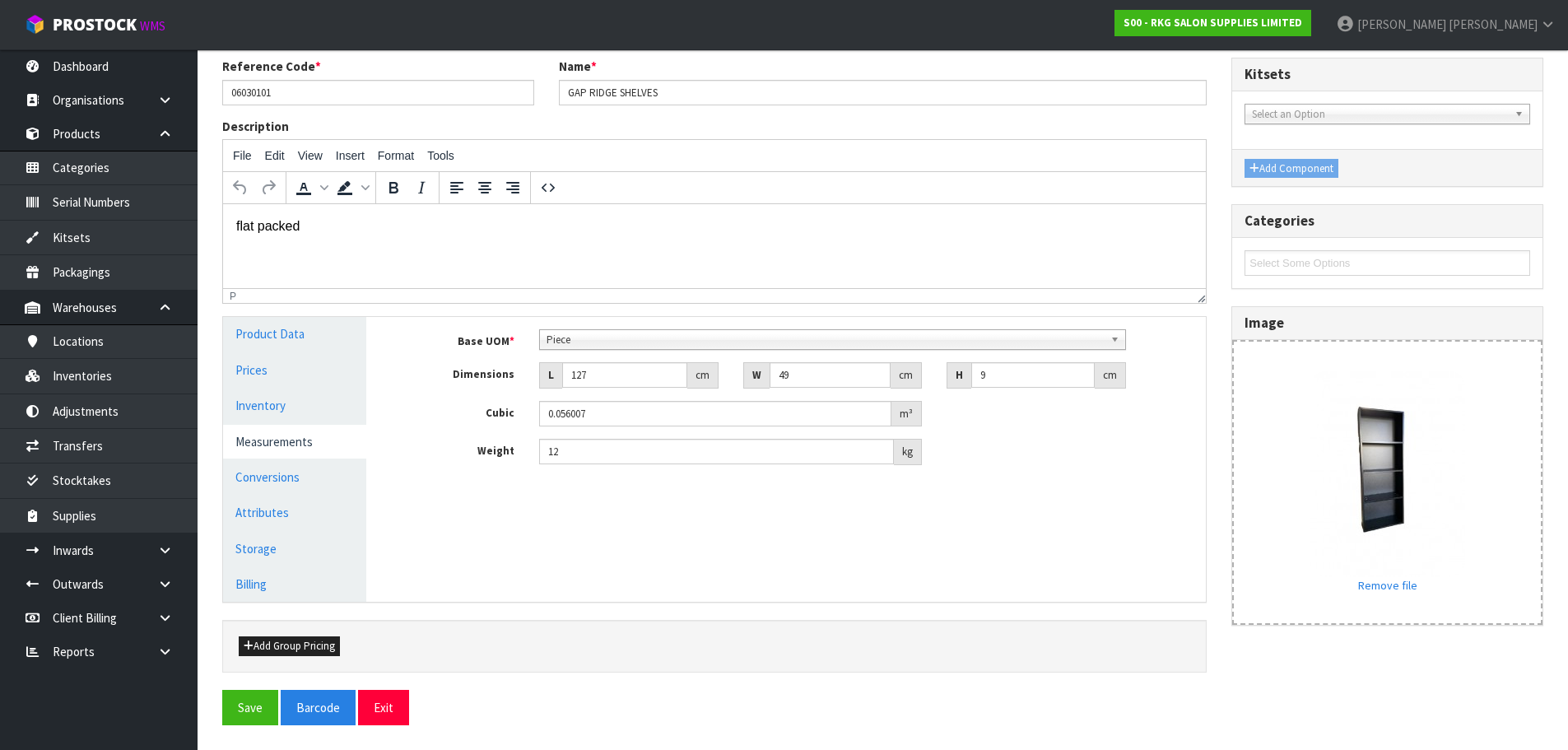
scroll to position [128, 0]
drag, startPoint x: 381, startPoint y: 704, endPoint x: 428, endPoint y: 636, distance: 82.7
click at [382, 705] on button "Exit" at bounding box center [384, 707] width 51 height 35
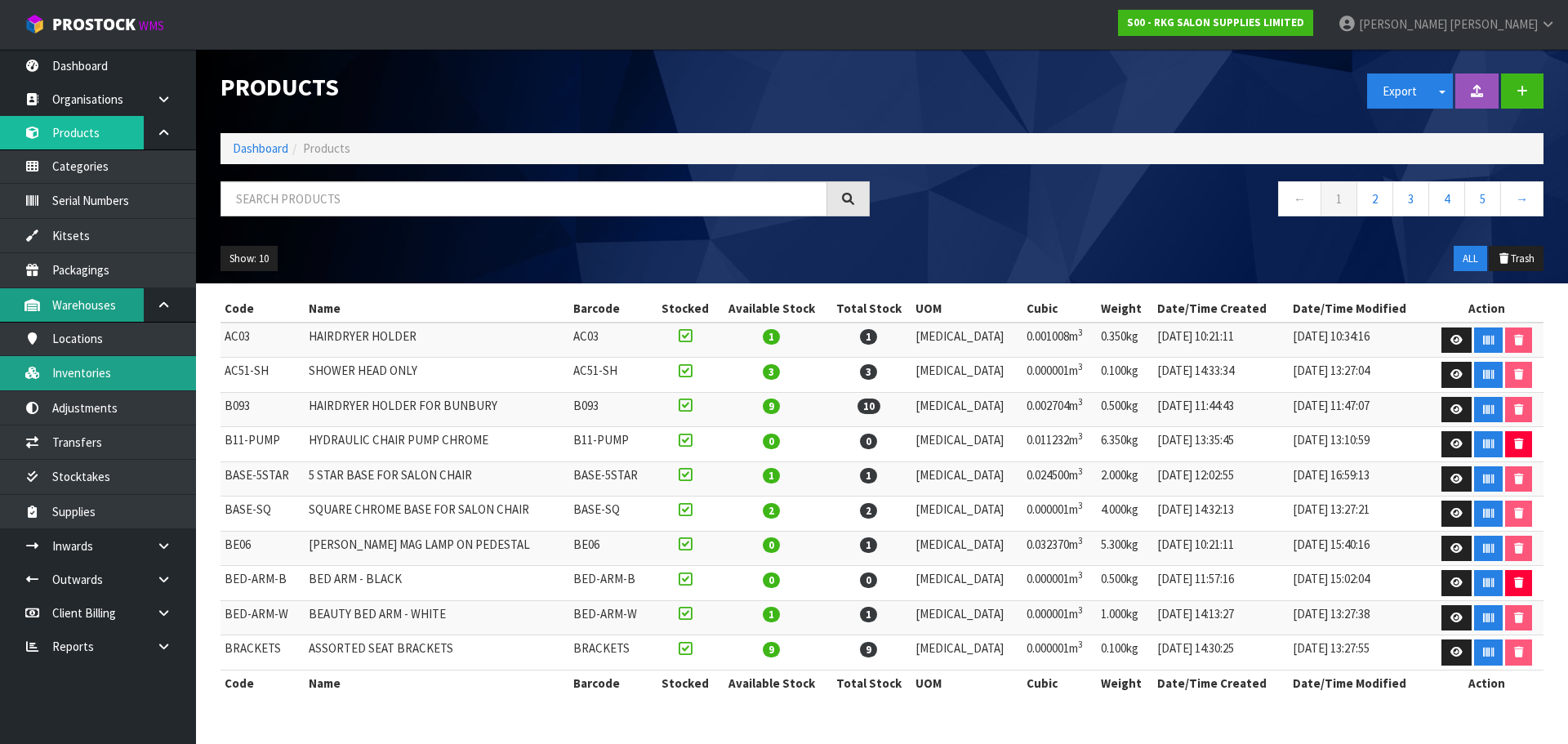
drag, startPoint x: 73, startPoint y: 376, endPoint x: 122, endPoint y: 307, distance: 84.6
click at [73, 376] on link "Inventories" at bounding box center [98, 372] width 196 height 34
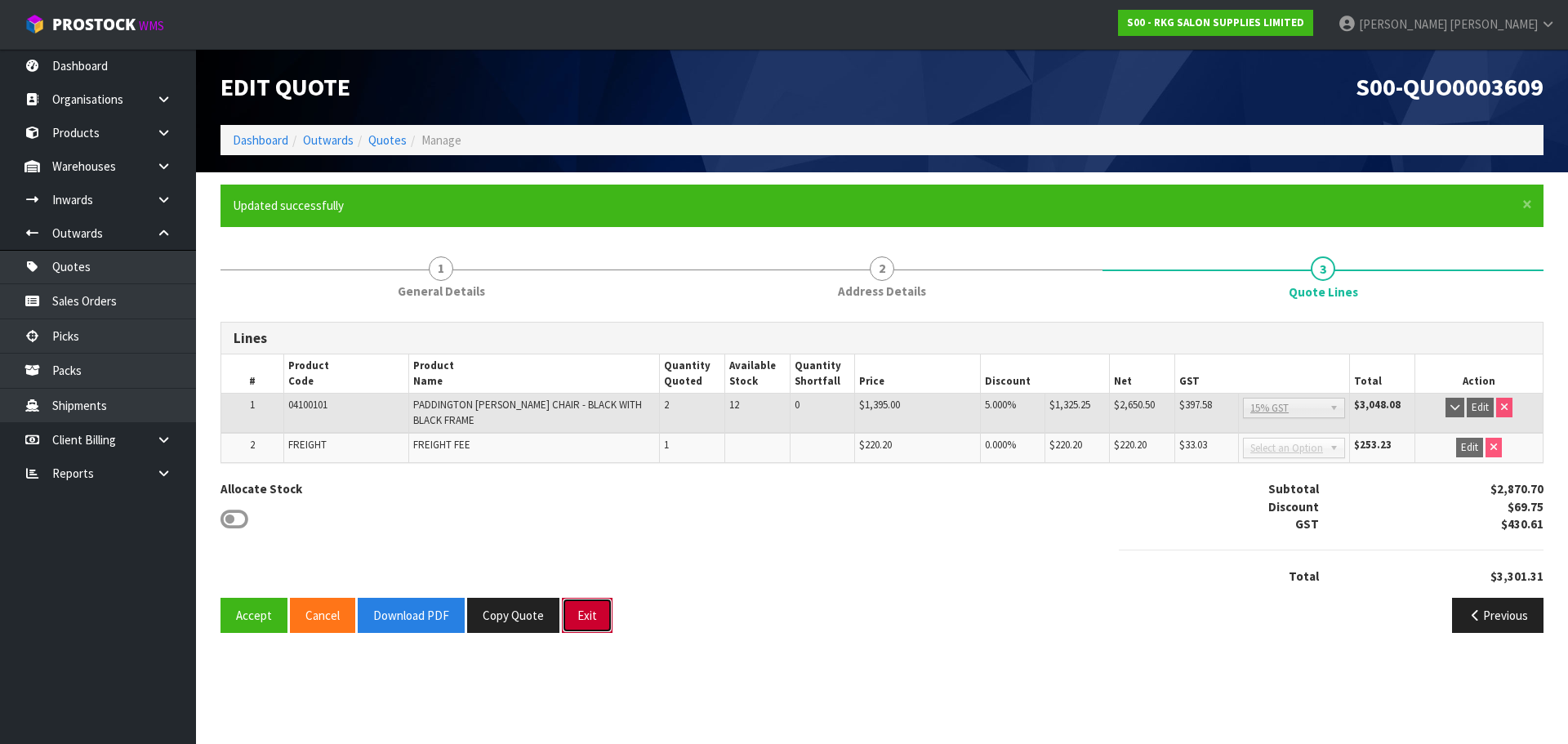
click at [591, 623] on button "Exit" at bounding box center [587, 615] width 51 height 35
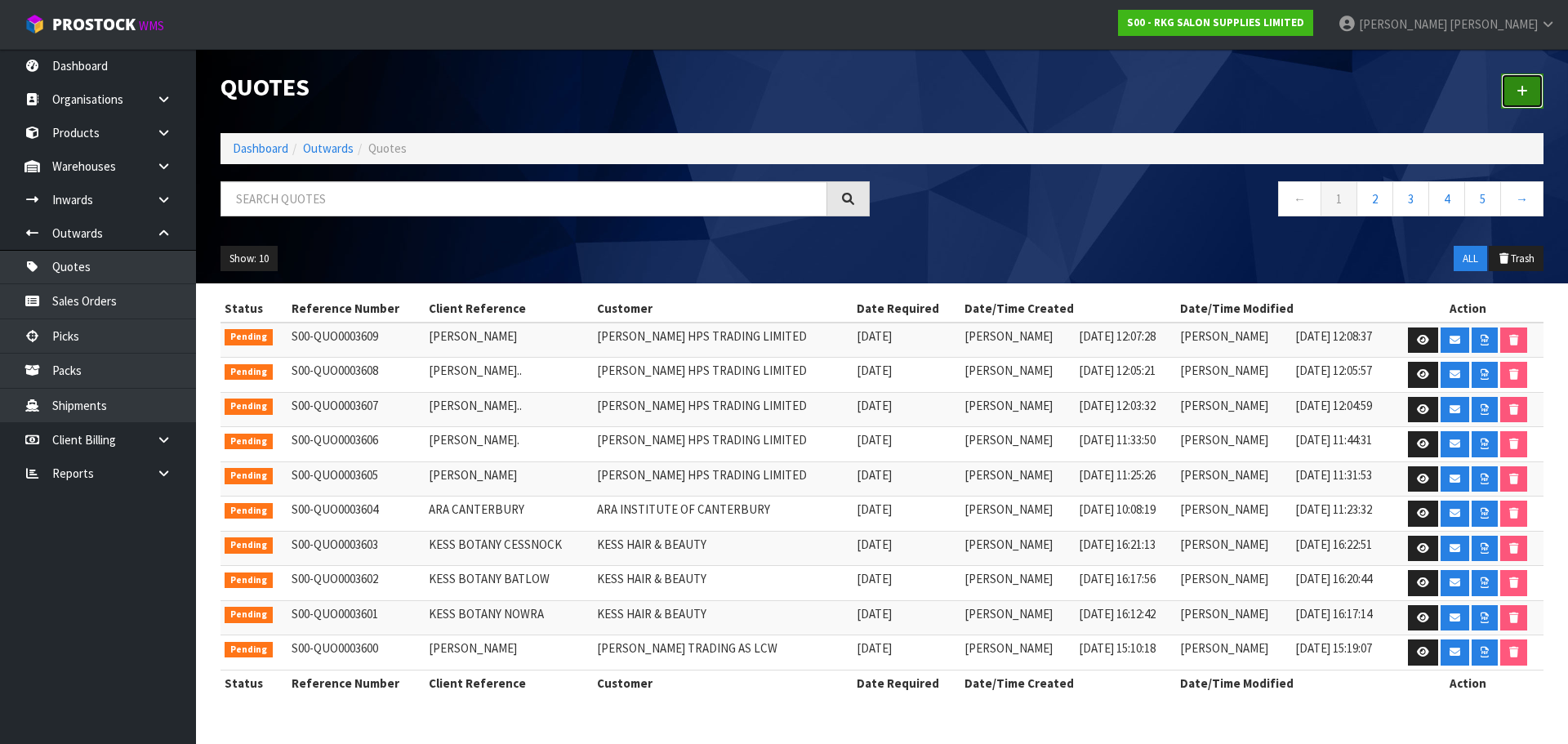
click at [1522, 94] on icon at bounding box center [1522, 91] width 12 height 12
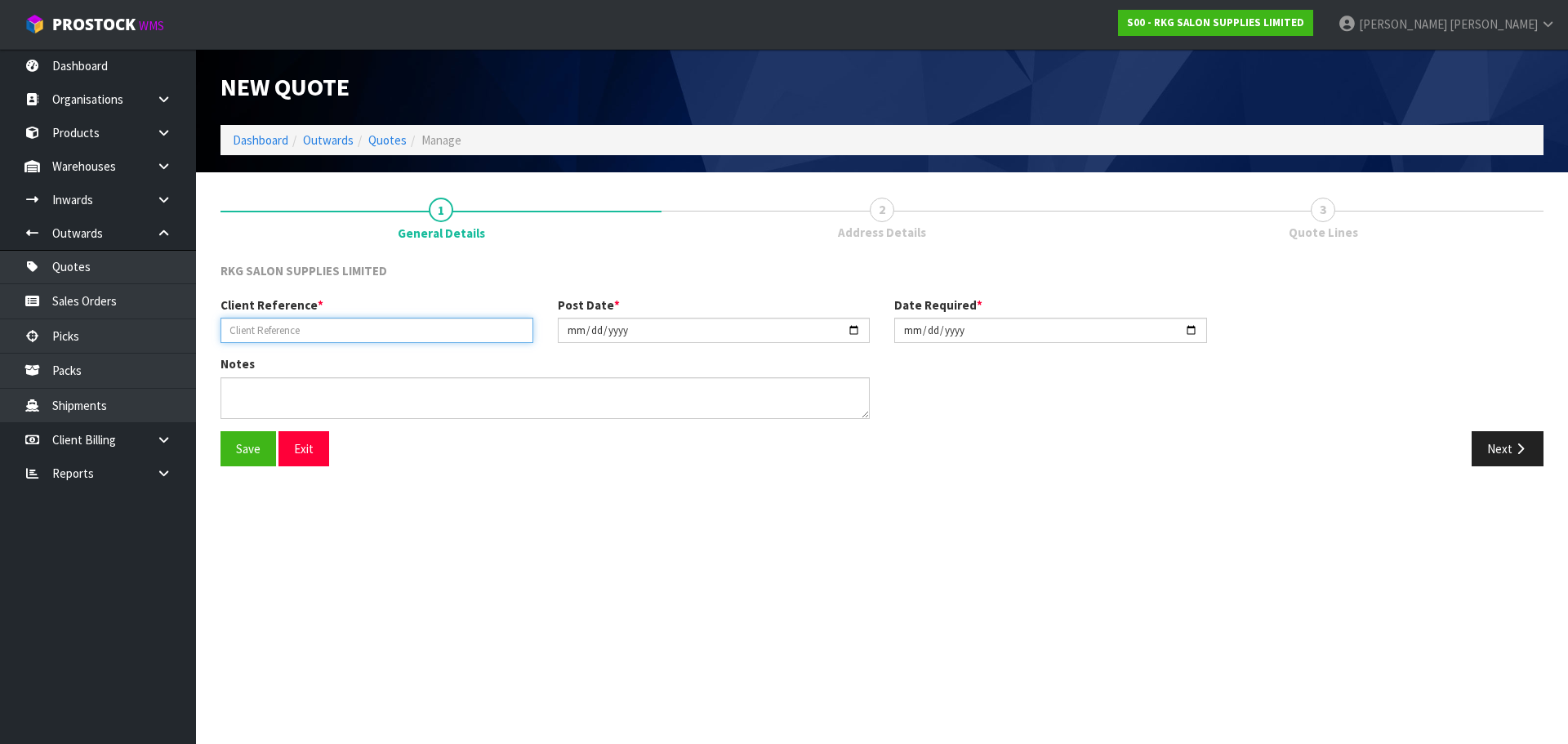
click at [306, 326] on input "text" at bounding box center [376, 330] width 313 height 25
type input "[PERSON_NAME]"
click at [250, 452] on button "Save" at bounding box center [248, 448] width 55 height 35
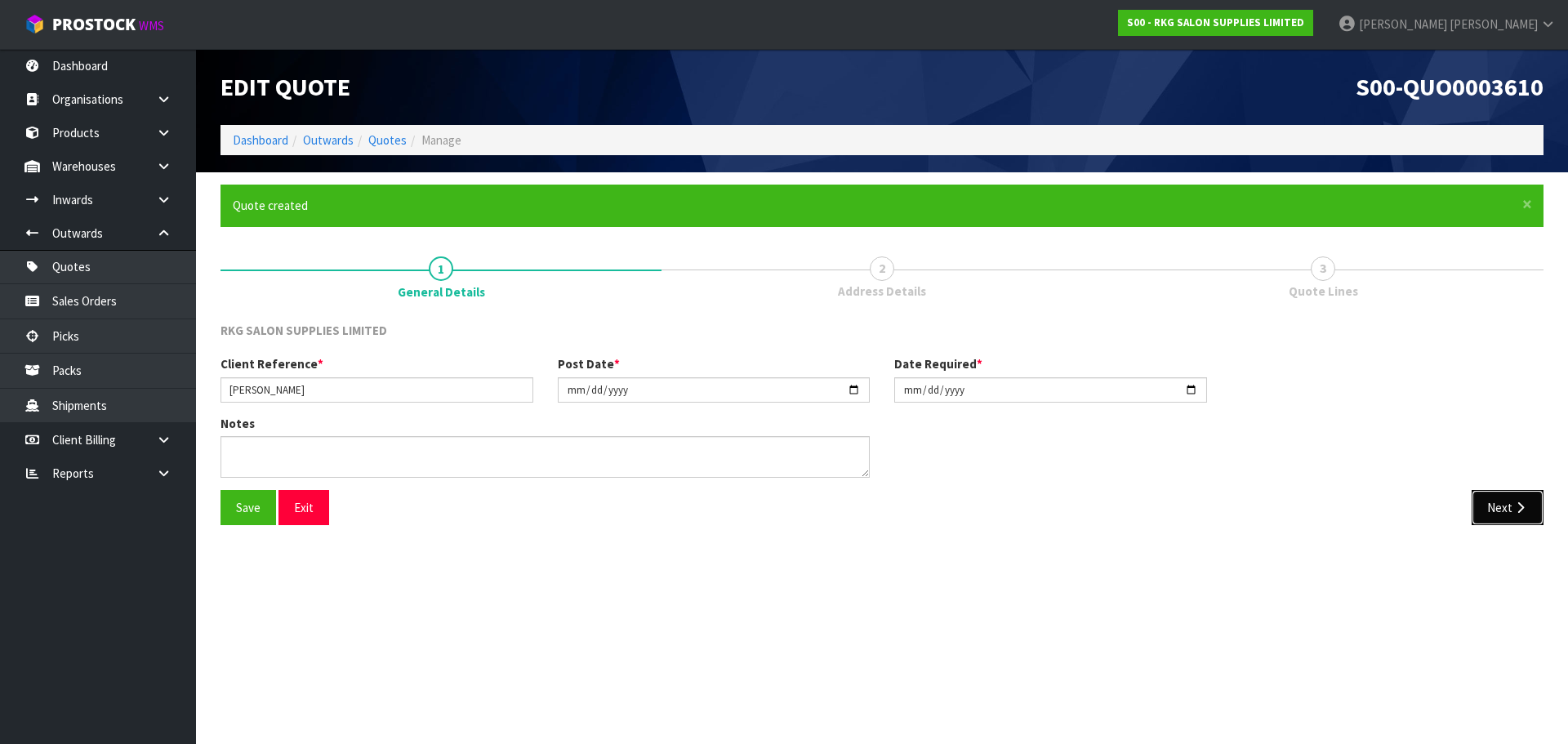
click at [1514, 513] on icon "button" at bounding box center [1520, 508] width 15 height 12
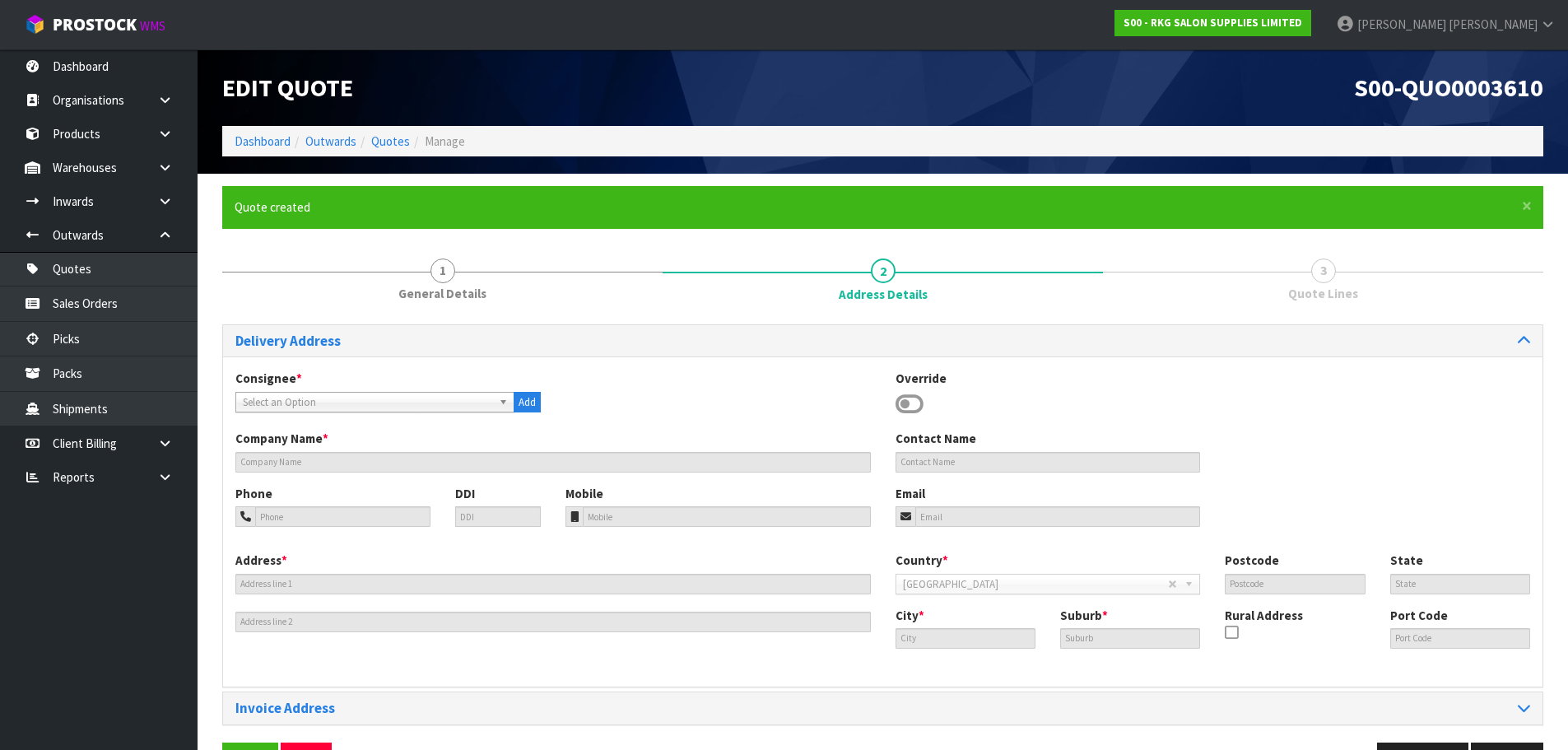
click at [908, 397] on icon at bounding box center [909, 403] width 28 height 24
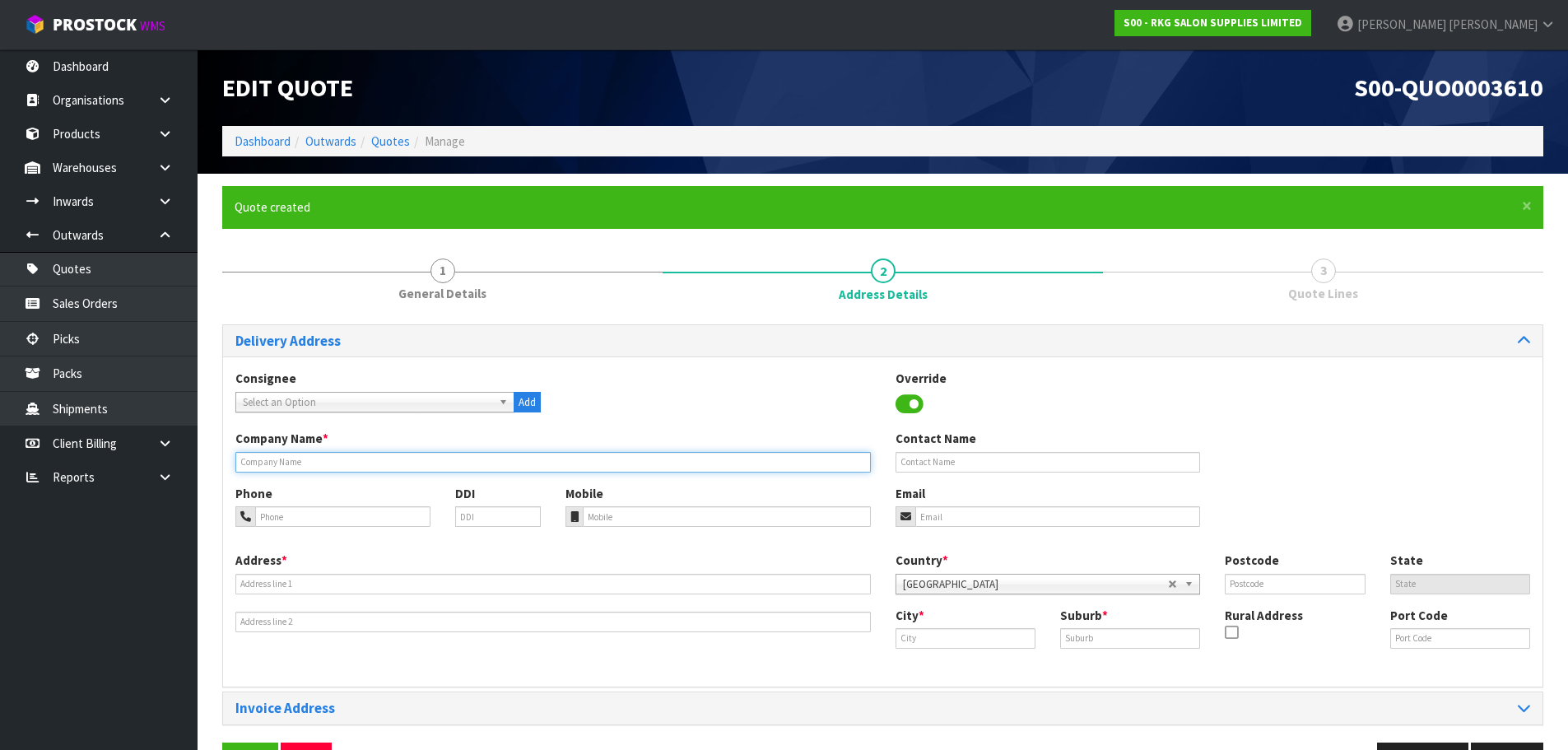
click at [317, 455] on input "text" at bounding box center [553, 462] width 635 height 21
type input "[PERSON_NAME]"
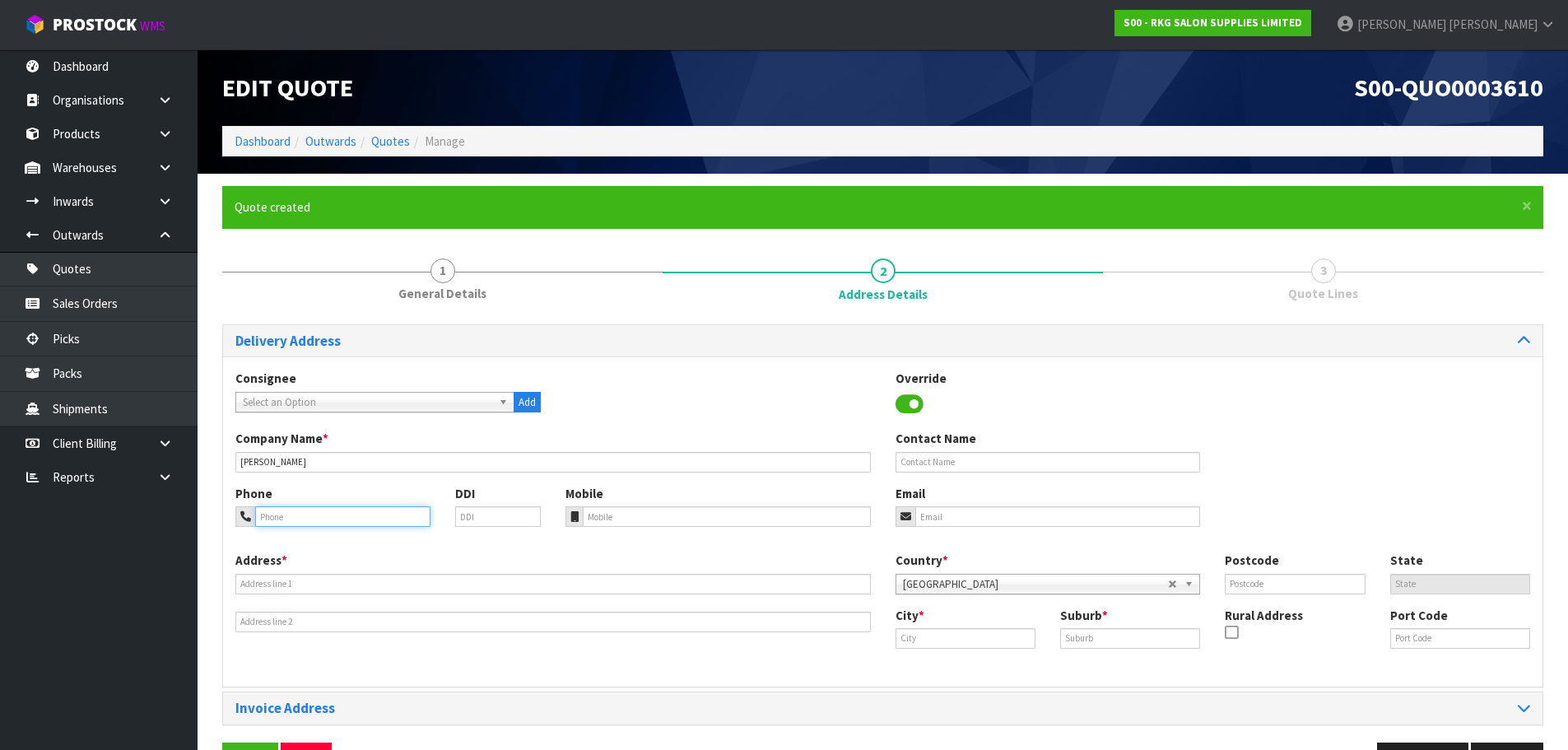
click at [285, 524] on input "tel" at bounding box center [342, 516] width 175 height 21
type input "022-457-3436"
click at [938, 512] on input "email" at bounding box center [1059, 516] width 286 height 21
type input "[EMAIL_ADDRESS][DOMAIN_NAME]"
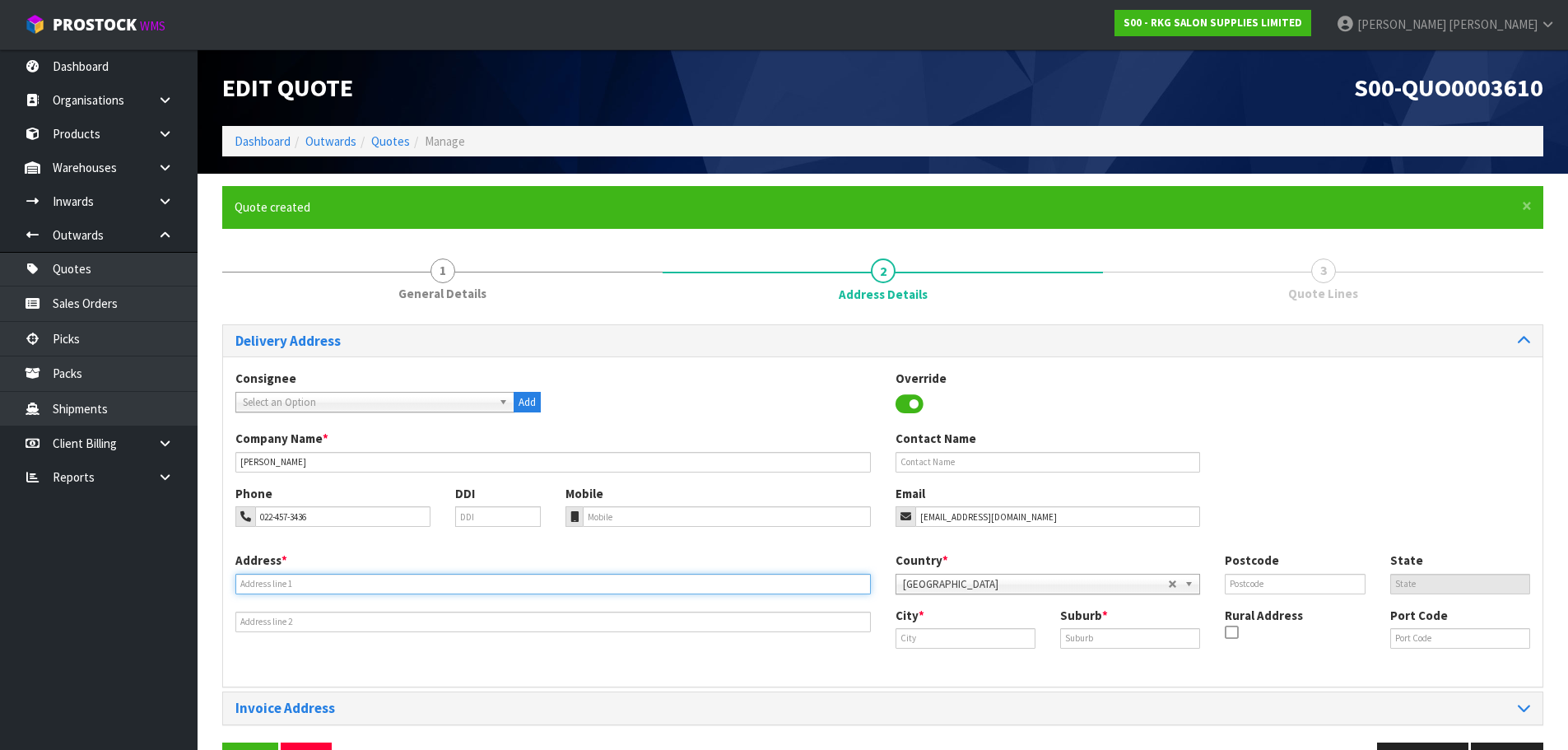
click at [297, 578] on input "text" at bounding box center [553, 584] width 635 height 21
type input "[STREET_ADDRESS]"
click at [916, 635] on input "text" at bounding box center [966, 638] width 140 height 21
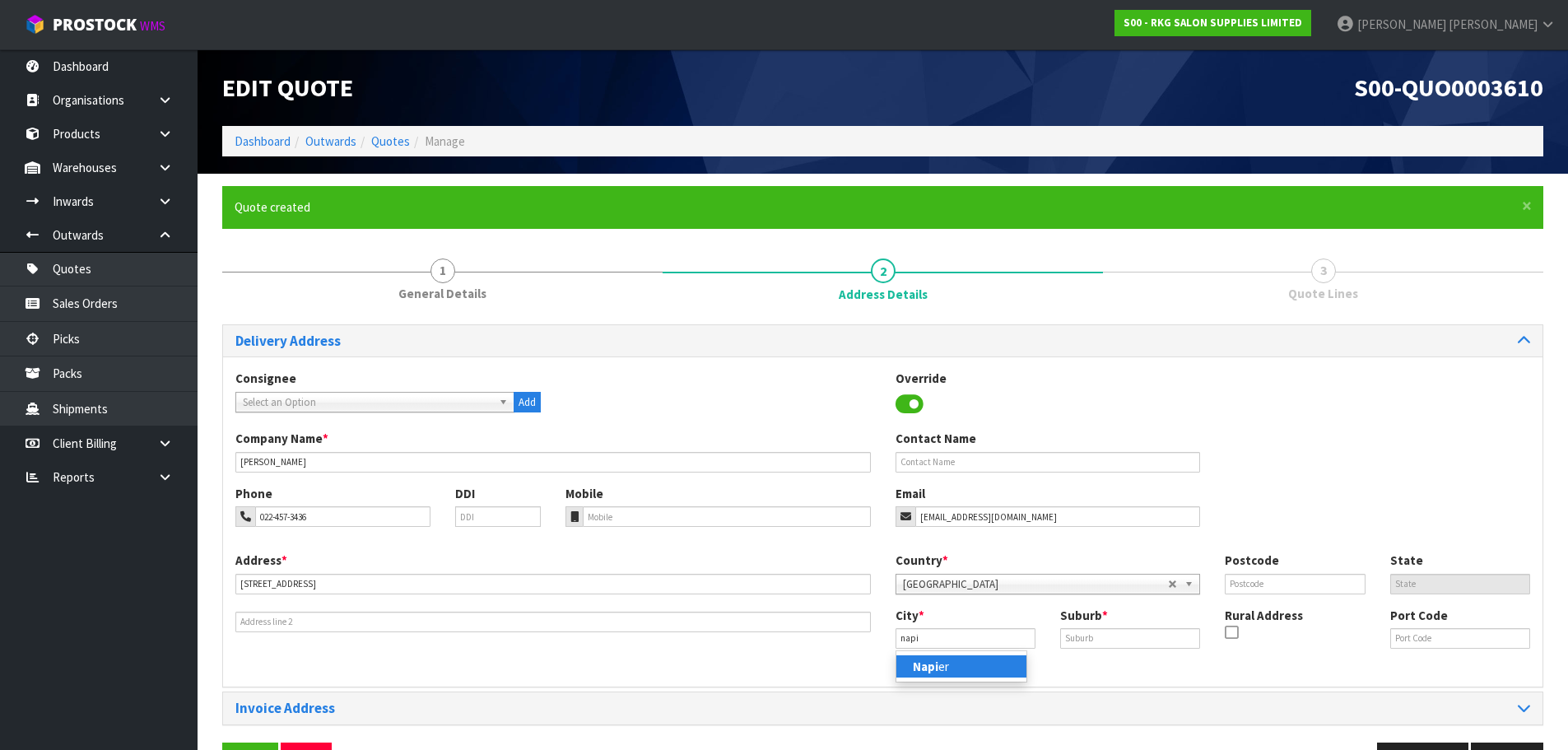
click at [952, 664] on link "Napi er" at bounding box center [961, 666] width 130 height 22
type input "[PERSON_NAME]"
click at [1065, 637] on input "text" at bounding box center [1130, 638] width 140 height 21
type input "TE AWA"
click at [1236, 580] on input "text" at bounding box center [1295, 584] width 140 height 21
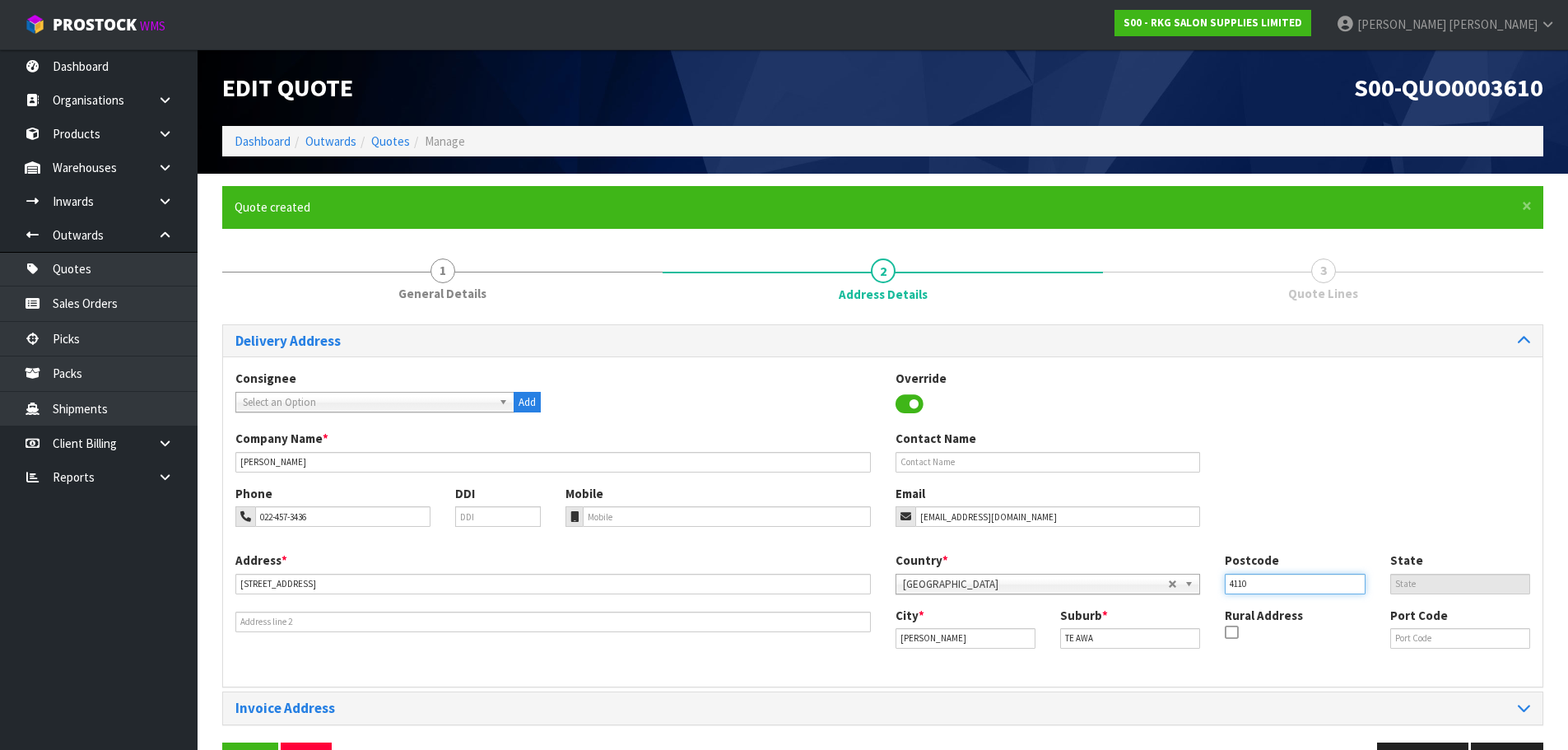
type input "4110"
click at [1331, 525] on div "Phone 022-457-3436 DDI Mobile Email [EMAIL_ADDRESS][DOMAIN_NAME]" at bounding box center [882, 518] width 1320 height 66
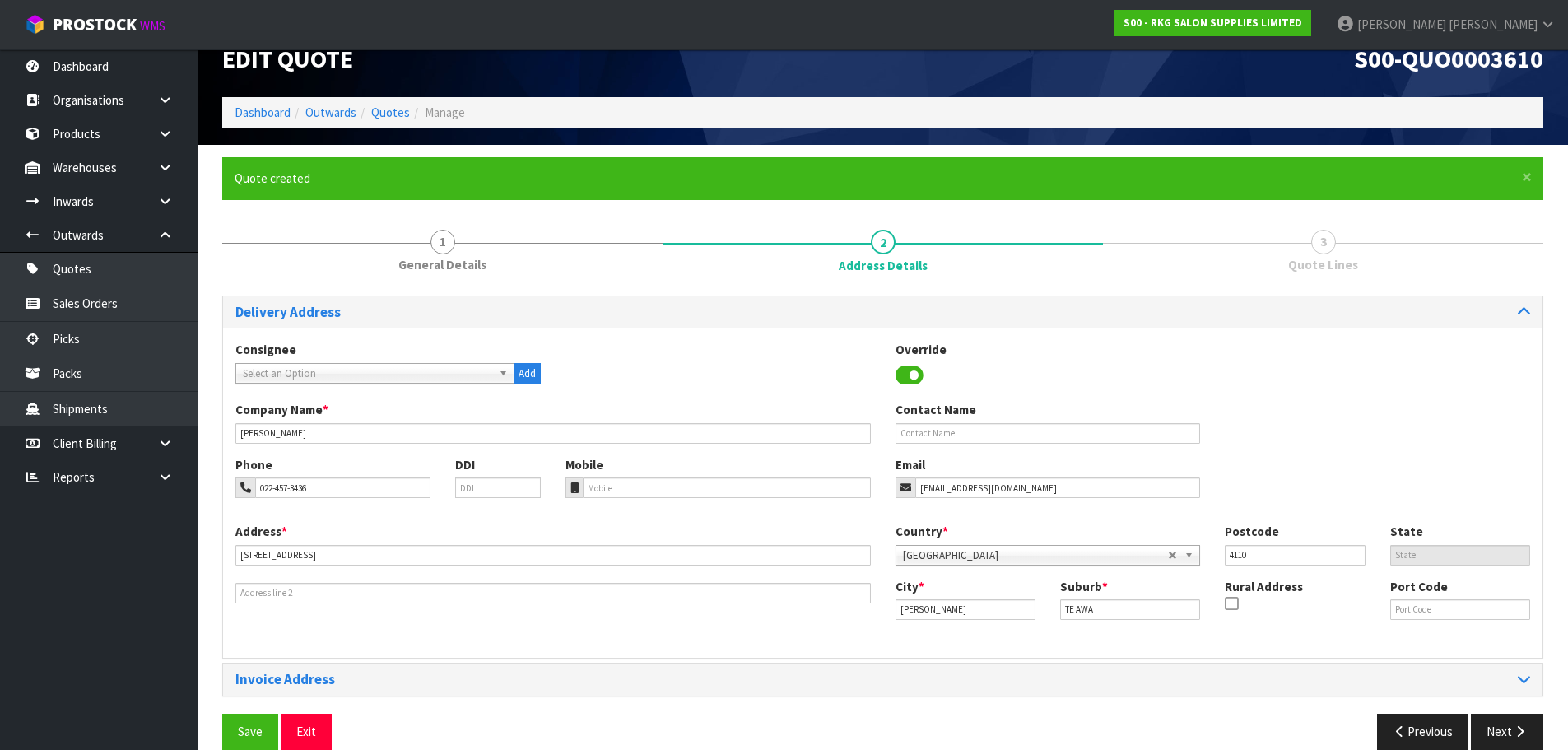
scroll to position [54, 0]
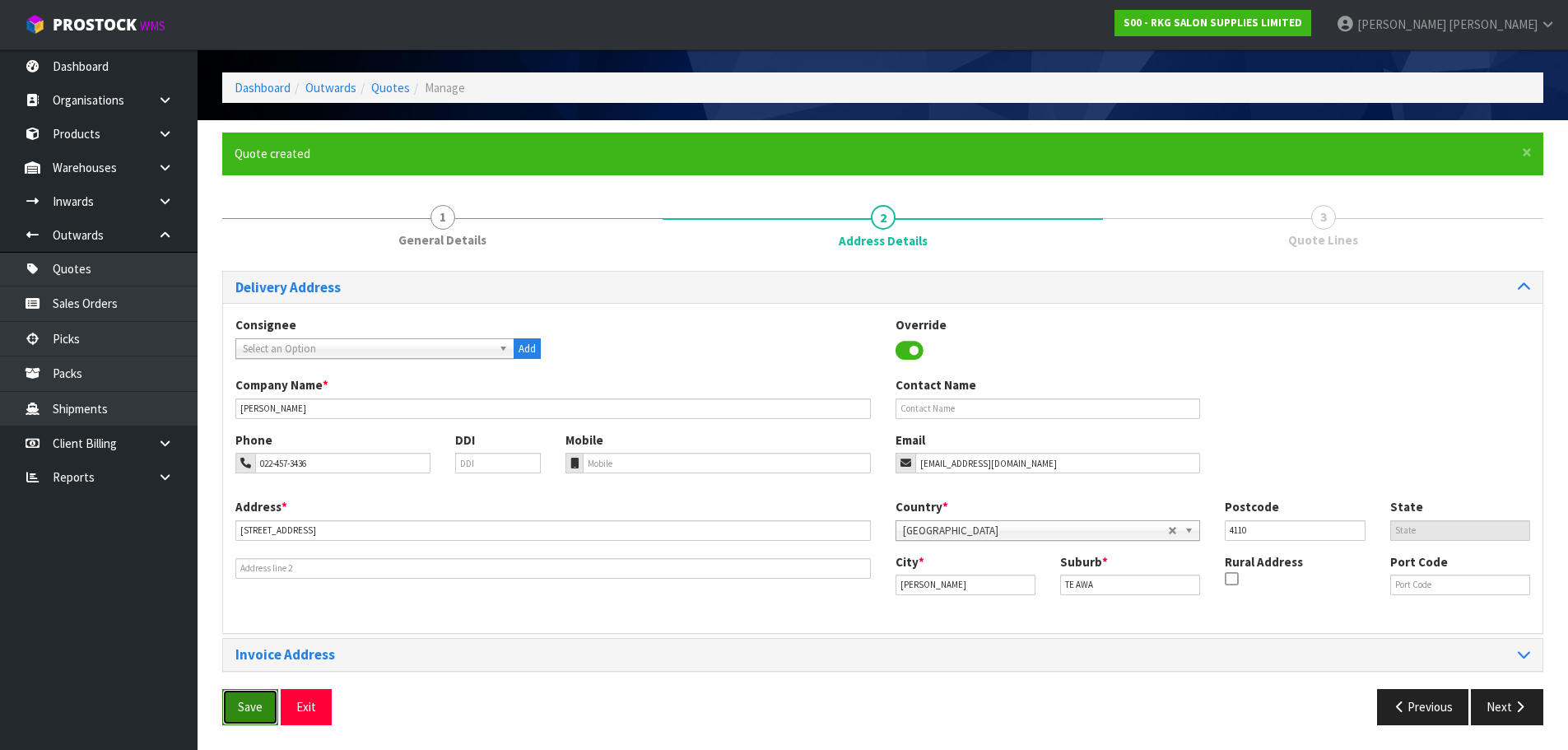
click at [241, 708] on button "Save" at bounding box center [250, 706] width 56 height 35
click at [1488, 702] on button "Next" at bounding box center [1507, 706] width 73 height 35
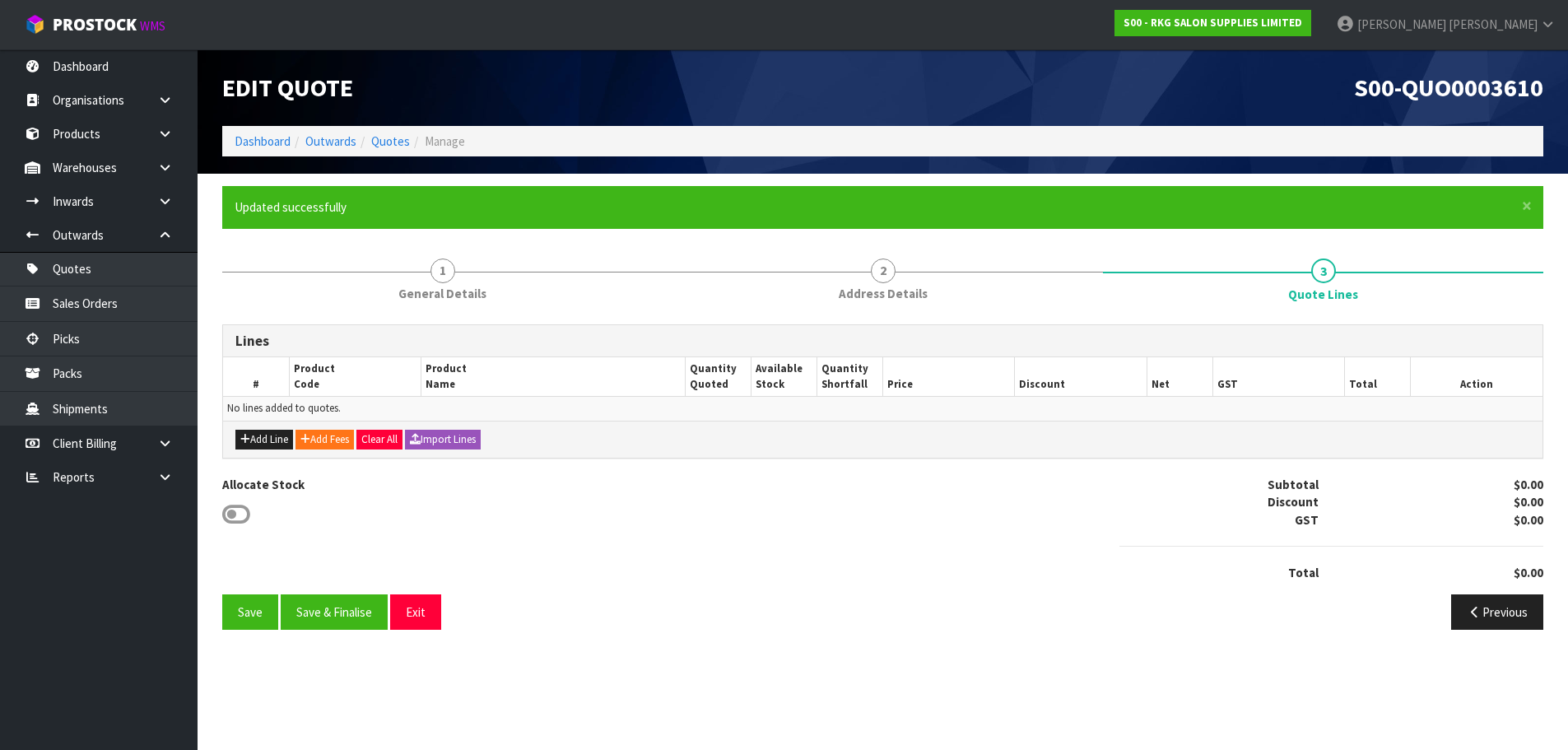
scroll to position [0, 0]
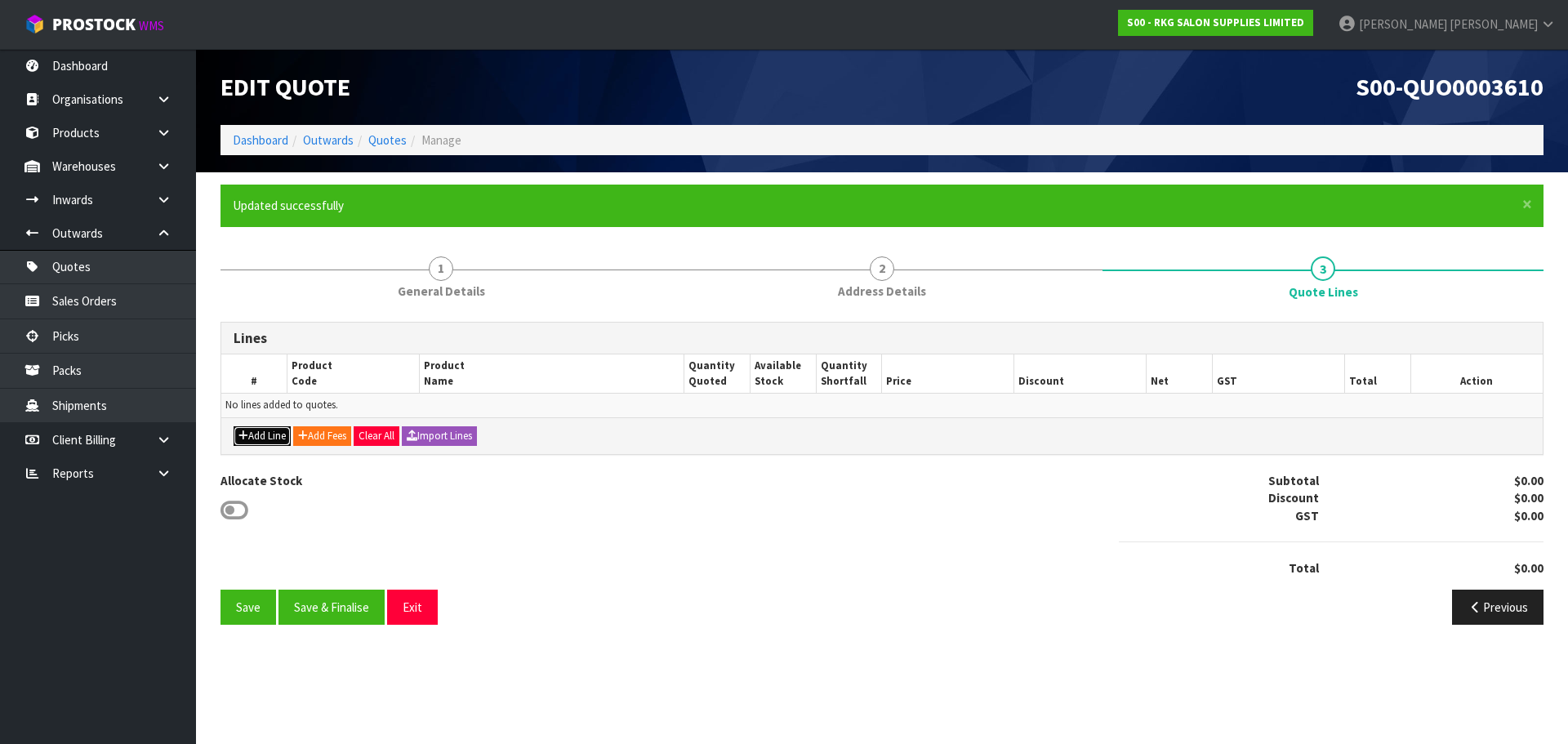
click at [254, 438] on button "Add Line" at bounding box center [262, 436] width 57 height 20
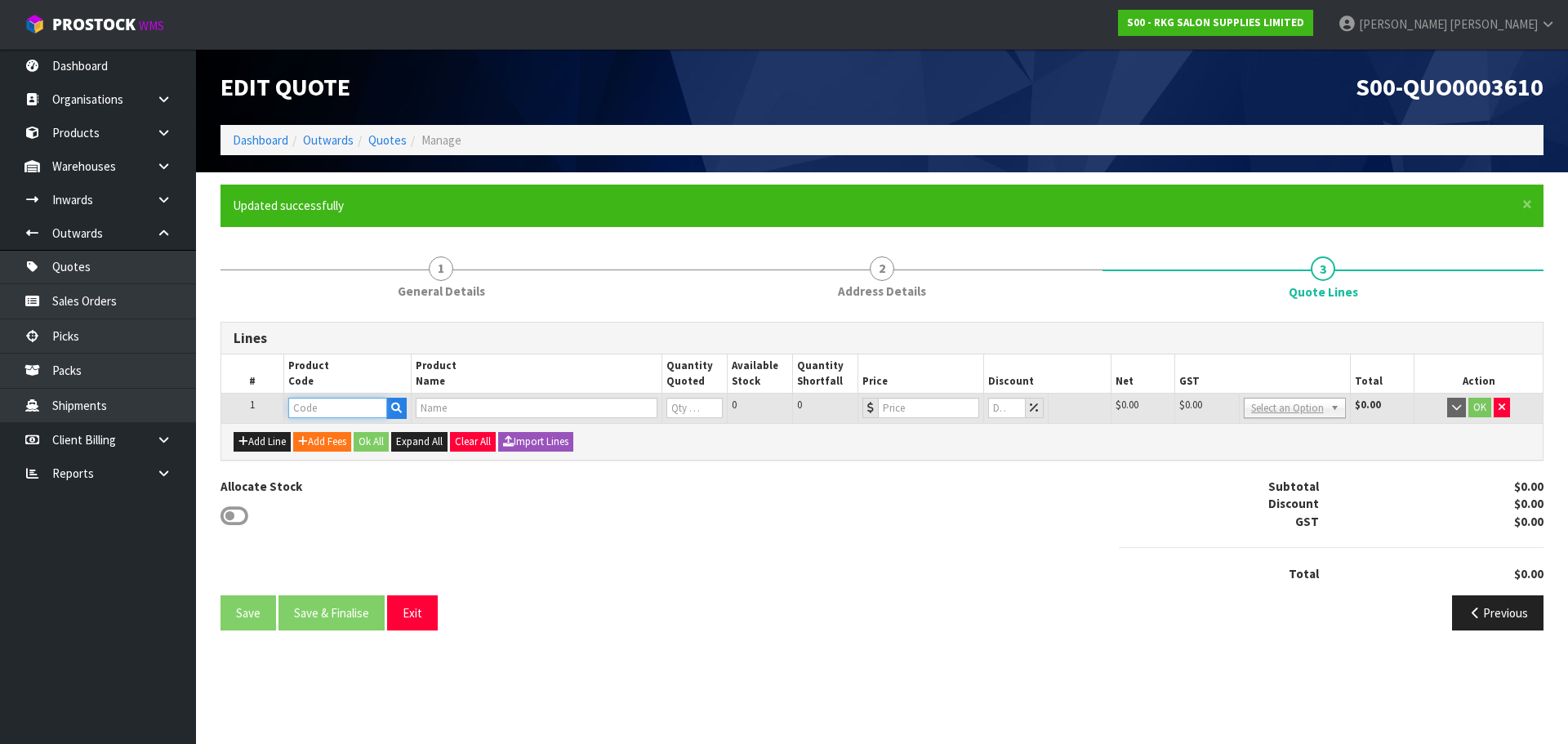
click at [313, 413] on input "text" at bounding box center [337, 407] width 98 height 20
click at [310, 408] on input "text" at bounding box center [337, 407] width 98 height 20
type input "0905"
click at [334, 437] on link "0905 0101" at bounding box center [353, 435] width 129 height 22
type input "09050101"
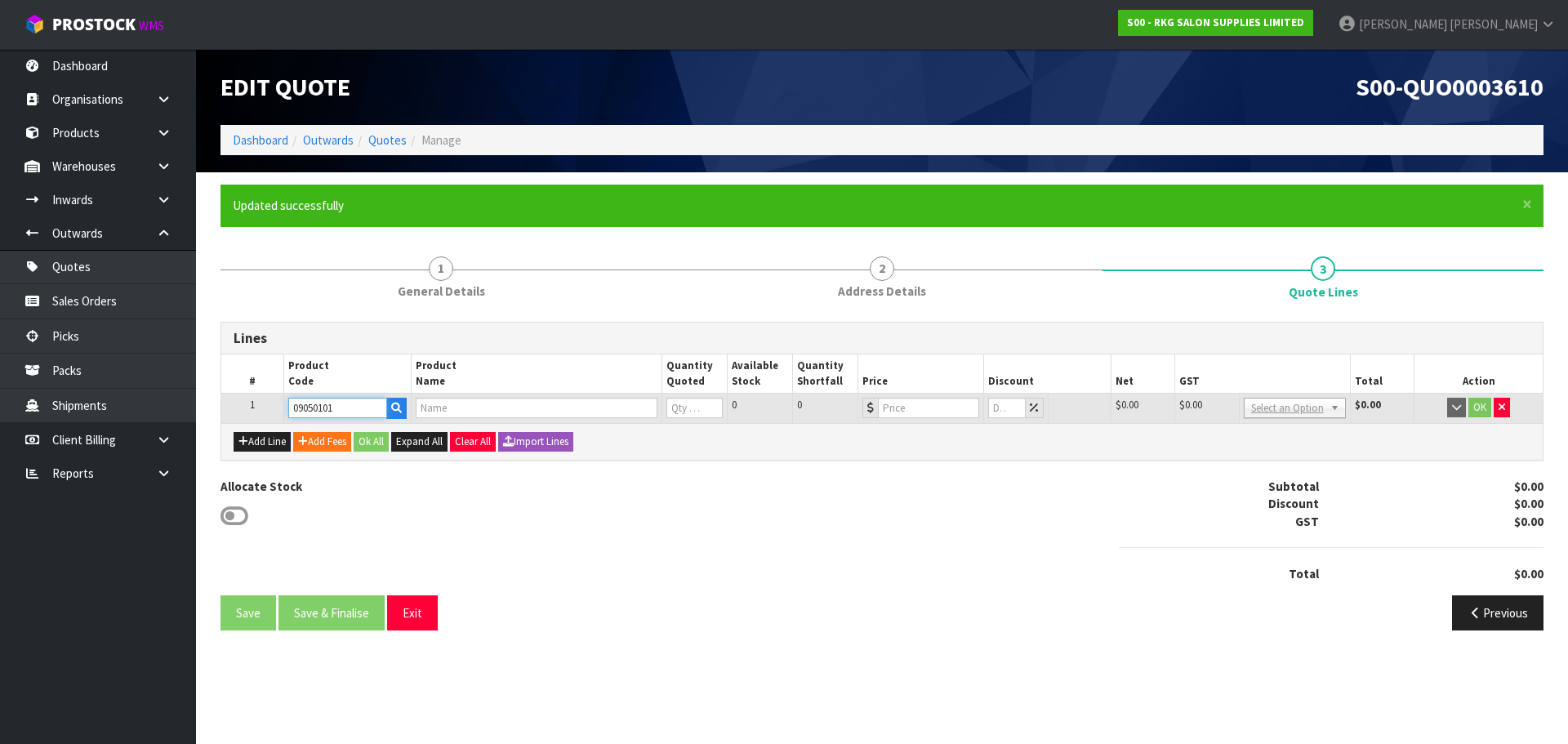
type input "[PERSON_NAME] MASSAGE TREATMENT BED - BLACK"
type input "0"
type input "449"
type input "0"
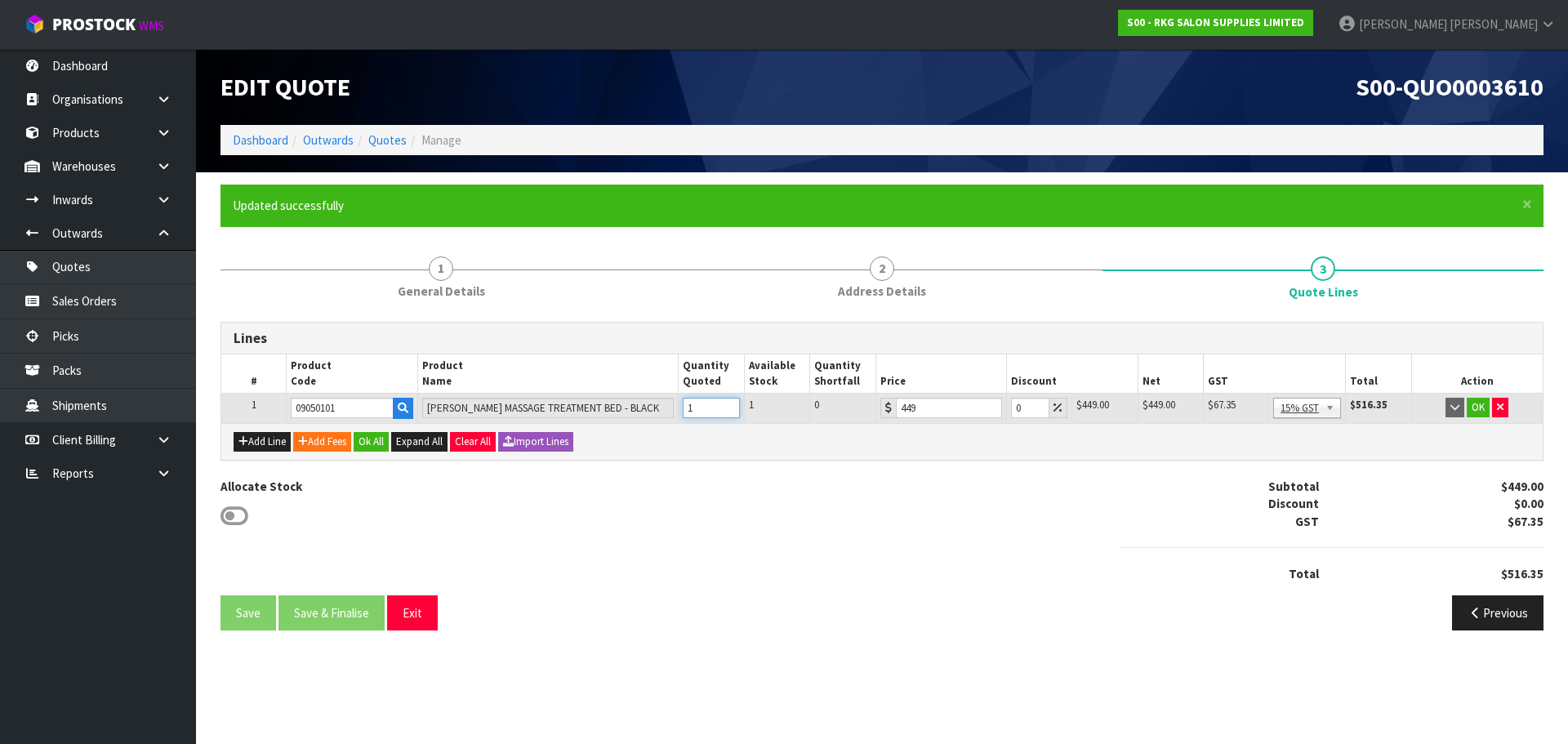
type input "1"
click at [730, 405] on input "1" at bounding box center [711, 407] width 57 height 20
drag, startPoint x: 1020, startPoint y: 407, endPoint x: 1006, endPoint y: 409, distance: 14.1
click at [1006, 409] on td "0" at bounding box center [1038, 408] width 65 height 29
type input "45"
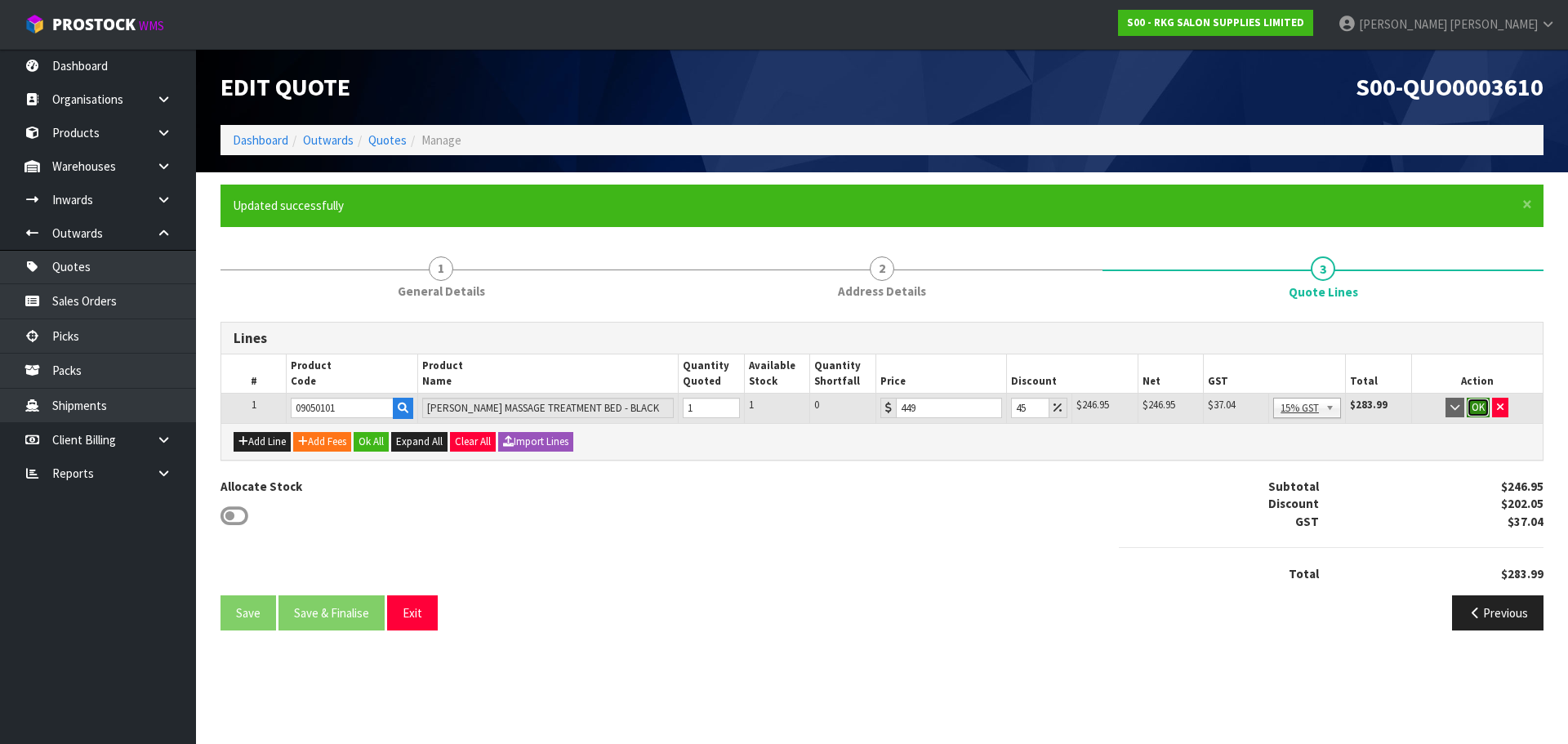
click at [1476, 405] on button "OK" at bounding box center [1478, 407] width 23 height 20
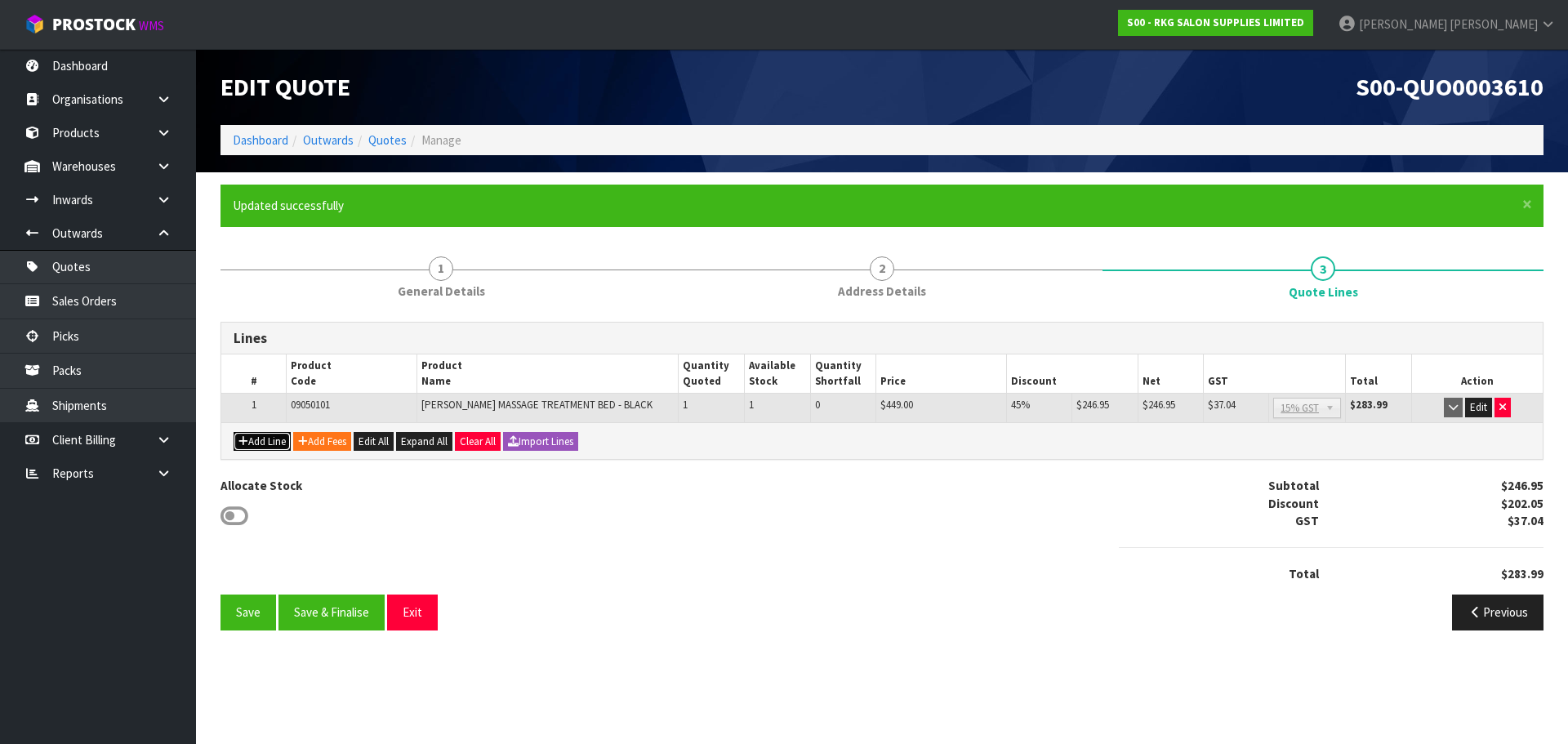
click at [272, 443] on button "Add Line" at bounding box center [262, 442] width 57 height 20
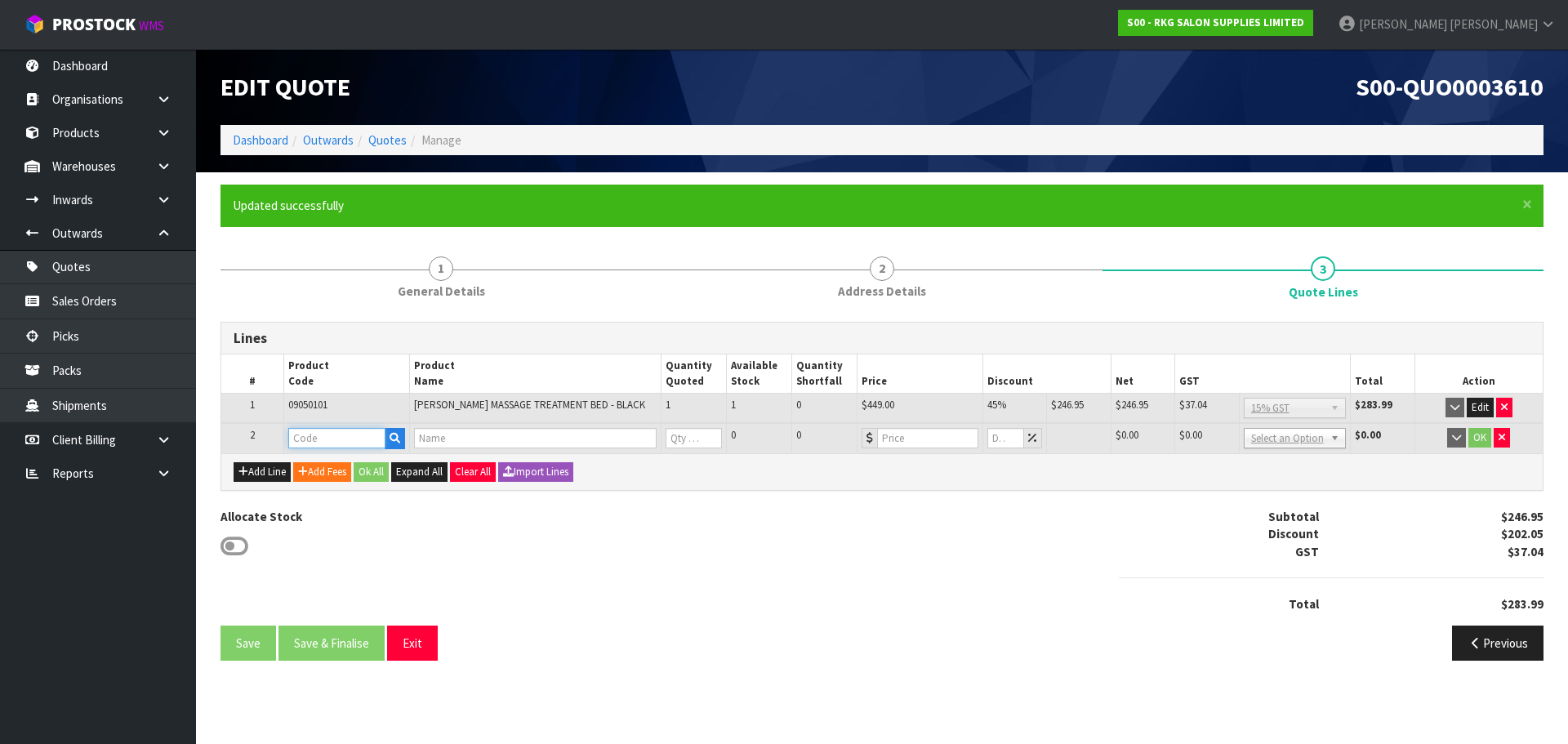
click at [307, 437] on input "text" at bounding box center [336, 437] width 97 height 20
type input "B"
click at [323, 442] on input "text" at bounding box center [336, 437] width 97 height 20
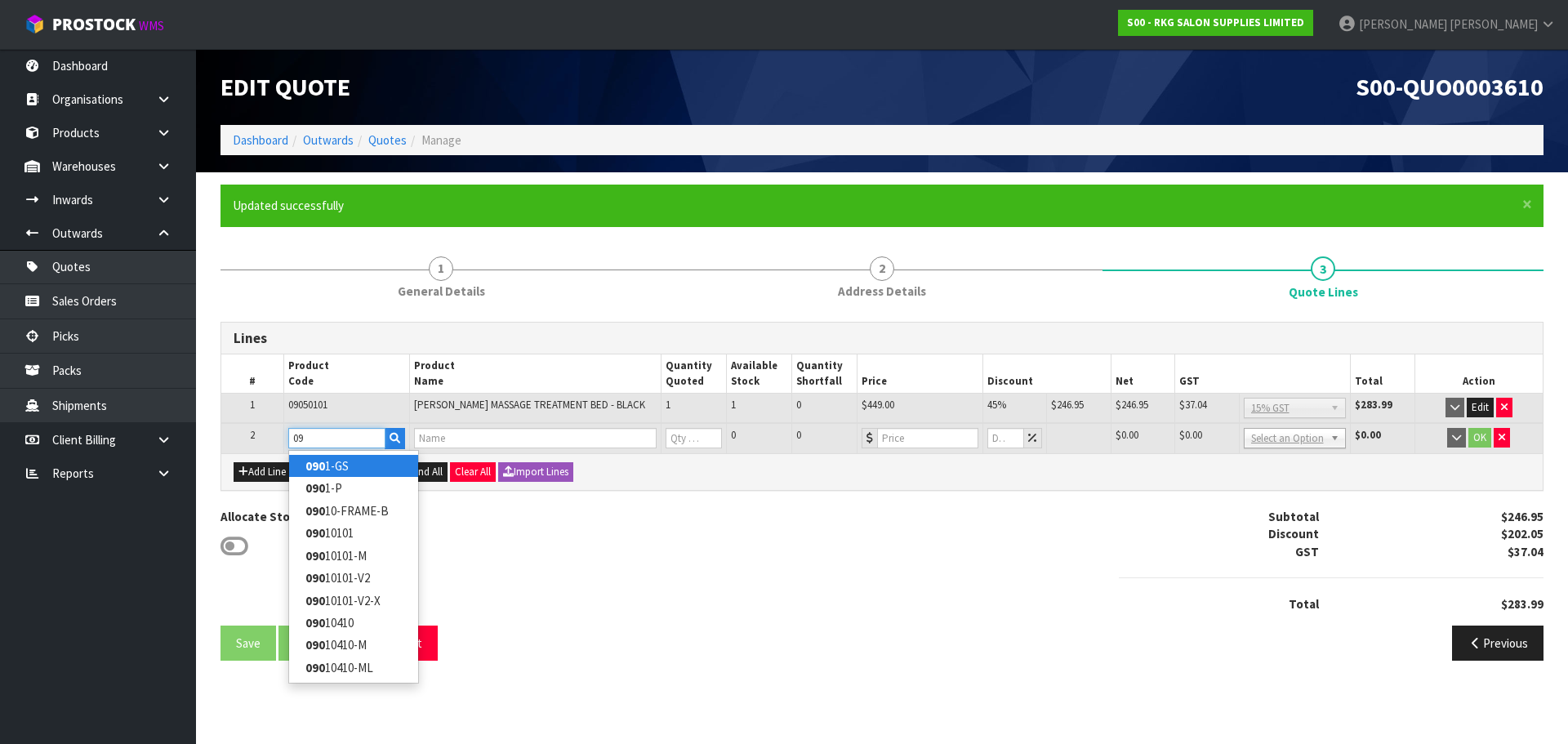
type input "0"
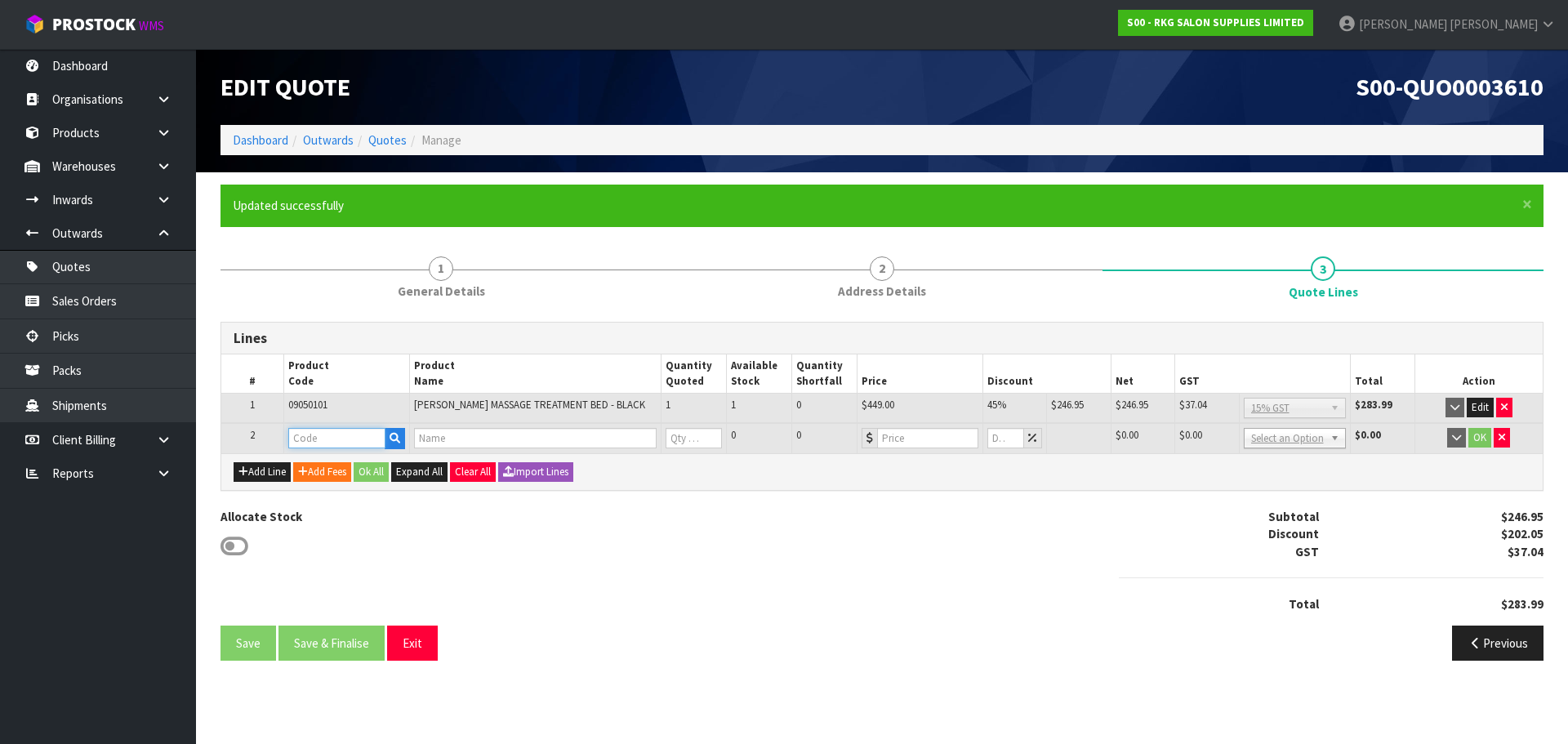
click at [311, 432] on input "text" at bounding box center [336, 437] width 97 height 20
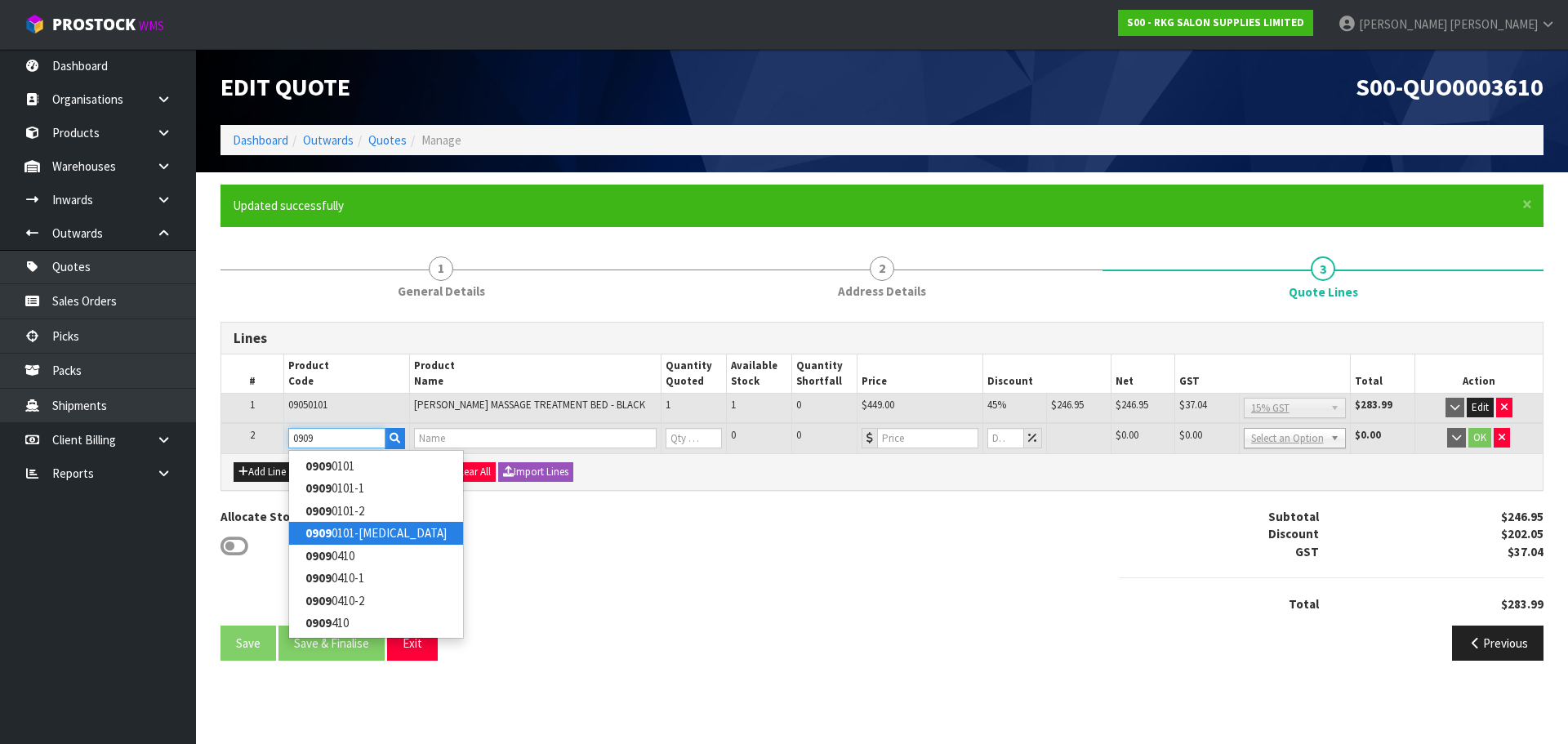
type input "0909"
click at [342, 529] on link "0909 0101-[MEDICAL_DATA]" at bounding box center [375, 532] width 174 height 22
type input "09090101-[MEDICAL_DATA]"
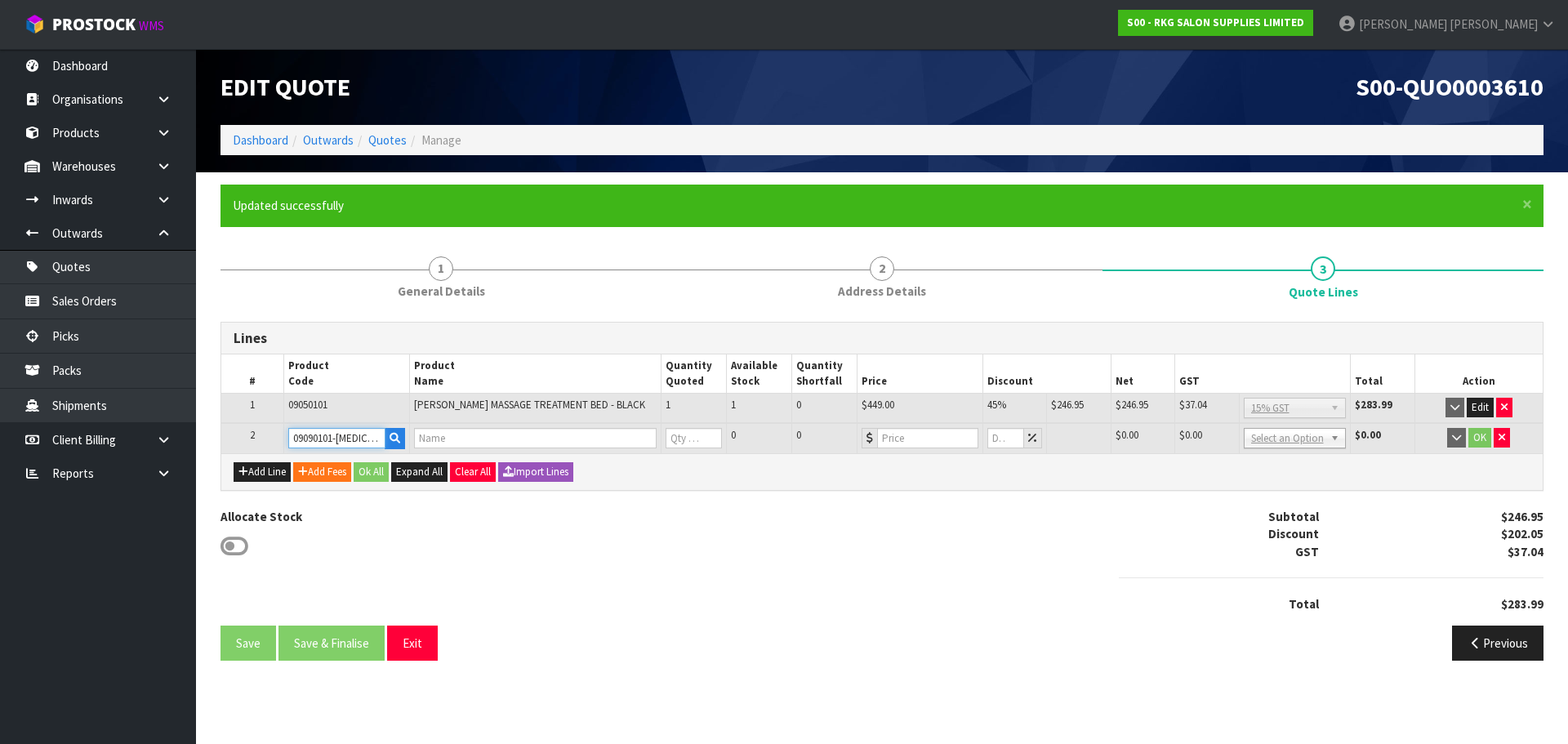
type input "BEAUTY STARTER SET - BLACK"
type input "0"
type input "899"
type input "0"
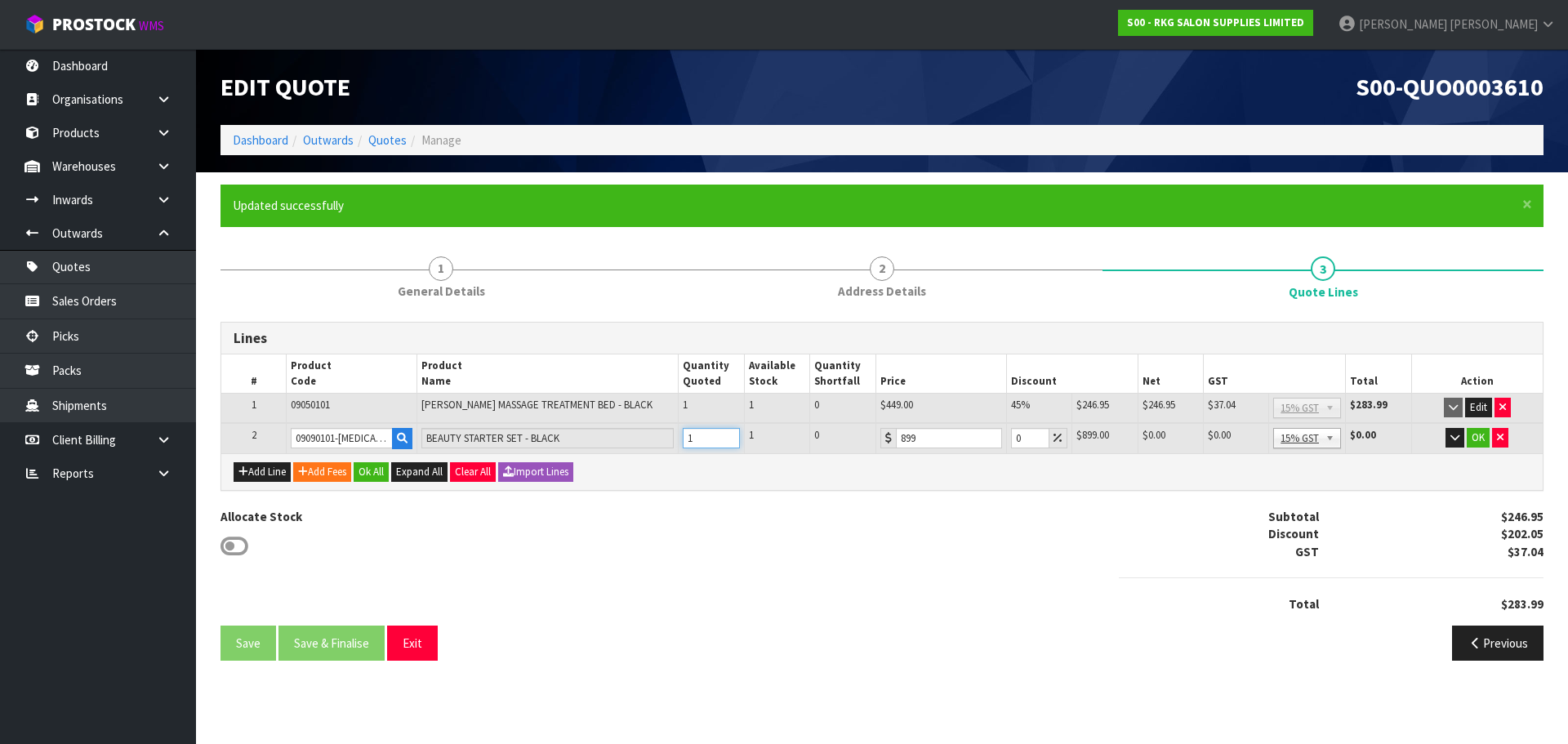
type input "1"
click at [729, 433] on input "1" at bounding box center [711, 437] width 57 height 20
click at [260, 474] on button "Add Line" at bounding box center [262, 472] width 57 height 20
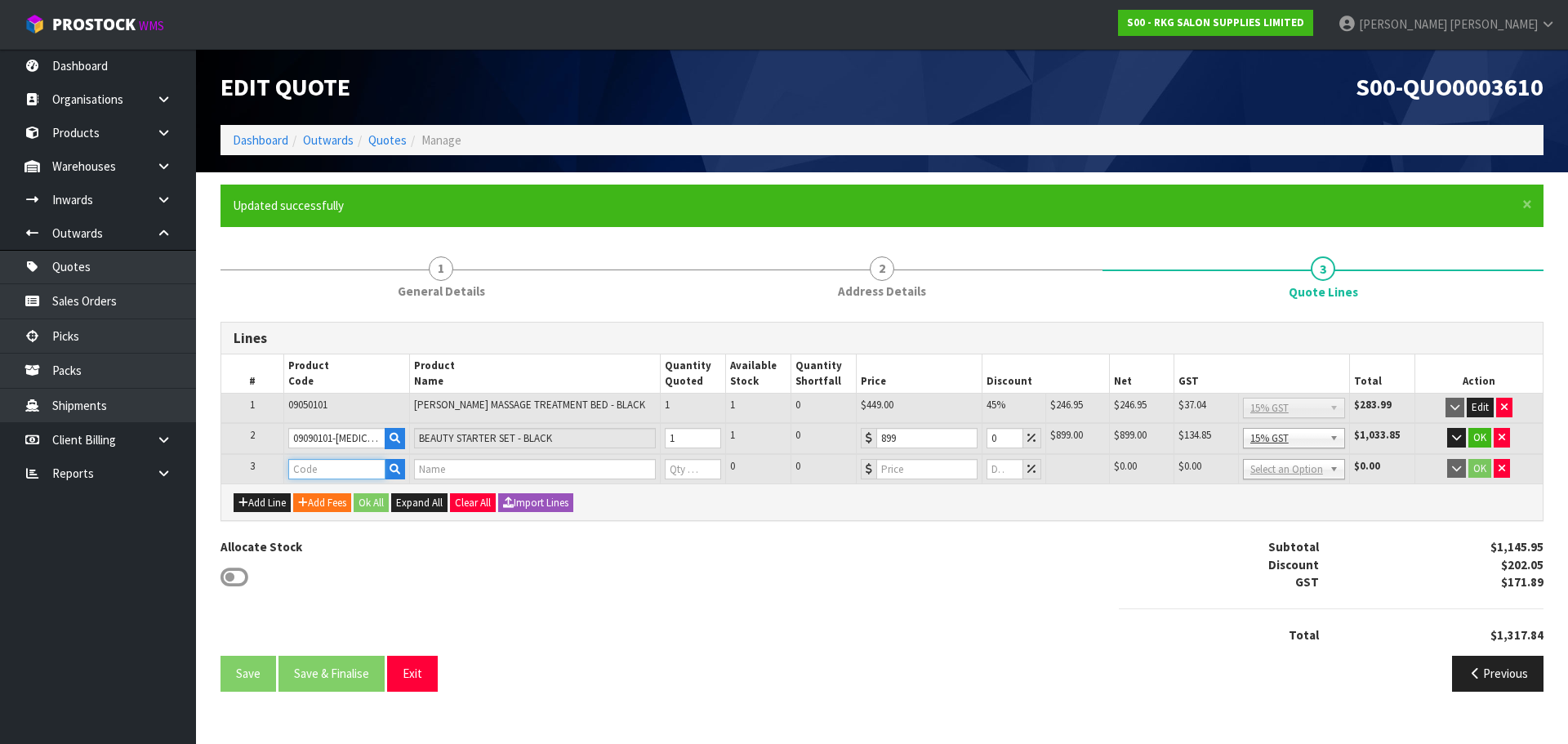
click at [328, 473] on input "text" at bounding box center [336, 469] width 97 height 20
type input "02060"
click at [323, 496] on strong "02060" at bounding box center [322, 496] width 33 height 15
type input "02060102"
type input "BATLOW RECLINING CHAIR - BLACK"
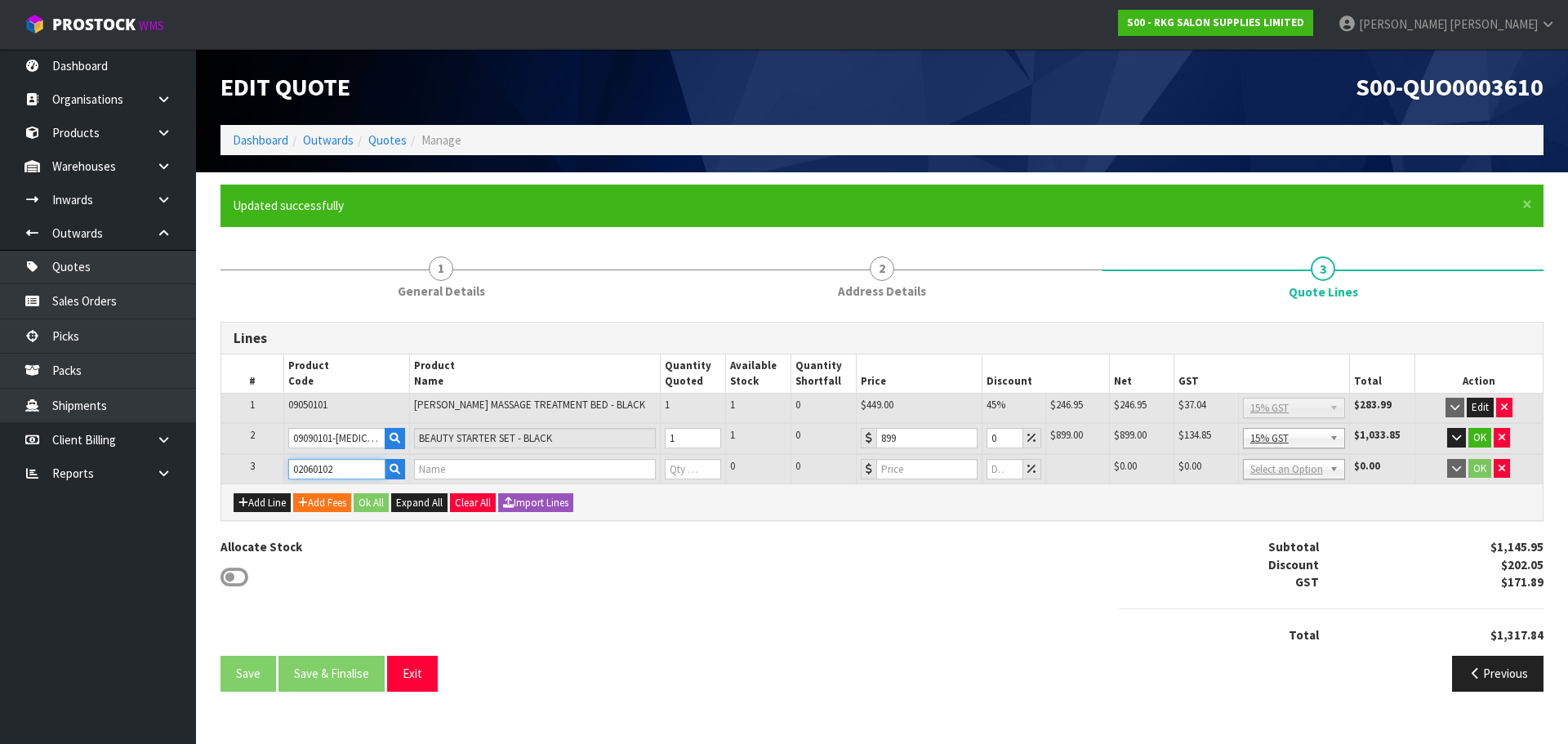
type input "0"
type input "499"
type input "0"
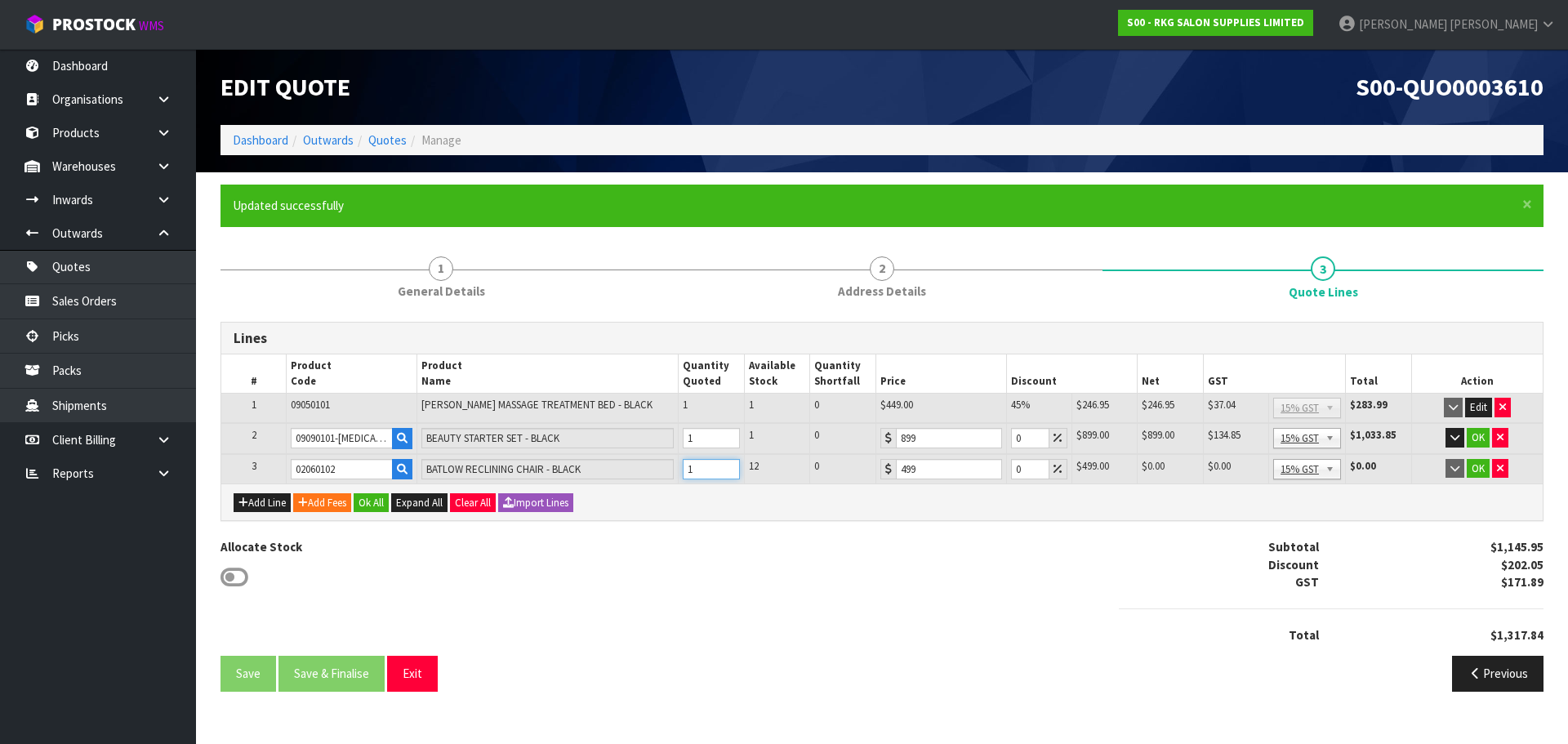
click at [729, 463] on input "1" at bounding box center [711, 469] width 57 height 20
type input "2"
click at [729, 464] on input "2" at bounding box center [711, 469] width 57 height 20
drag, startPoint x: 1021, startPoint y: 470, endPoint x: 1011, endPoint y: 470, distance: 10.0
click at [1011, 470] on input "0" at bounding box center [1030, 469] width 38 height 20
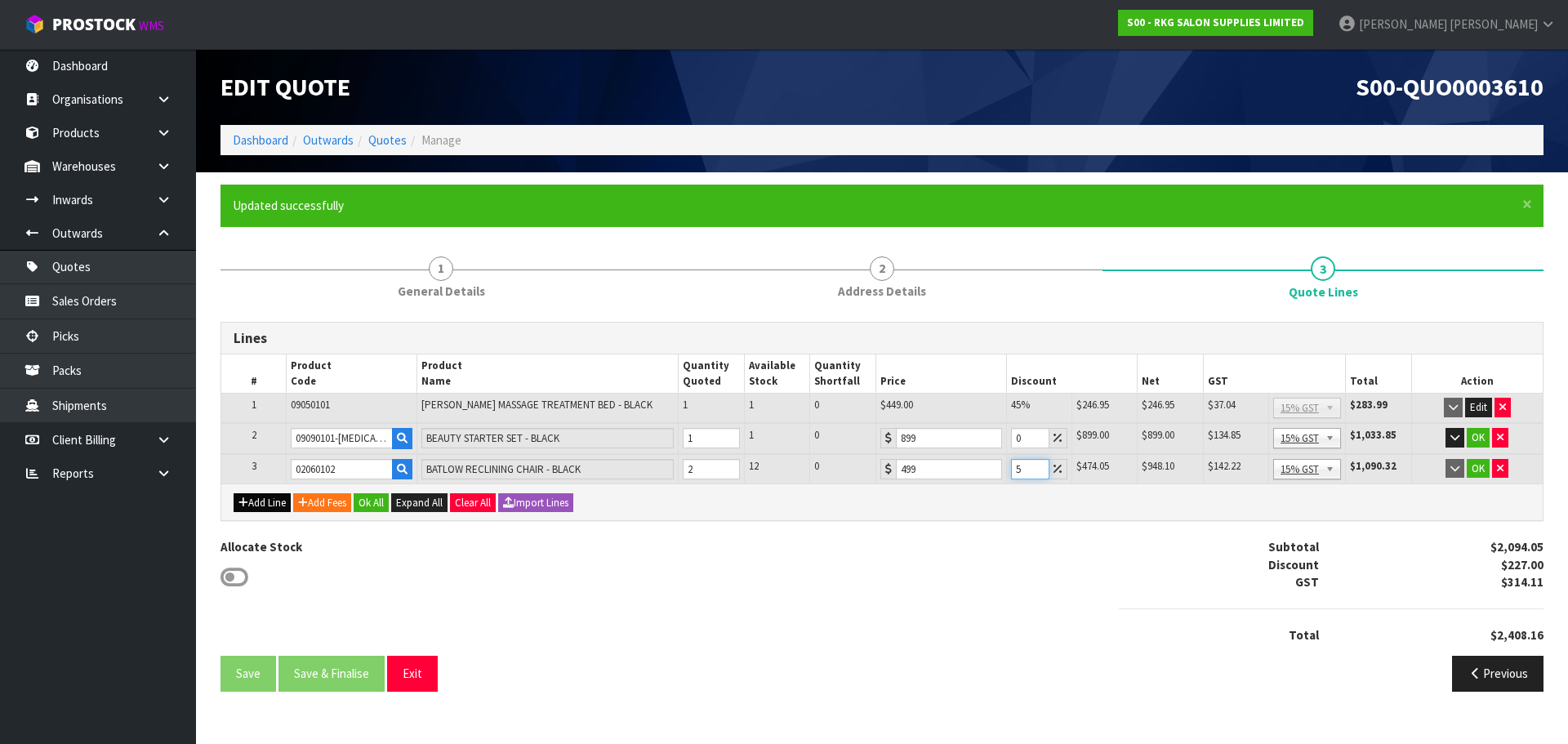
type input "5"
click at [267, 505] on button "Add Line" at bounding box center [262, 503] width 57 height 20
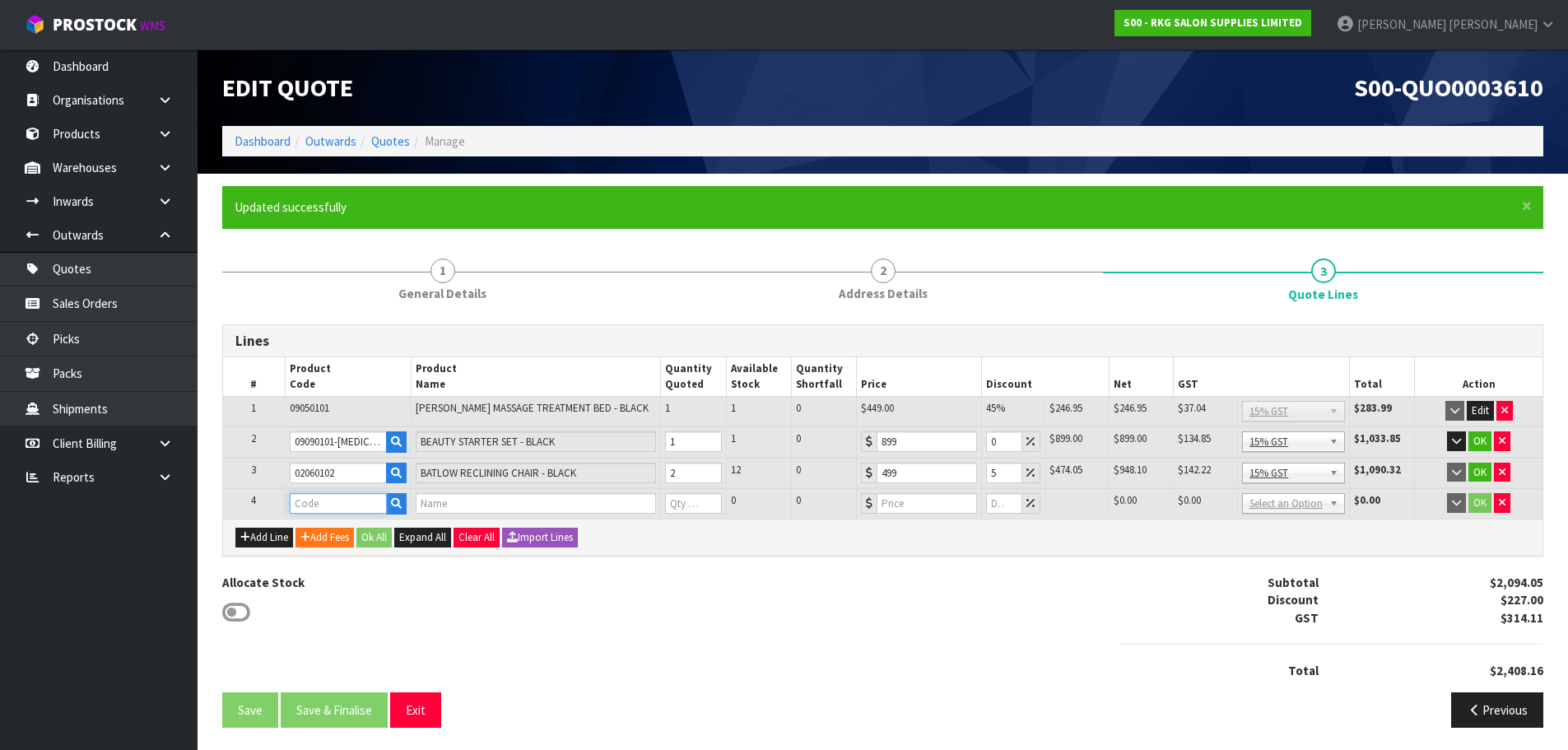
click at [316, 505] on input "text" at bounding box center [338, 503] width 97 height 21
type input "060201"
click at [331, 531] on strong "060201" at bounding box center [327, 531] width 40 height 15
type input "06020101"
type input "[PERSON_NAME] WORK BENCH"
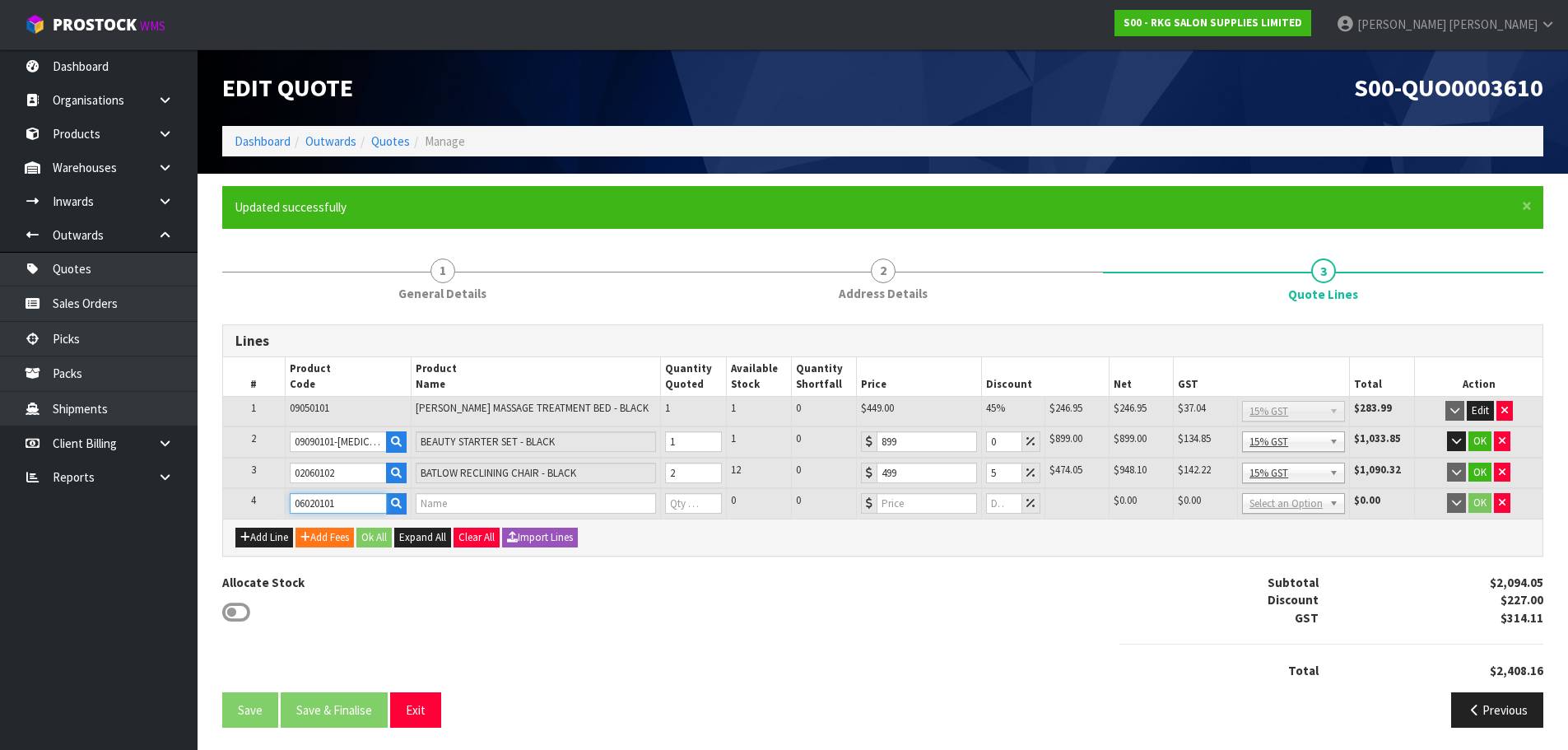
type input "0"
type input "179"
type input "0"
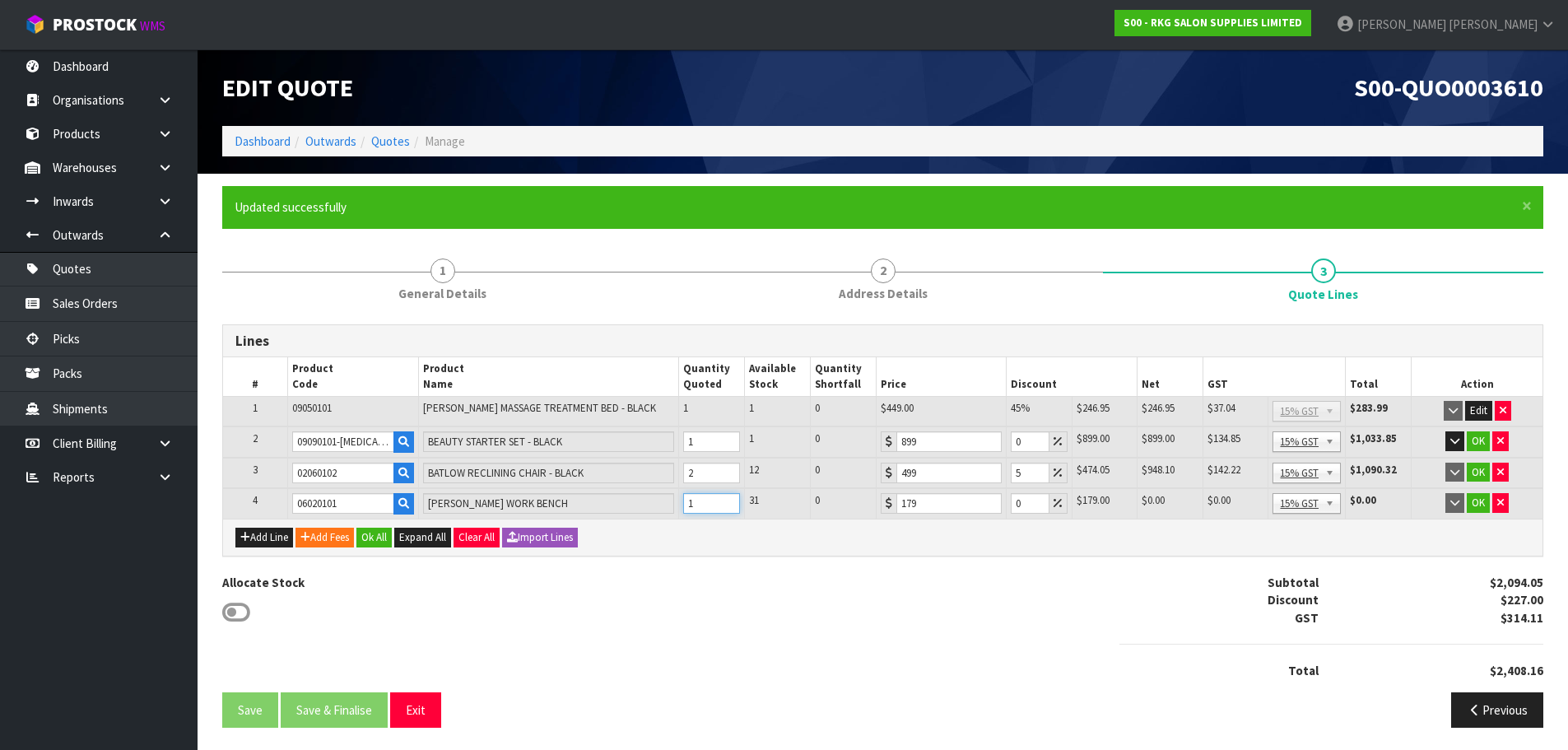
click at [730, 499] on input "1" at bounding box center [711, 503] width 57 height 21
click at [730, 499] on input "2" at bounding box center [711, 503] width 57 height 21
click at [730, 499] on input "3" at bounding box center [711, 503] width 57 height 21
type input "4"
click at [730, 499] on input "4" at bounding box center [711, 503] width 57 height 21
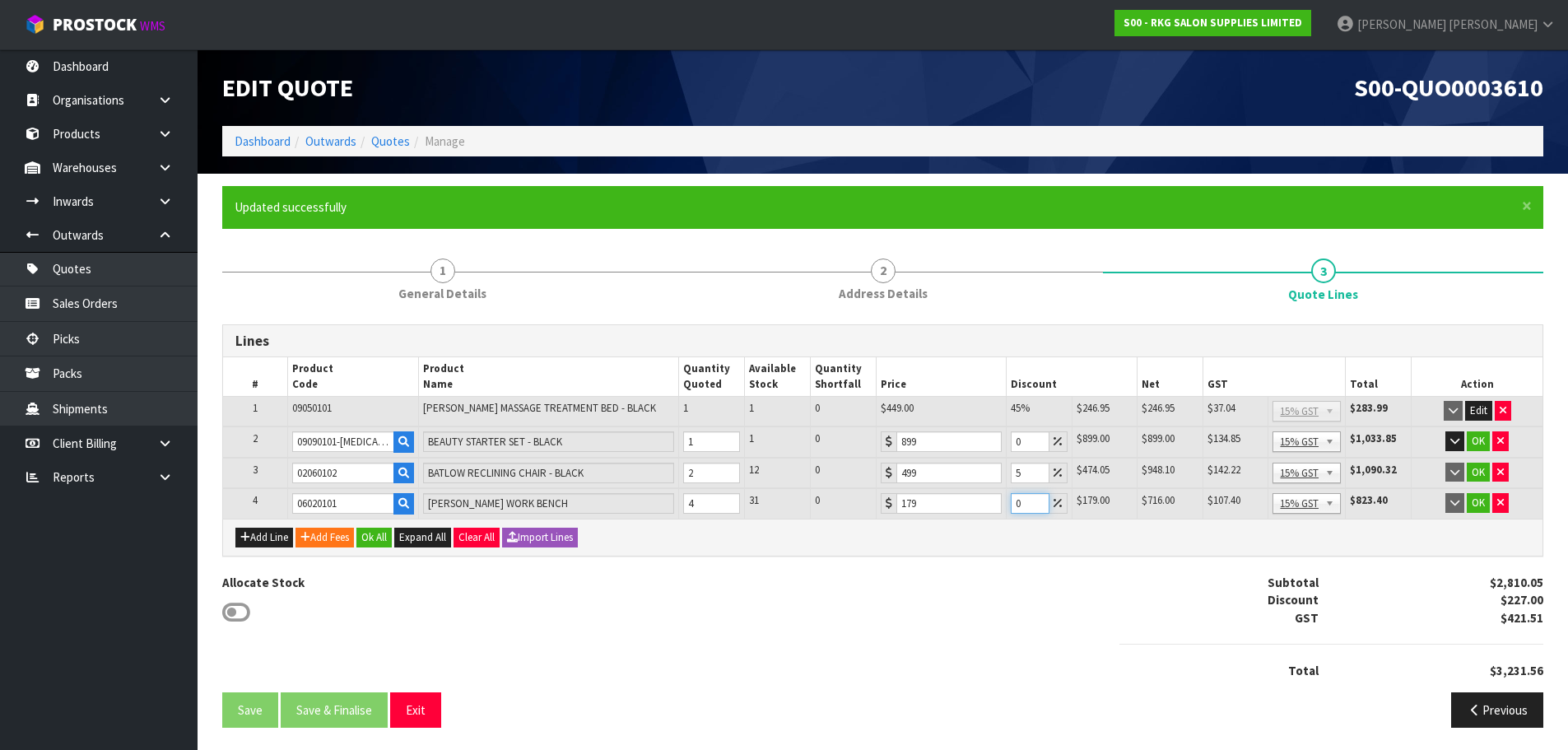
drag, startPoint x: 1026, startPoint y: 506, endPoint x: 1012, endPoint y: 506, distance: 14.0
click at [1012, 506] on input "0" at bounding box center [1030, 503] width 38 height 21
type input "10"
click at [246, 540] on icon "button" at bounding box center [245, 537] width 10 height 11
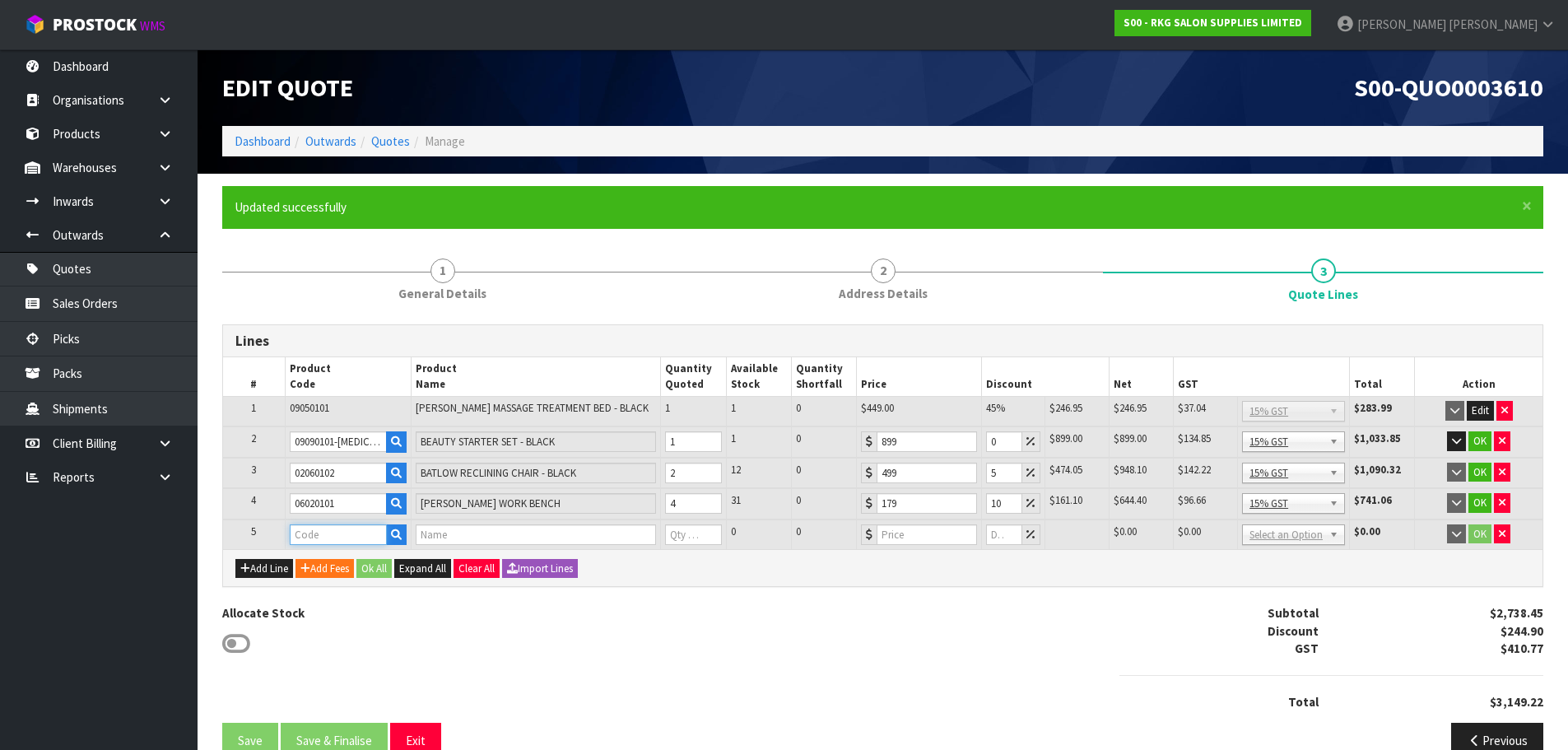
click at [315, 535] on input "text" at bounding box center [338, 534] width 97 height 21
type input "060301"
drag, startPoint x: 340, startPoint y: 565, endPoint x: 297, endPoint y: 542, distance: 48.8
click at [340, 565] on strong "060301" at bounding box center [327, 562] width 40 height 15
type input "06030101"
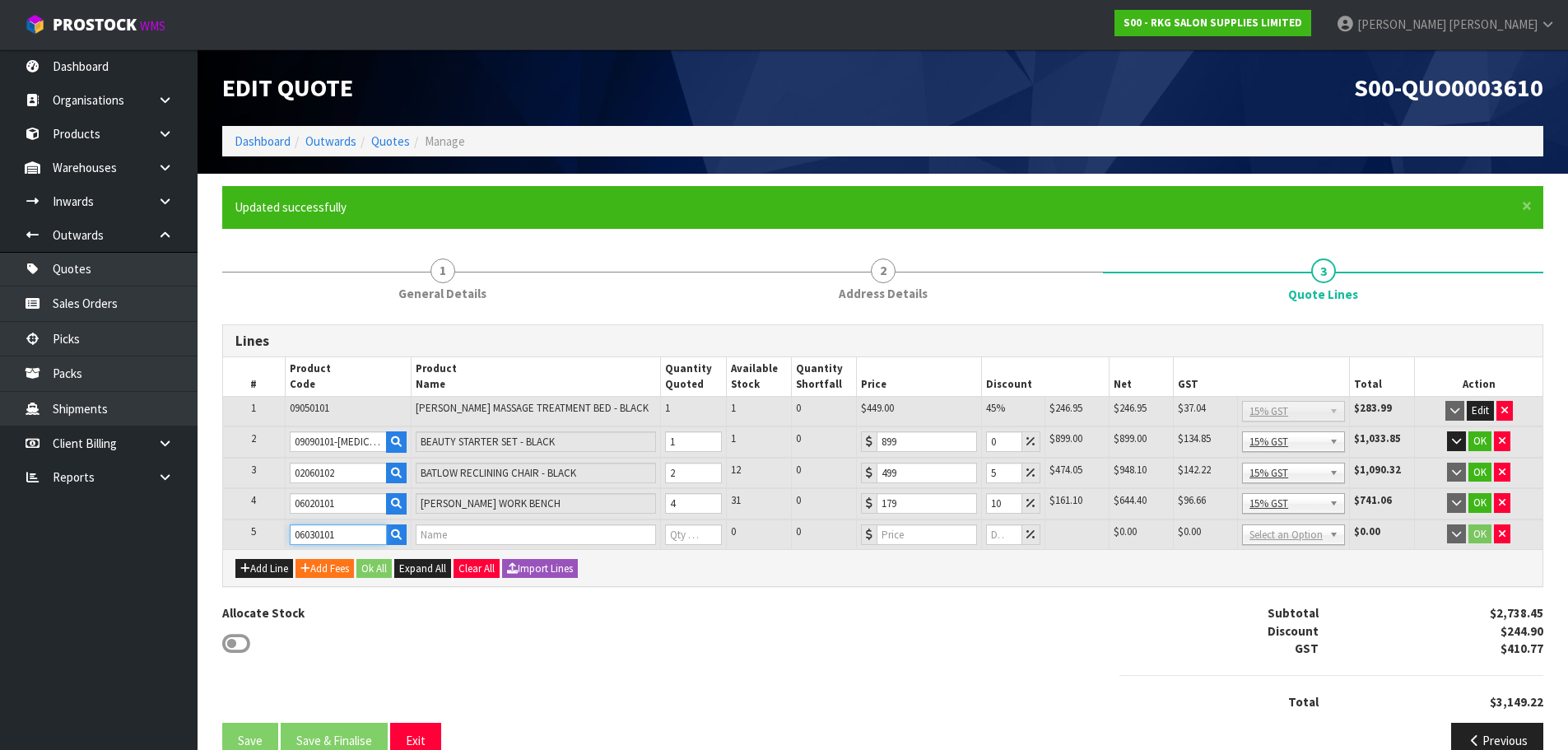
type input "GAP RIDGE SHELVES"
type input "0"
type input "179"
type input "0"
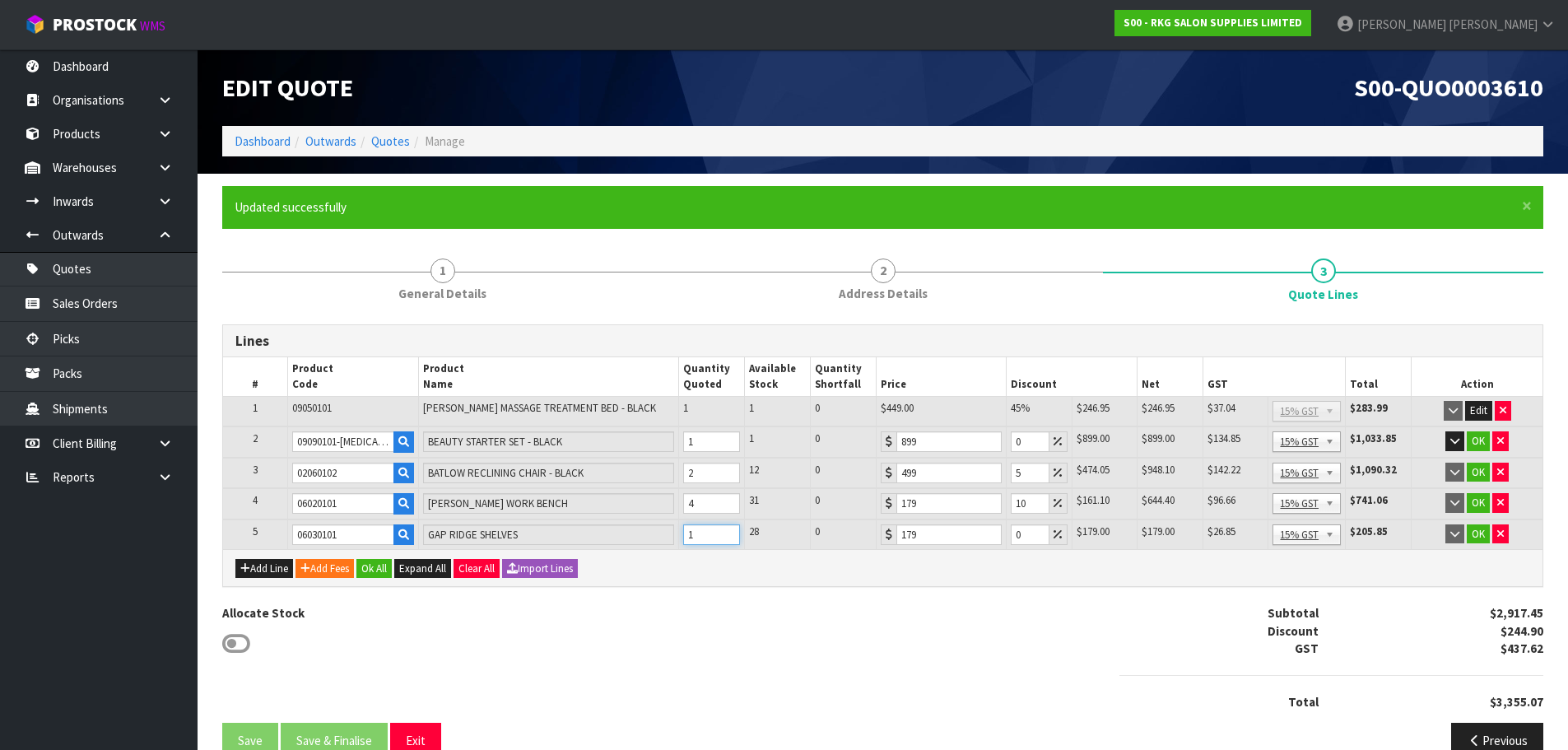
click at [729, 531] on input "1" at bounding box center [711, 534] width 57 height 21
click at [729, 531] on input "2" at bounding box center [711, 534] width 57 height 21
click at [729, 531] on input "3" at bounding box center [711, 534] width 57 height 21
type input "4"
click at [729, 531] on input "4" at bounding box center [711, 534] width 57 height 21
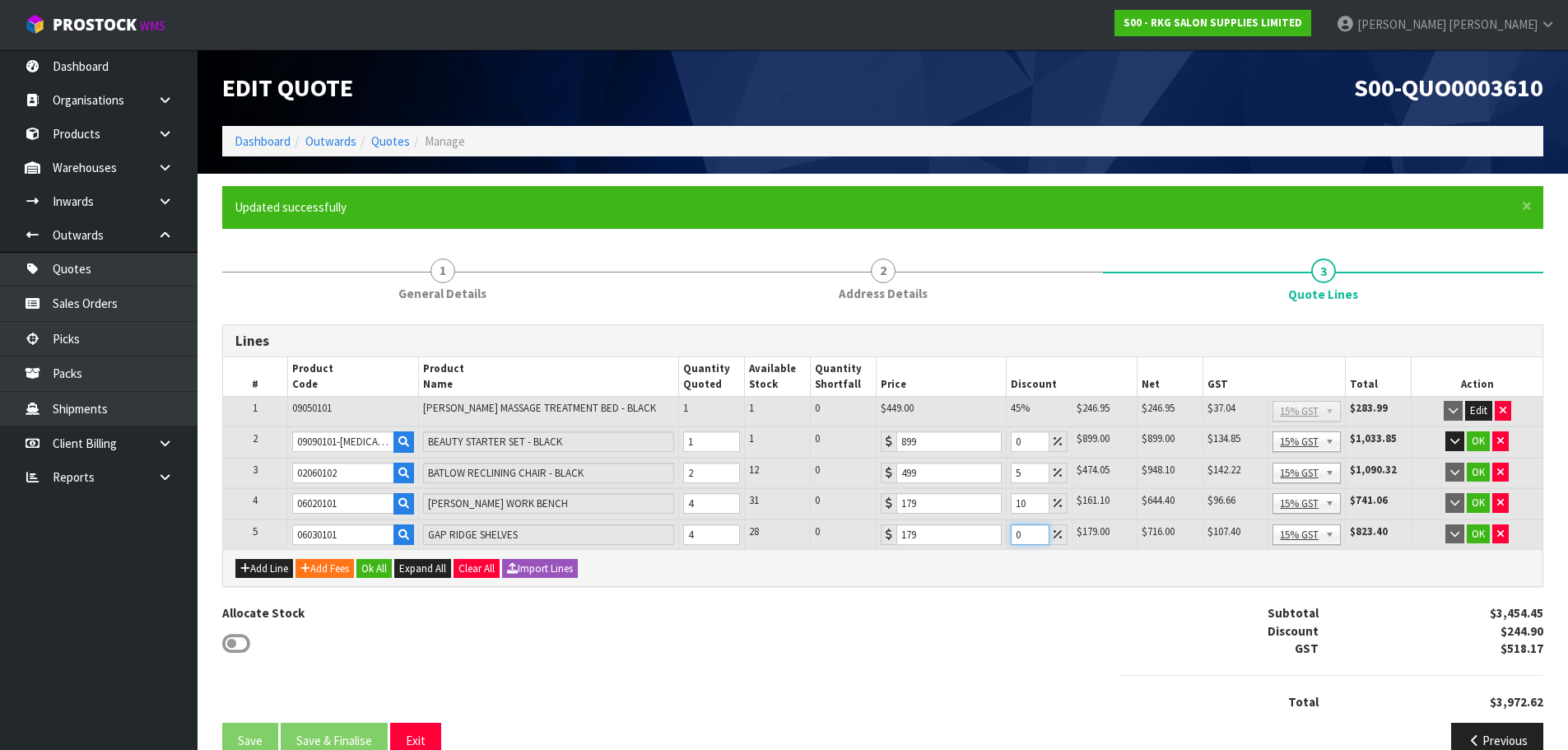
drag, startPoint x: 1026, startPoint y: 534, endPoint x: 1009, endPoint y: 534, distance: 17.0
click at [1009, 534] on td "0" at bounding box center [1039, 534] width 65 height 31
type input "10"
click at [1481, 442] on button "OK" at bounding box center [1479, 441] width 23 height 20
click at [1481, 476] on button "OK" at bounding box center [1479, 472] width 23 height 20
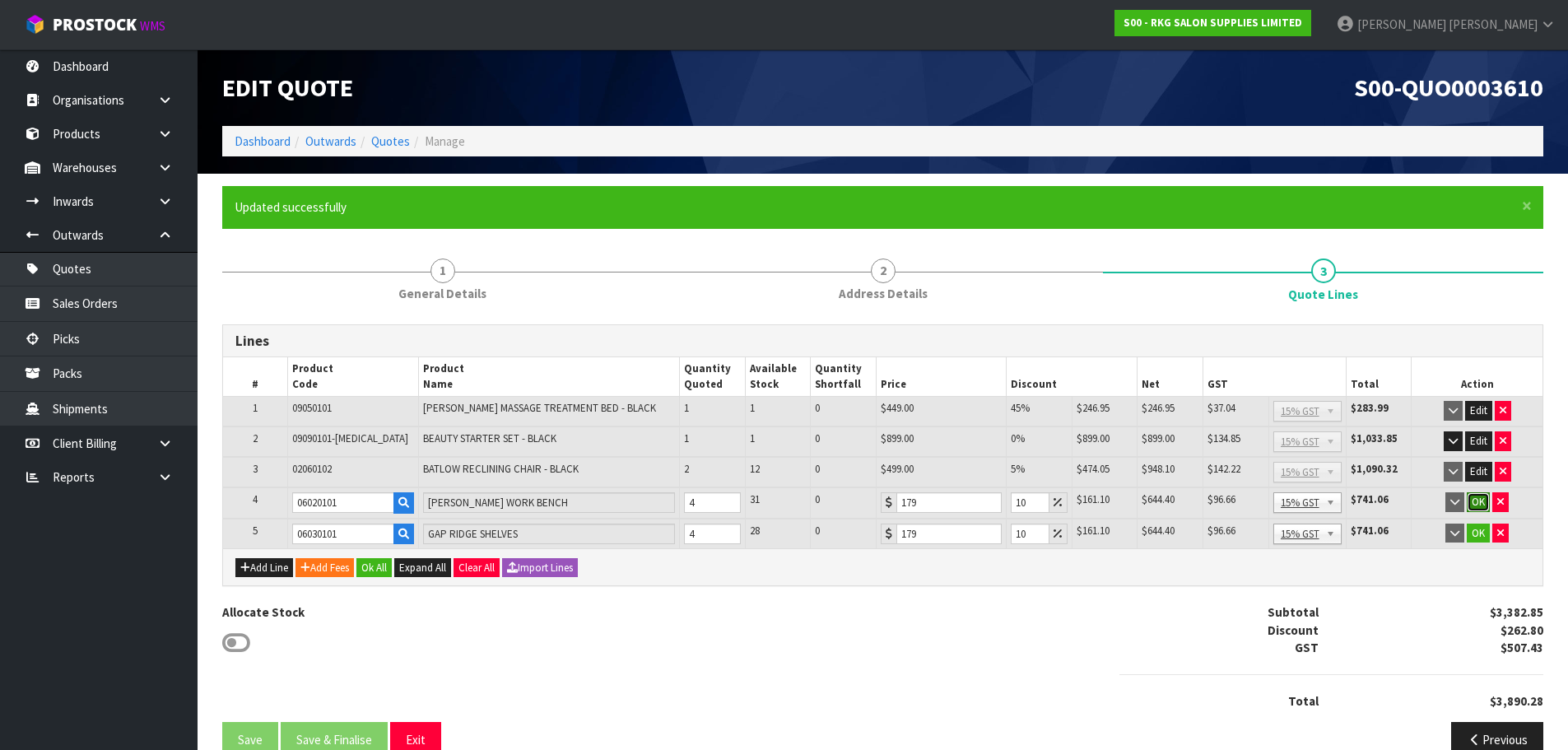
click at [1483, 502] on button "OK" at bounding box center [1479, 502] width 23 height 20
click at [1479, 538] on button "OK" at bounding box center [1479, 533] width 23 height 20
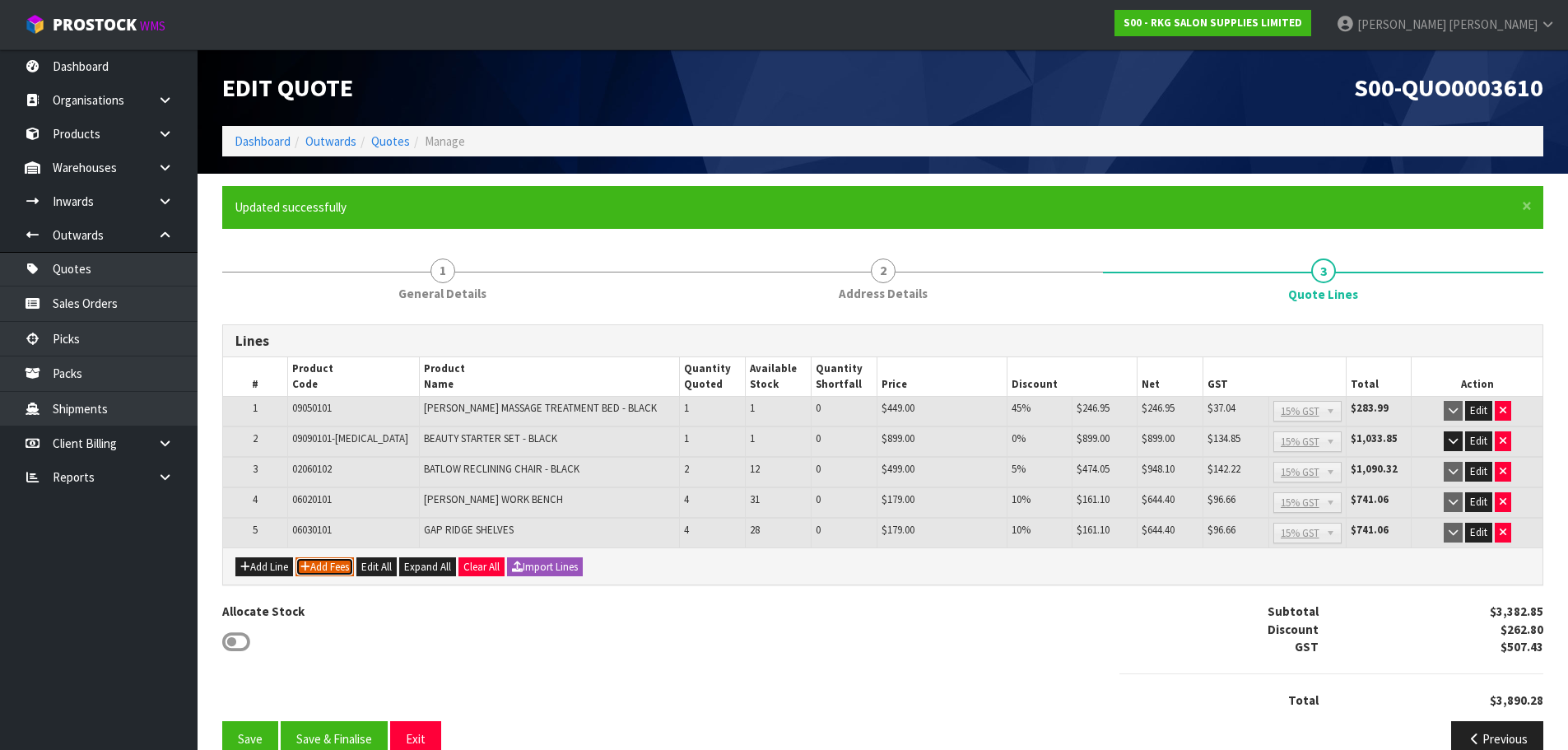
click at [330, 564] on button "Add Fees" at bounding box center [324, 567] width 58 height 20
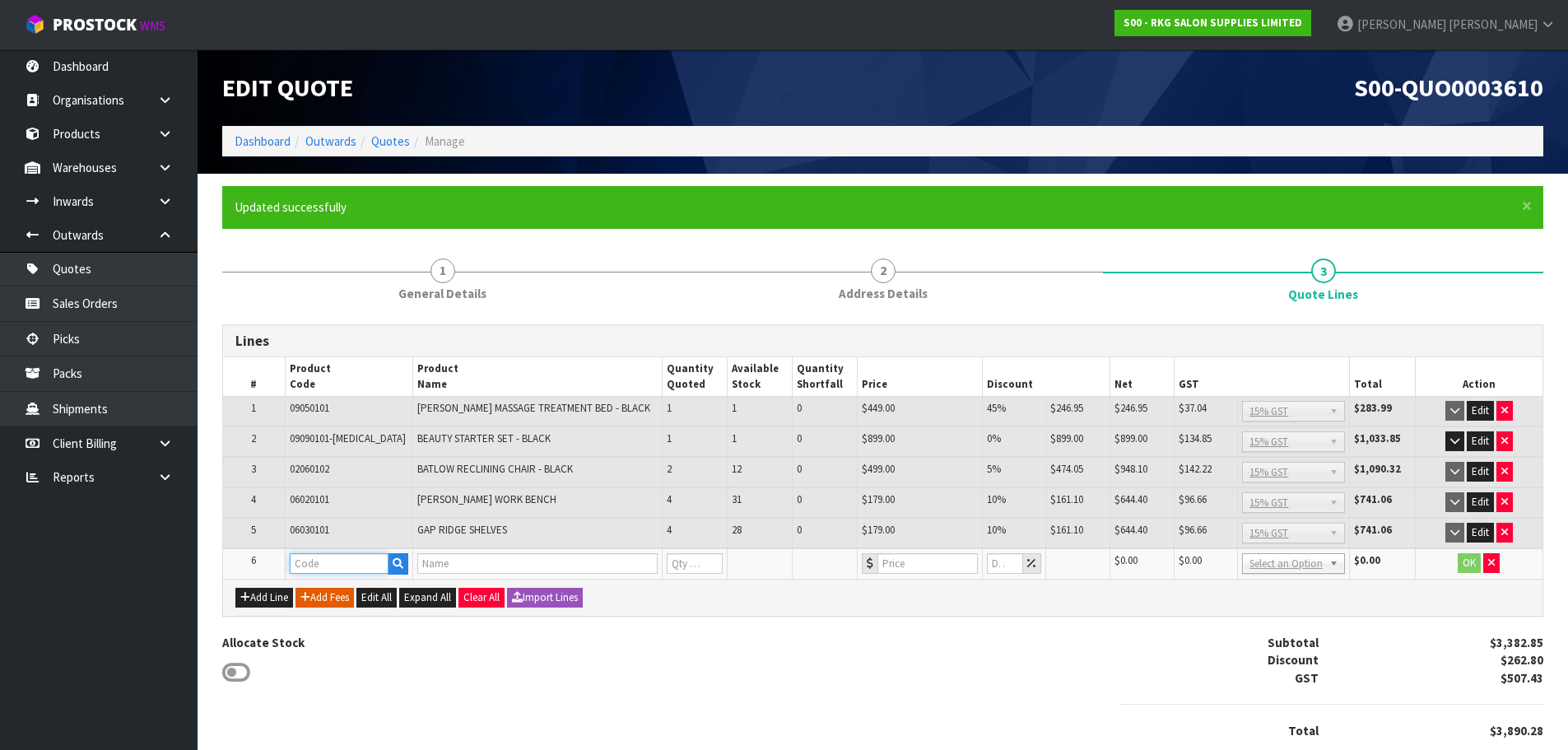
click at [330, 564] on input "text" at bounding box center [339, 563] width 99 height 21
type input "FRE"
click at [338, 588] on link "FRE IGHT" at bounding box center [355, 591] width 130 height 22
type input "FREIGHT"
type input "FREIGHT FEE"
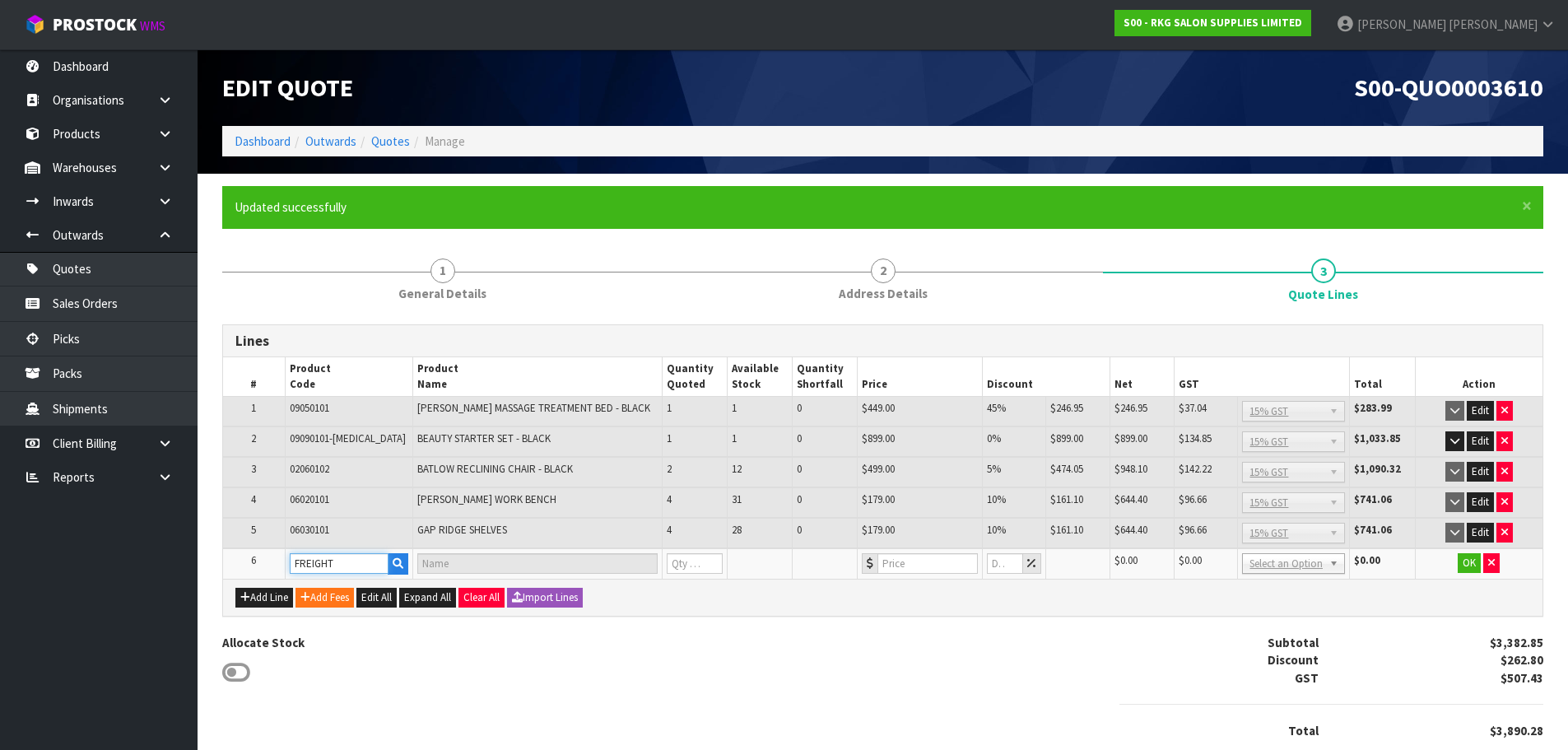
type input "1"
type input "0"
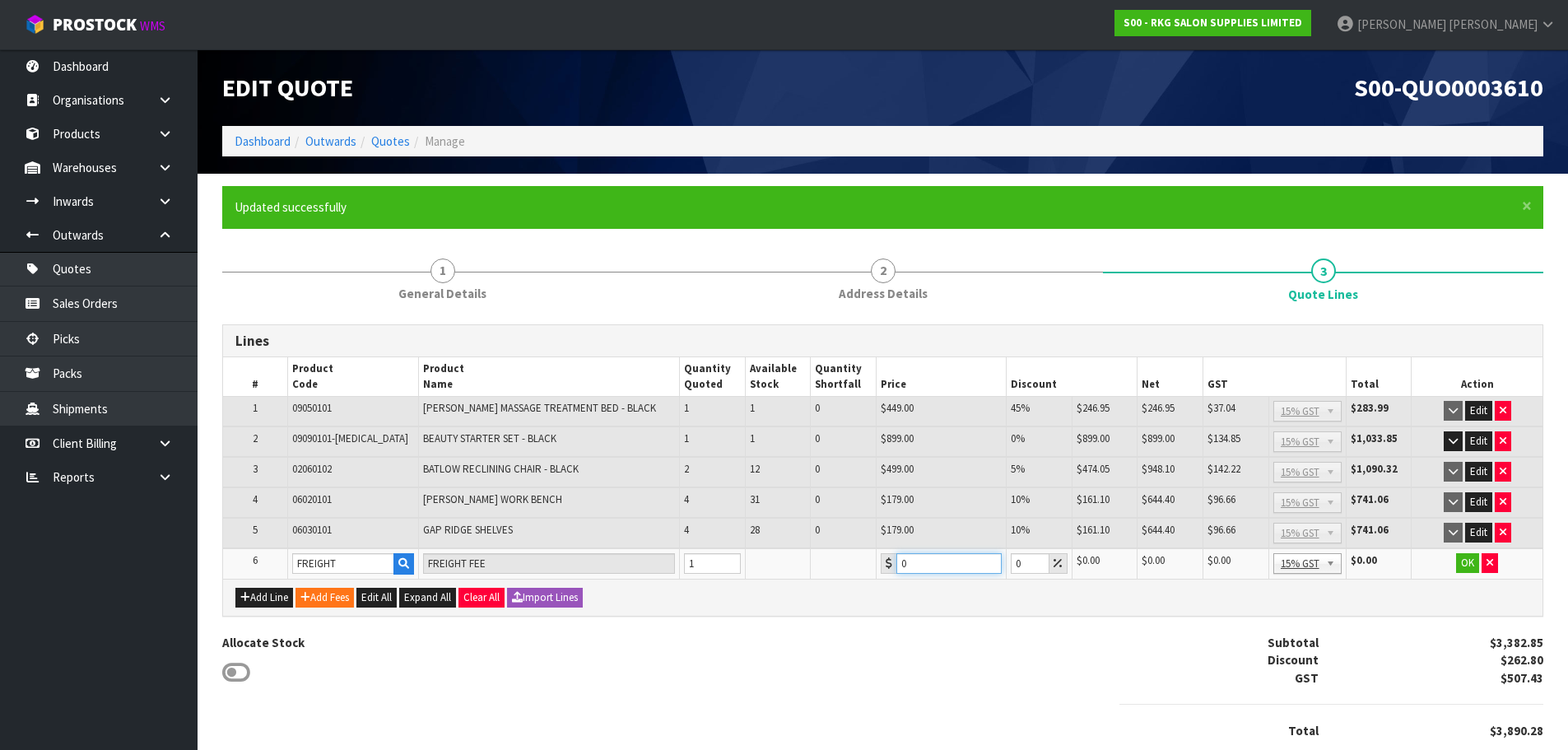
drag, startPoint x: 928, startPoint y: 563, endPoint x: 888, endPoint y: 567, distance: 40.2
click at [888, 567] on div "0" at bounding box center [941, 563] width 121 height 21
type input "508.3"
click at [1469, 565] on button "OK" at bounding box center [1468, 563] width 23 height 20
click at [1486, 499] on button "Edit" at bounding box center [1479, 502] width 27 height 20
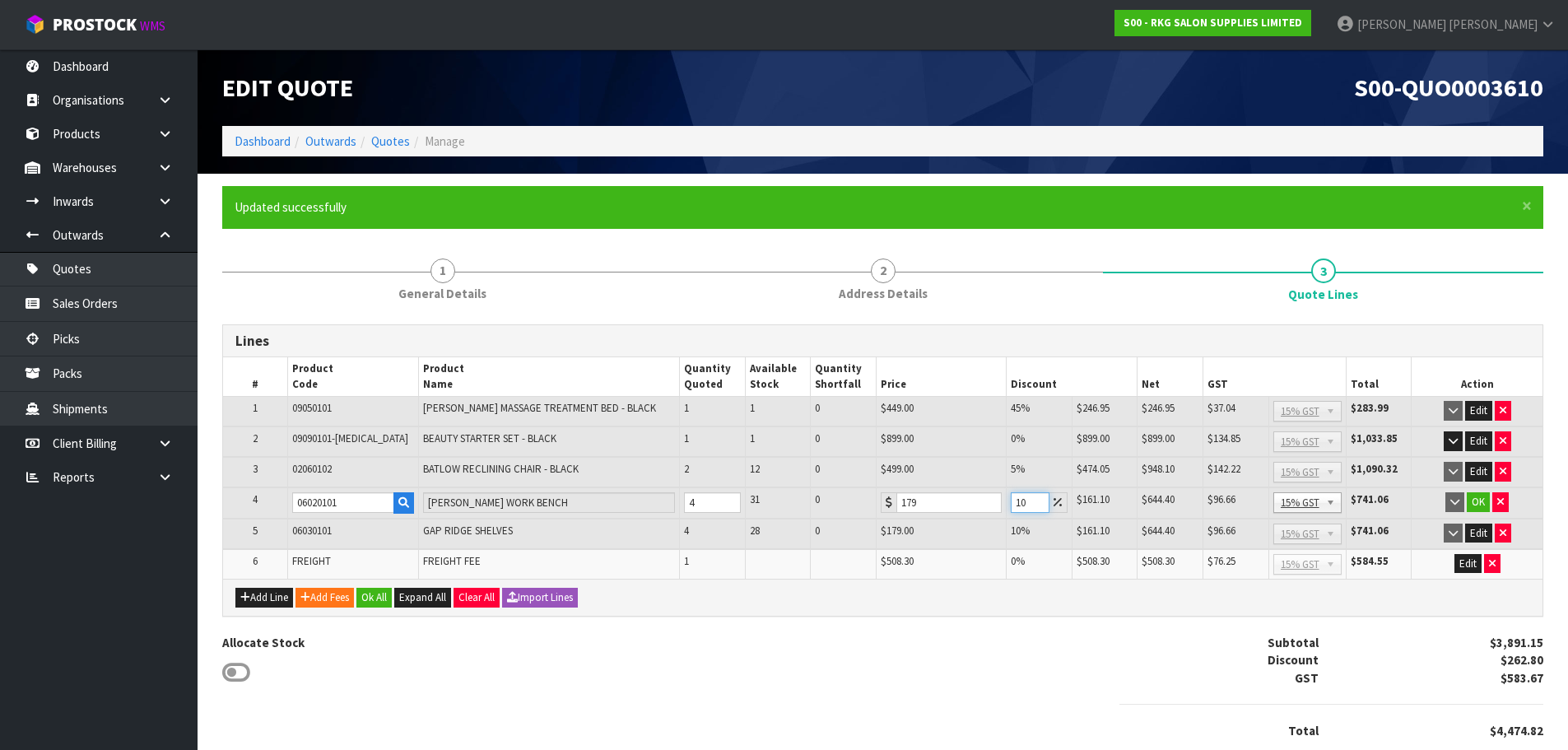
drag, startPoint x: 1026, startPoint y: 502, endPoint x: 997, endPoint y: 502, distance: 29.0
click at [997, 502] on tr "4 06020101 [PERSON_NAME] WORK BENCH 4 31 0 179 10 $161.10 $17.90 $644.40 $96.66…" at bounding box center [882, 502] width 1320 height 31
type input "5"
click at [1478, 531] on button "Edit" at bounding box center [1479, 534] width 27 height 20
drag, startPoint x: 1031, startPoint y: 534, endPoint x: 1010, endPoint y: 535, distance: 21.0
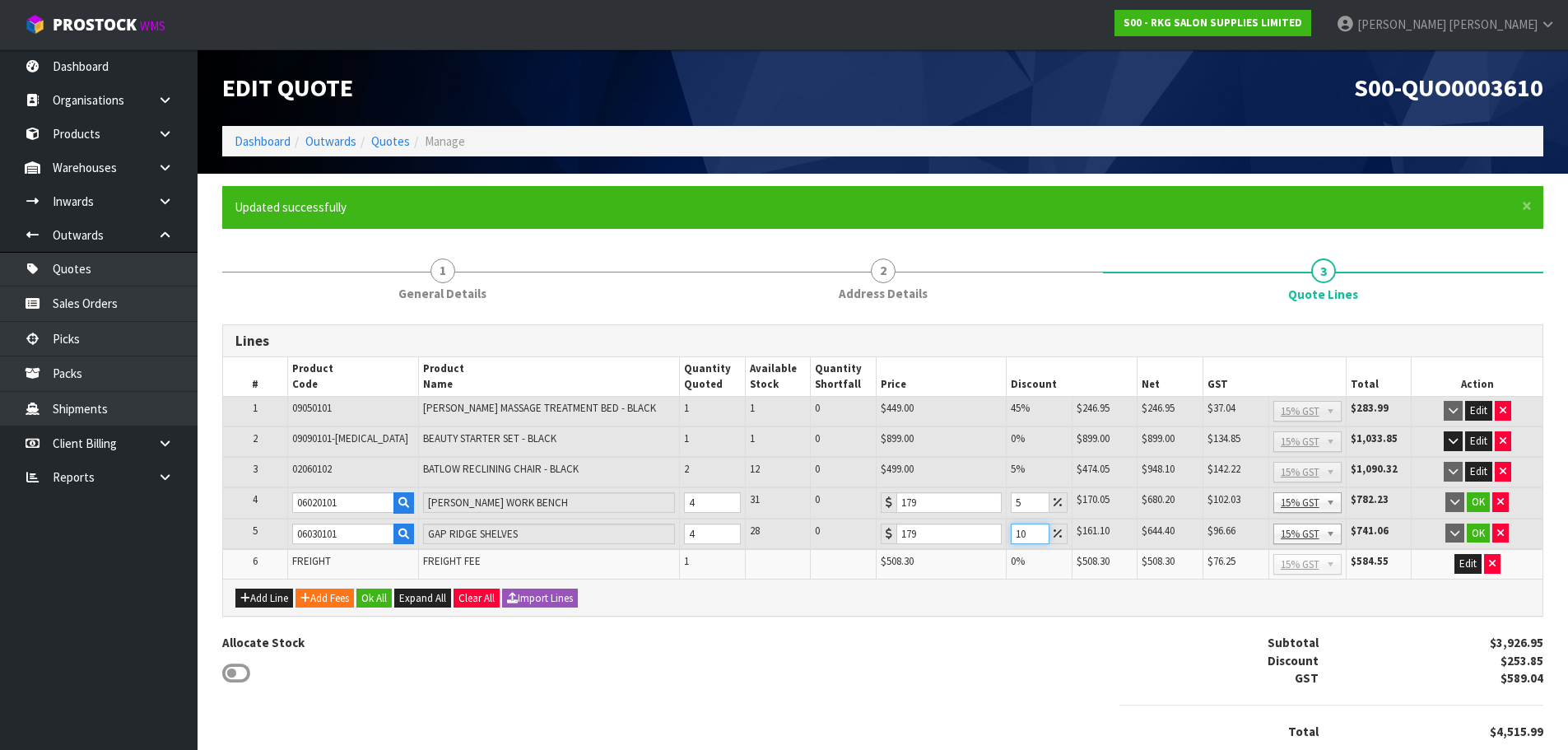
click at [1011, 535] on input "10" at bounding box center [1030, 534] width 38 height 21
type input "5"
click at [1478, 500] on button "OK" at bounding box center [1479, 502] width 23 height 20
click at [1473, 533] on button "OK" at bounding box center [1479, 533] width 23 height 20
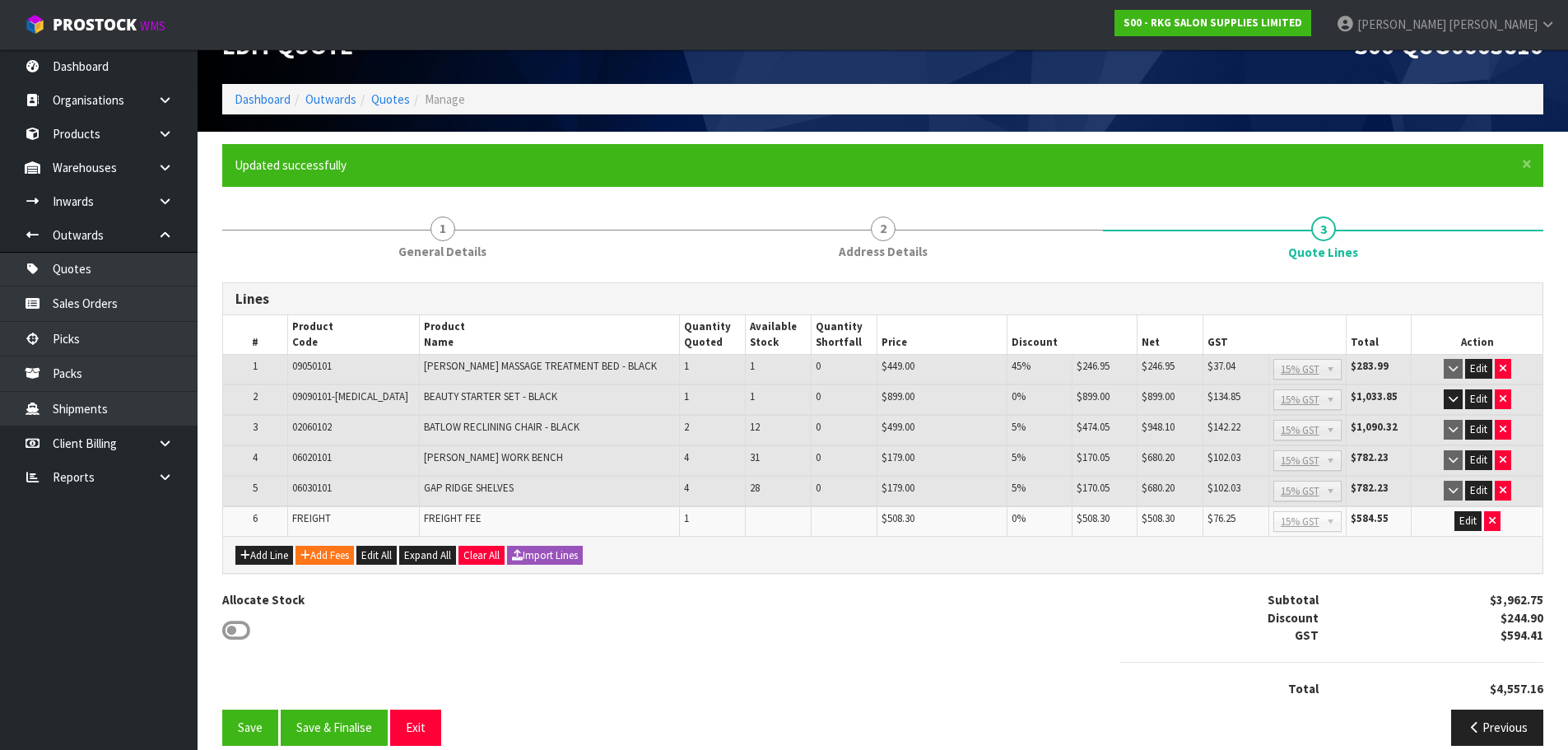
scroll to position [63, 0]
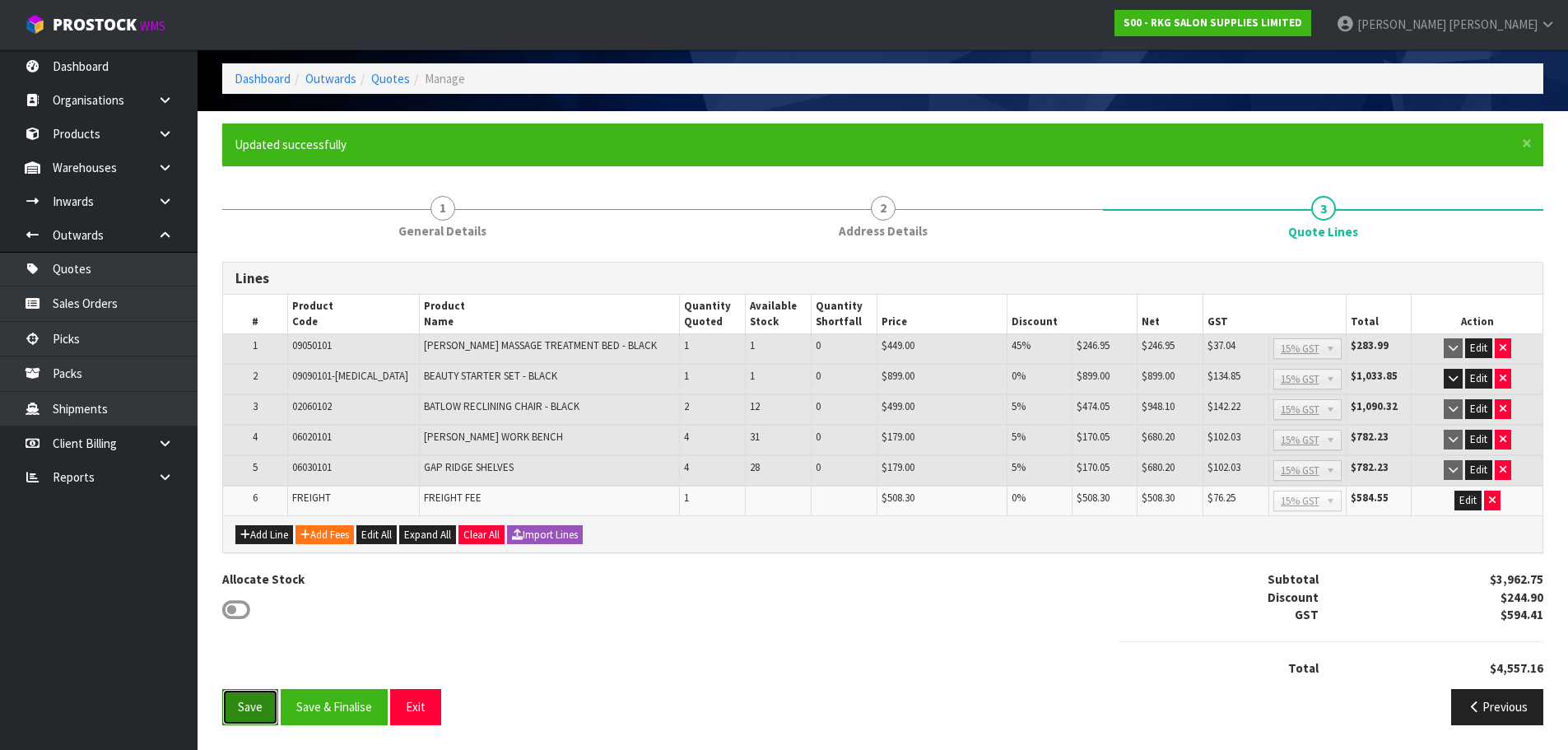
click at [244, 701] on button "Save" at bounding box center [250, 706] width 56 height 35
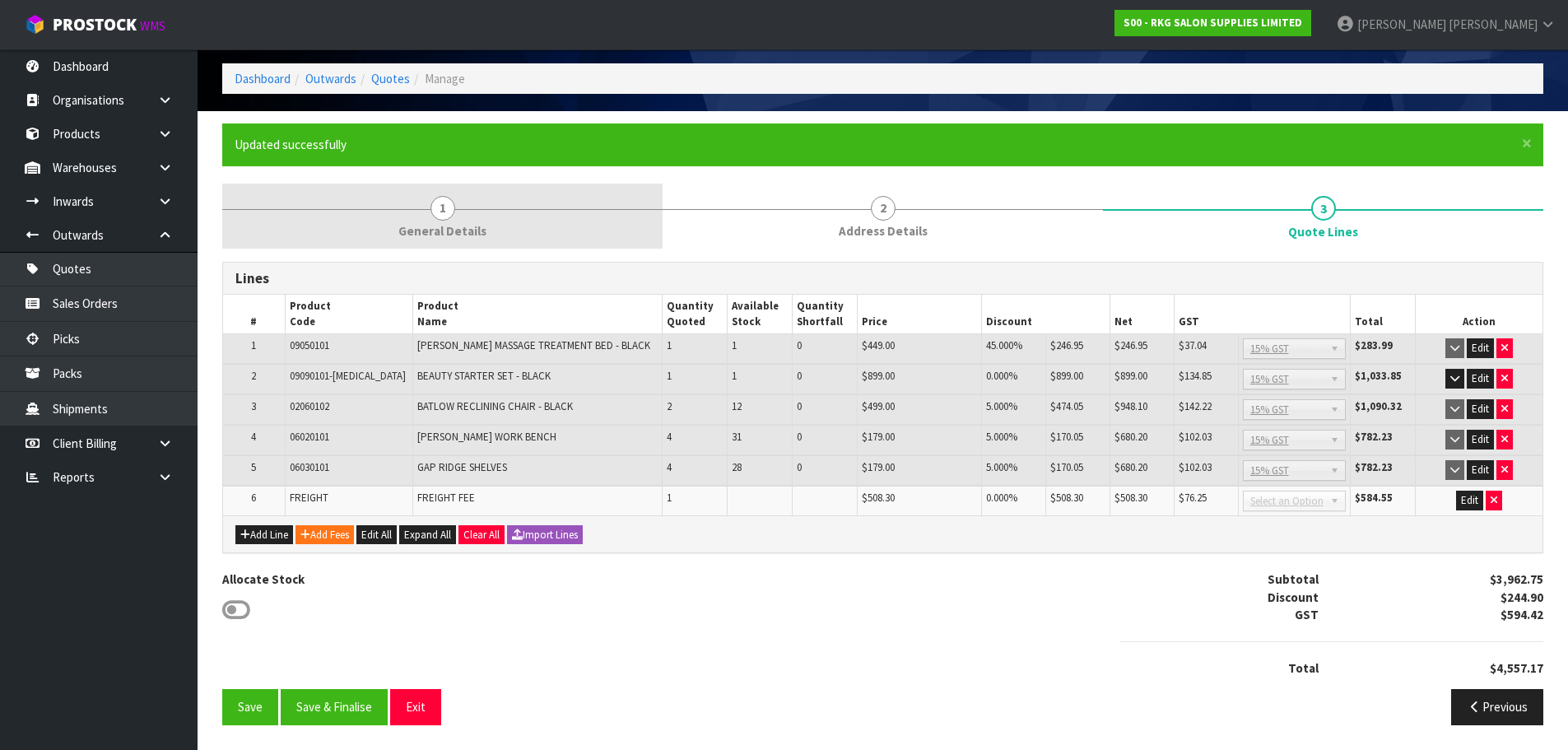
click at [437, 209] on span "1" at bounding box center [442, 207] width 24 height 24
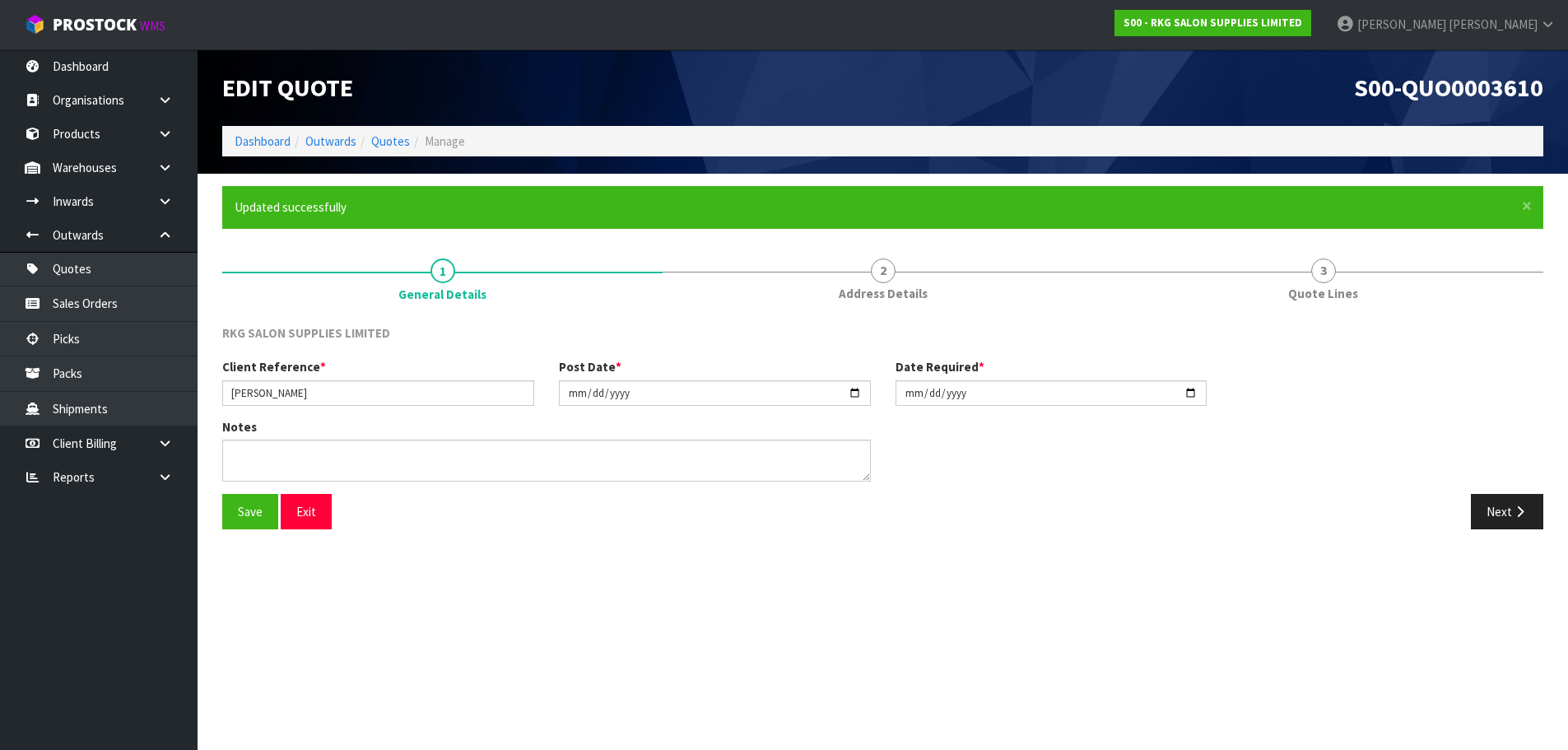
scroll to position [0, 0]
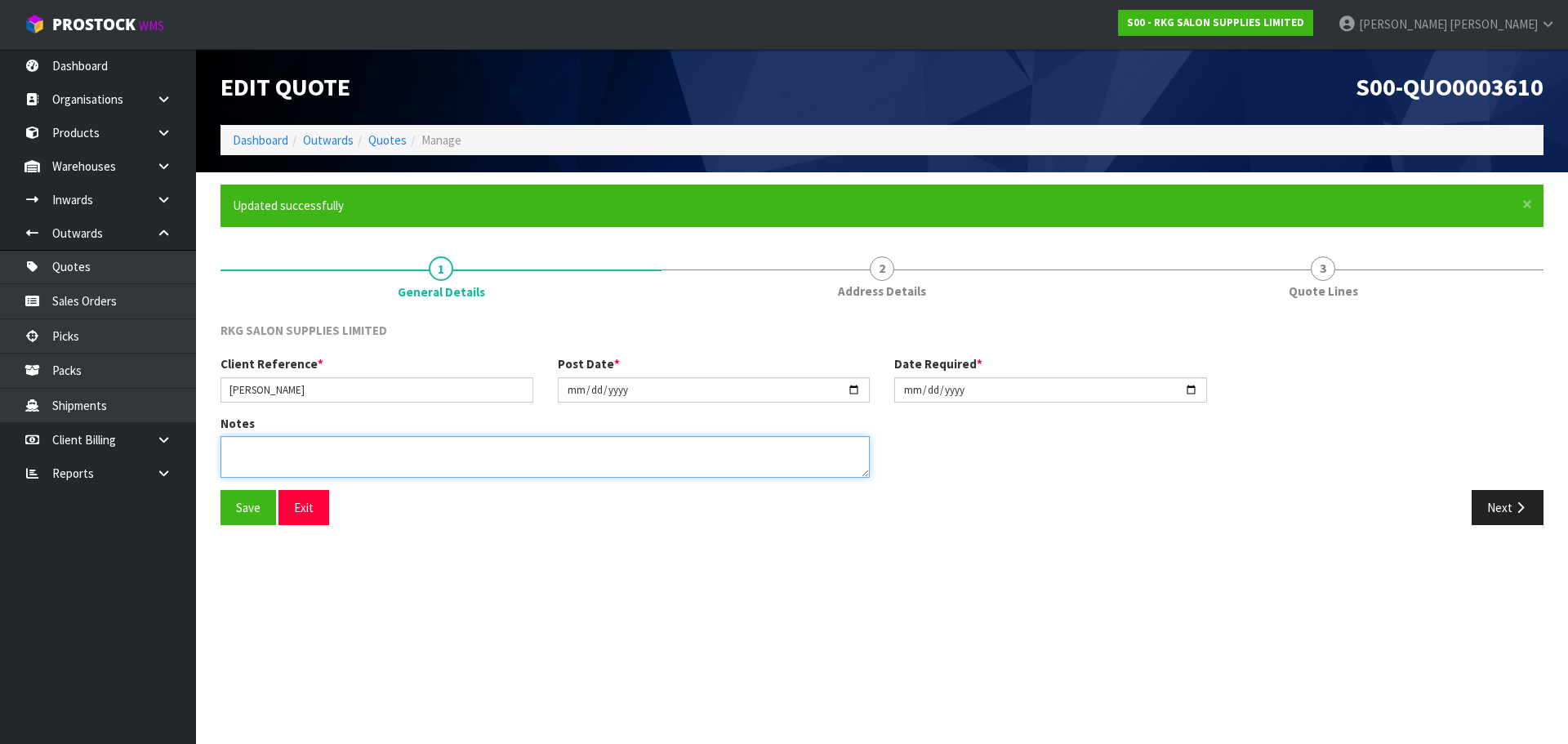
click at [324, 452] on textarea at bounding box center [545, 456] width 649 height 42
click at [534, 447] on textarea at bounding box center [545, 456] width 649 height 42
click at [617, 446] on textarea at bounding box center [545, 456] width 649 height 42
type textarea "BEAUTY STARTER SET INCLUDE [PERSON_NAME] BED, DRIVER TROLLEY, & [PERSON_NAME]"
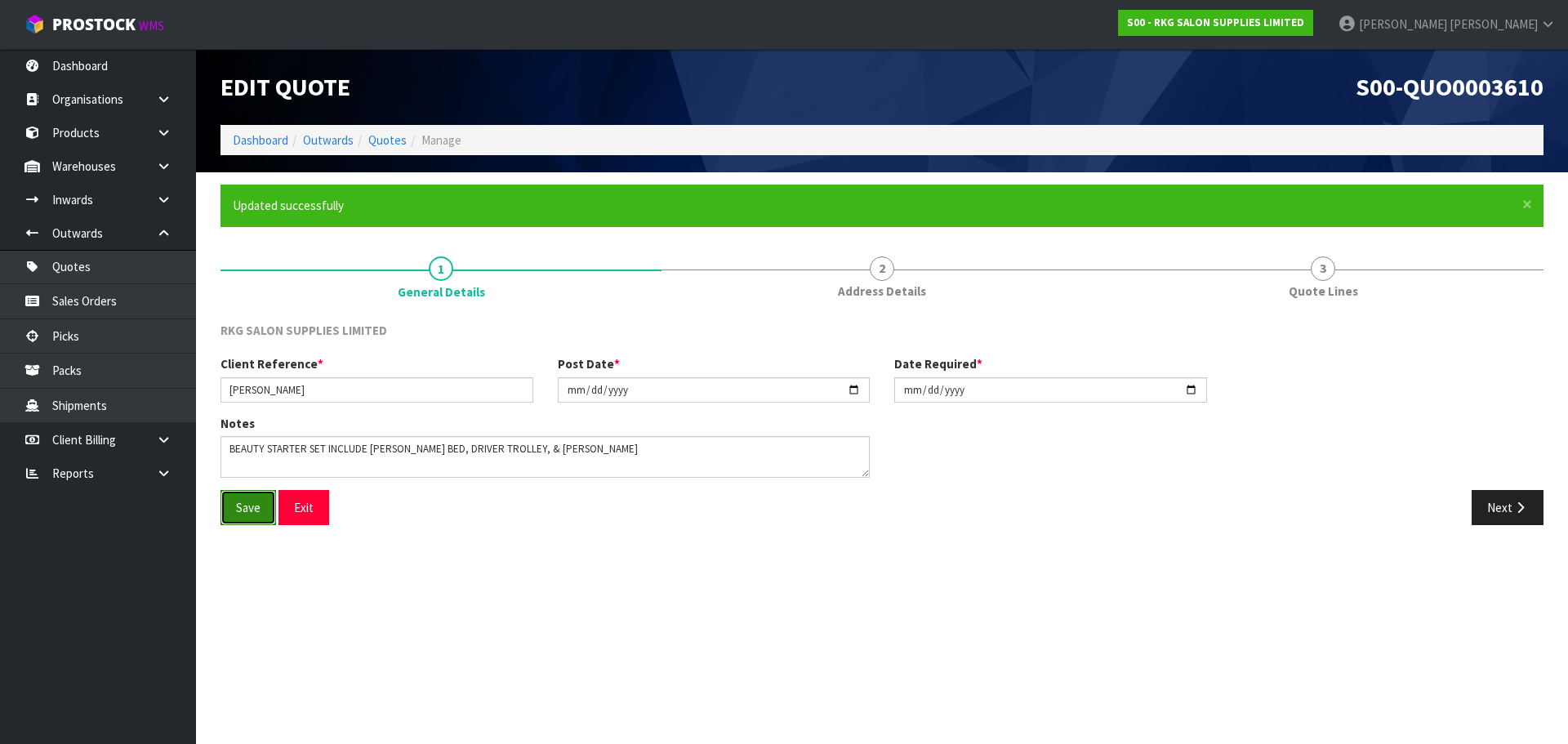
click at [240, 513] on button "Save" at bounding box center [248, 507] width 55 height 35
click at [1494, 504] on button "Next" at bounding box center [1507, 507] width 72 height 35
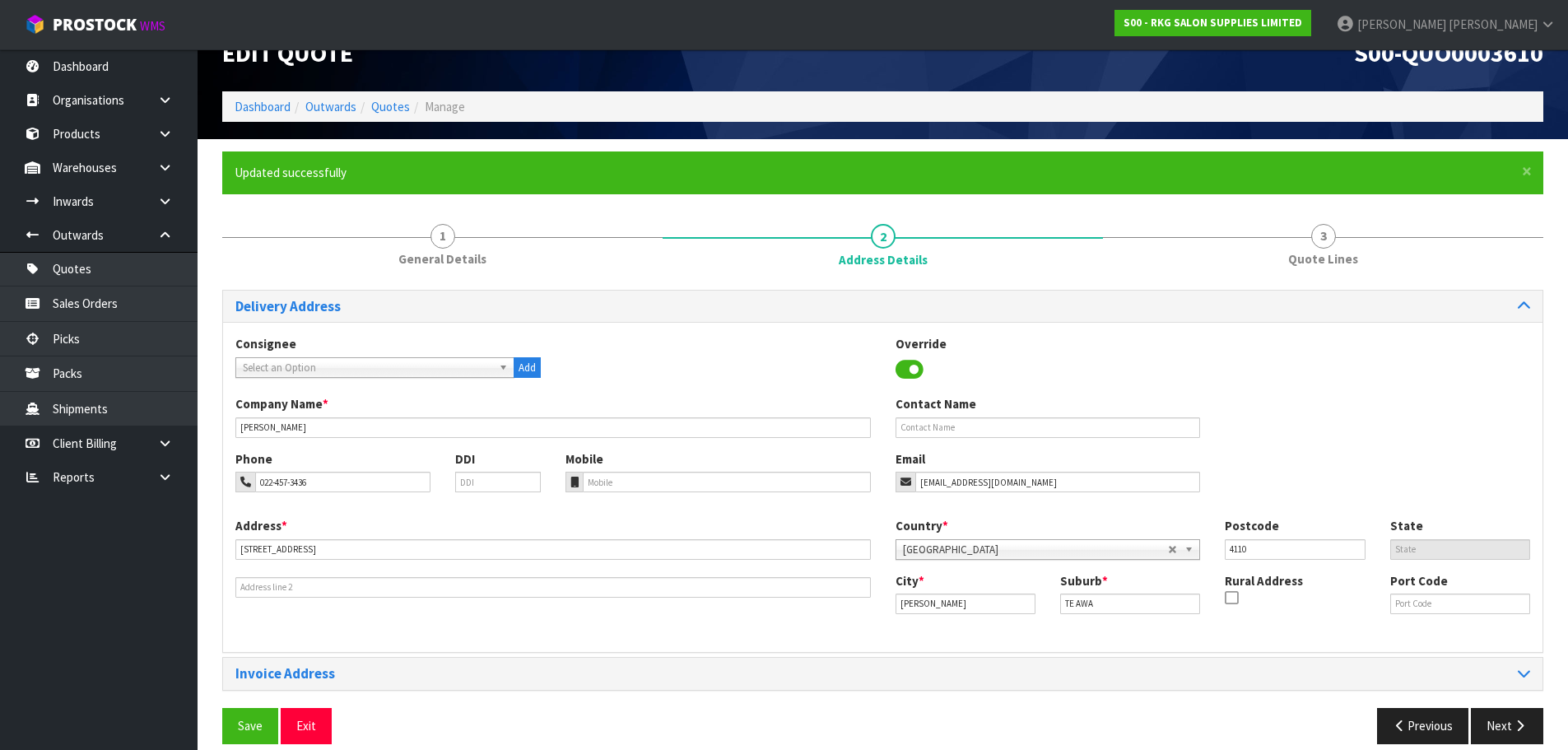
scroll to position [54, 0]
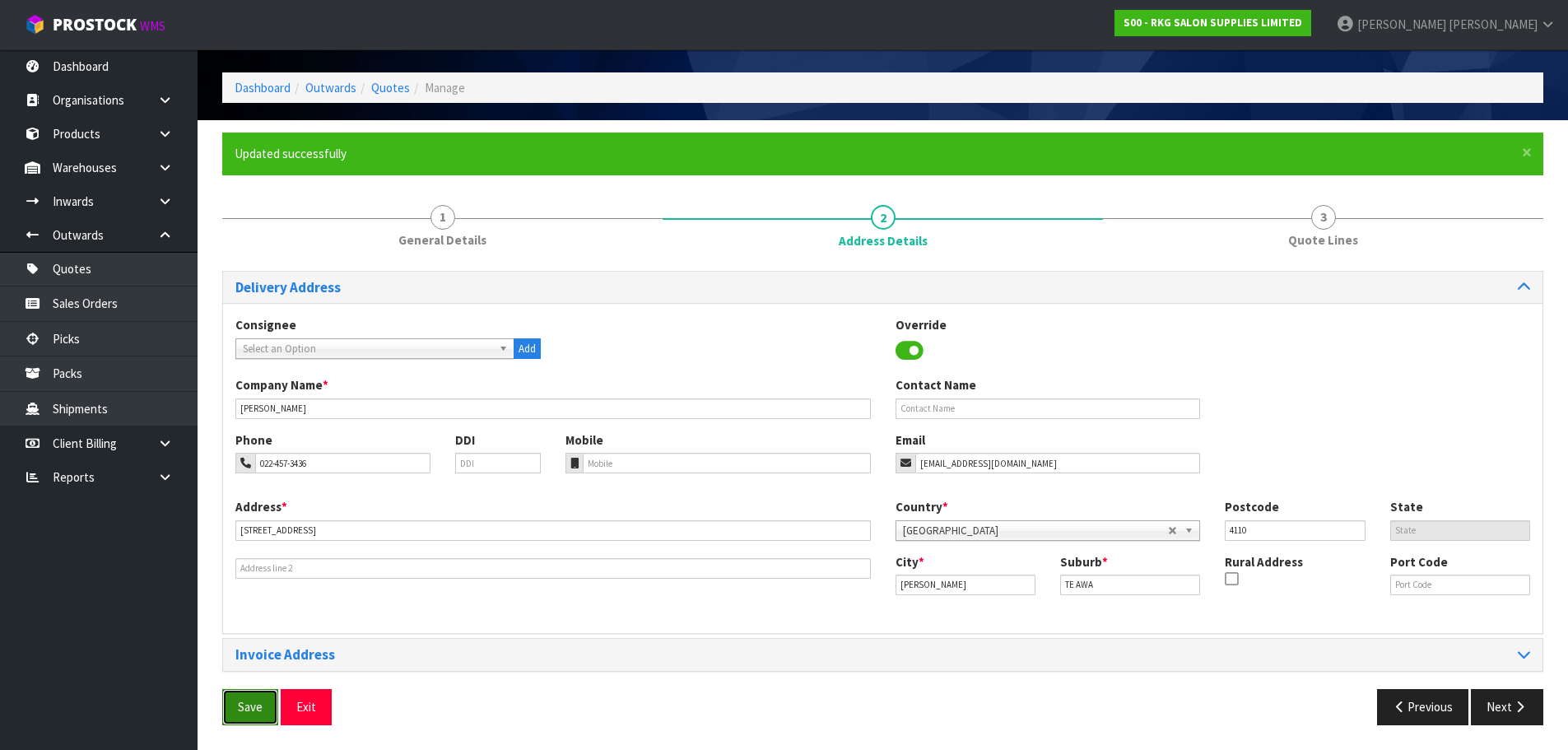
drag, startPoint x: 247, startPoint y: 702, endPoint x: 286, endPoint y: 696, distance: 39.5
click at [247, 702] on button "Save" at bounding box center [250, 706] width 56 height 35
click at [1510, 712] on button "Next" at bounding box center [1507, 706] width 73 height 35
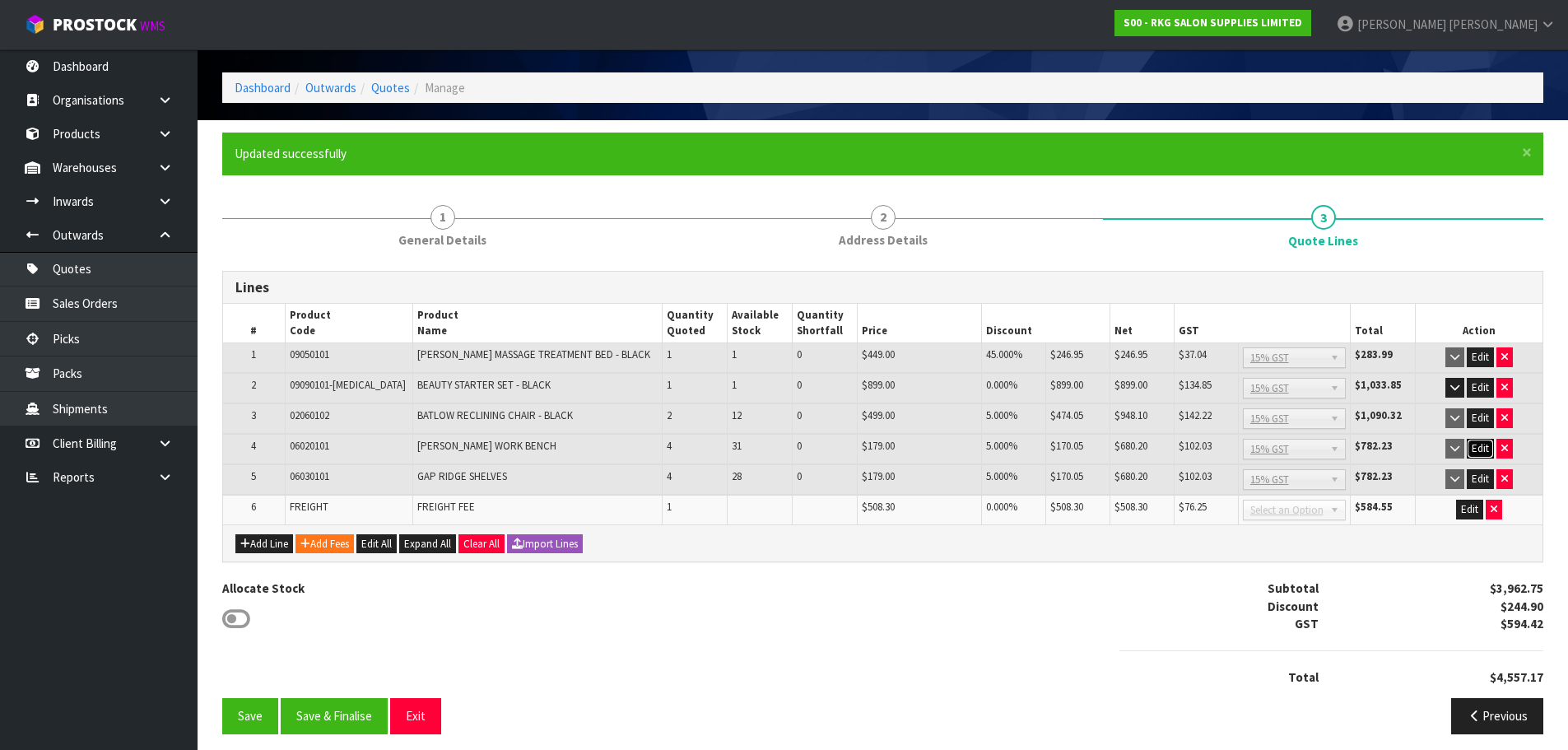
click at [1478, 448] on button "Edit" at bounding box center [1481, 448] width 27 height 20
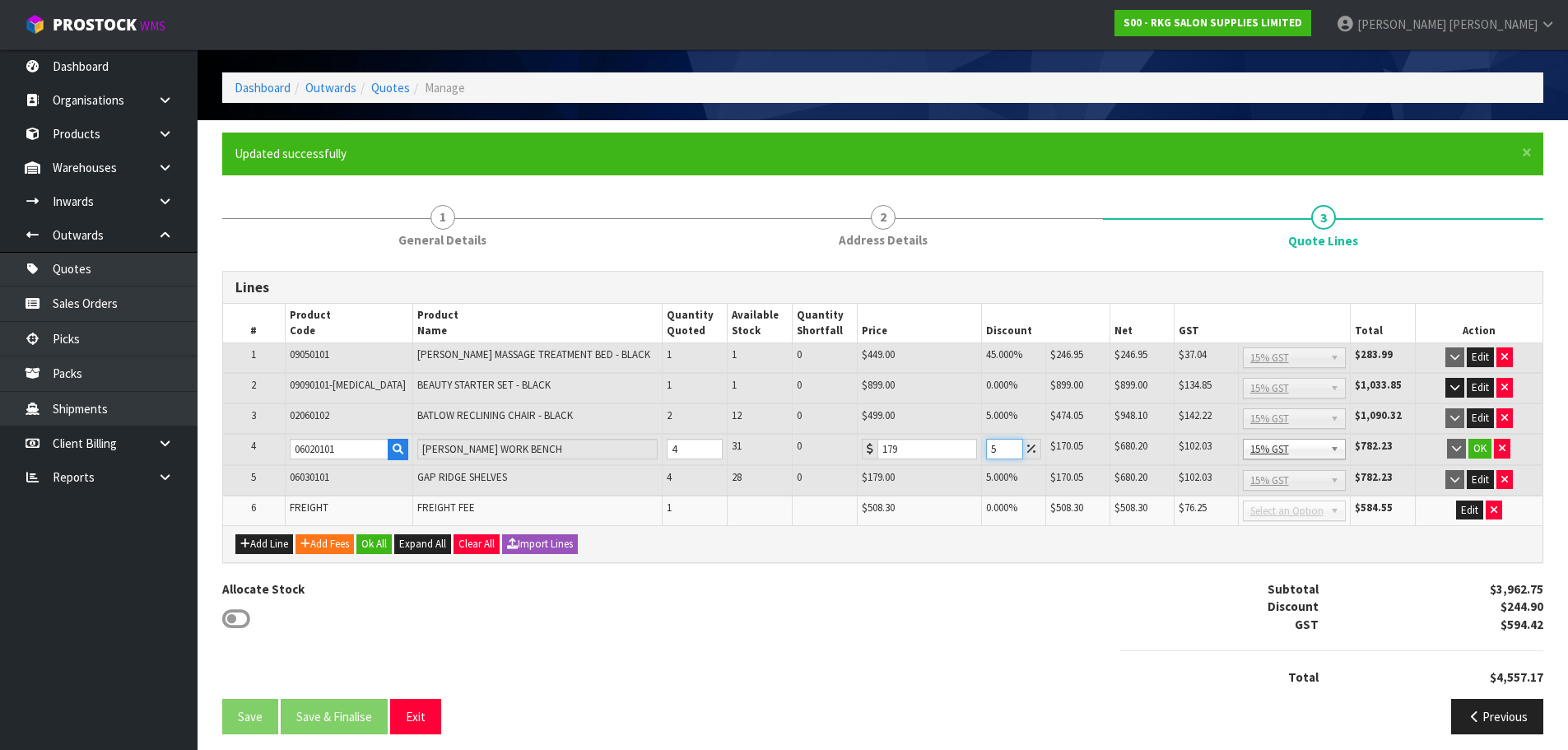
drag, startPoint x: 998, startPoint y: 452, endPoint x: 983, endPoint y: 451, distance: 15.0
click at [983, 451] on td "5" at bounding box center [1014, 449] width 64 height 31
type input "10"
click at [1480, 479] on button "Edit" at bounding box center [1481, 480] width 27 height 20
drag, startPoint x: 1003, startPoint y: 483, endPoint x: 976, endPoint y: 483, distance: 27.0
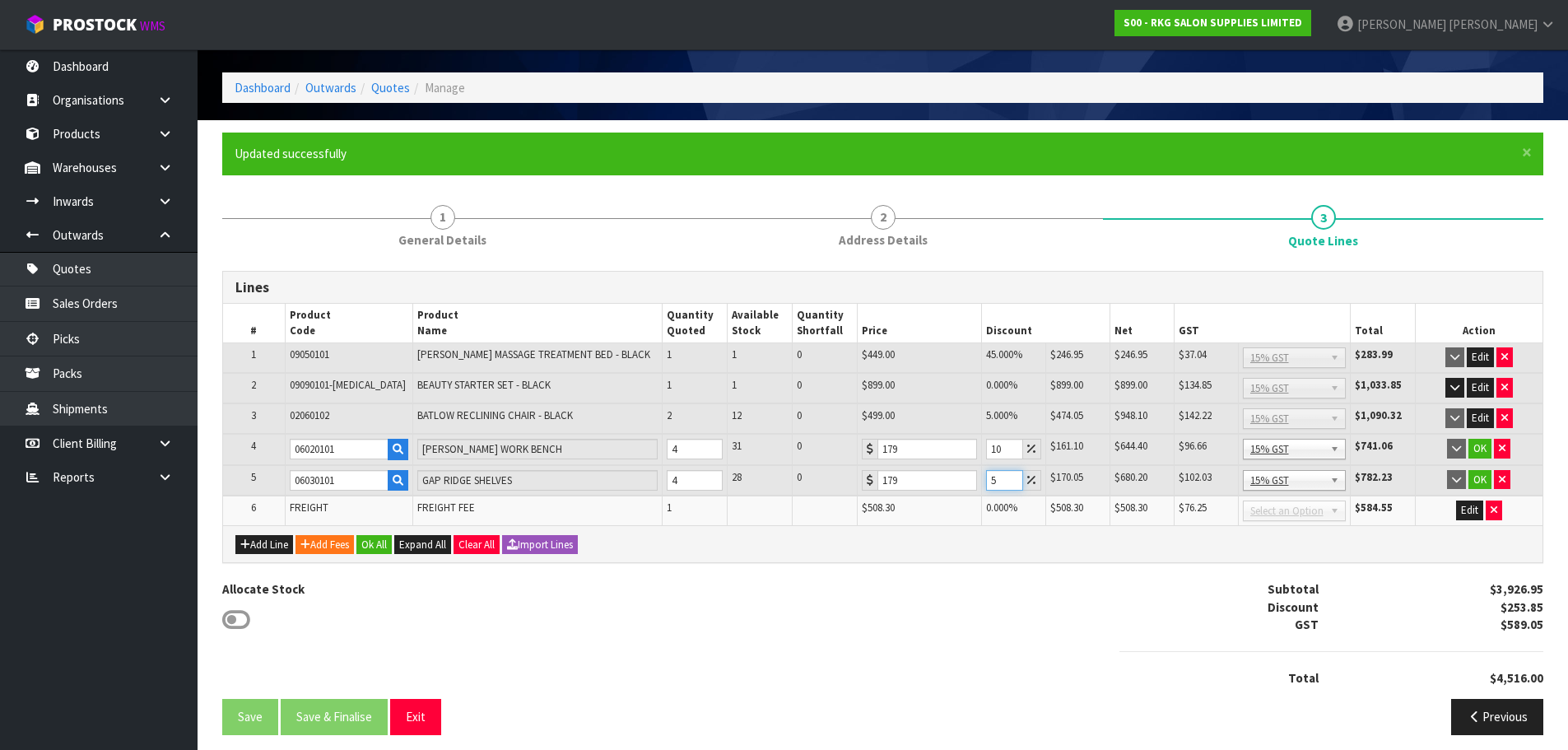
click at [976, 483] on tr "5 06030101 GAP RIDGE SHELVES 4 28 0 179 5 $170.05 $8.95 $680.20 $102.03 No GST …" at bounding box center [882, 481] width 1320 height 31
type input "10"
drag, startPoint x: 1004, startPoint y: 451, endPoint x: 978, endPoint y: 449, distance: 26.1
click at [978, 449] on tr "4 06020101 [PERSON_NAME] WORK BENCH 4 31 0 179 10 $161.10 $17.90 $644.40 $96.66…" at bounding box center [882, 449] width 1320 height 31
type input "5"
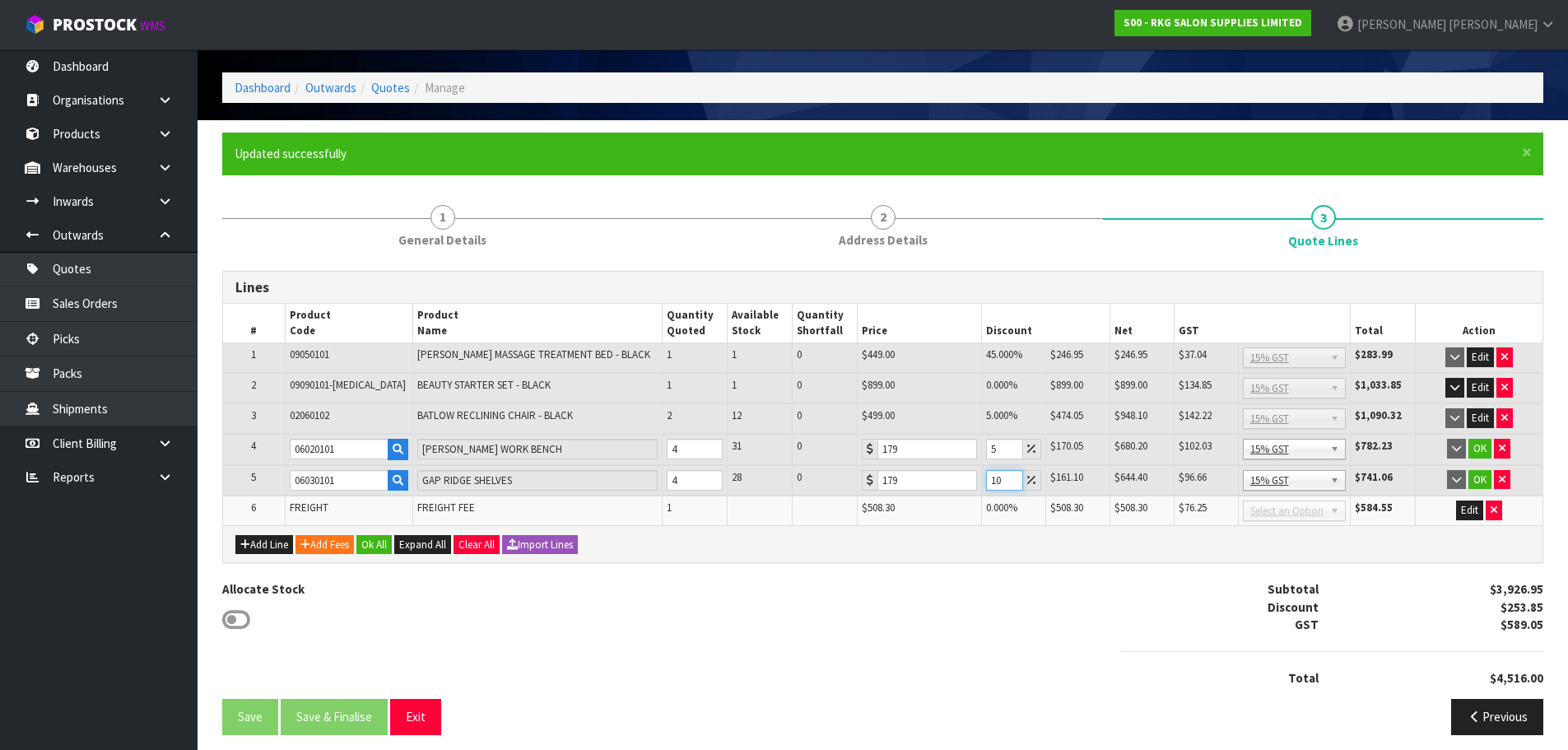
drag, startPoint x: 1001, startPoint y: 480, endPoint x: 987, endPoint y: 480, distance: 14.0
click at [987, 480] on input "10" at bounding box center [1005, 480] width 37 height 21
type input "5"
click at [1482, 449] on button "OK" at bounding box center [1480, 448] width 23 height 20
click at [1484, 476] on button "OK" at bounding box center [1480, 479] width 23 height 20
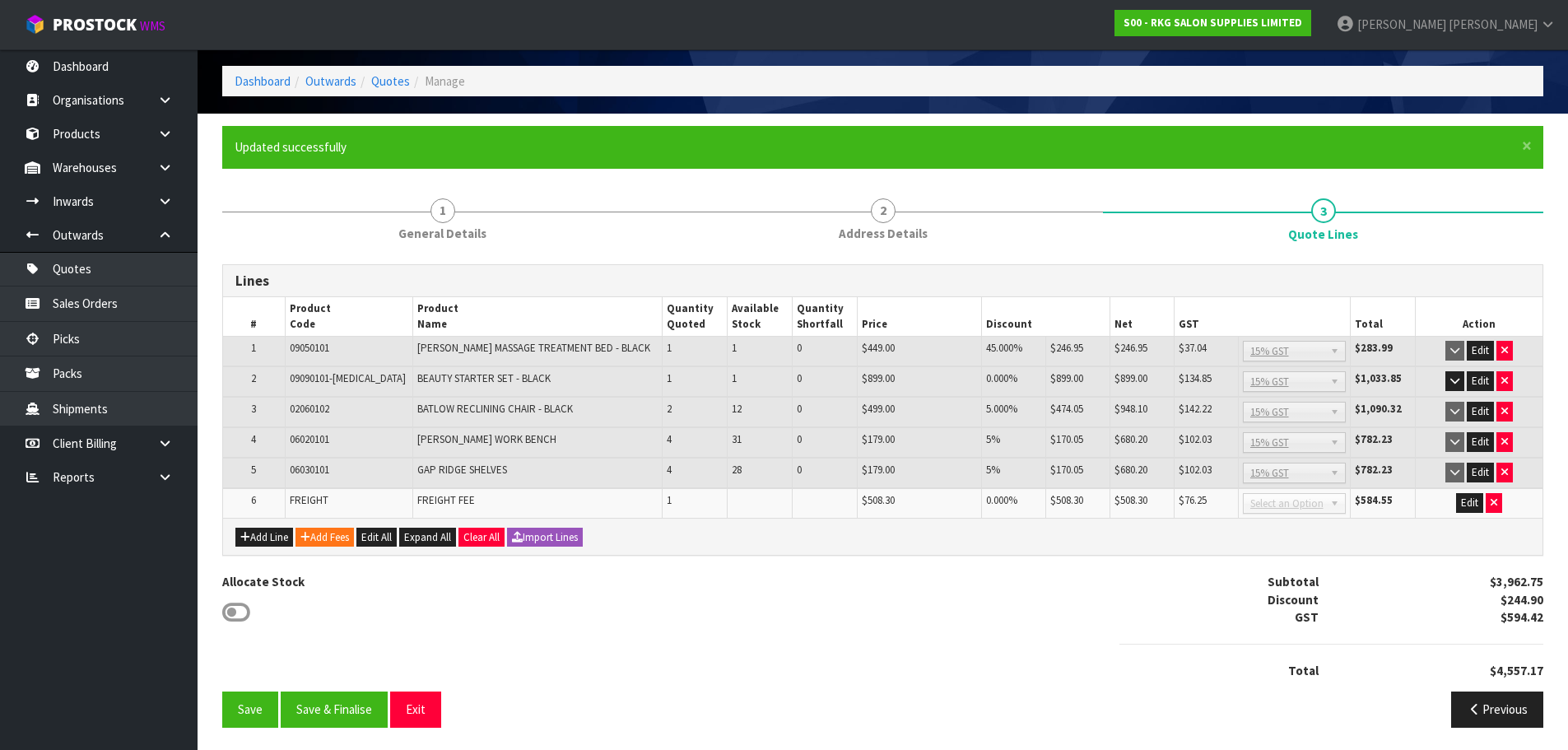
scroll to position [63, 0]
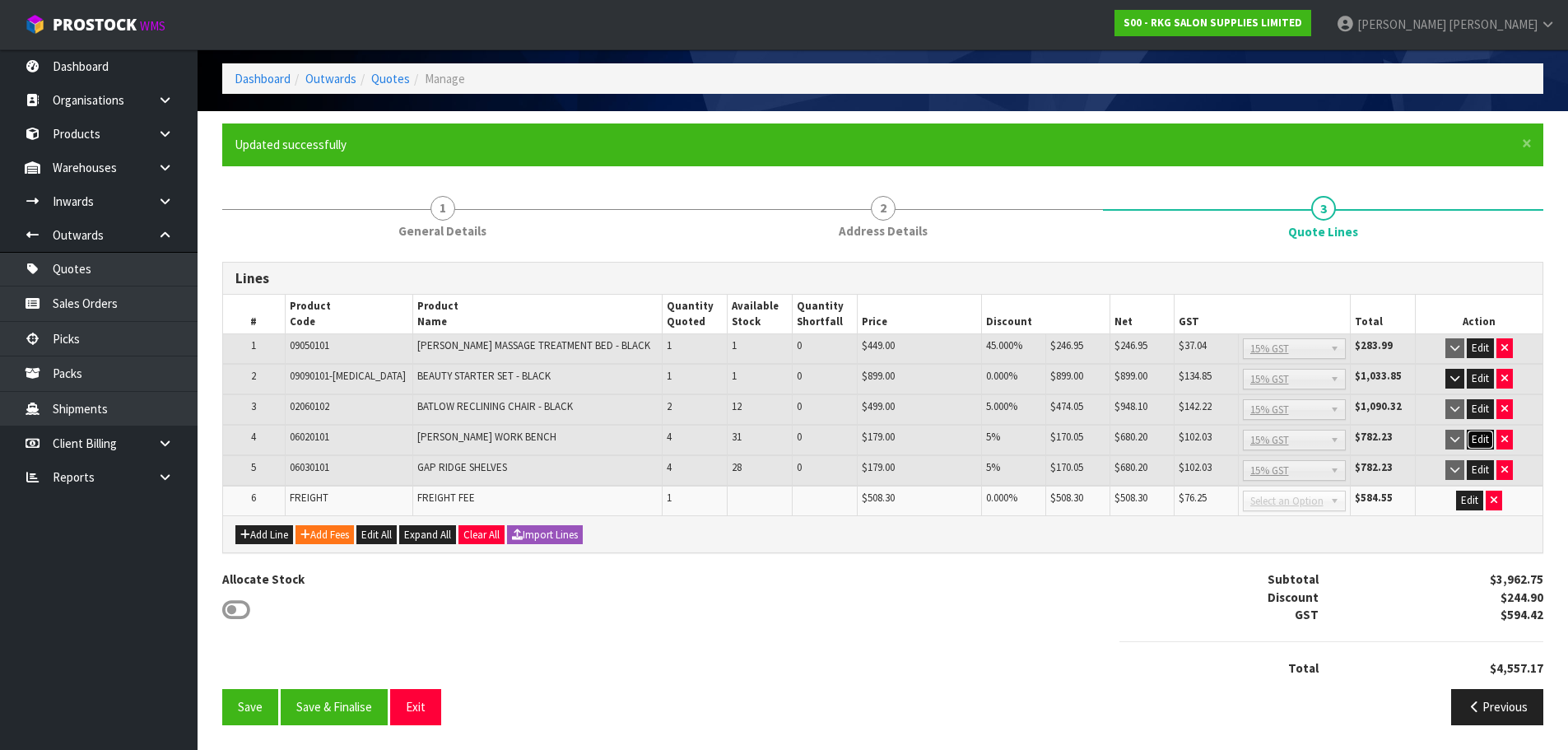
click at [1478, 438] on button "Edit" at bounding box center [1481, 439] width 27 height 20
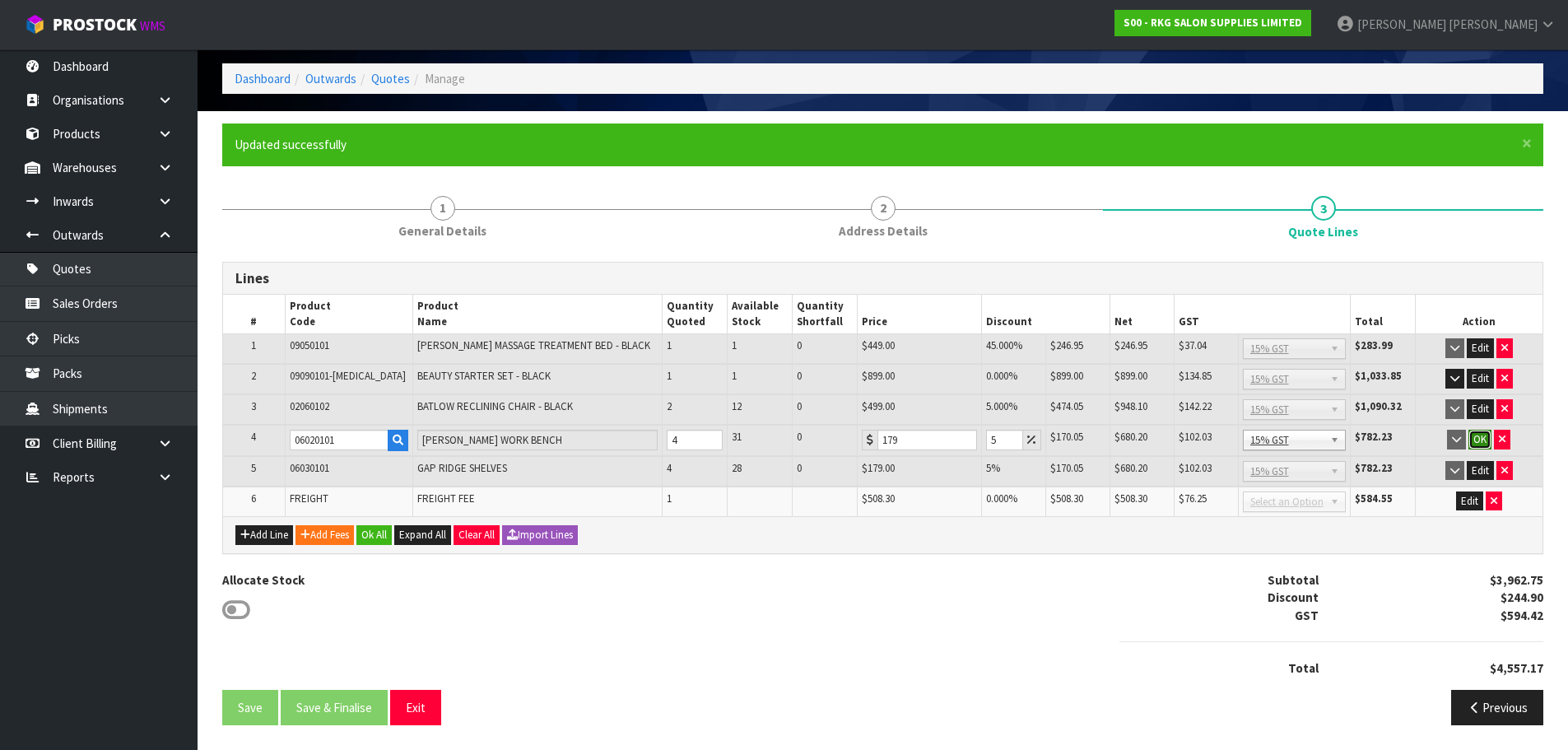
click at [1478, 442] on button "OK" at bounding box center [1480, 439] width 23 height 20
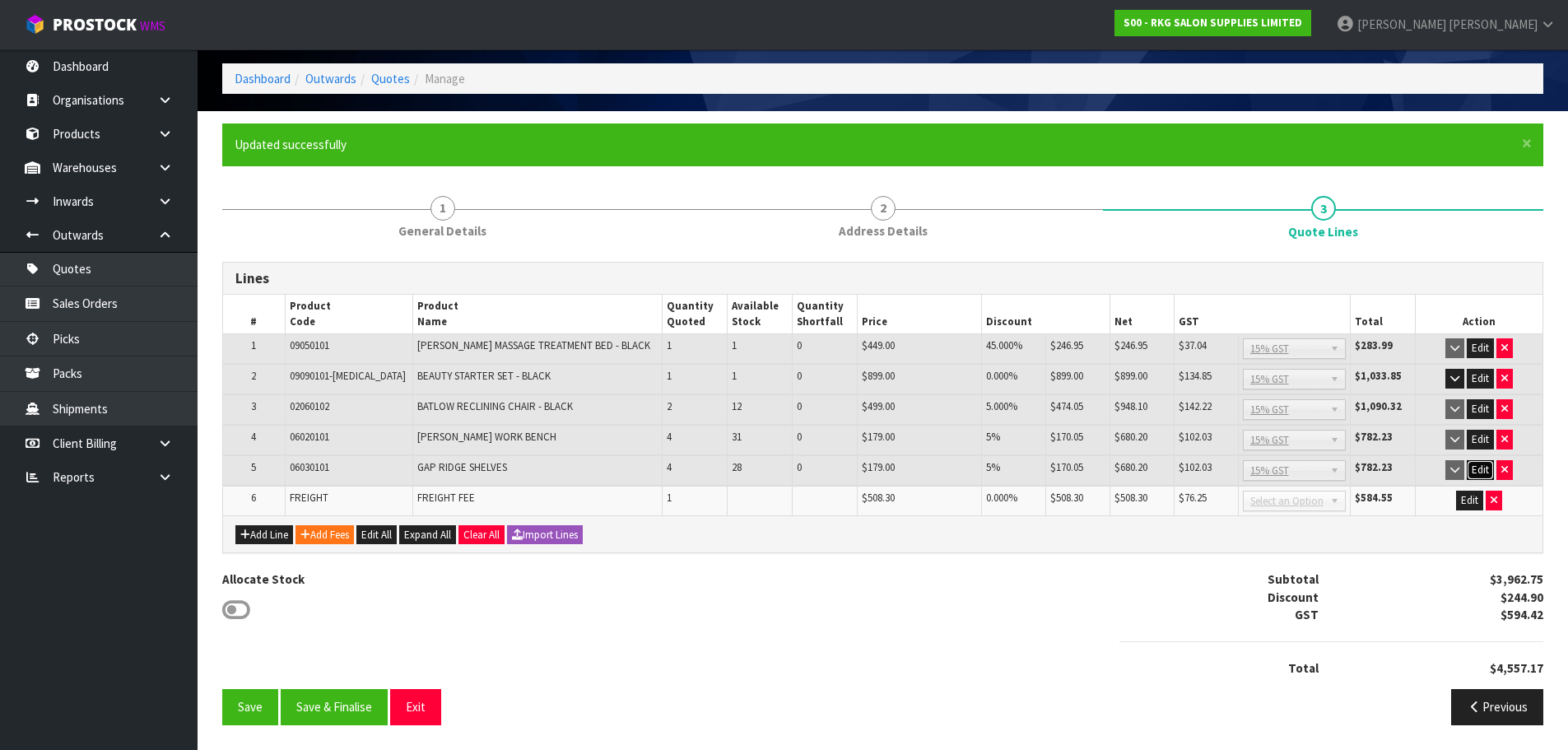
click at [1480, 467] on button "Edit" at bounding box center [1481, 470] width 27 height 20
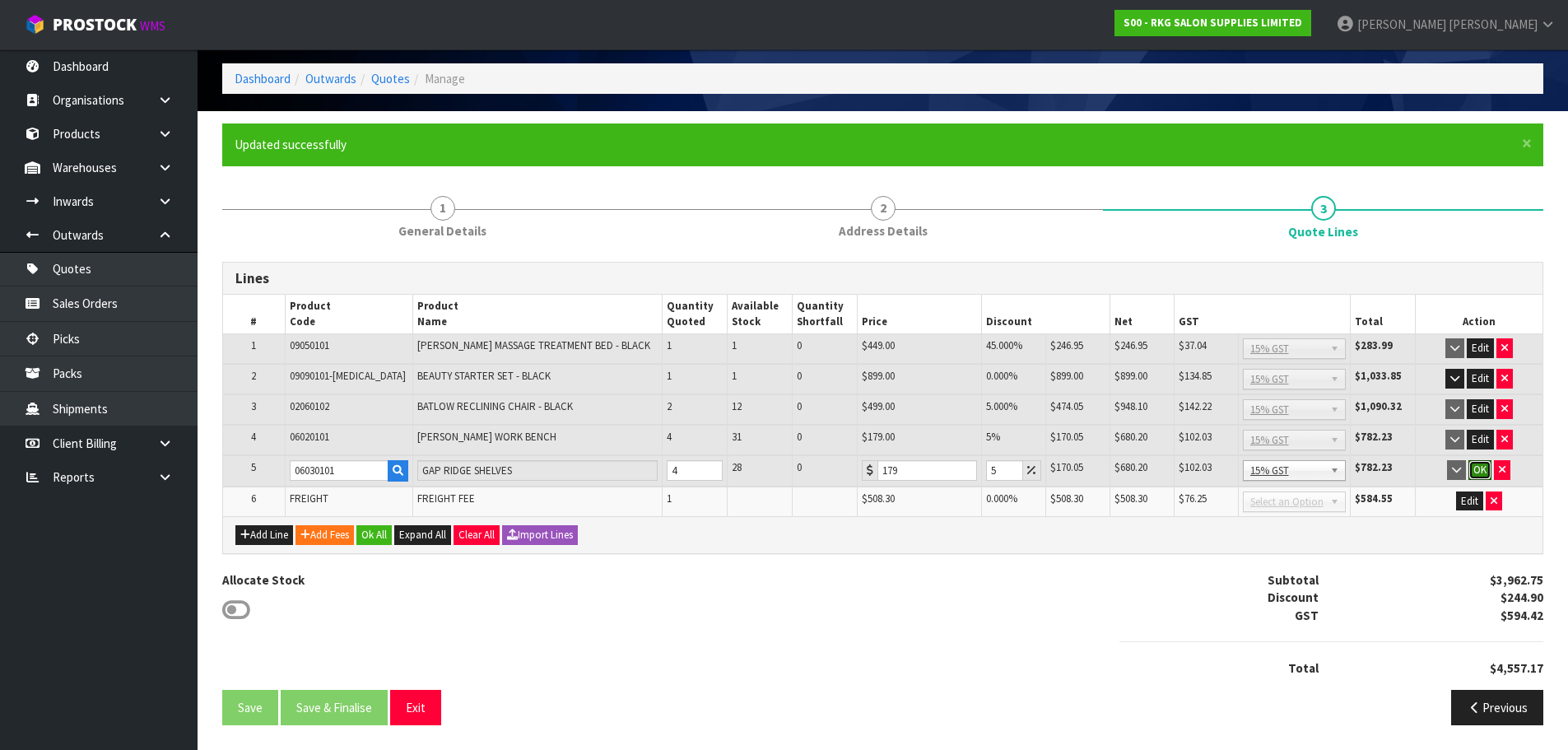
click at [1480, 467] on button "OK" at bounding box center [1480, 470] width 23 height 20
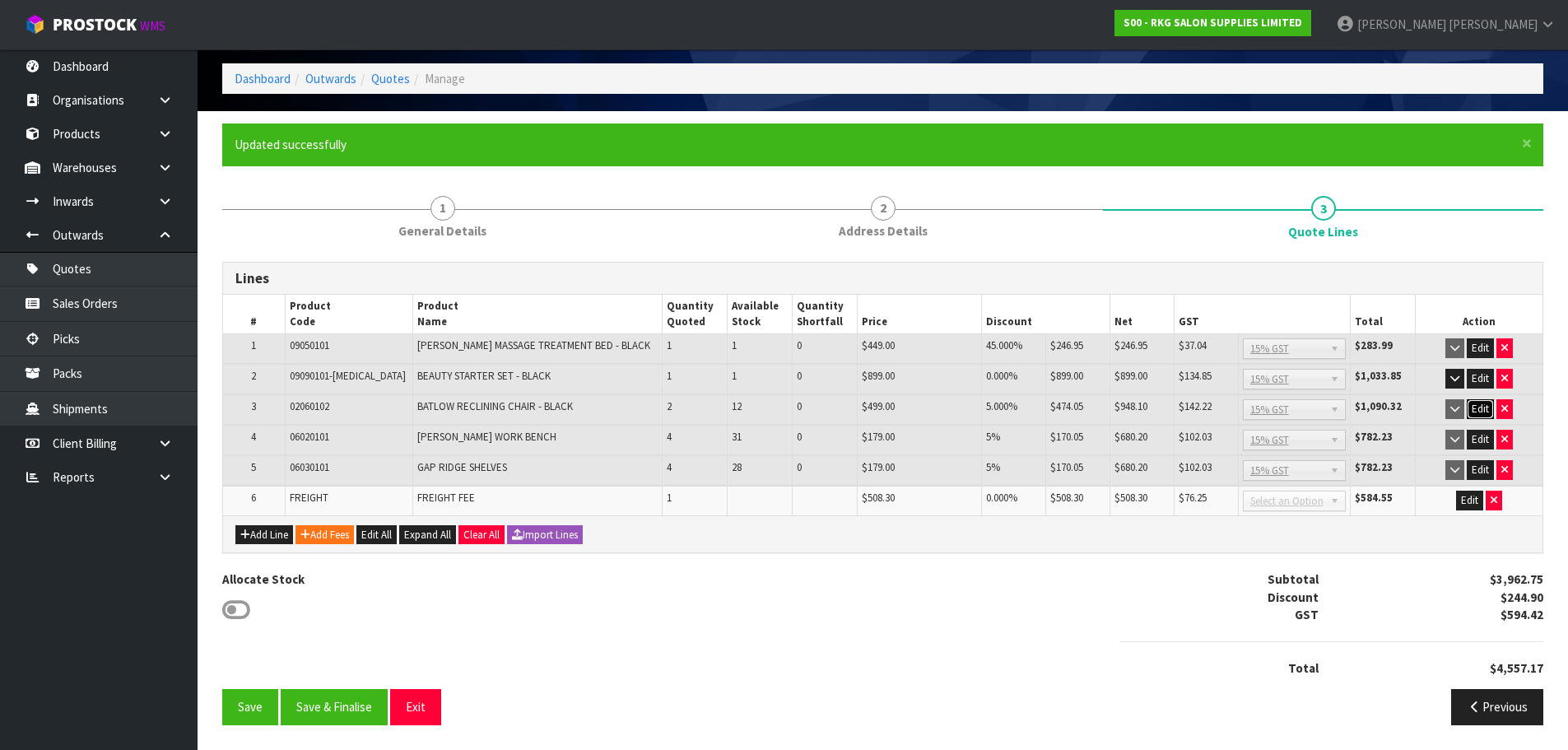
click at [1484, 411] on button "Edit" at bounding box center [1481, 409] width 27 height 20
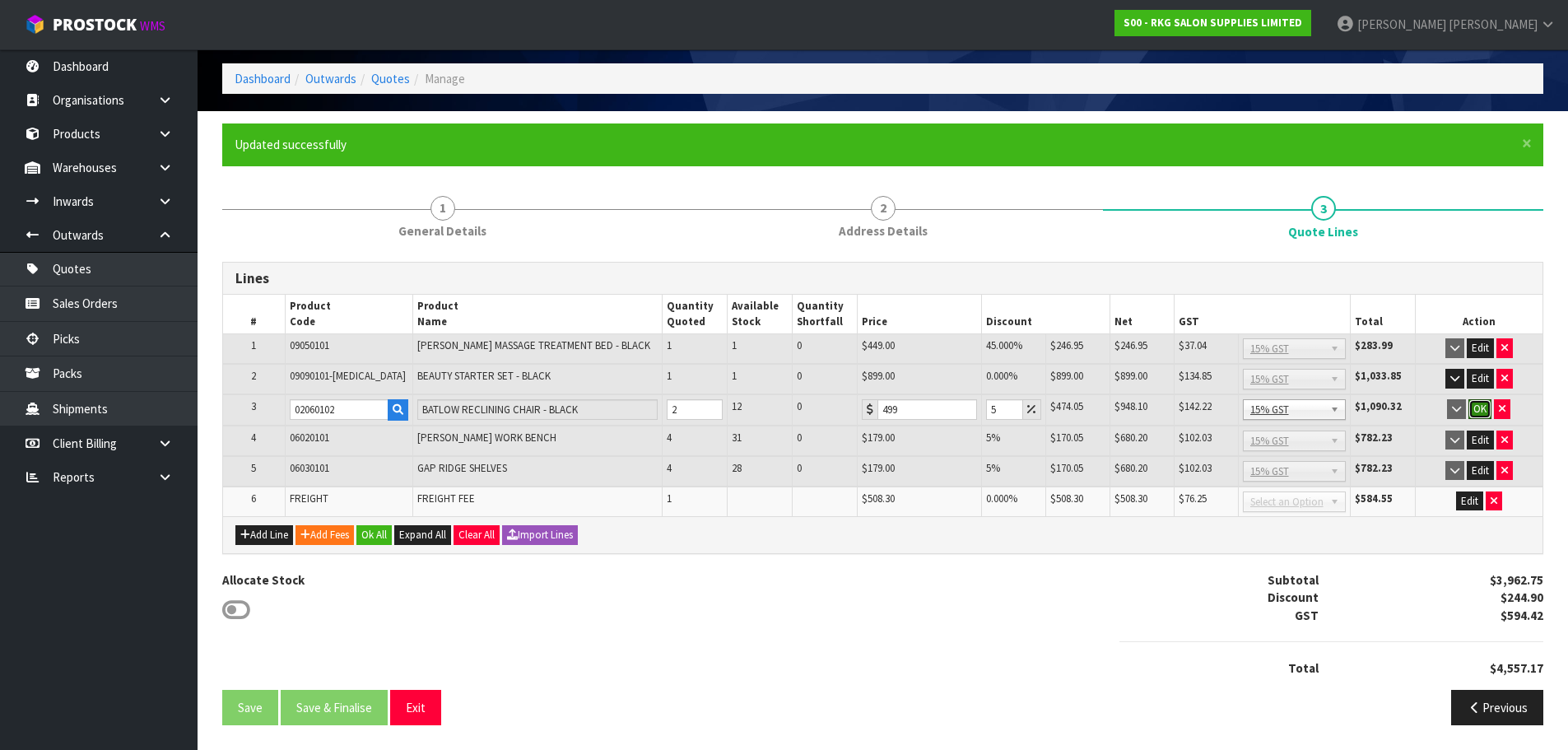
click at [1484, 411] on button "OK" at bounding box center [1480, 409] width 23 height 20
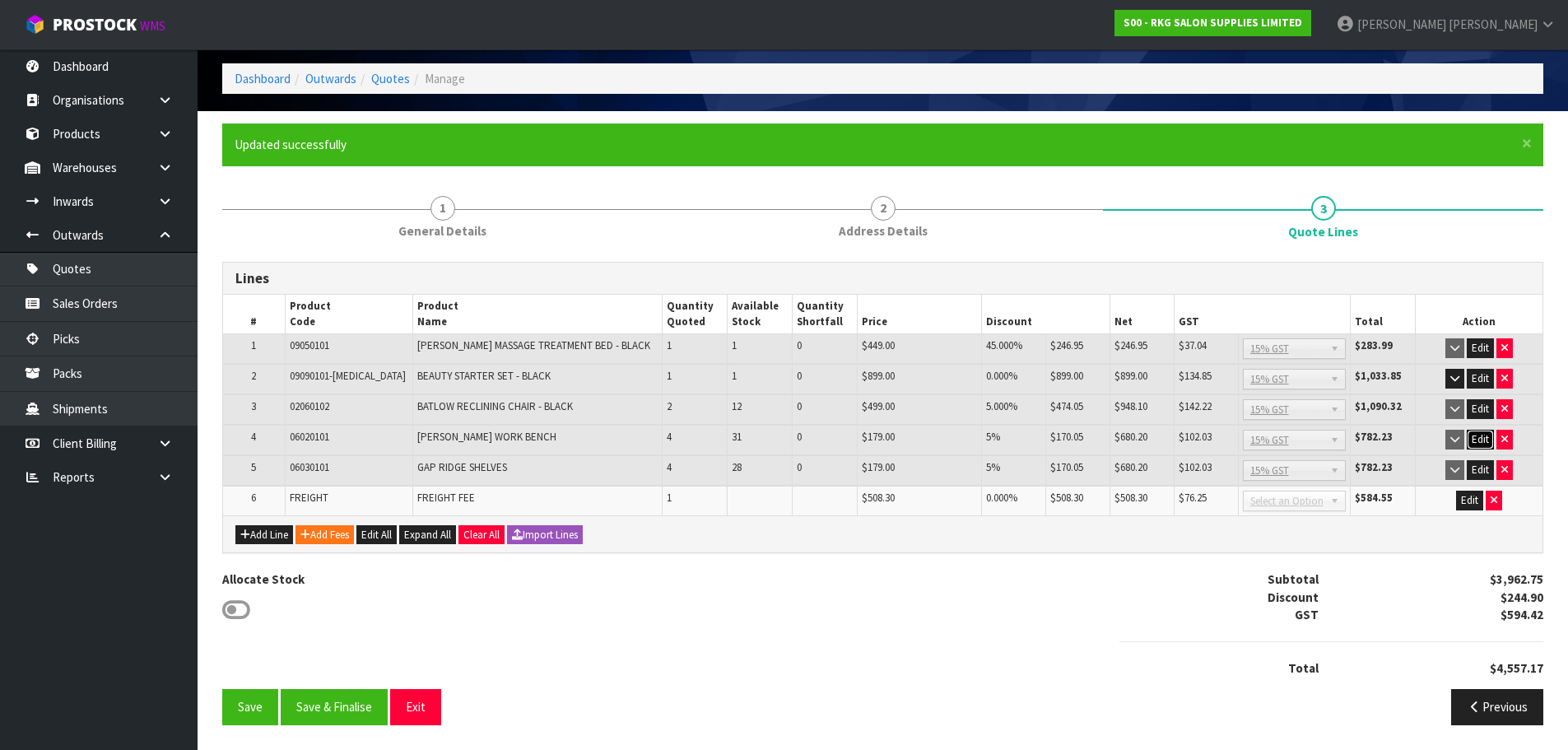
click at [1478, 437] on button "Edit" at bounding box center [1481, 439] width 27 height 20
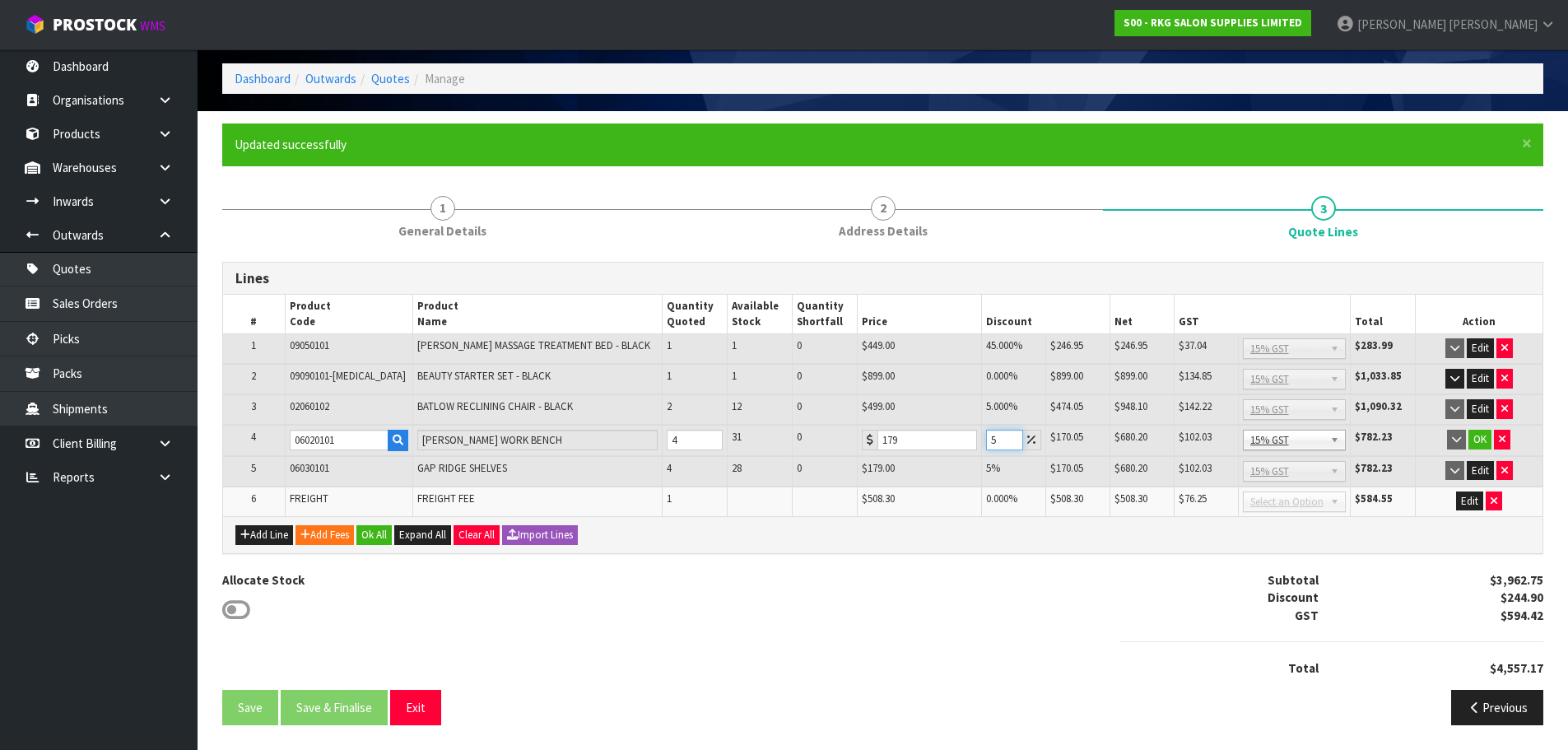
click at [997, 438] on input "5" at bounding box center [1005, 439] width 37 height 21
click at [1478, 442] on button "OK" at bounding box center [1480, 439] width 23 height 20
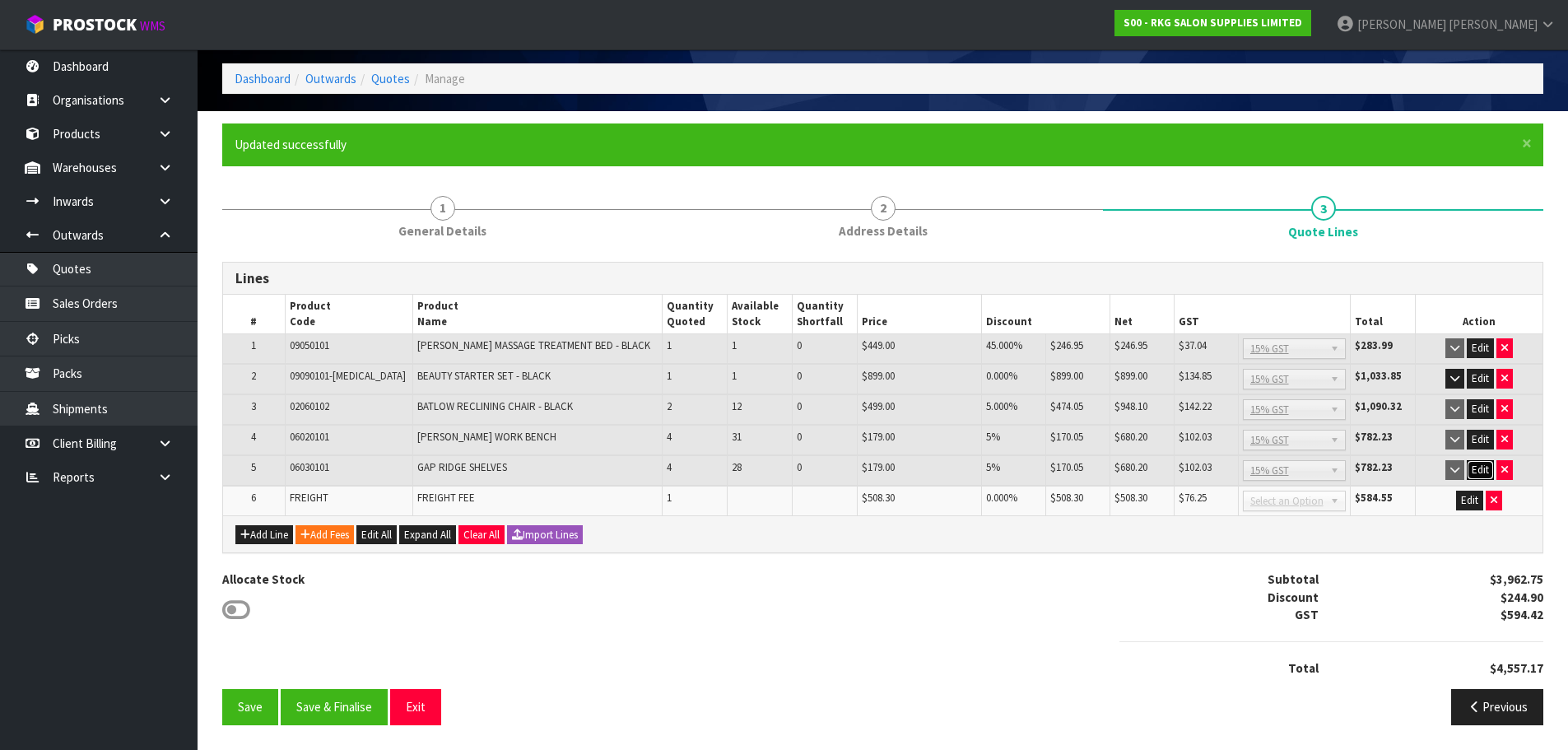
drag, startPoint x: 1478, startPoint y: 470, endPoint x: 1468, endPoint y: 478, distance: 12.8
click at [1474, 475] on button "Edit" at bounding box center [1481, 470] width 27 height 20
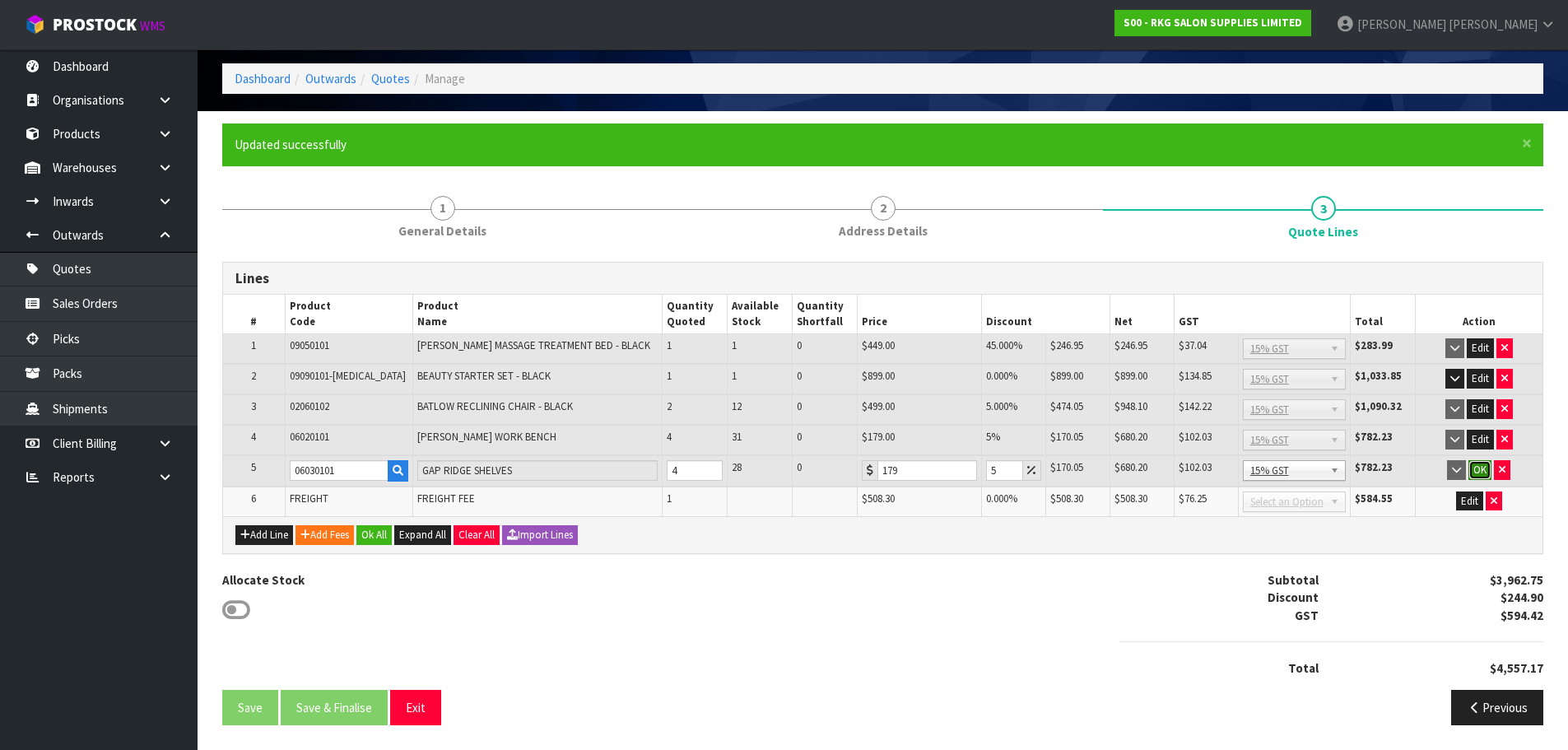
click at [1483, 469] on button "OK" at bounding box center [1480, 470] width 23 height 20
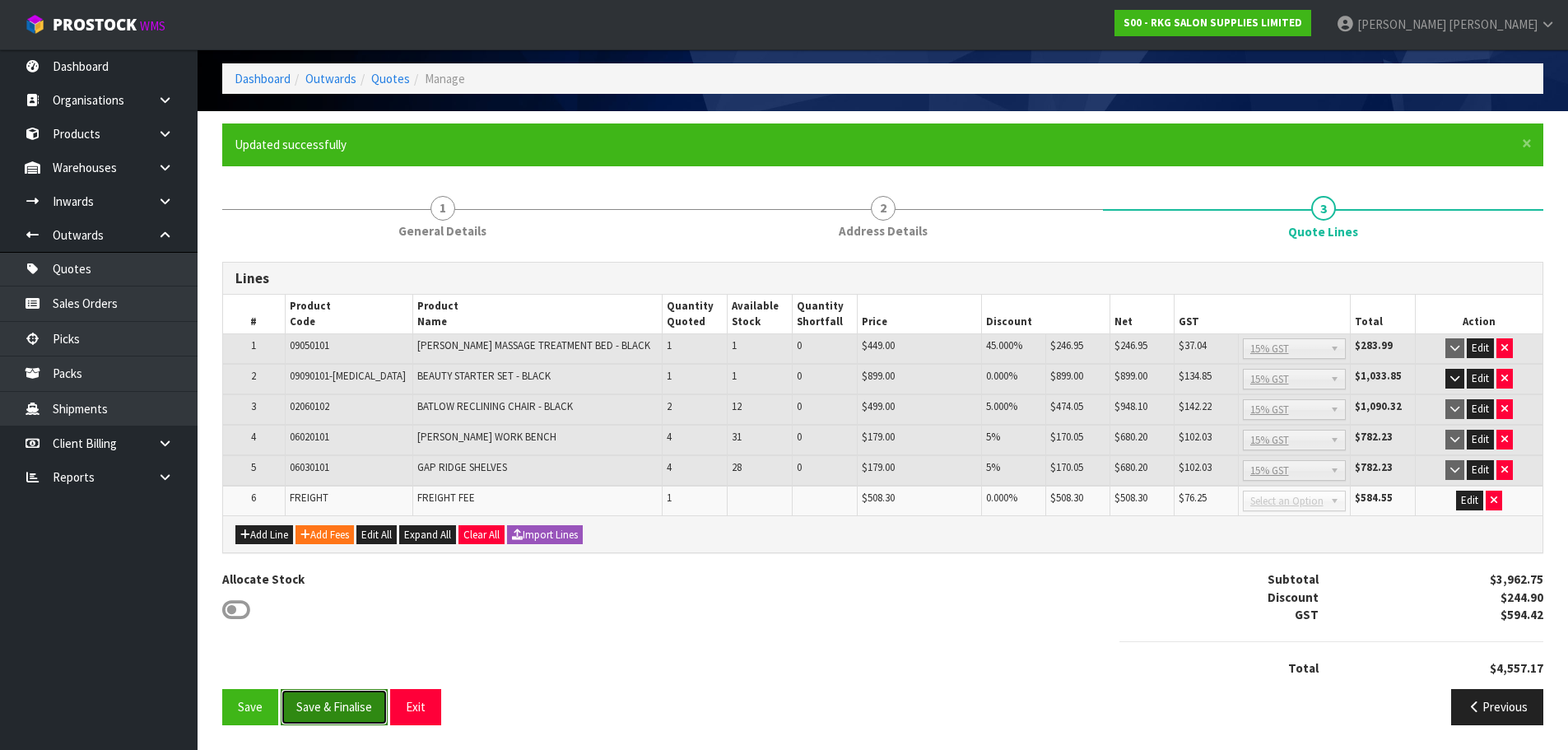
click at [342, 710] on button "Save & Finalise" at bounding box center [333, 706] width 107 height 35
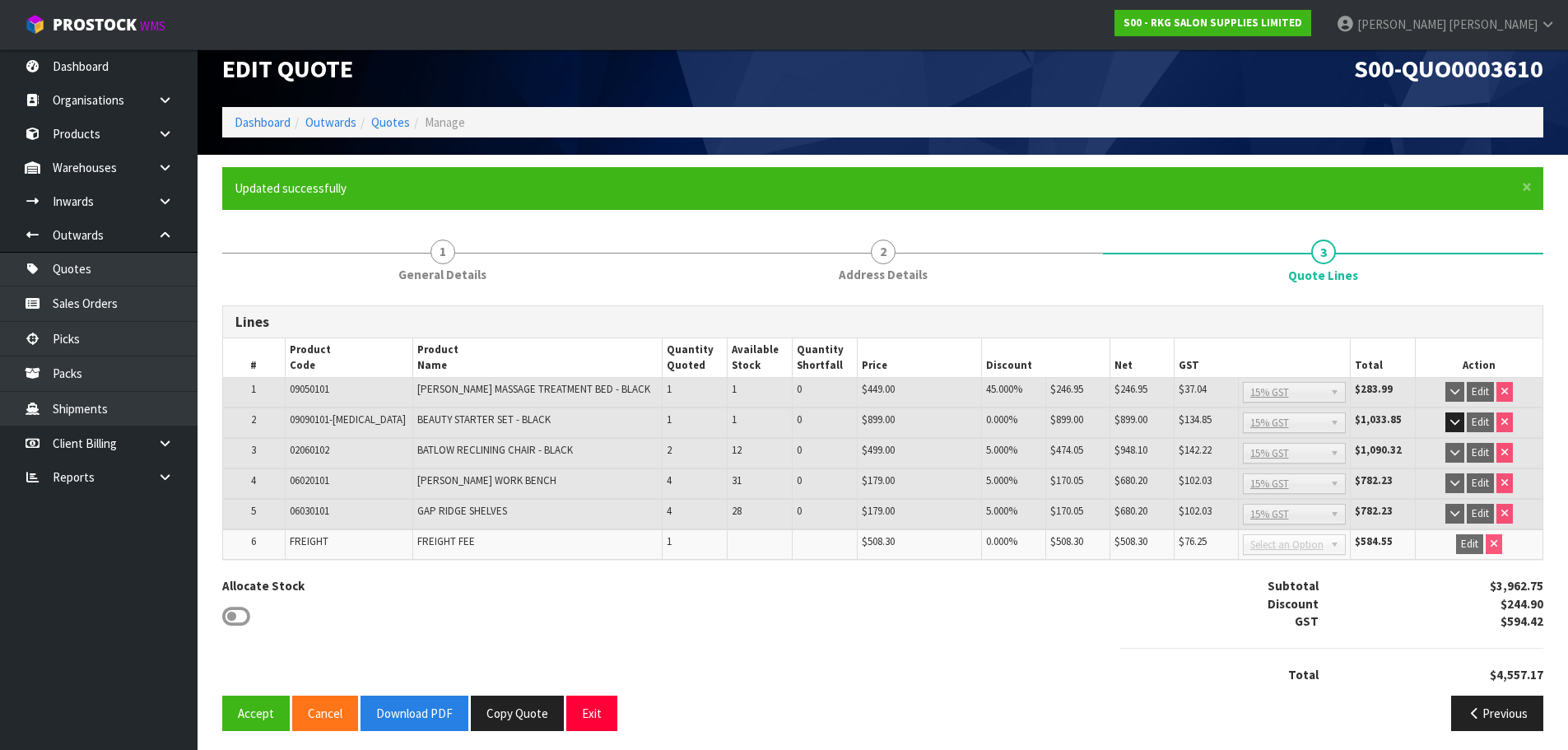
scroll to position [24, 0]
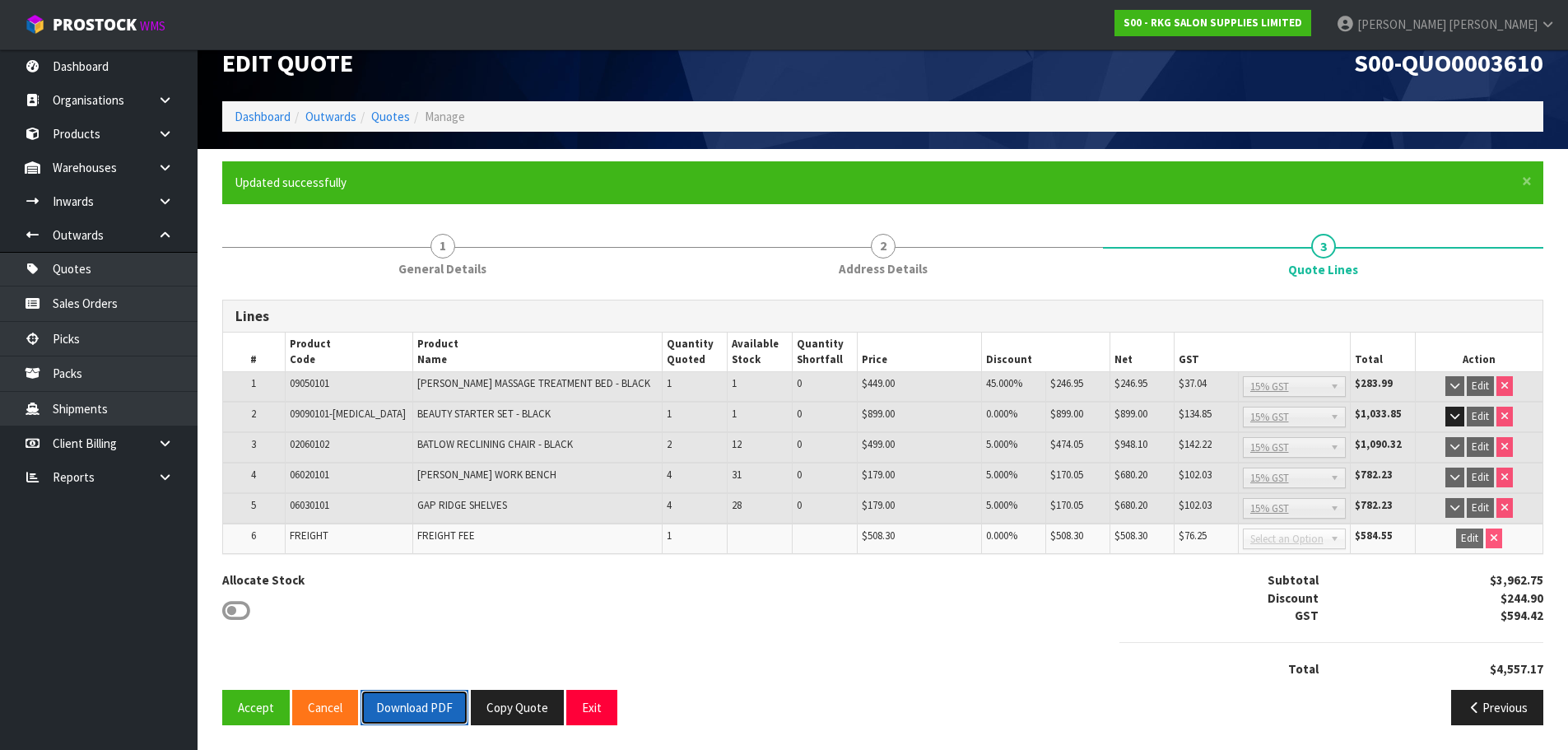
click at [421, 708] on button "Download PDF" at bounding box center [414, 707] width 108 height 35
drag, startPoint x: 524, startPoint y: 708, endPoint x: 536, endPoint y: 692, distance: 20.0
click at [524, 709] on button "Copy Quote" at bounding box center [518, 707] width 93 height 35
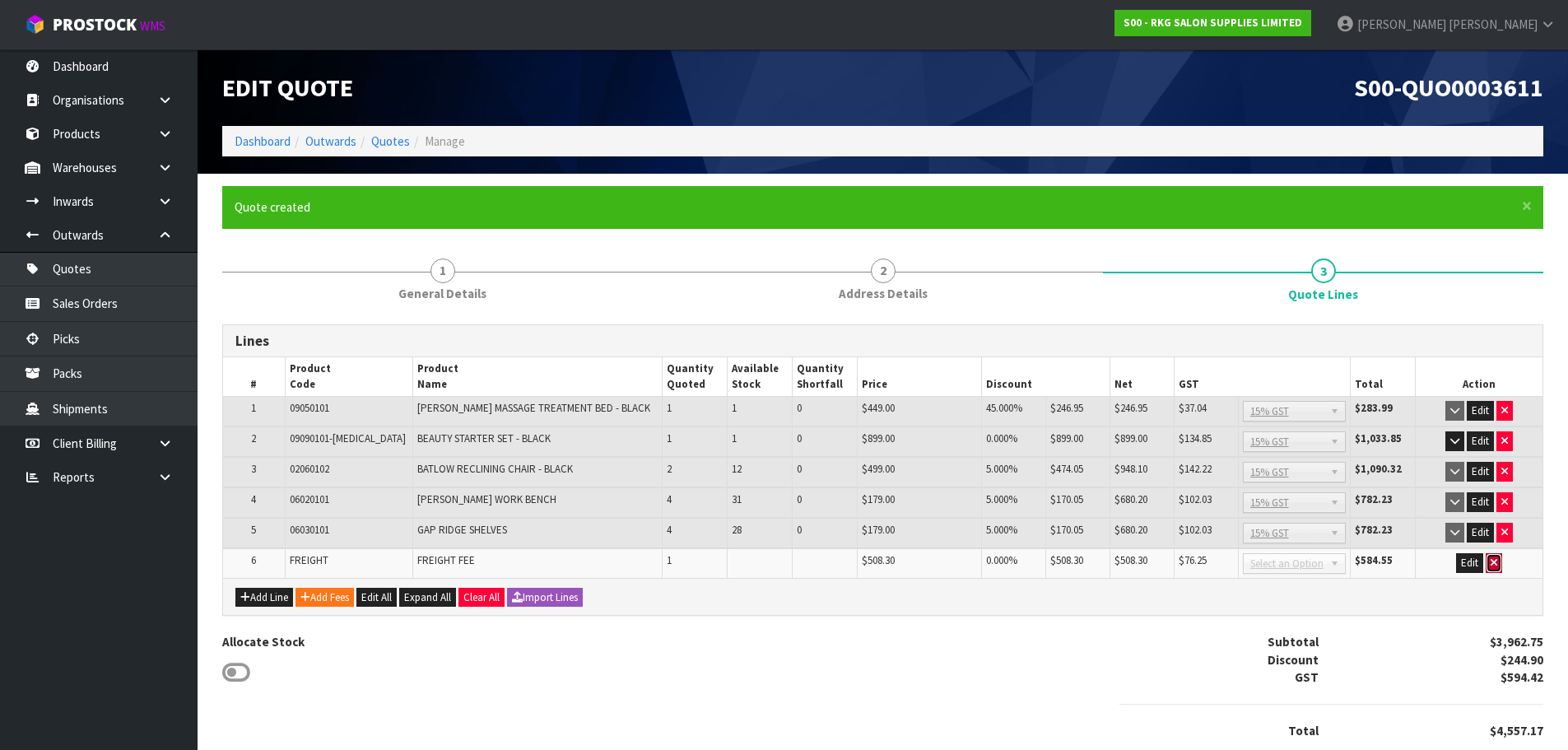
click at [1493, 563] on icon "button" at bounding box center [1493, 562] width 6 height 11
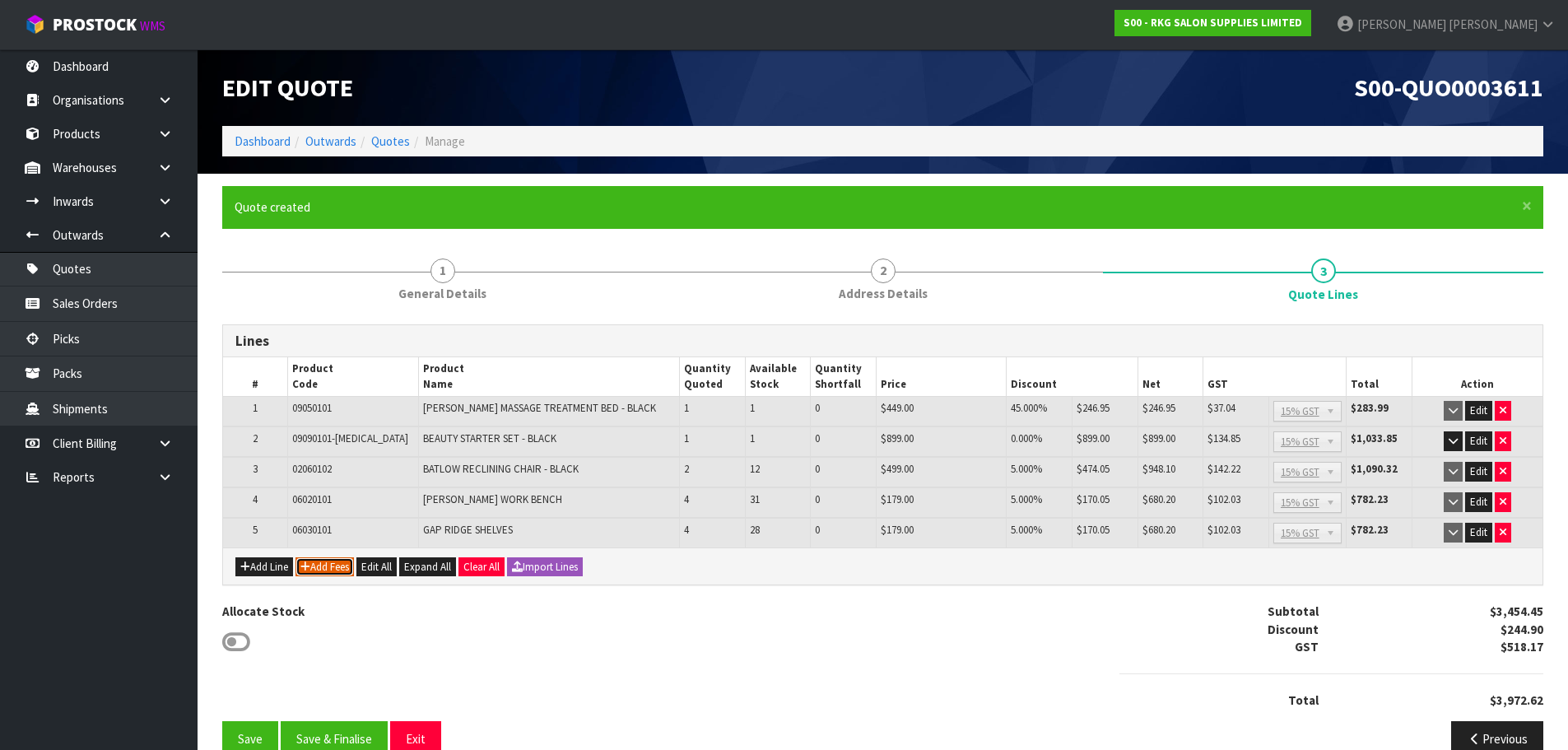
click at [332, 566] on button "Add Fees" at bounding box center [324, 567] width 58 height 20
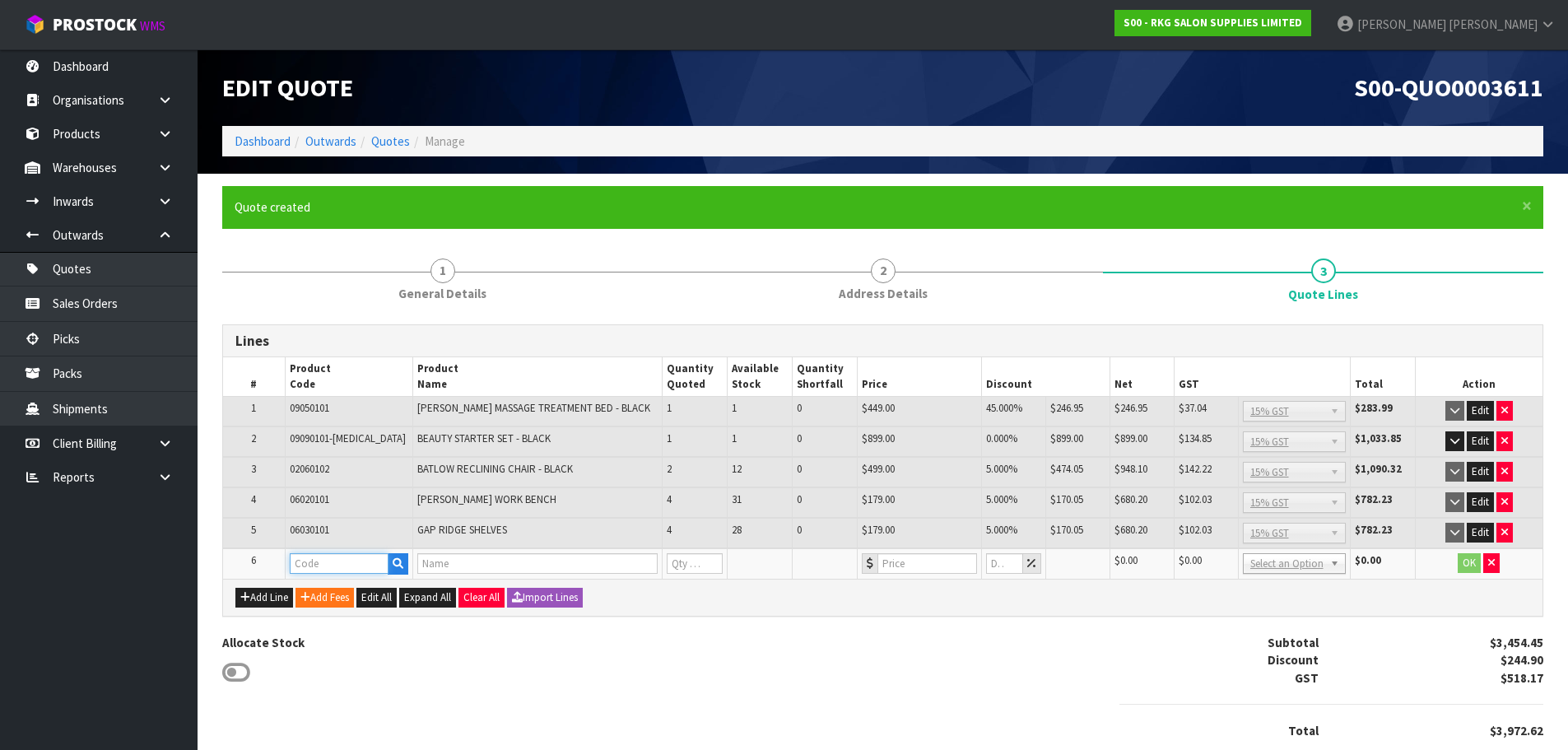
click at [330, 566] on input "text" at bounding box center [339, 563] width 99 height 21
type input "FRE"
click at [325, 593] on strong "FRE" at bounding box center [317, 591] width 21 height 15
type input "FREIGHT"
type input "FREIGHT FEE"
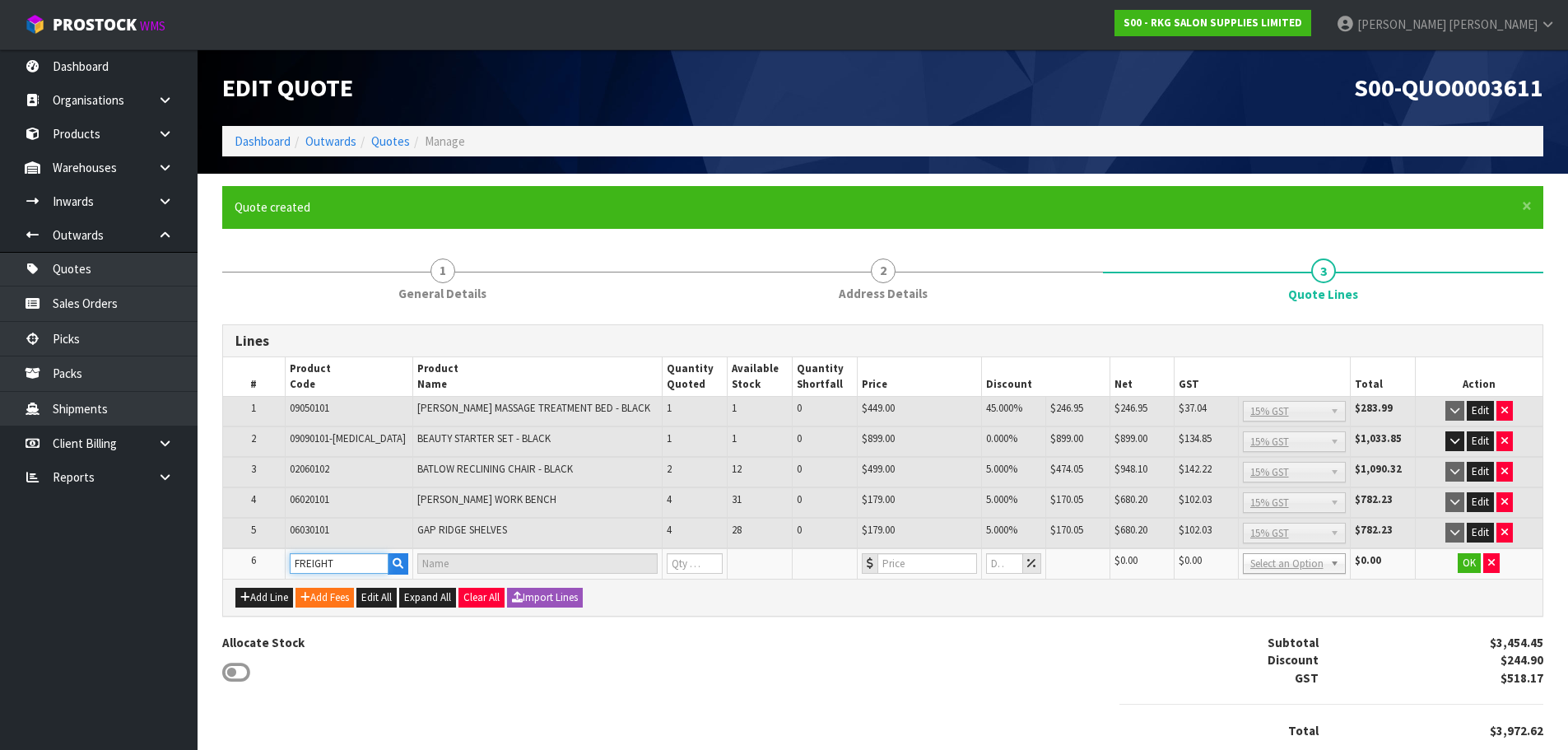
type input "1"
type input "0"
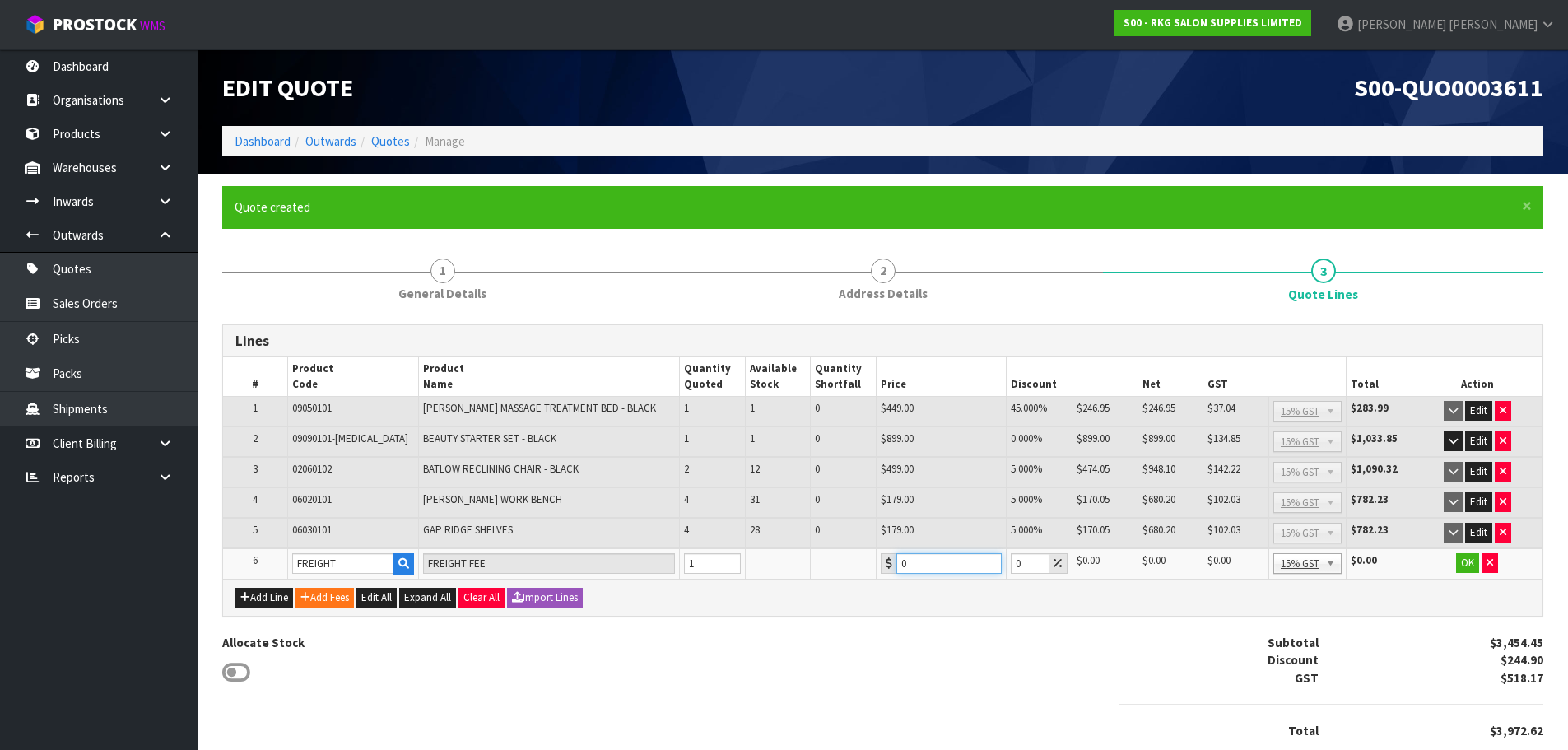
drag, startPoint x: 937, startPoint y: 557, endPoint x: 881, endPoint y: 565, distance: 56.6
click at [881, 565] on div "0" at bounding box center [941, 563] width 121 height 21
type input "388.40"
click at [1466, 565] on button "OK" at bounding box center [1468, 563] width 23 height 20
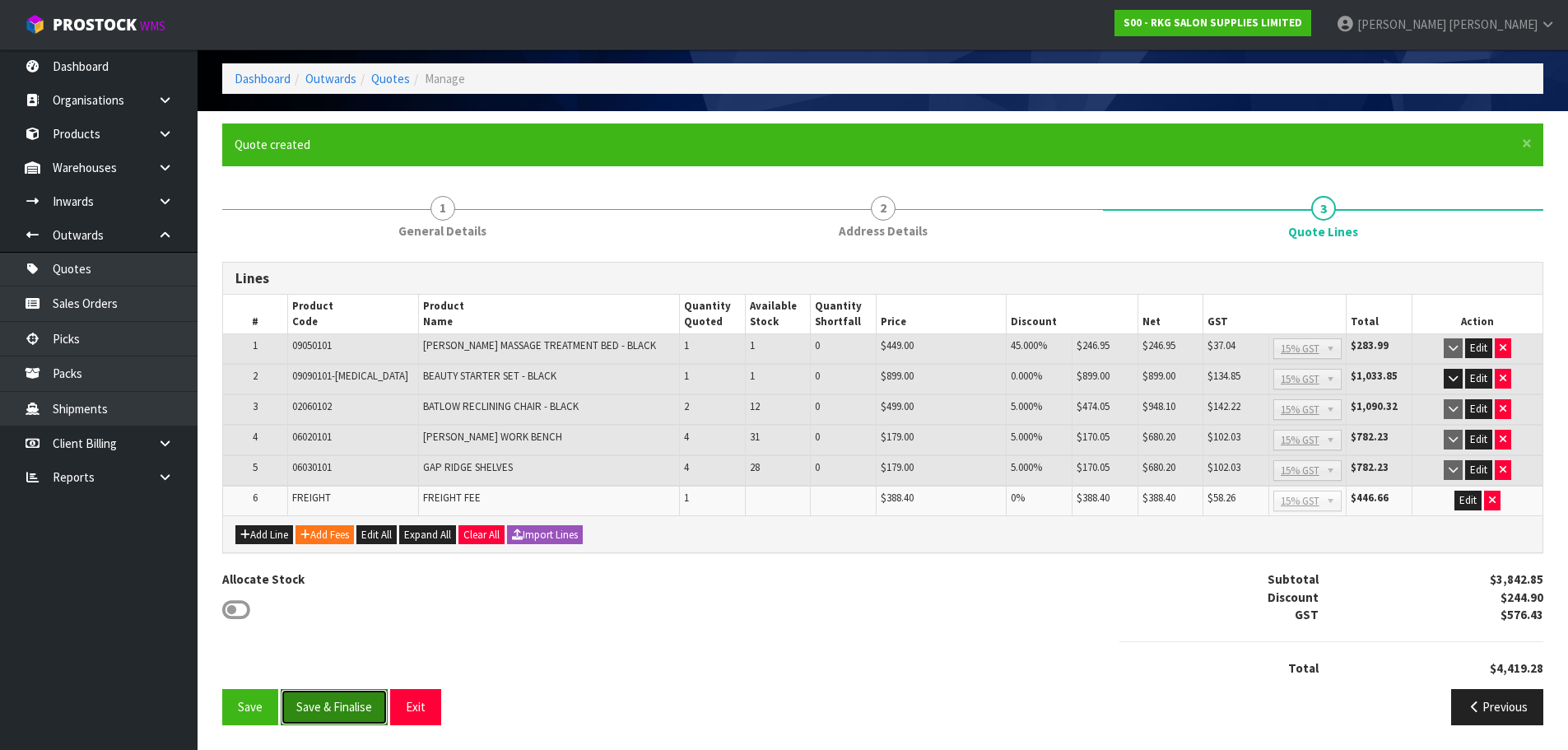
click at [354, 702] on button "Save & Finalise" at bounding box center [333, 706] width 107 height 35
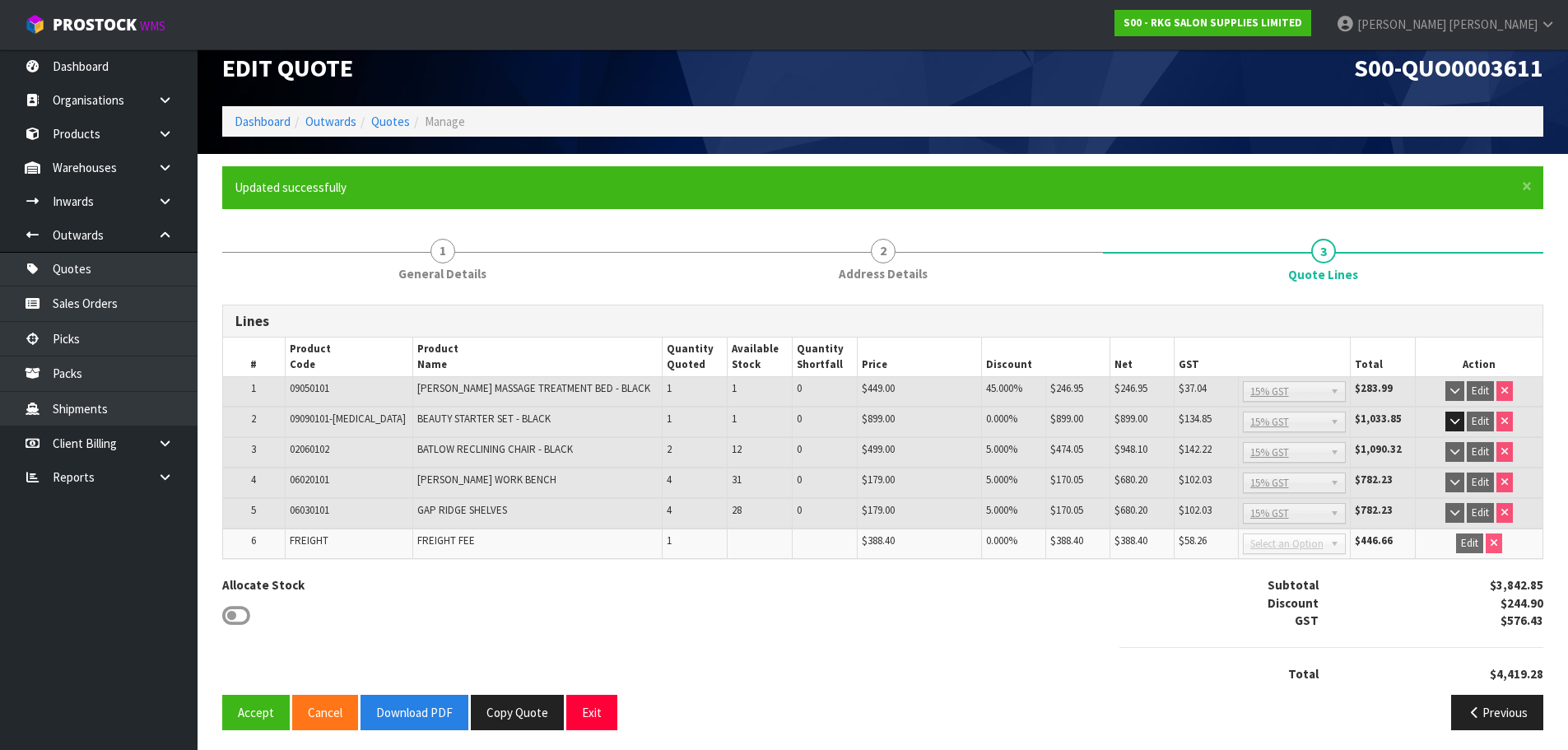
scroll to position [24, 0]
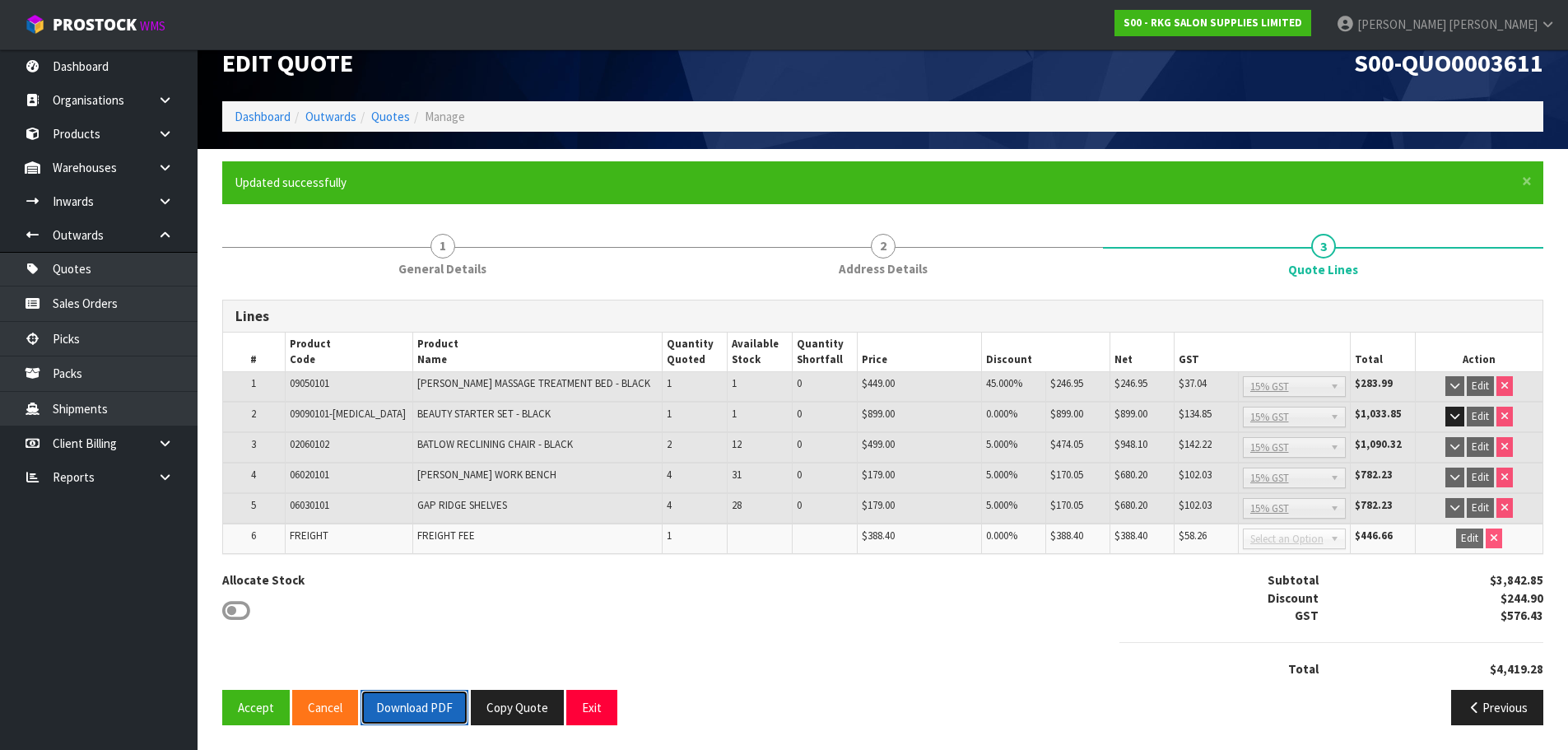
click at [407, 712] on button "Download PDF" at bounding box center [414, 707] width 108 height 35
